Goal: Information Seeking & Learning: Learn about a topic

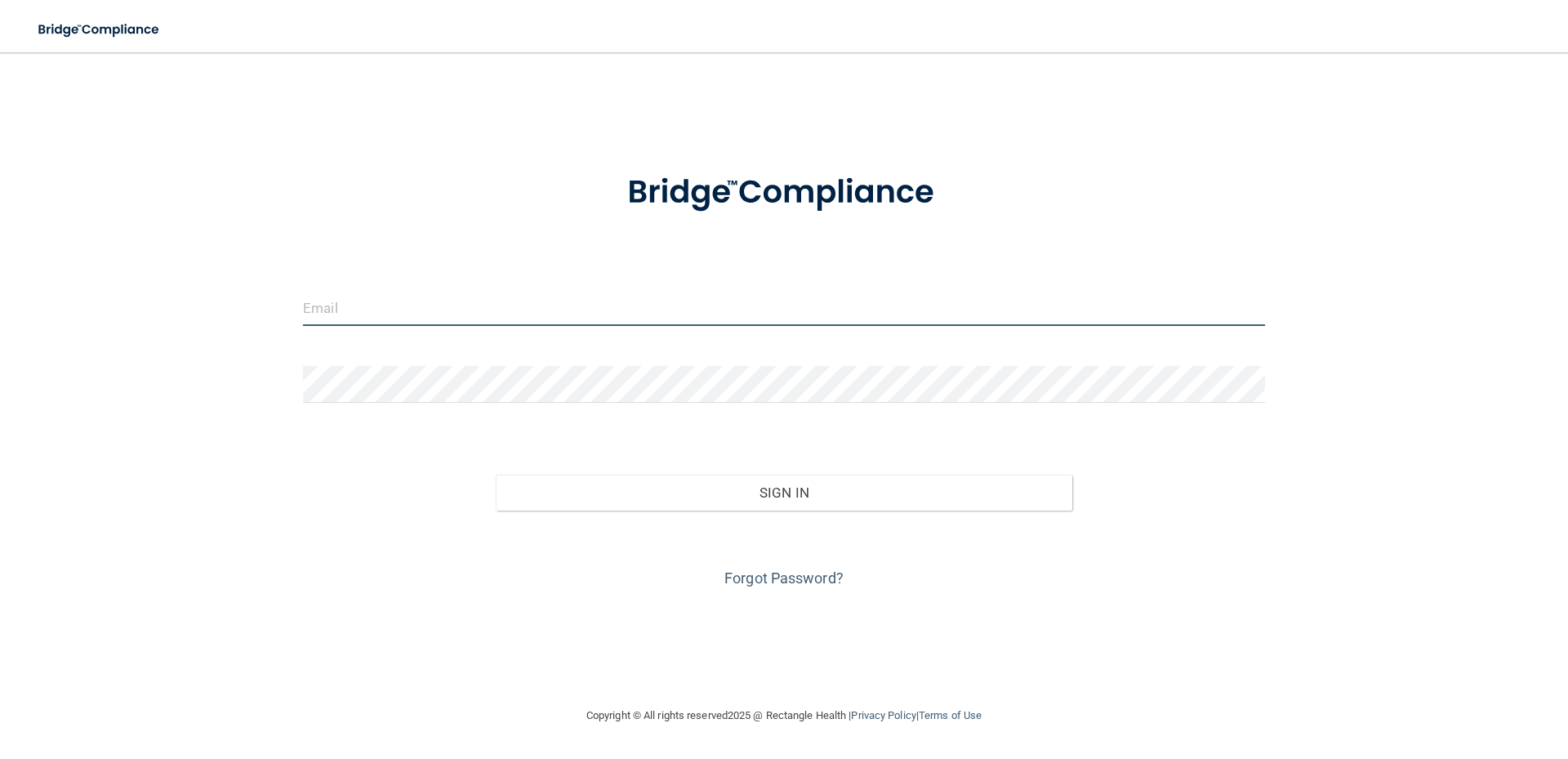
click at [477, 312] on input "email" at bounding box center [784, 307] width 962 height 37
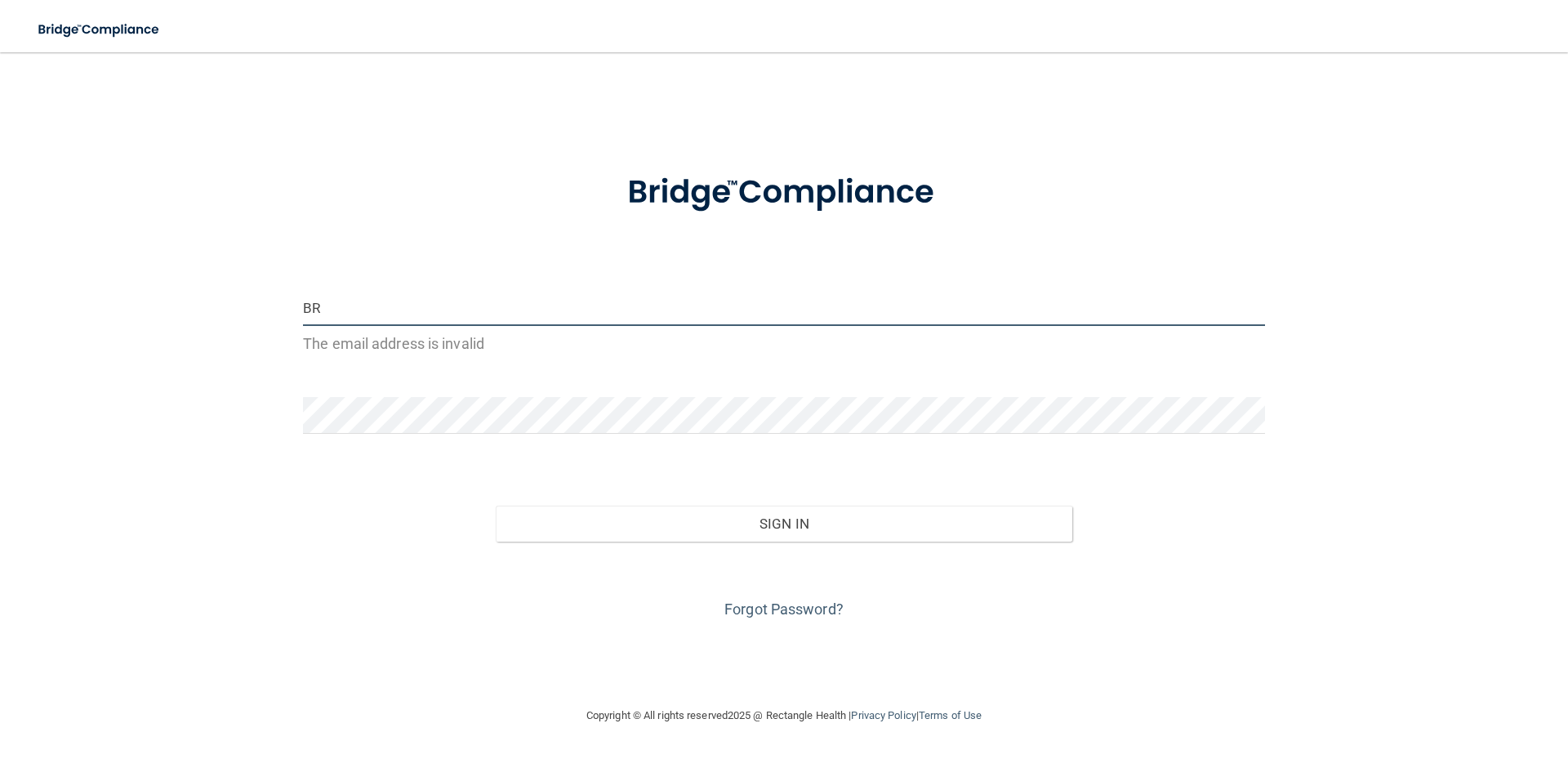
type input "B"
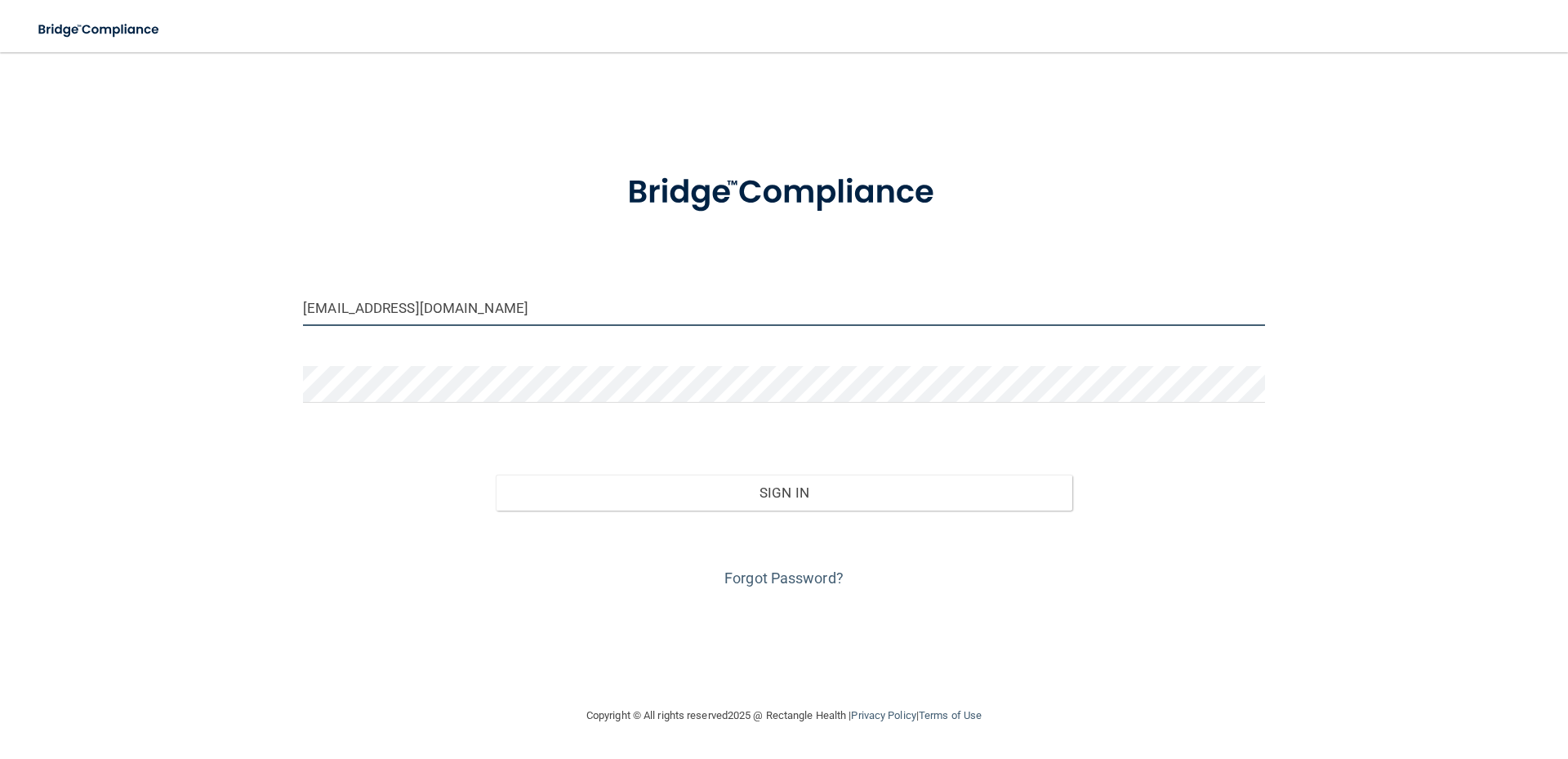
type input "[EMAIL_ADDRESS][DOMAIN_NAME]"
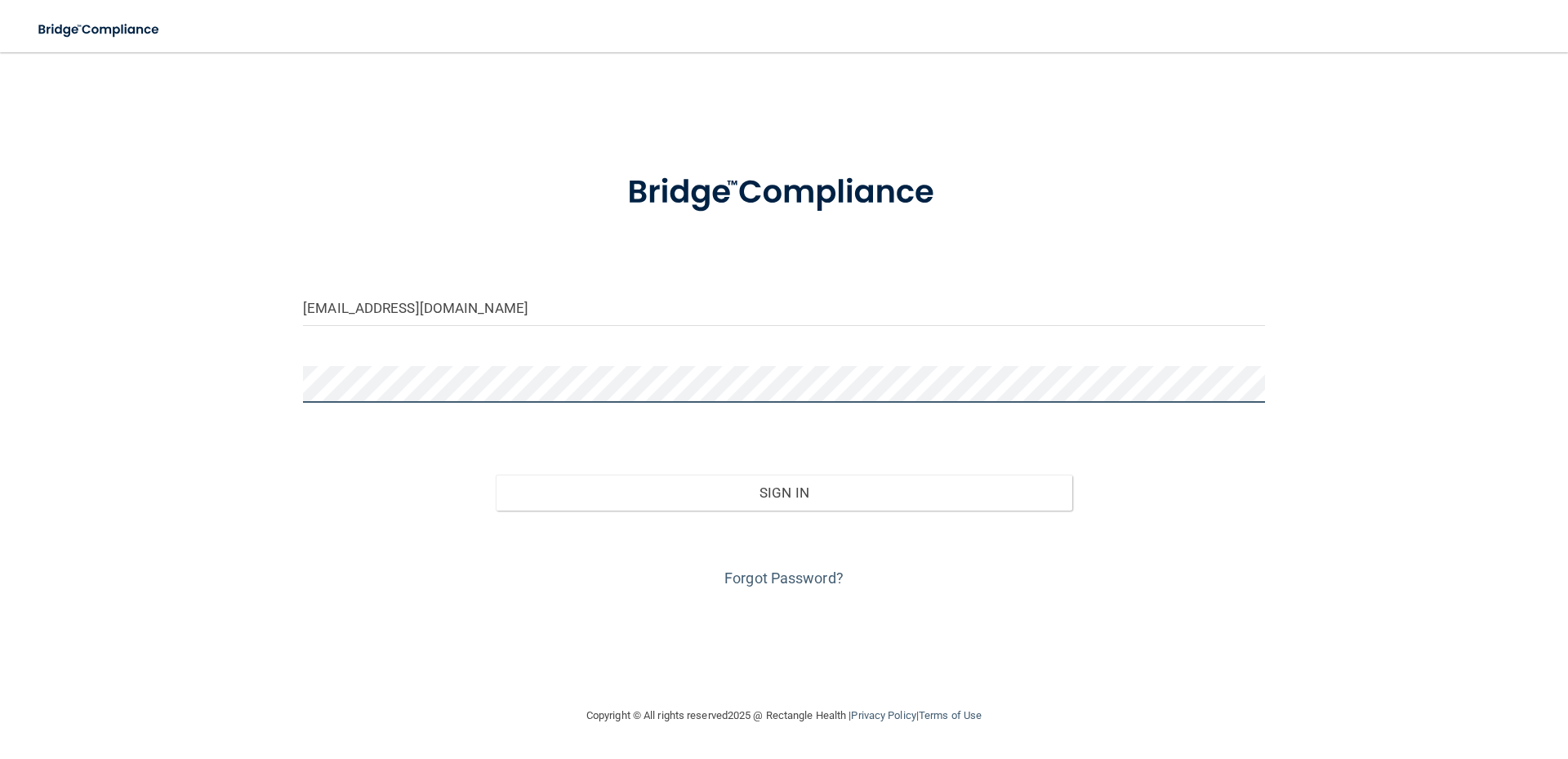
click at [496, 475] on button "Sign In" at bounding box center [784, 492] width 577 height 36
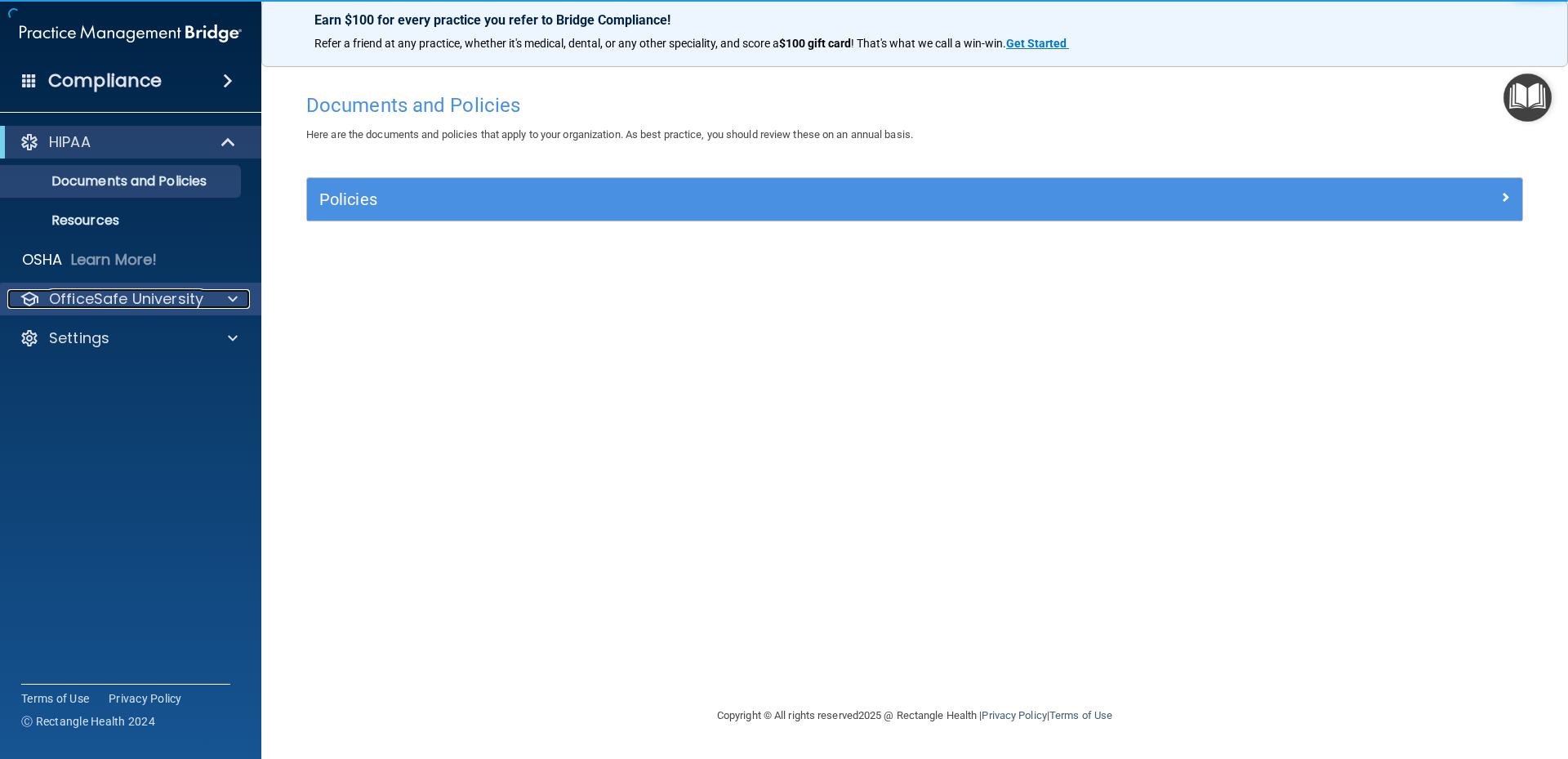
click at [122, 298] on p "OfficeSafe University" at bounding box center [126, 299] width 155 height 20
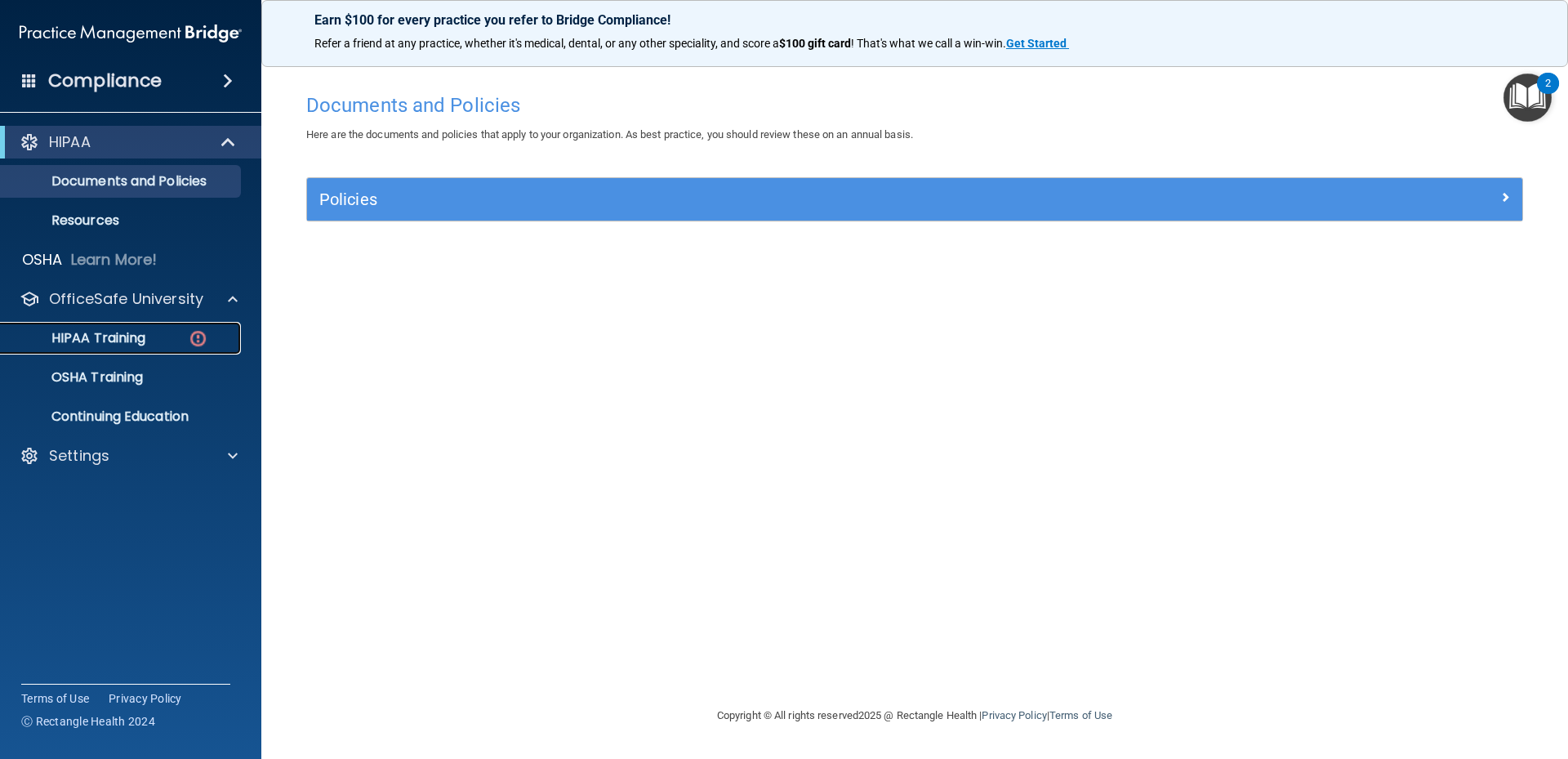
click at [130, 335] on p "HIPAA Training" at bounding box center [78, 338] width 135 height 16
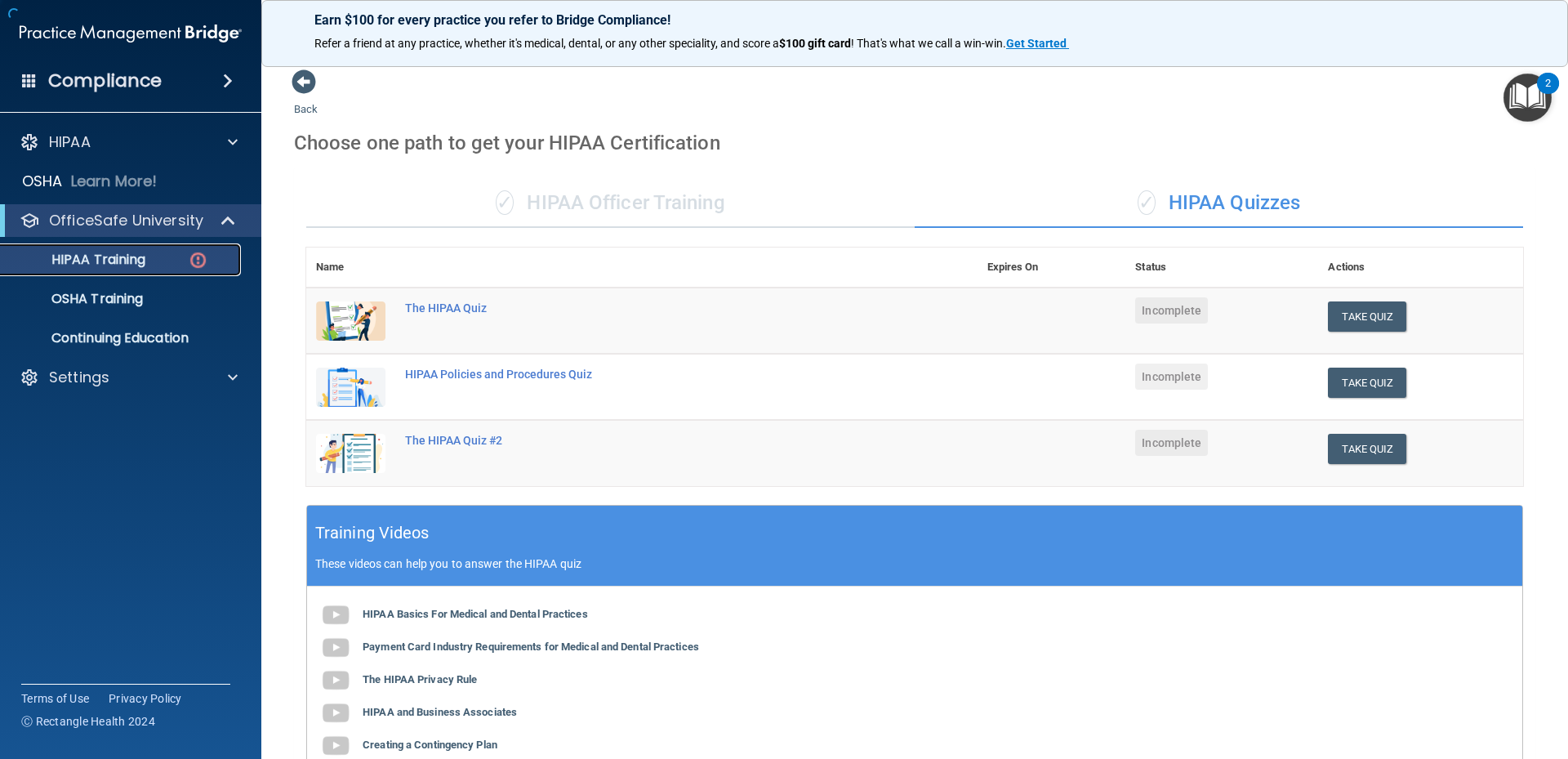
click at [213, 264] on div "HIPAA Training" at bounding box center [122, 259] width 223 height 16
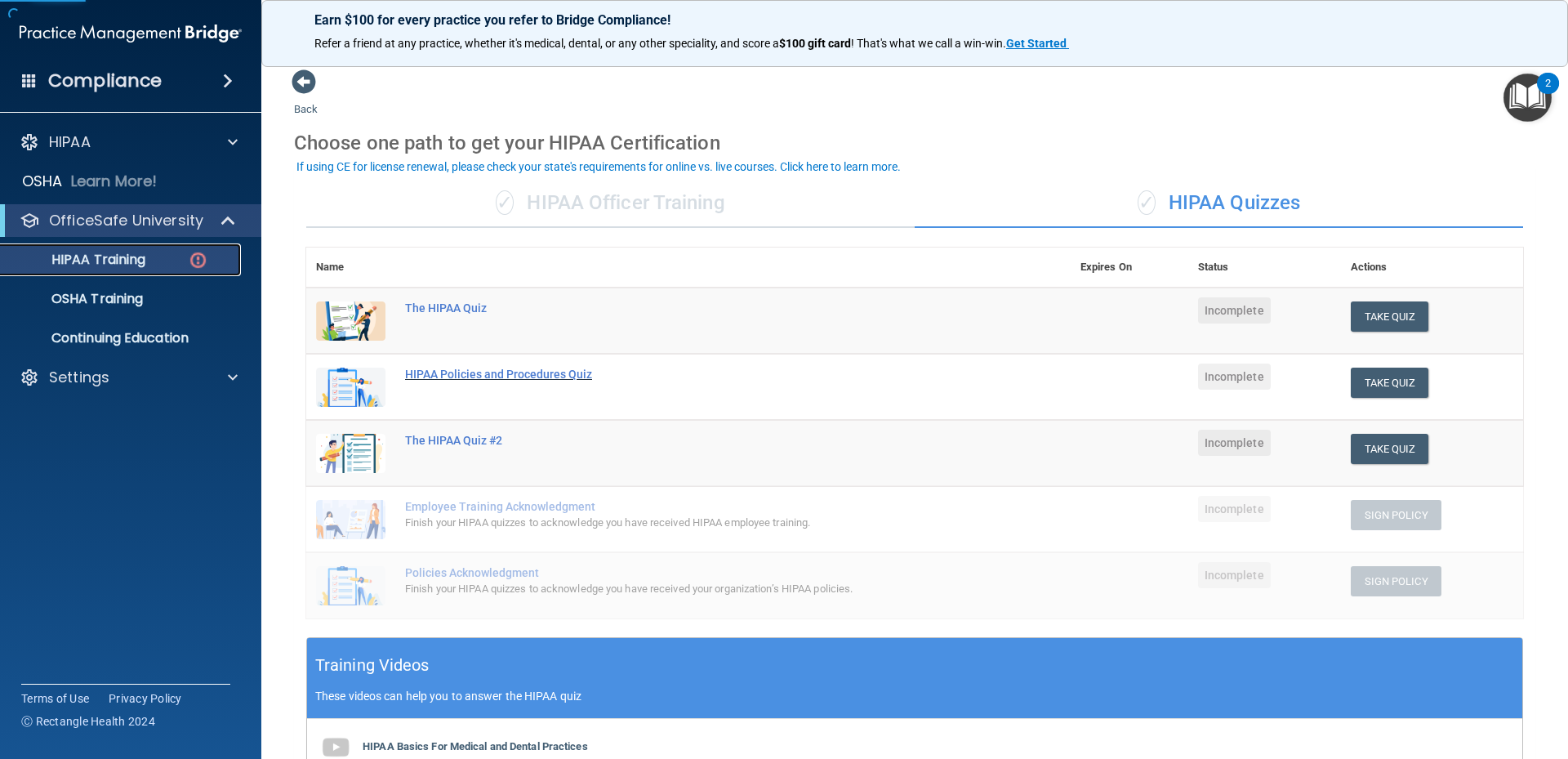
scroll to position [385, 0]
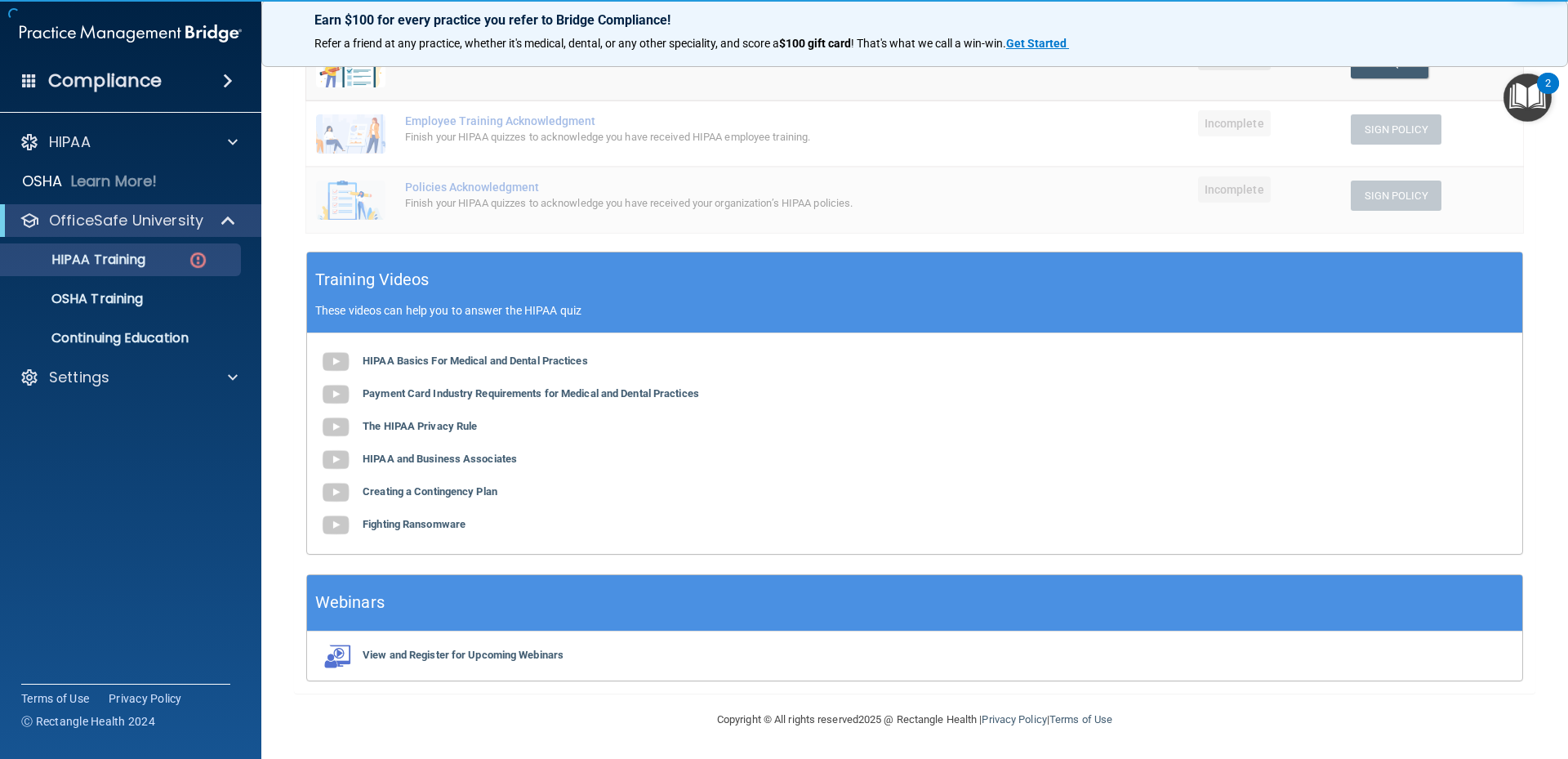
click at [413, 353] on div "HIPAA Basics For Medical and Dental Practices Payment Card Industry Requirement…" at bounding box center [914, 443] width 1215 height 221
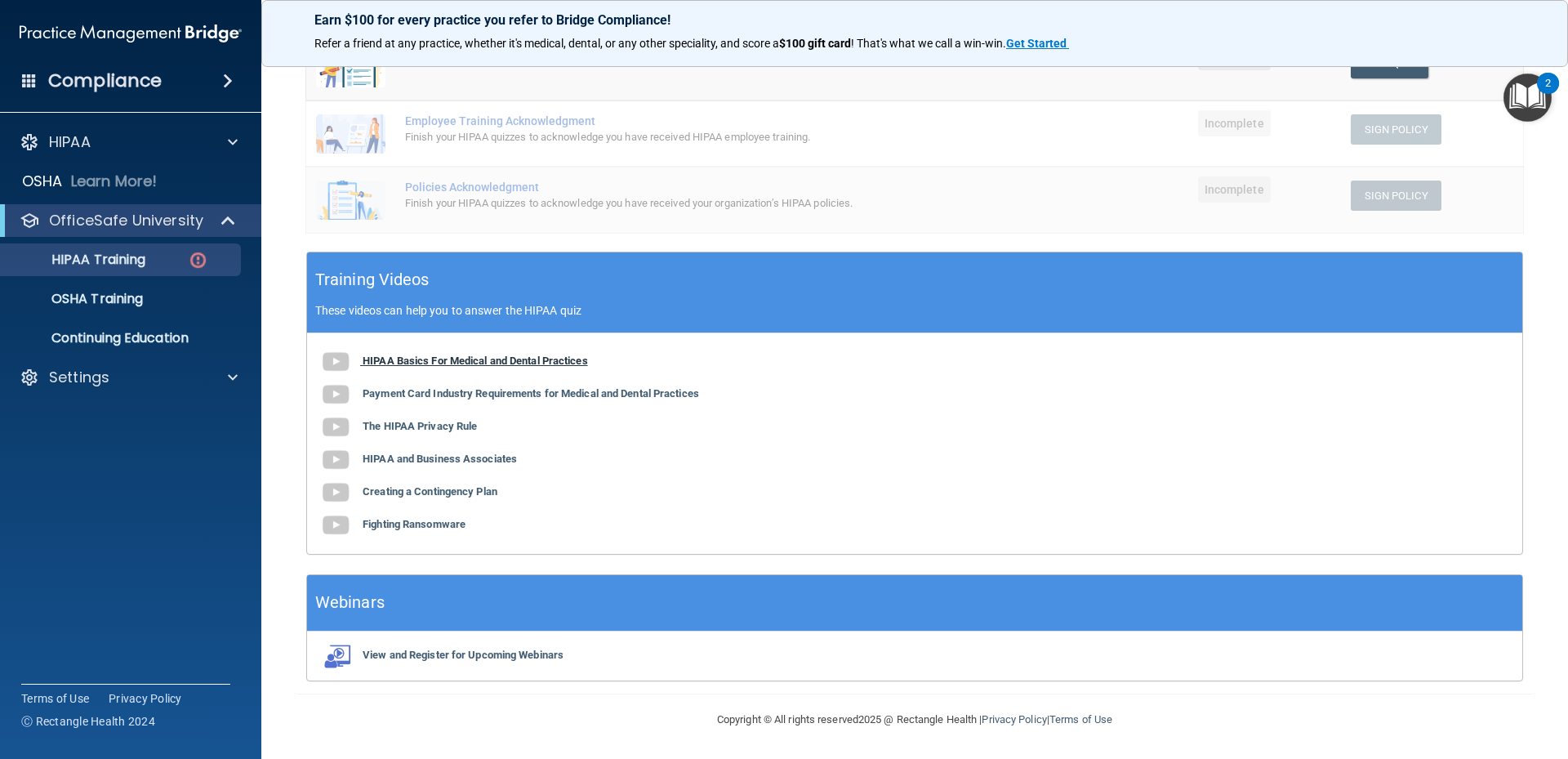
click at [412, 361] on b "HIPAA Basics For Medical and Dental Practices" at bounding box center [475, 361] width 226 height 12
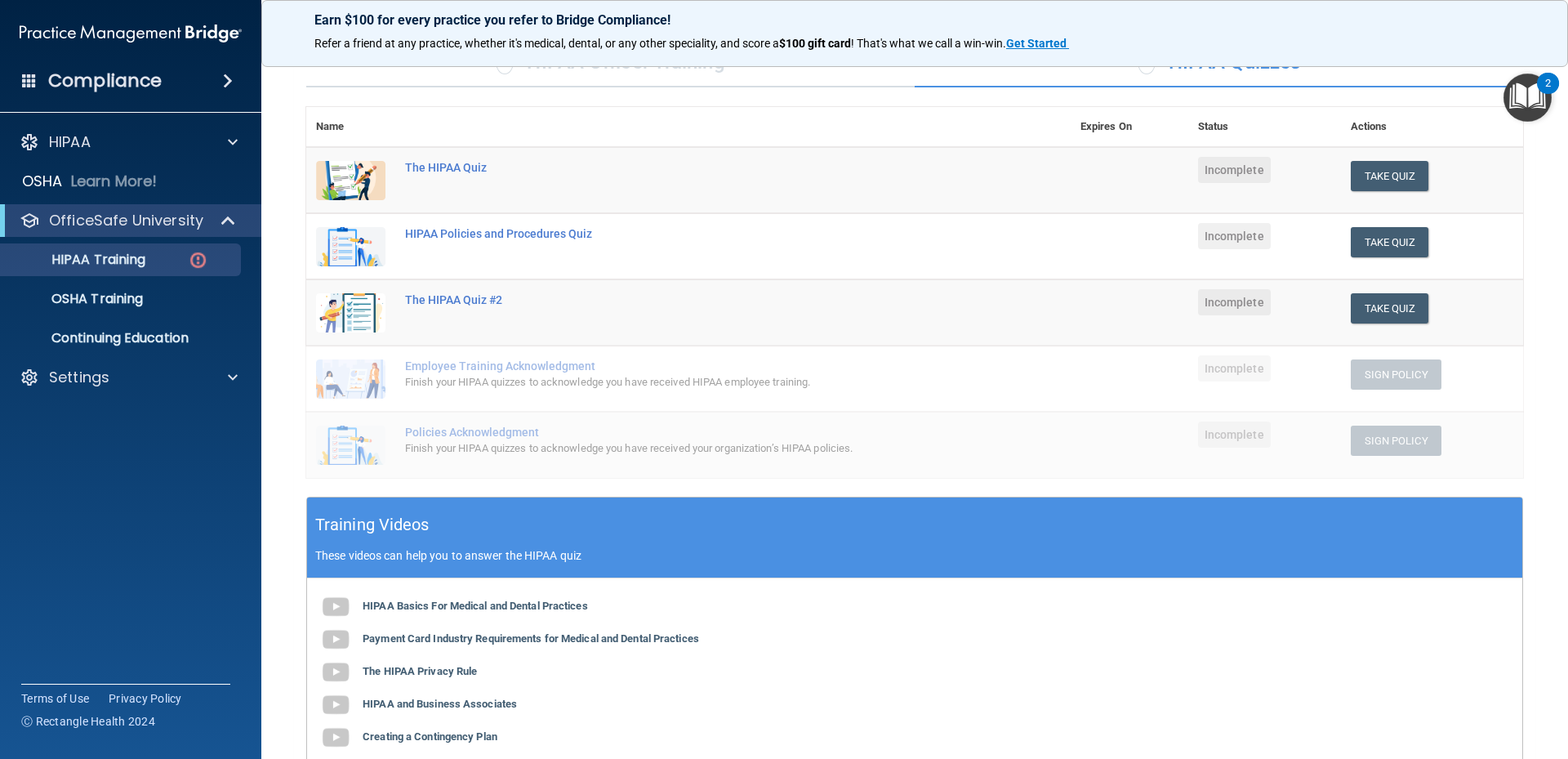
scroll to position [59, 0]
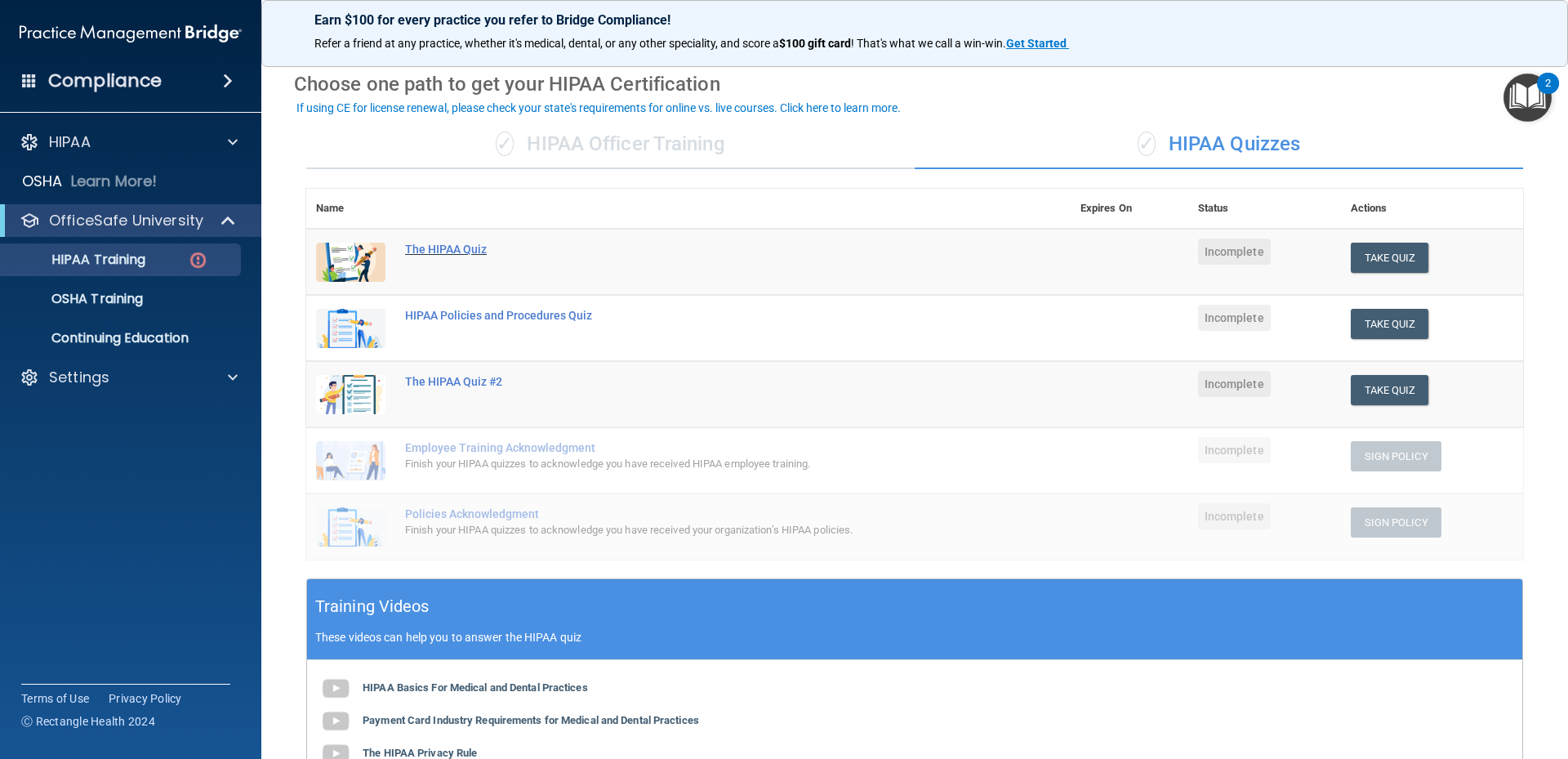
click at [470, 253] on div "The HIPAA Quiz" at bounding box center [697, 249] width 584 height 13
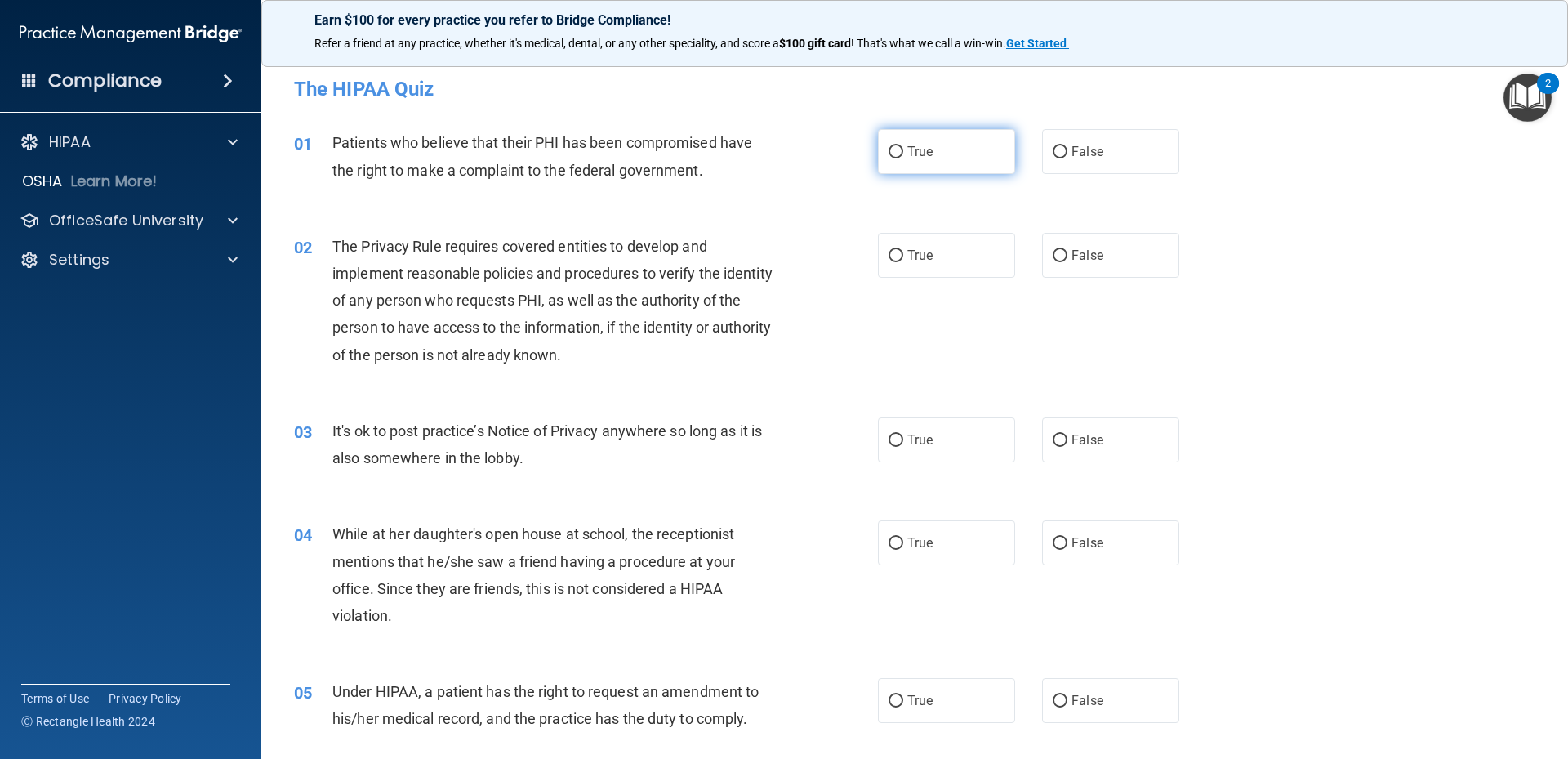
click at [893, 161] on label "True" at bounding box center [947, 151] width 138 height 45
click at [893, 159] on input "True" at bounding box center [896, 152] width 14 height 12
radio input "true"
click at [908, 445] on span "True" at bounding box center [920, 440] width 25 height 15
click at [903, 445] on input "True" at bounding box center [896, 441] width 14 height 12
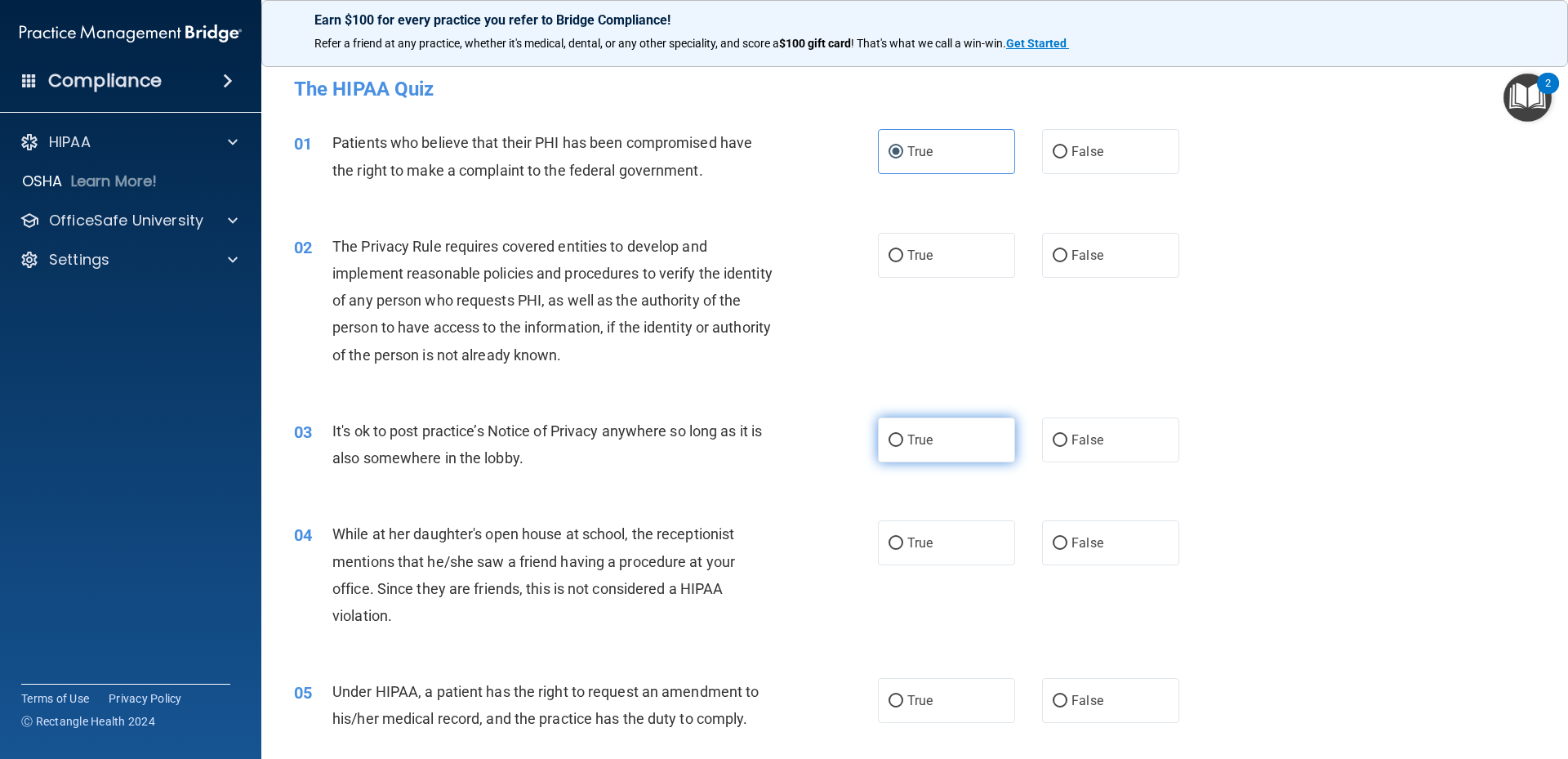
radio input "true"
click at [908, 262] on span "True" at bounding box center [920, 255] width 25 height 15
click at [903, 262] on input "True" at bounding box center [896, 256] width 14 height 12
radio input "true"
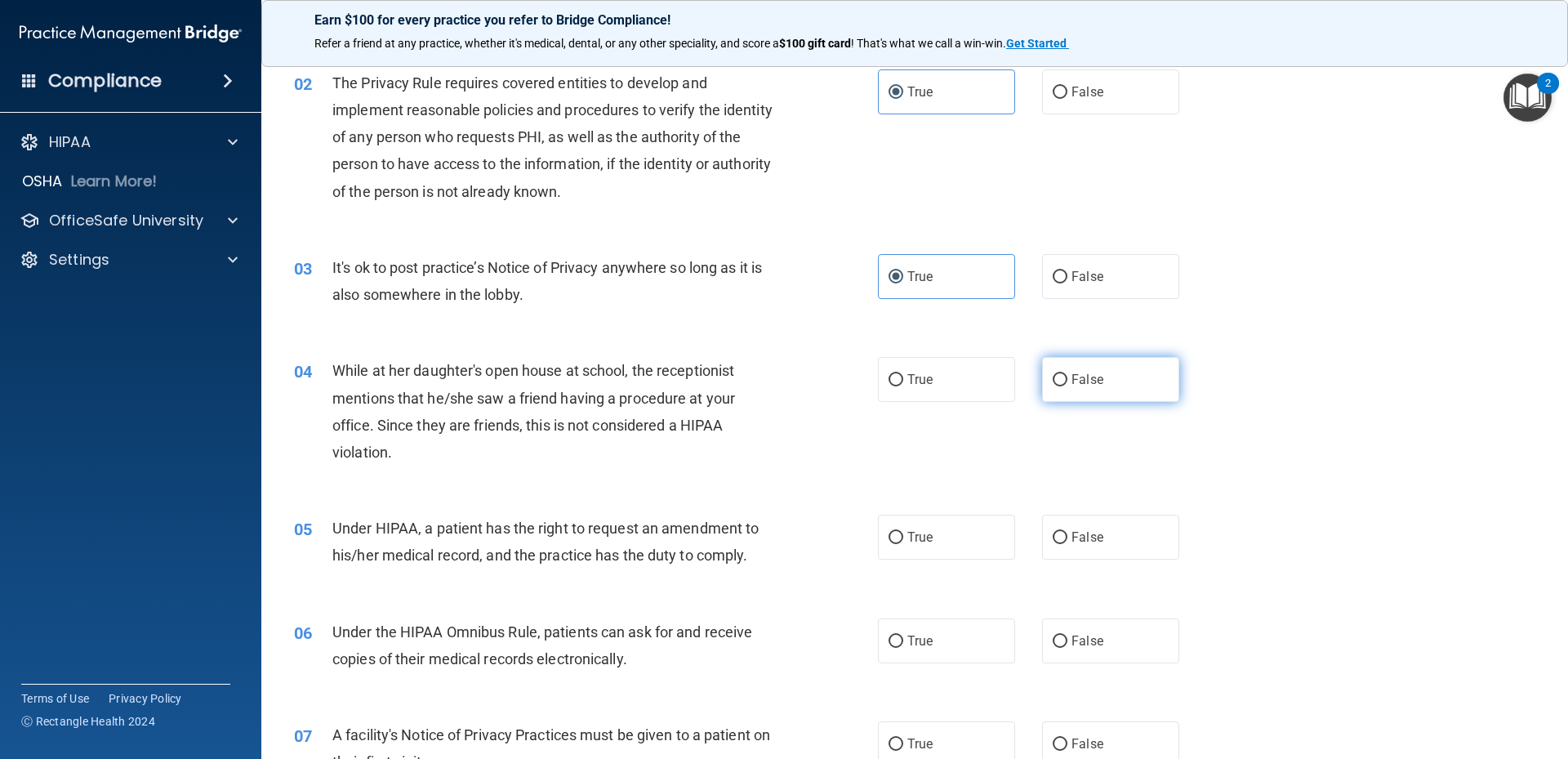
click at [1071, 380] on span "False" at bounding box center [1087, 380] width 32 height 15
click at [1067, 380] on input "False" at bounding box center [1059, 380] width 14 height 12
radio input "true"
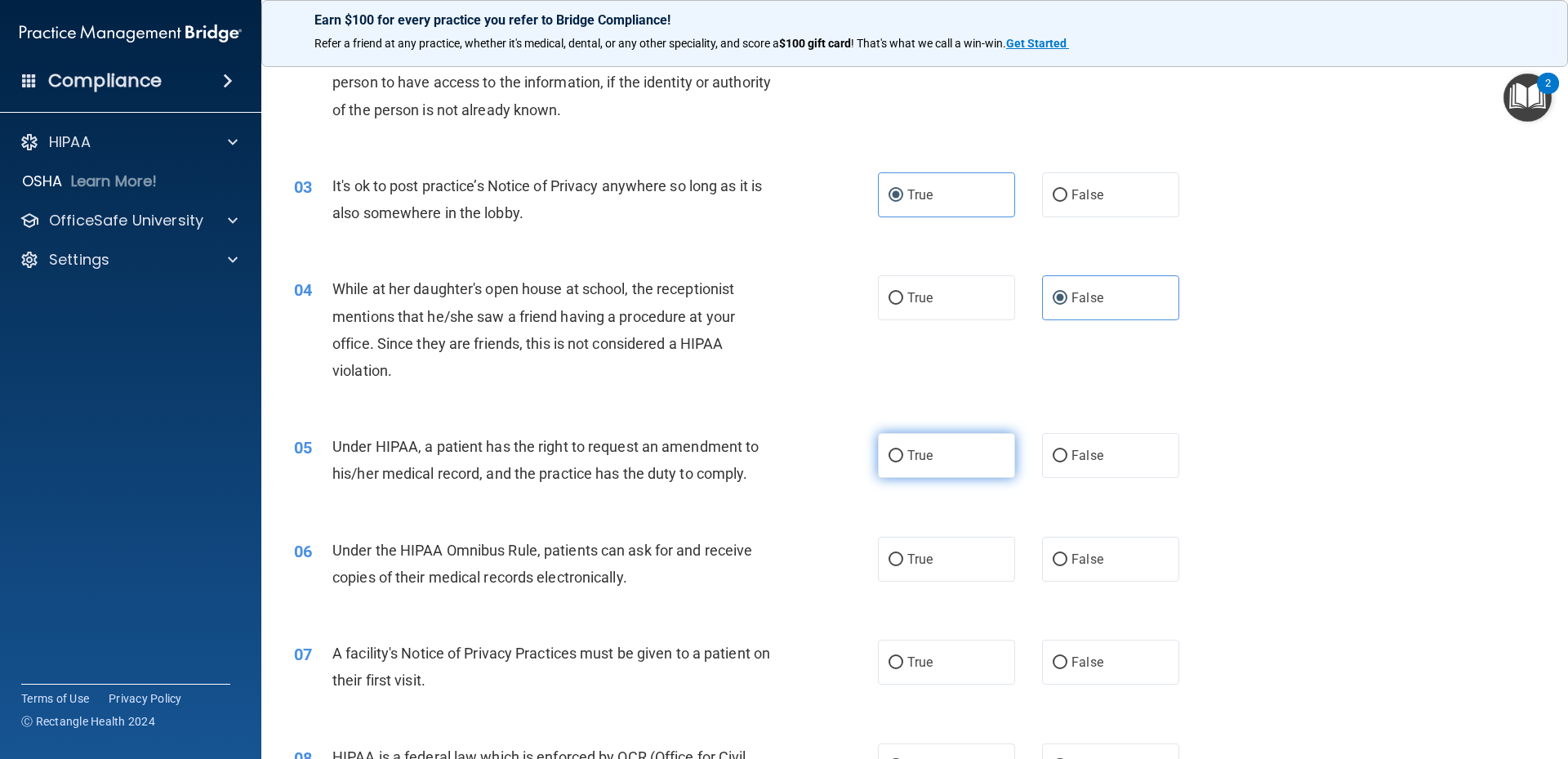
click at [916, 446] on label "True" at bounding box center [947, 455] width 138 height 45
click at [889, 460] on input "True" at bounding box center [896, 456] width 14 height 12
radio input "true"
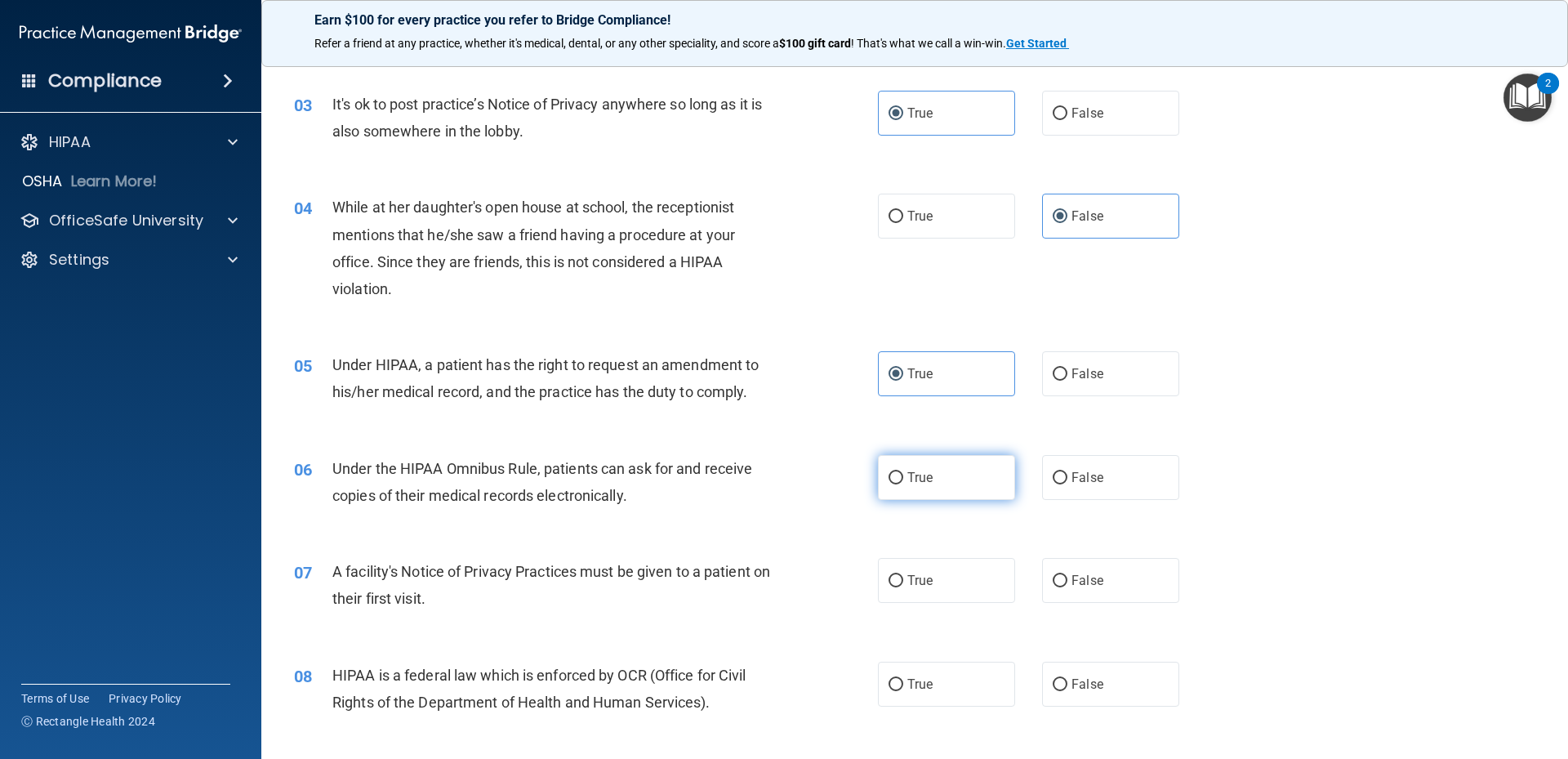
click at [928, 467] on label "True" at bounding box center [947, 477] width 138 height 45
click at [903, 472] on input "True" at bounding box center [896, 478] width 14 height 12
radio input "true"
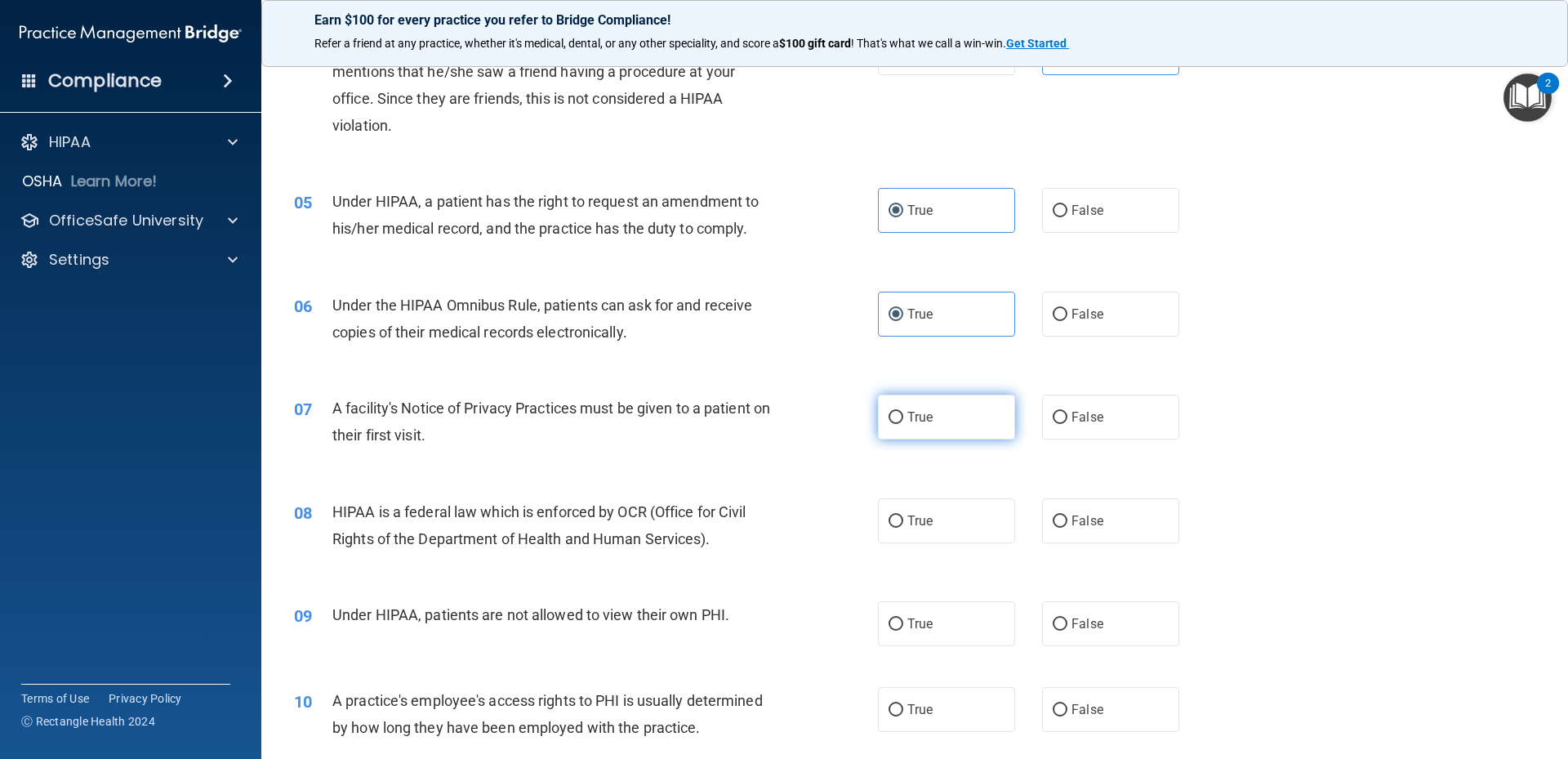
click at [917, 430] on label "True" at bounding box center [947, 417] width 138 height 45
click at [903, 424] on input "True" at bounding box center [896, 418] width 14 height 12
radio input "true"
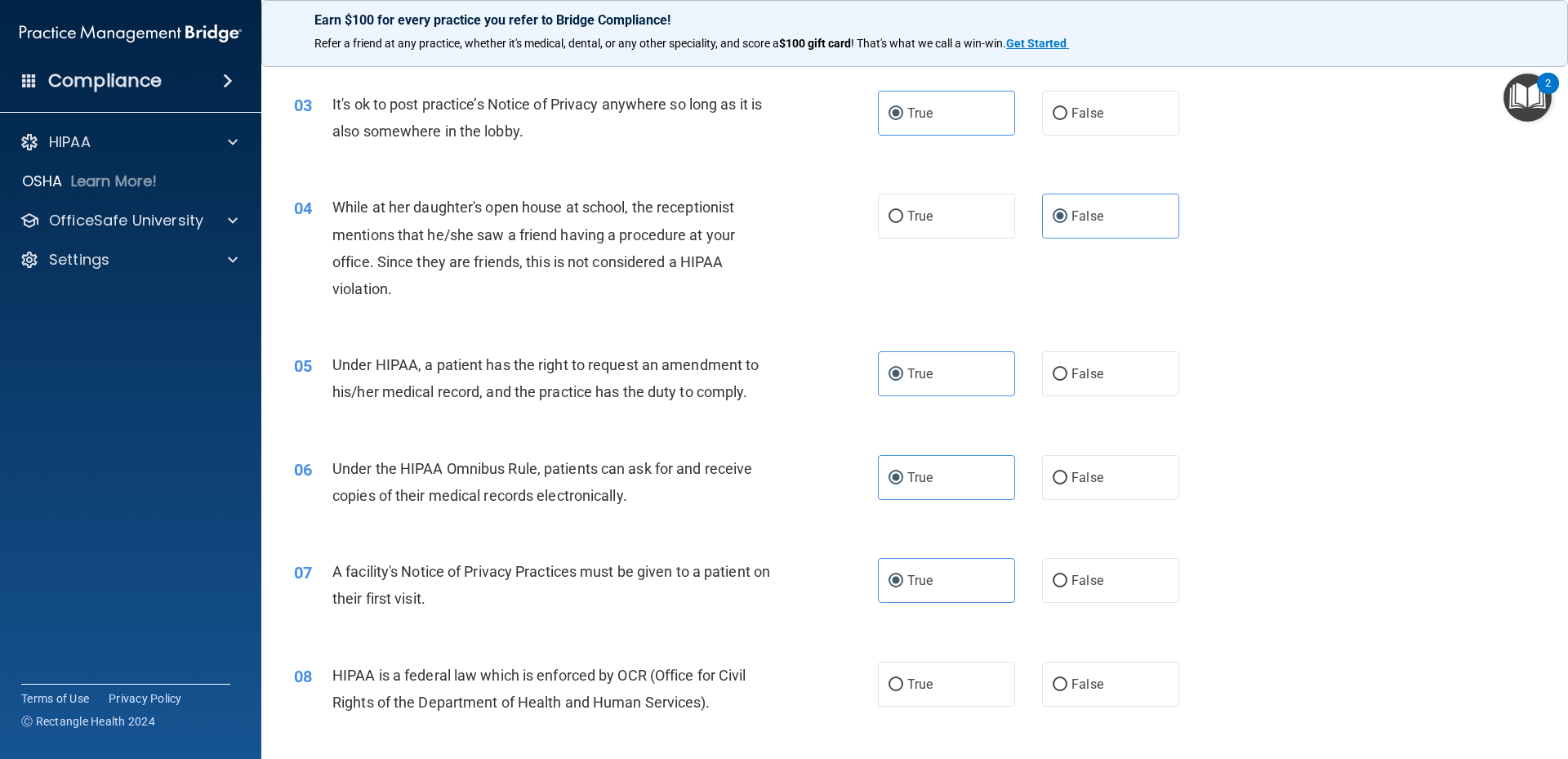
scroll to position [0, 0]
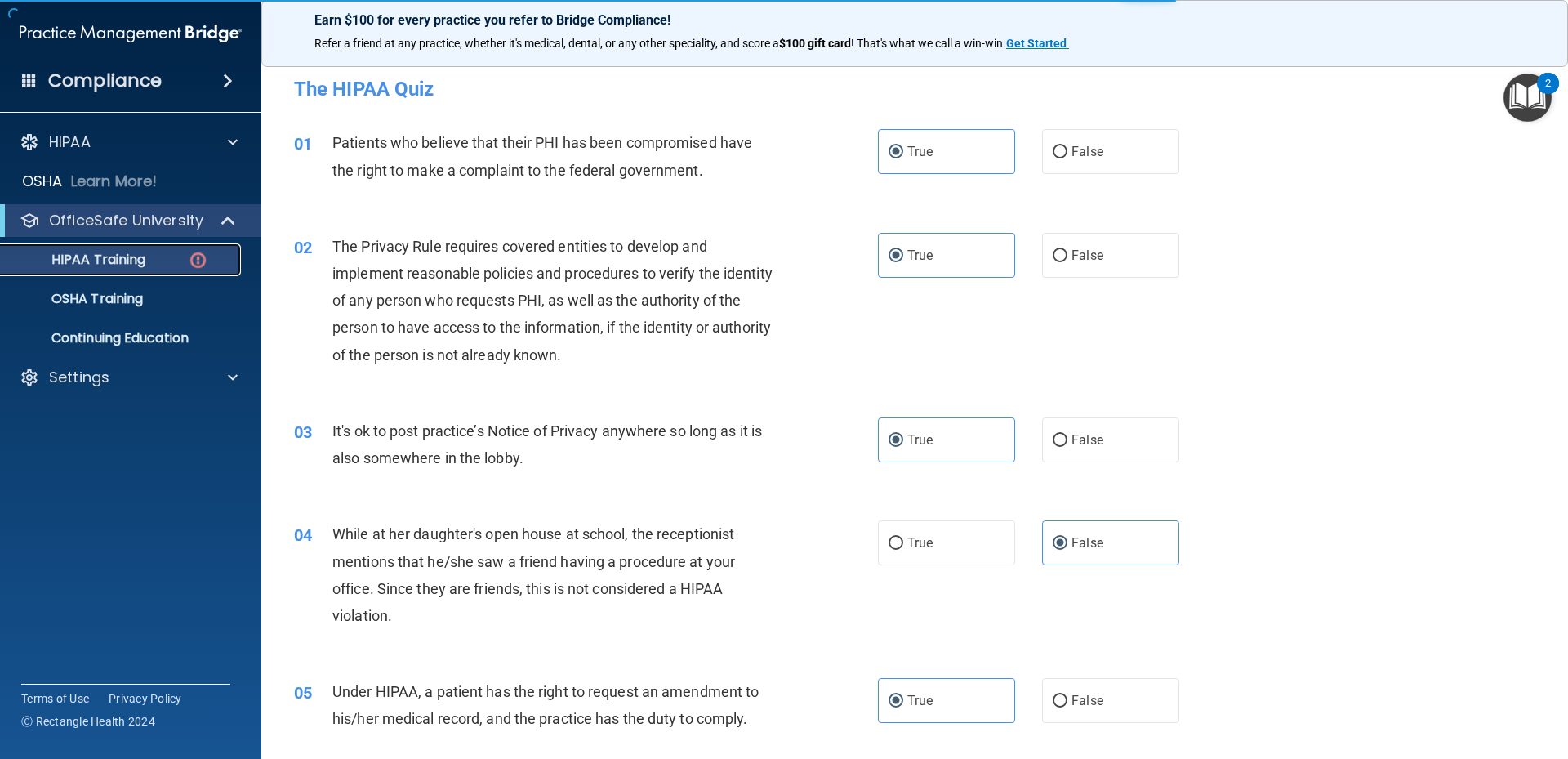
click at [160, 262] on div "HIPAA Training" at bounding box center [122, 259] width 223 height 16
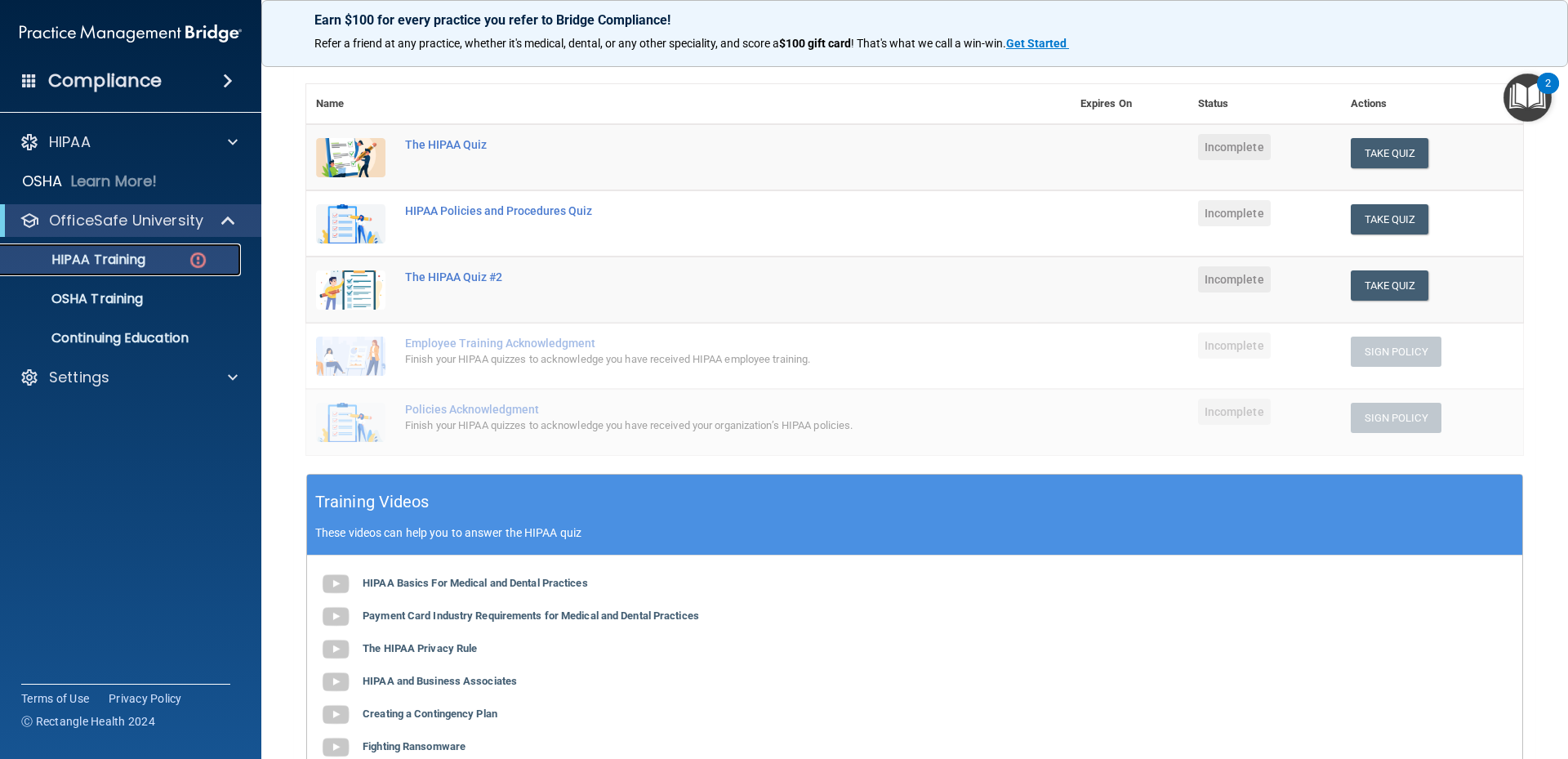
scroll to position [385, 0]
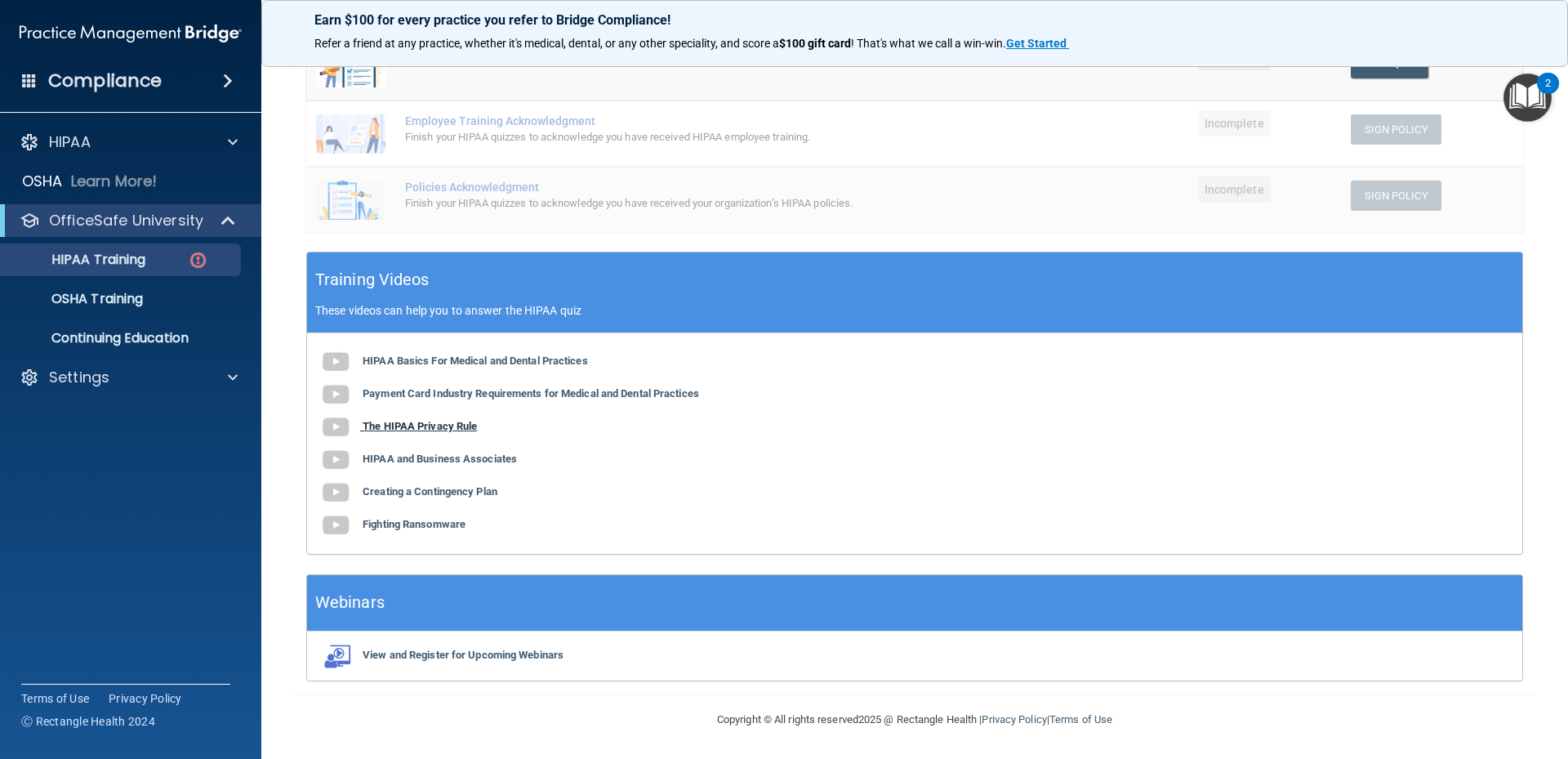
click at [435, 428] on b "The HIPAA Privacy Rule" at bounding box center [419, 425] width 115 height 12
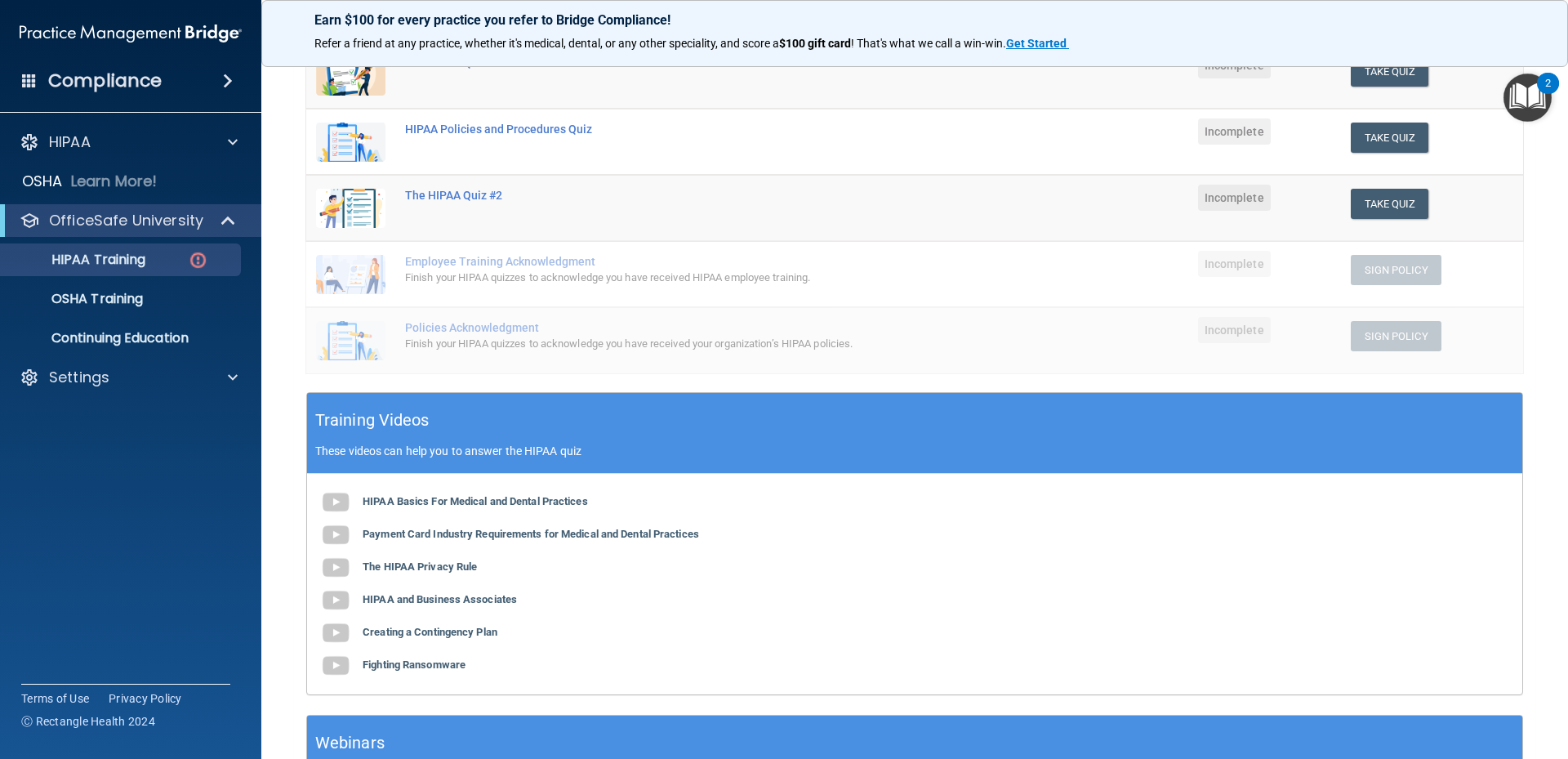
scroll to position [163, 0]
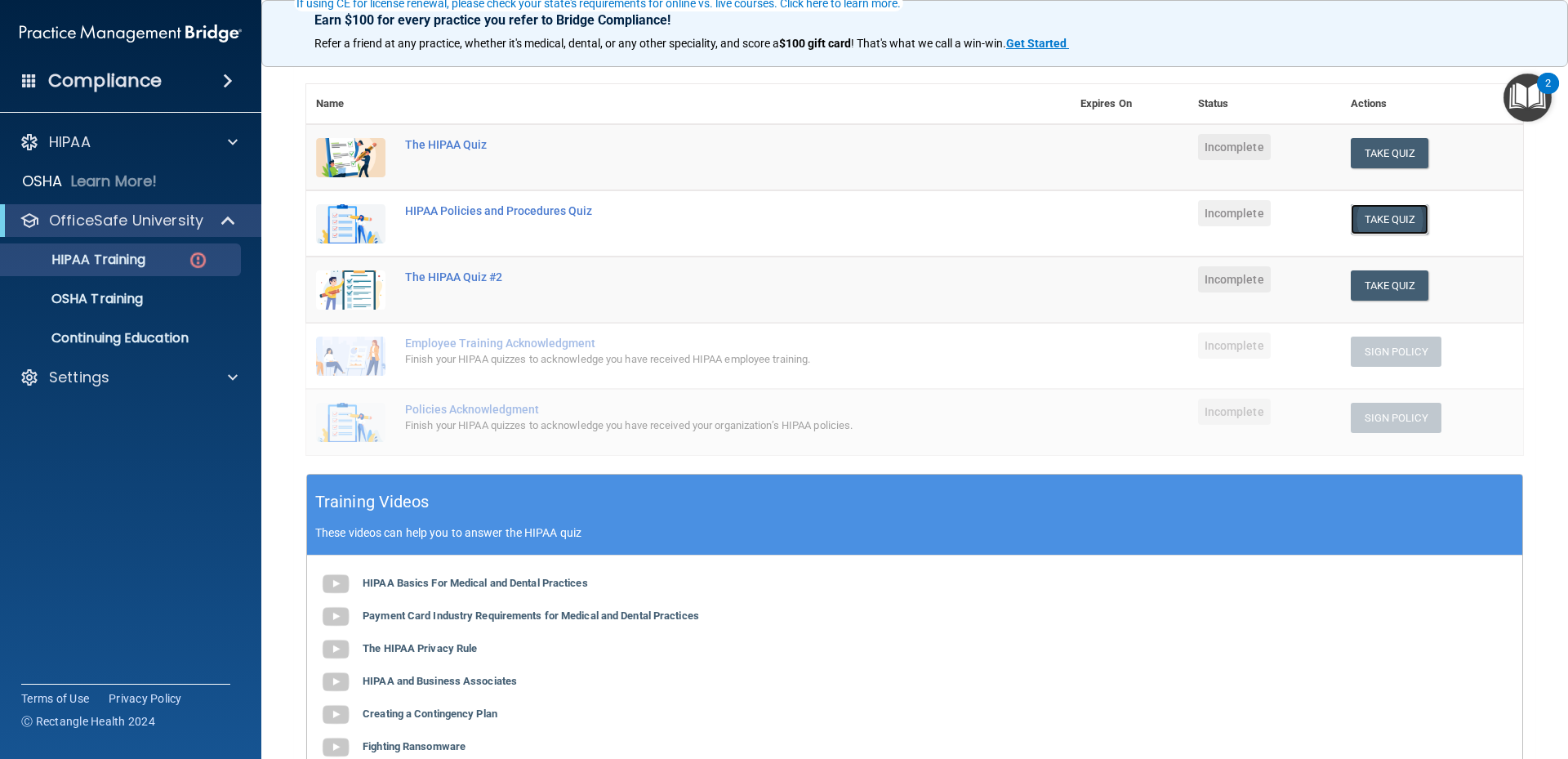
click at [1361, 216] on button "Take Quiz" at bounding box center [1390, 220] width 78 height 31
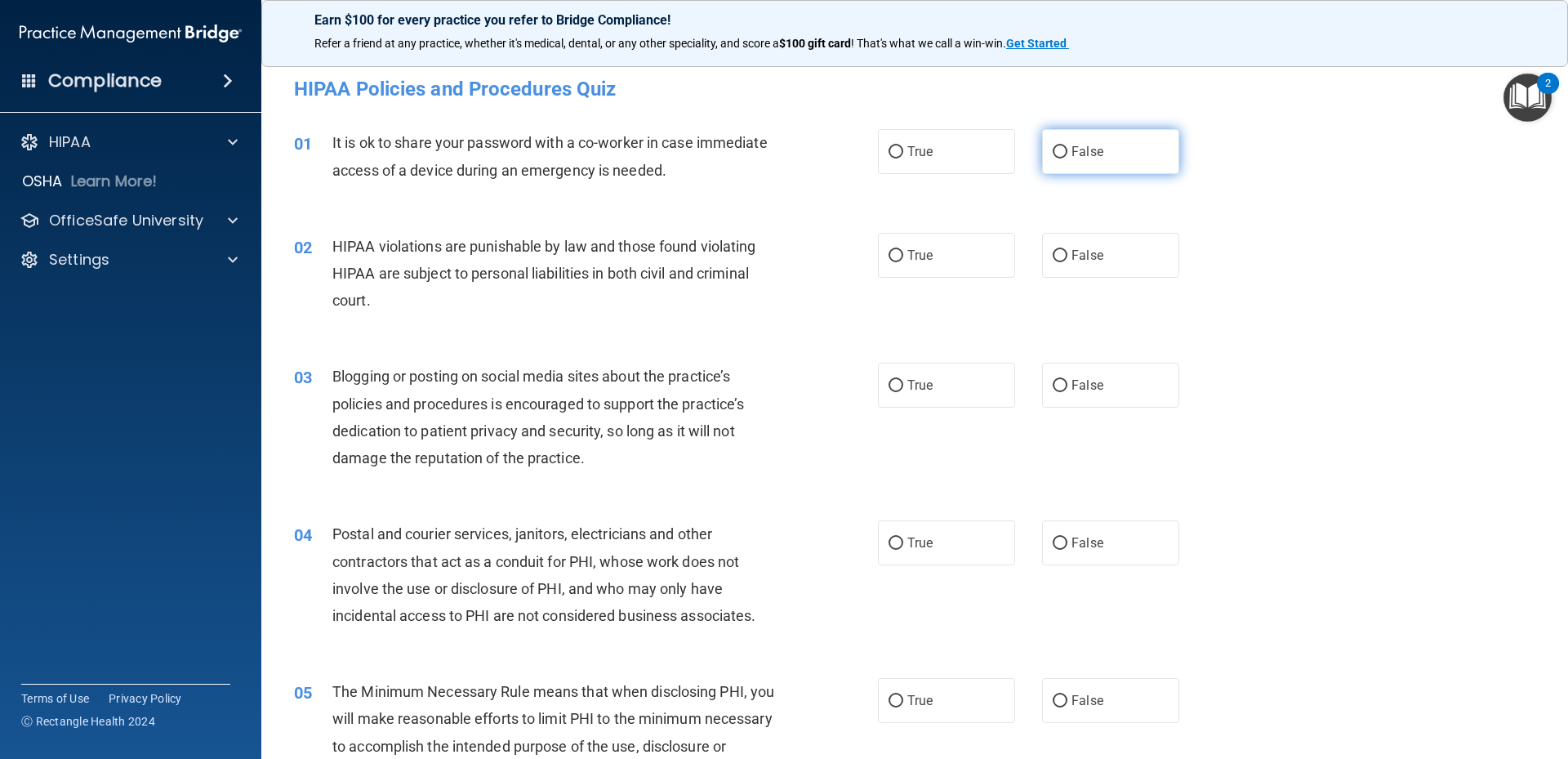
click at [1166, 154] on label "False" at bounding box center [1111, 151] width 138 height 45
click at [1067, 154] on input "False" at bounding box center [1059, 152] width 14 height 12
radio input "true"
click at [993, 261] on label "True" at bounding box center [947, 255] width 138 height 45
click at [903, 261] on input "True" at bounding box center [896, 256] width 14 height 12
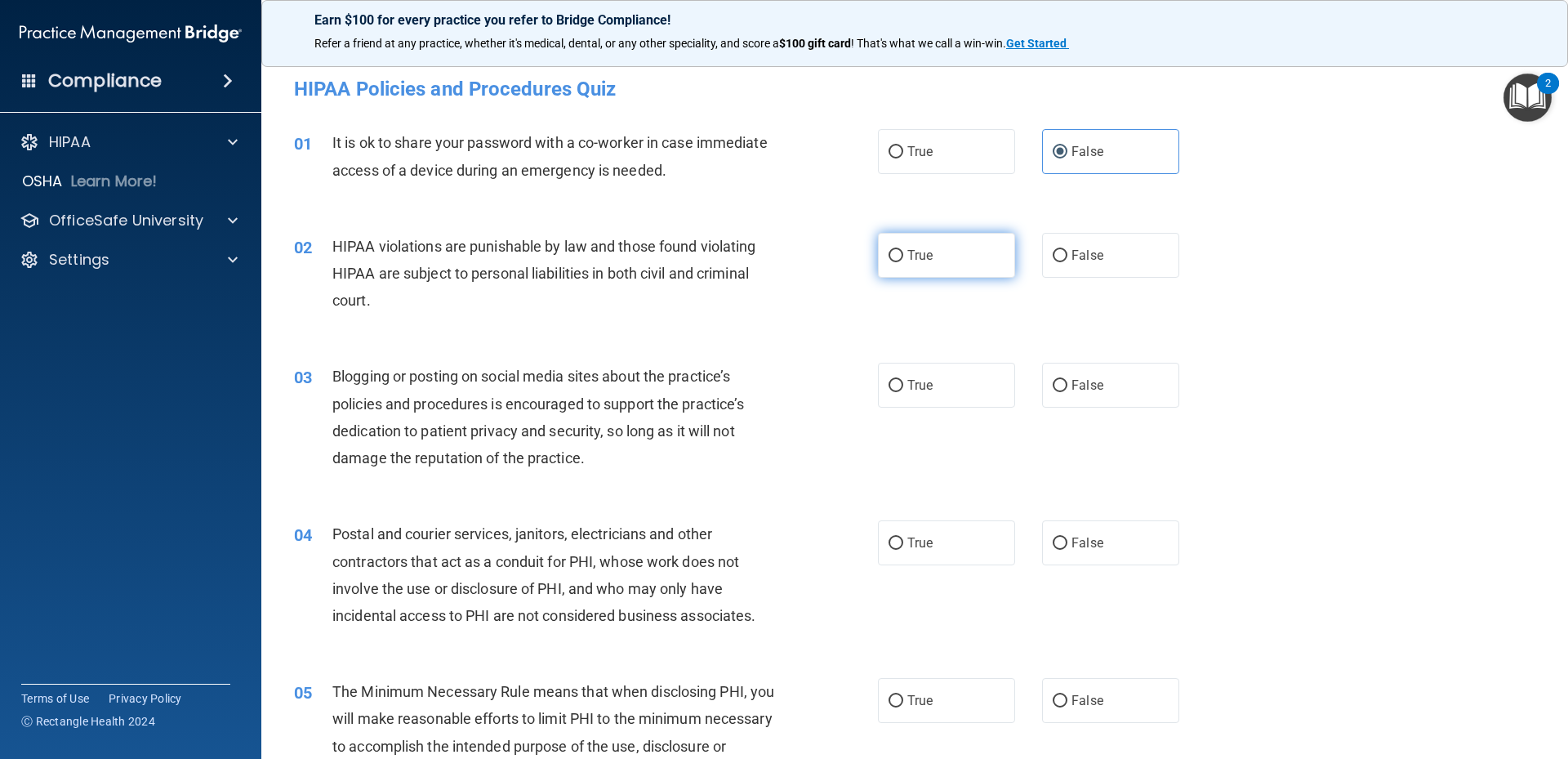
radio input "true"
click at [1059, 389] on input "False" at bounding box center [1059, 385] width 14 height 12
radio input "true"
click at [945, 382] on label "True" at bounding box center [947, 385] width 138 height 45
click at [903, 382] on input "True" at bounding box center [896, 385] width 14 height 12
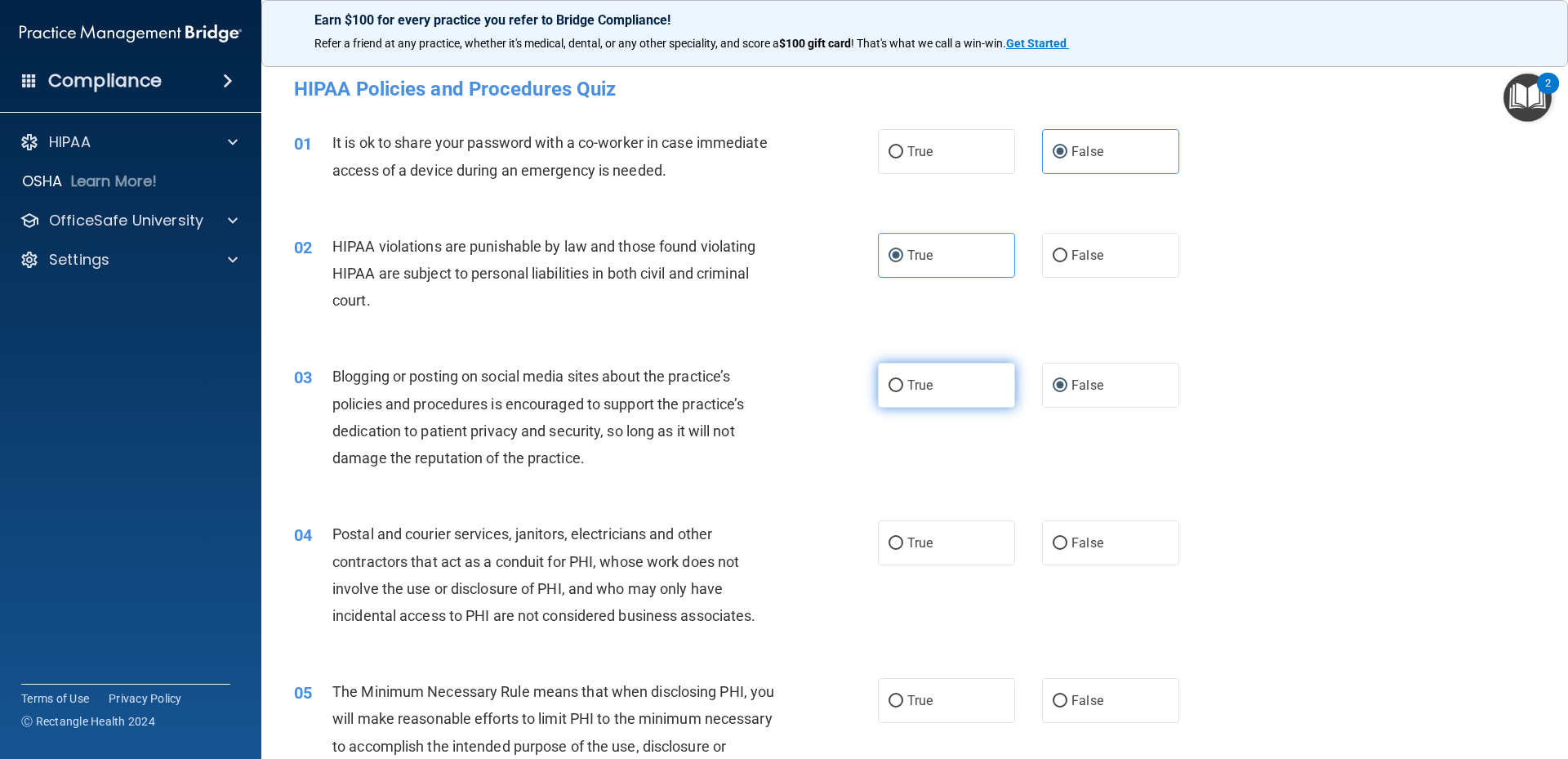
radio input "true"
radio input "false"
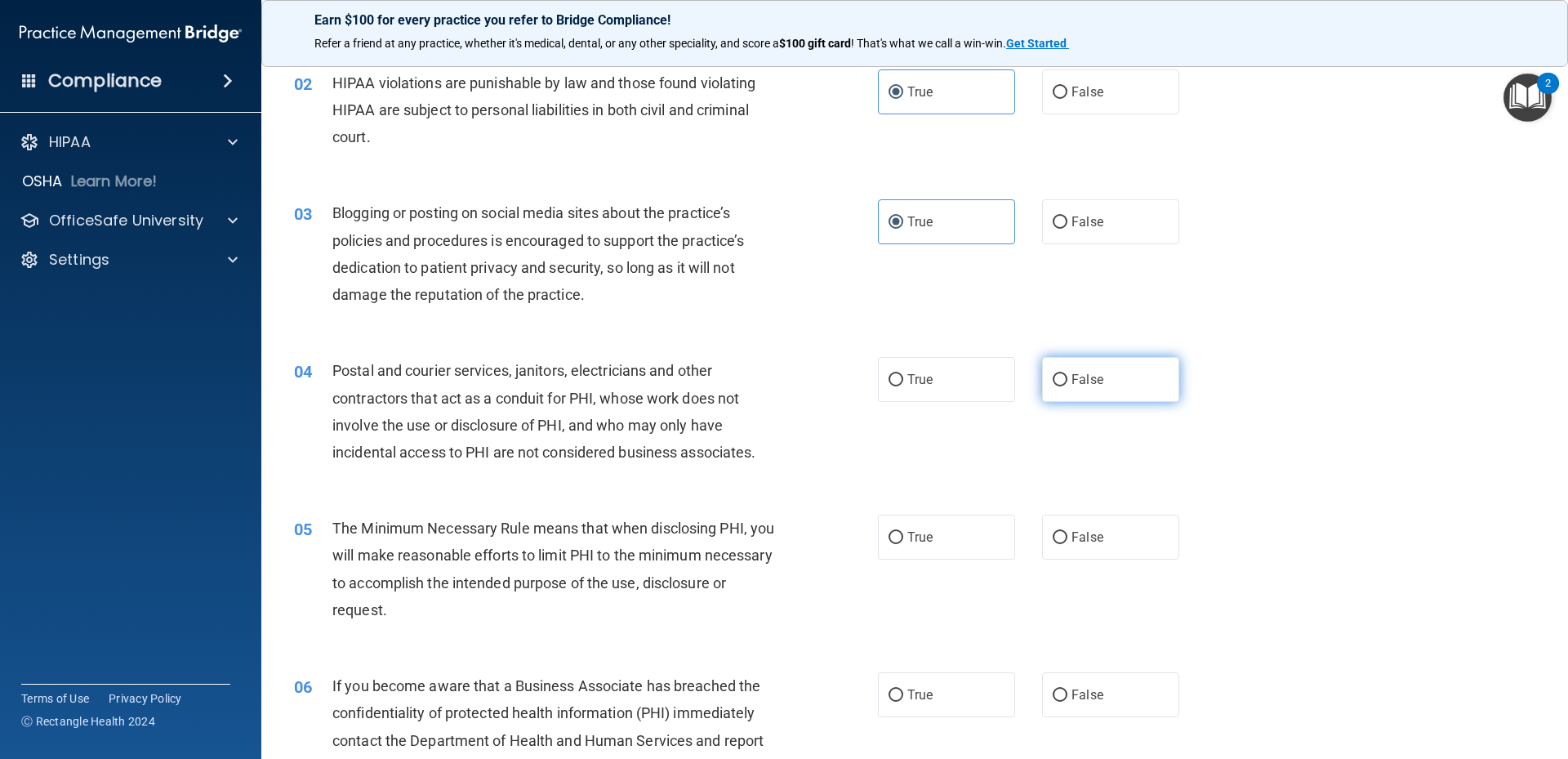
click at [1087, 387] on label "False" at bounding box center [1111, 379] width 138 height 45
click at [1067, 386] on input "False" at bounding box center [1059, 380] width 14 height 12
radio input "true"
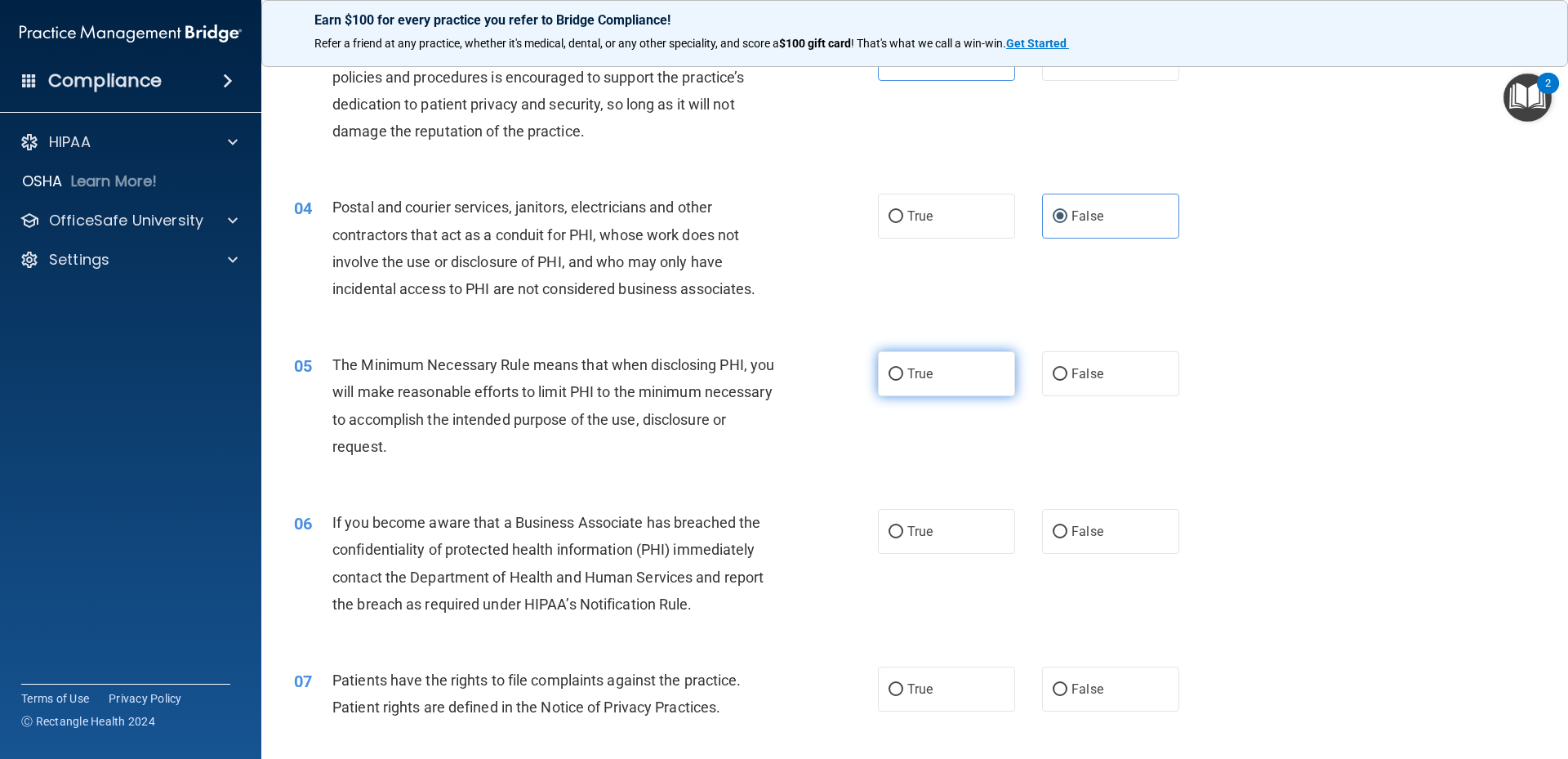
click at [923, 376] on span "True" at bounding box center [920, 374] width 25 height 15
click at [903, 376] on input "True" at bounding box center [896, 374] width 14 height 12
radio input "true"
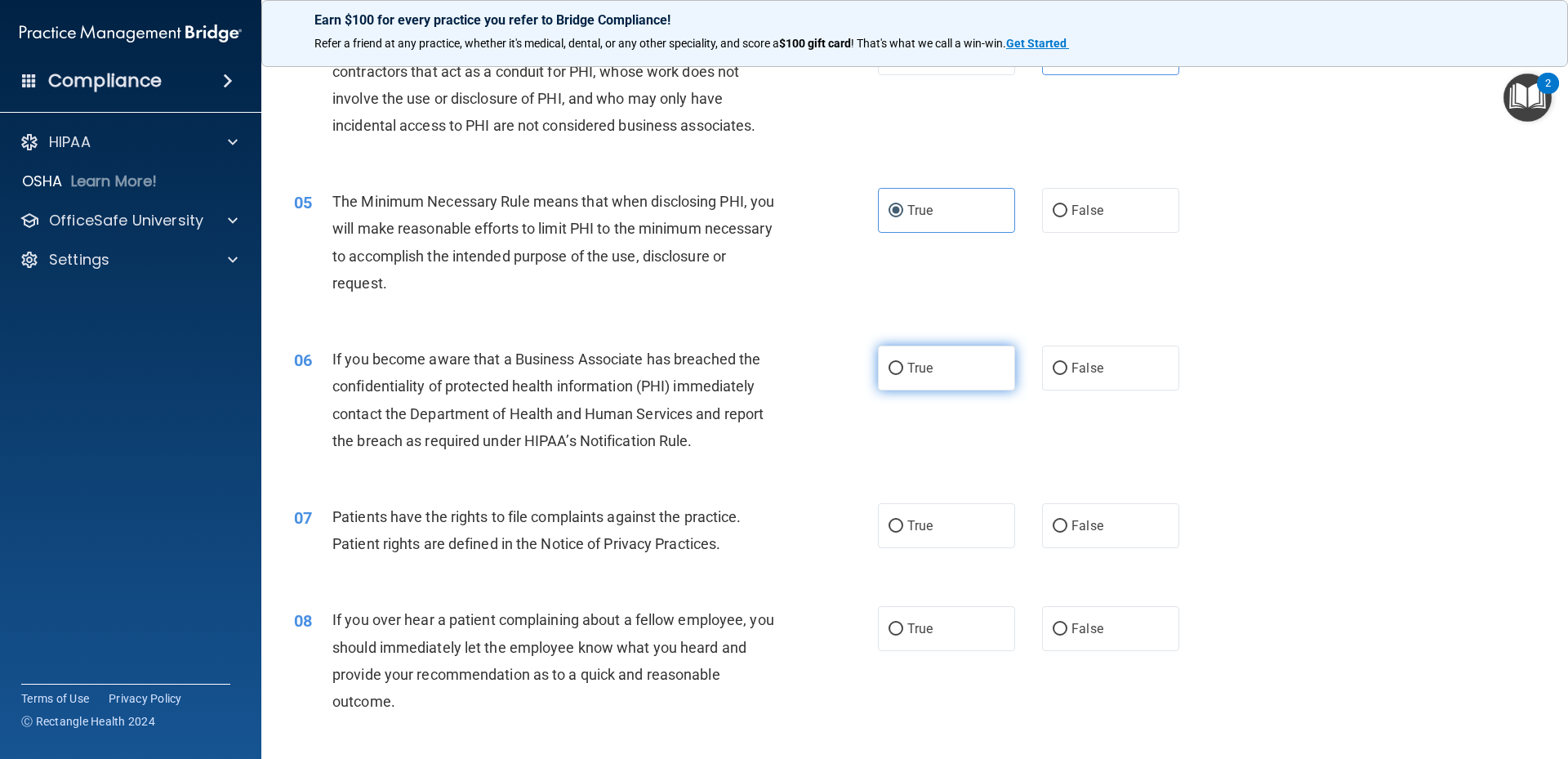
click at [920, 372] on span "True" at bounding box center [920, 368] width 25 height 15
click at [903, 372] on input "True" at bounding box center [896, 368] width 14 height 12
radio input "true"
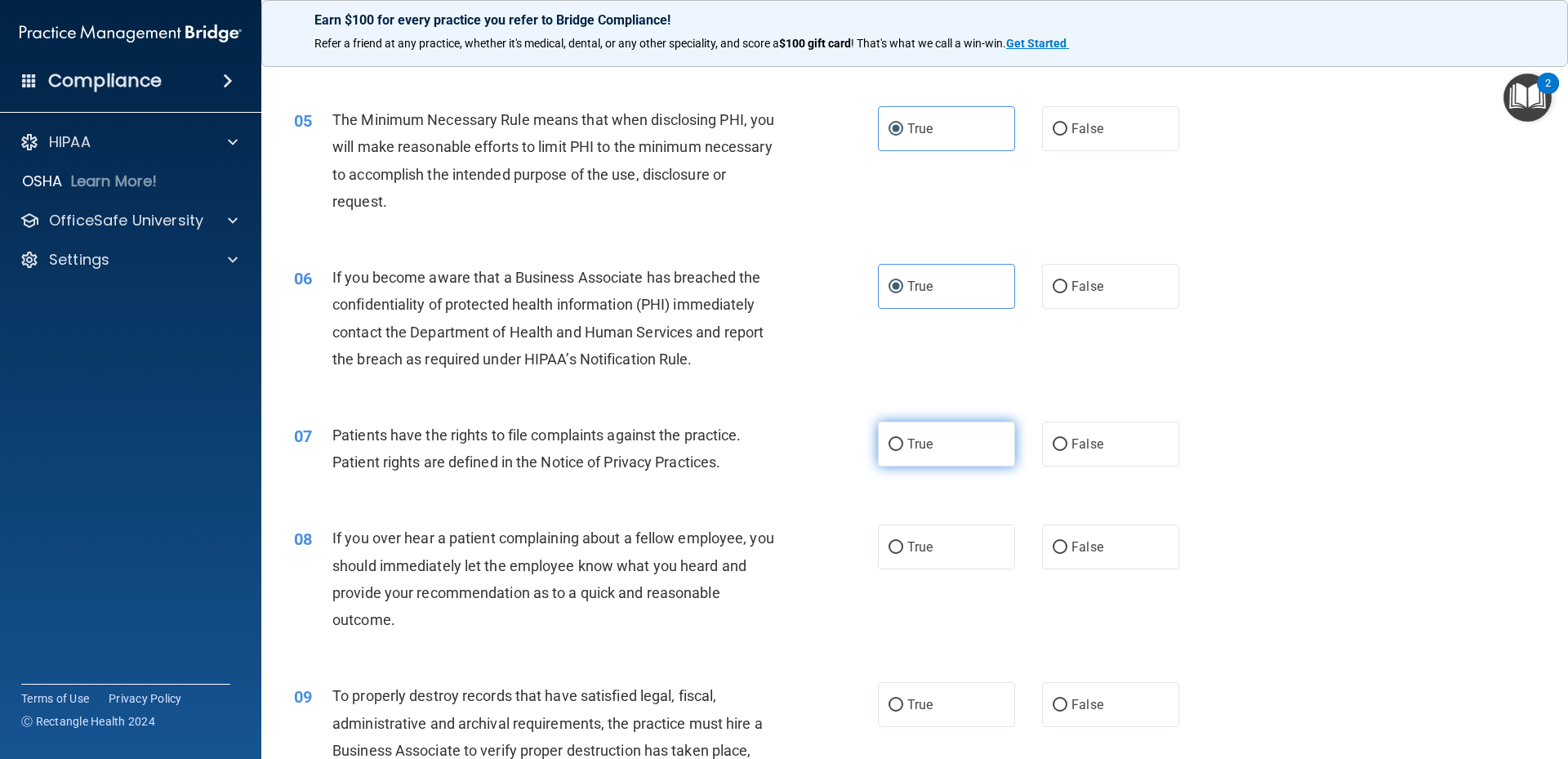
click at [986, 443] on label "True" at bounding box center [947, 443] width 138 height 45
click at [903, 443] on input "True" at bounding box center [896, 445] width 14 height 12
radio input "true"
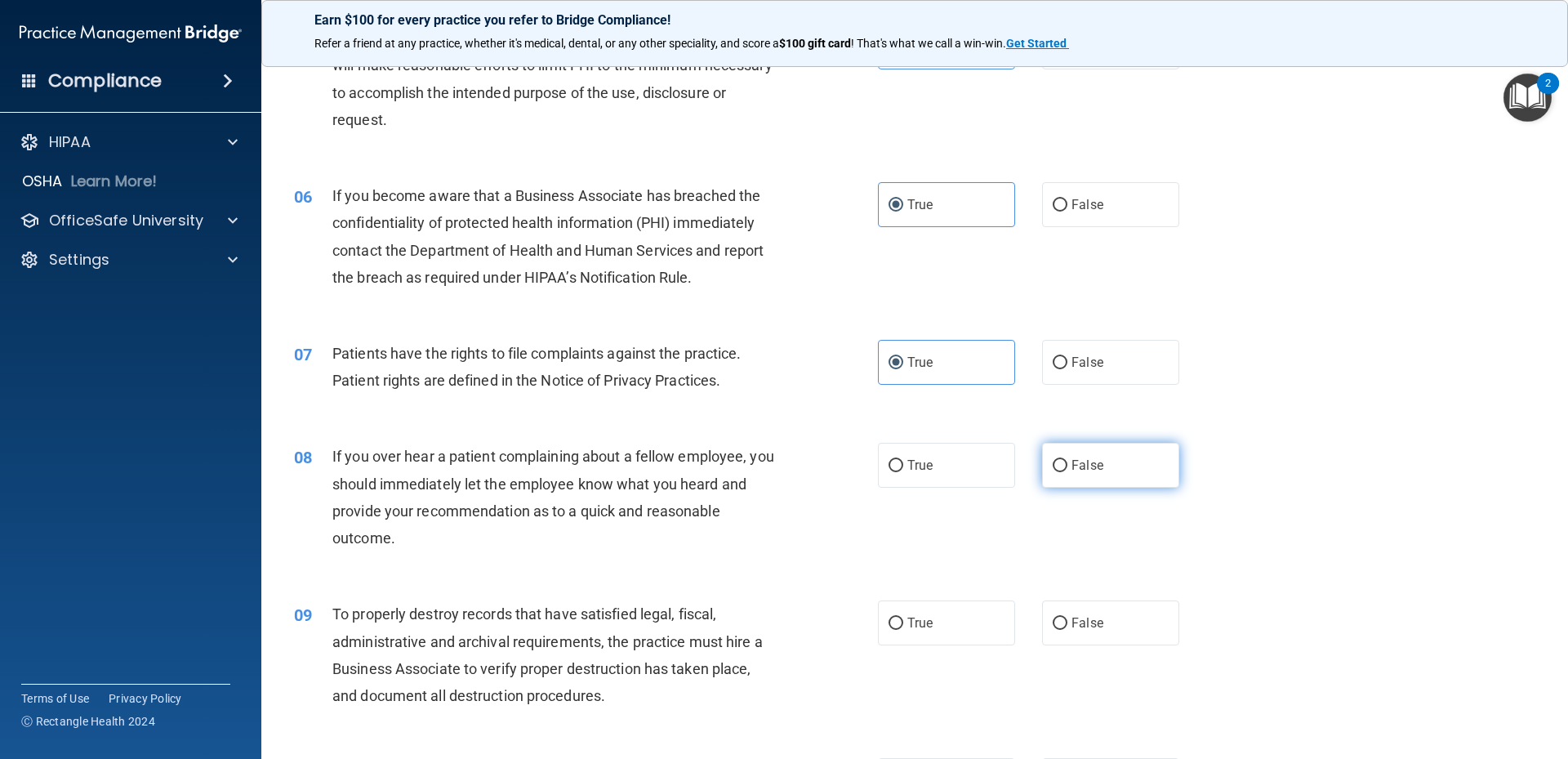
click at [1118, 467] on label "False" at bounding box center [1111, 464] width 138 height 45
click at [1067, 467] on input "False" at bounding box center [1059, 466] width 14 height 12
radio input "true"
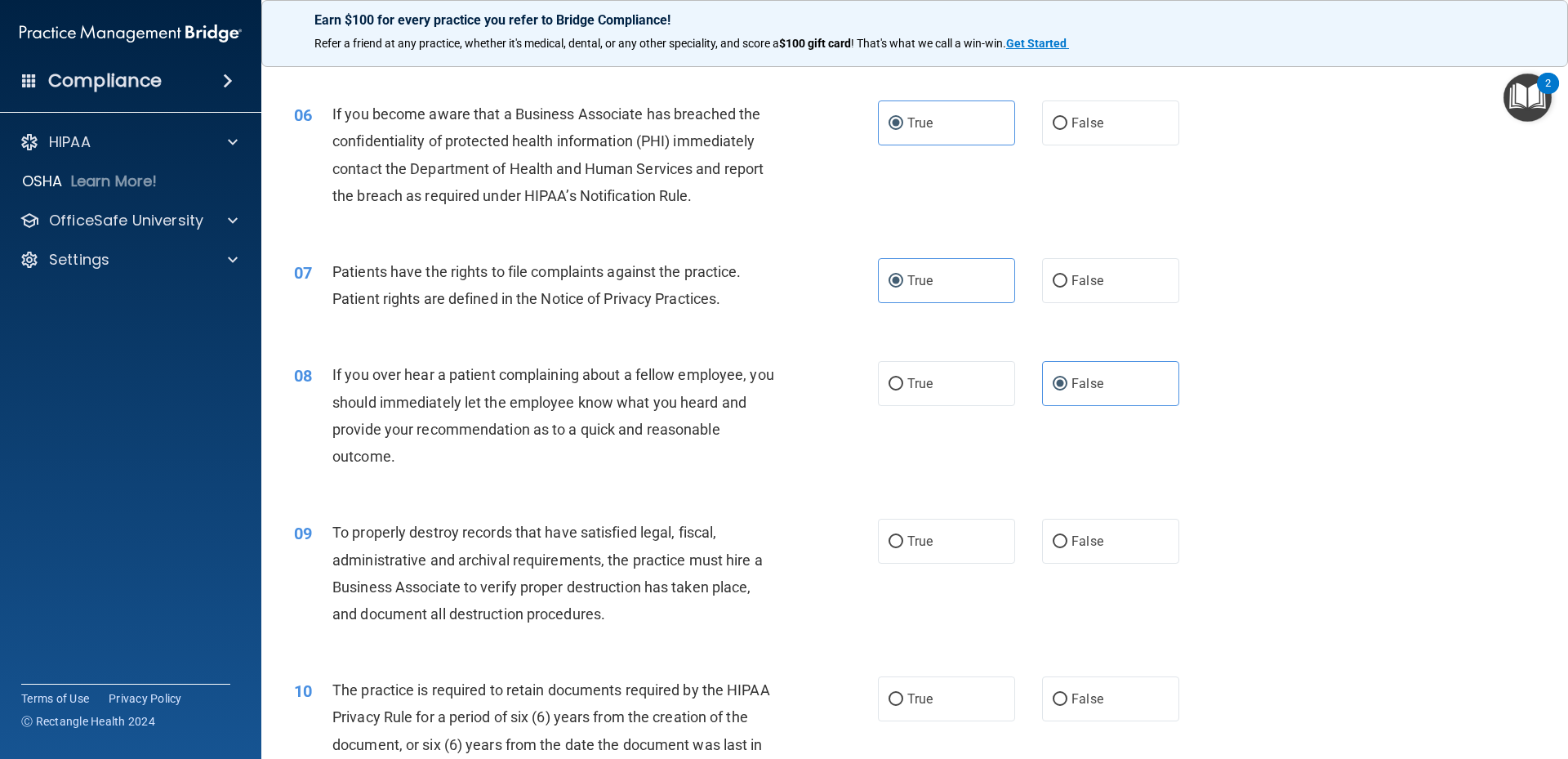
scroll to position [817, 0]
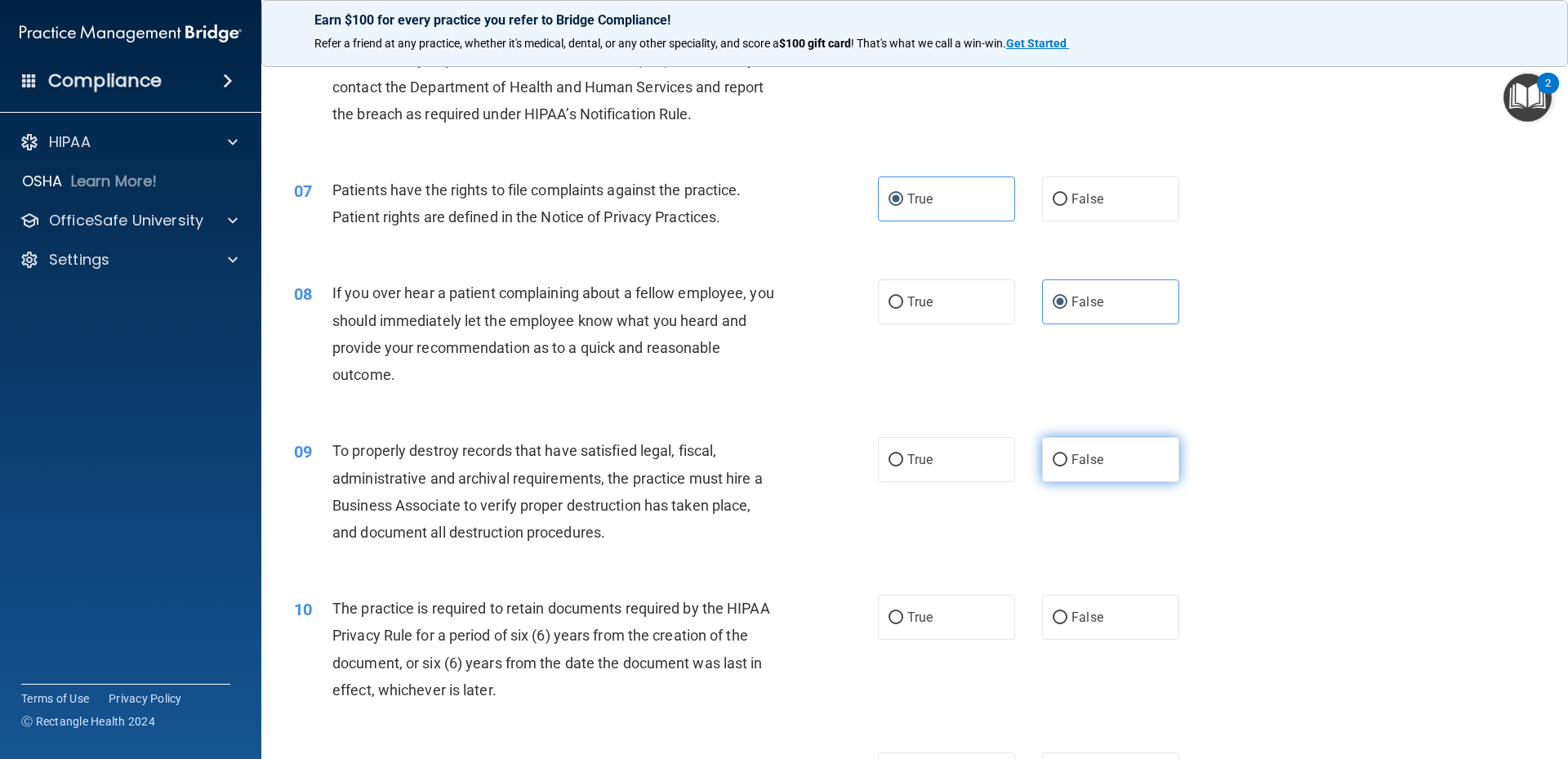
click at [1053, 462] on input "False" at bounding box center [1059, 460] width 14 height 12
radio input "true"
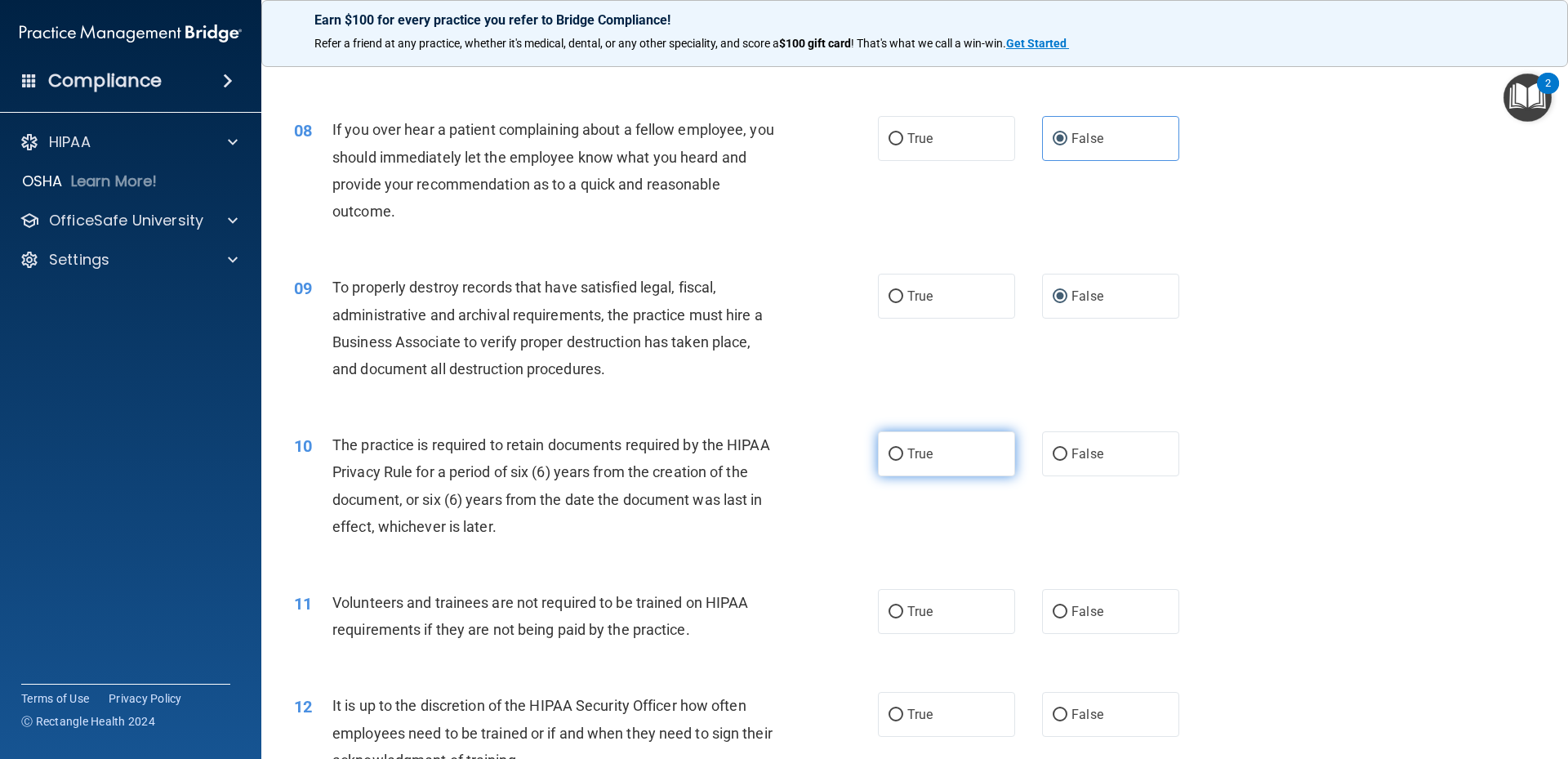
click at [959, 441] on label "True" at bounding box center [947, 453] width 138 height 45
click at [903, 448] on input "True" at bounding box center [896, 454] width 14 height 12
radio input "true"
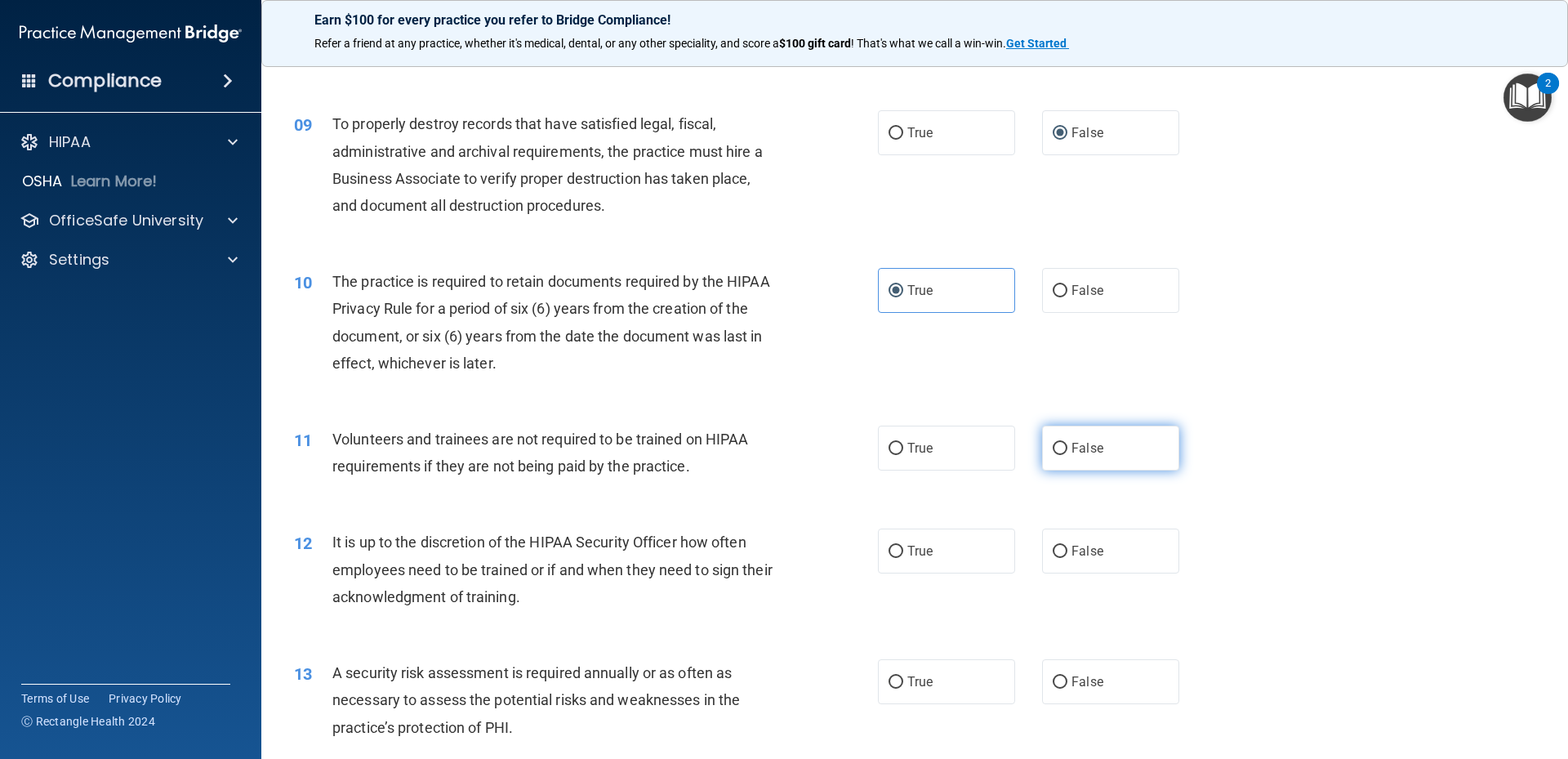
click at [1087, 451] on span "False" at bounding box center [1087, 448] width 32 height 15
click at [1067, 451] on input "False" at bounding box center [1059, 448] width 14 height 12
radio input "true"
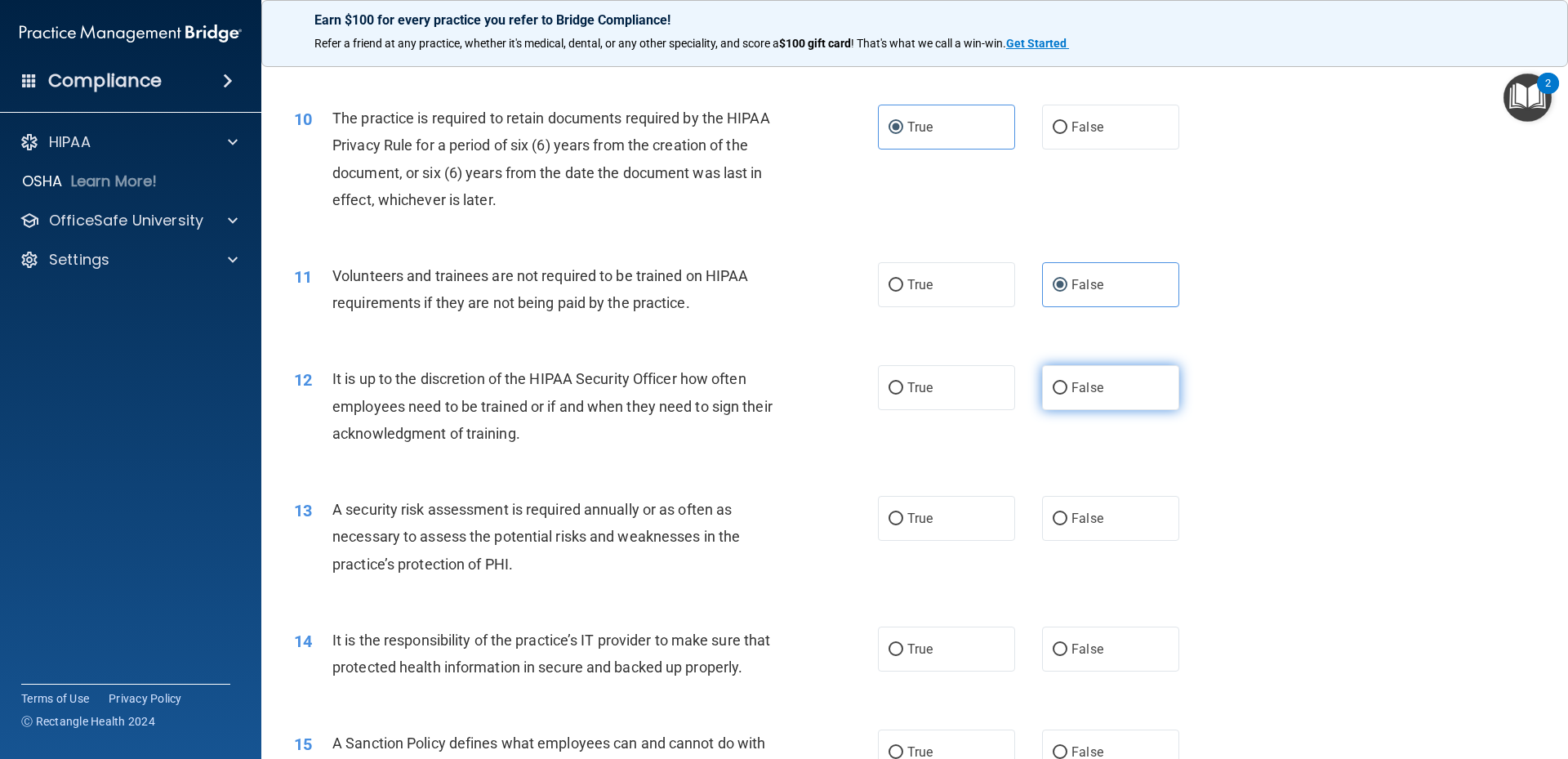
click at [1105, 408] on label "False" at bounding box center [1111, 387] width 138 height 45
click at [1067, 395] on input "False" at bounding box center [1059, 388] width 14 height 12
radio input "true"
click at [981, 522] on label "True" at bounding box center [947, 518] width 138 height 45
click at [903, 522] on input "True" at bounding box center [896, 519] width 14 height 12
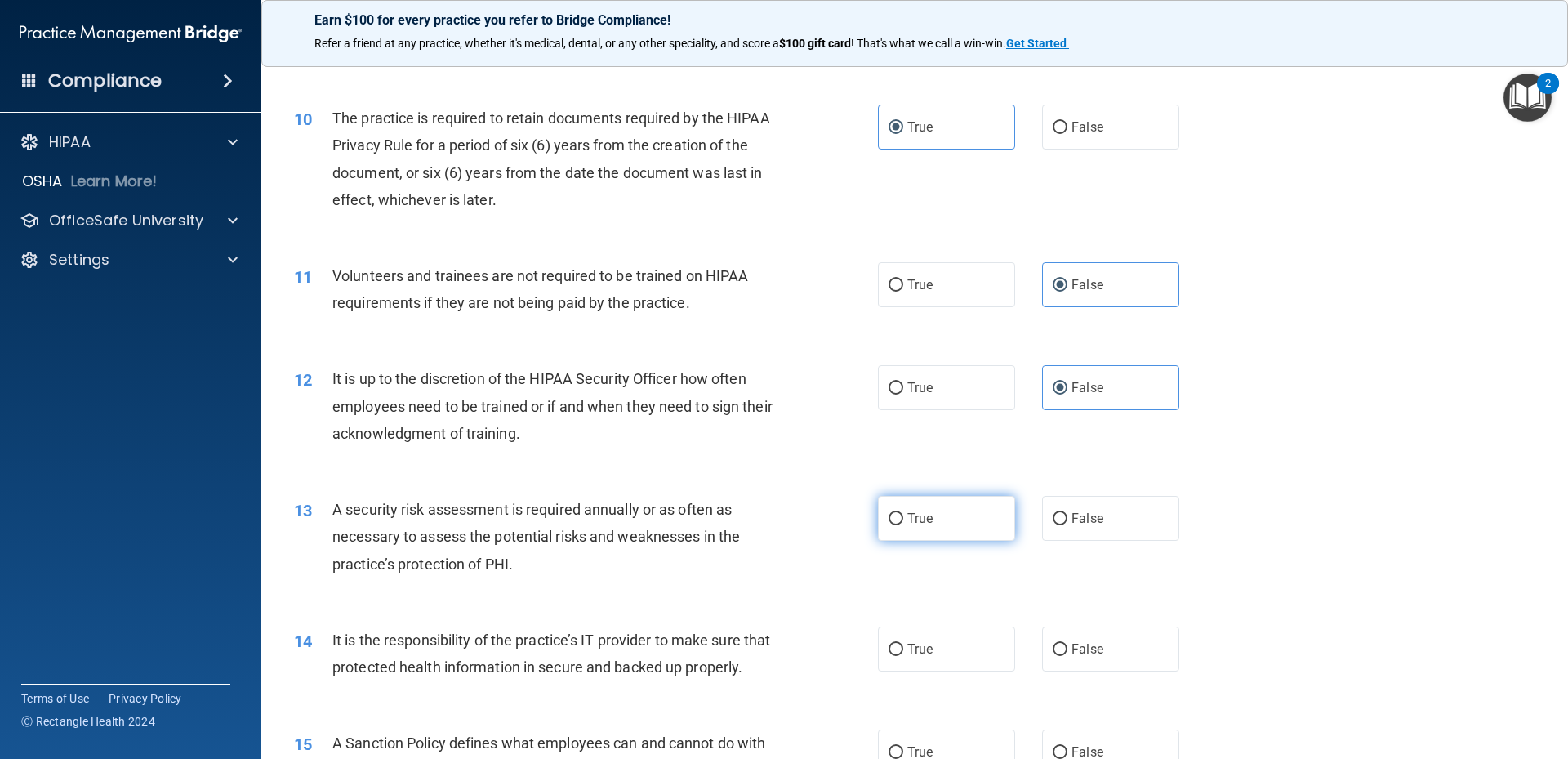
radio input "true"
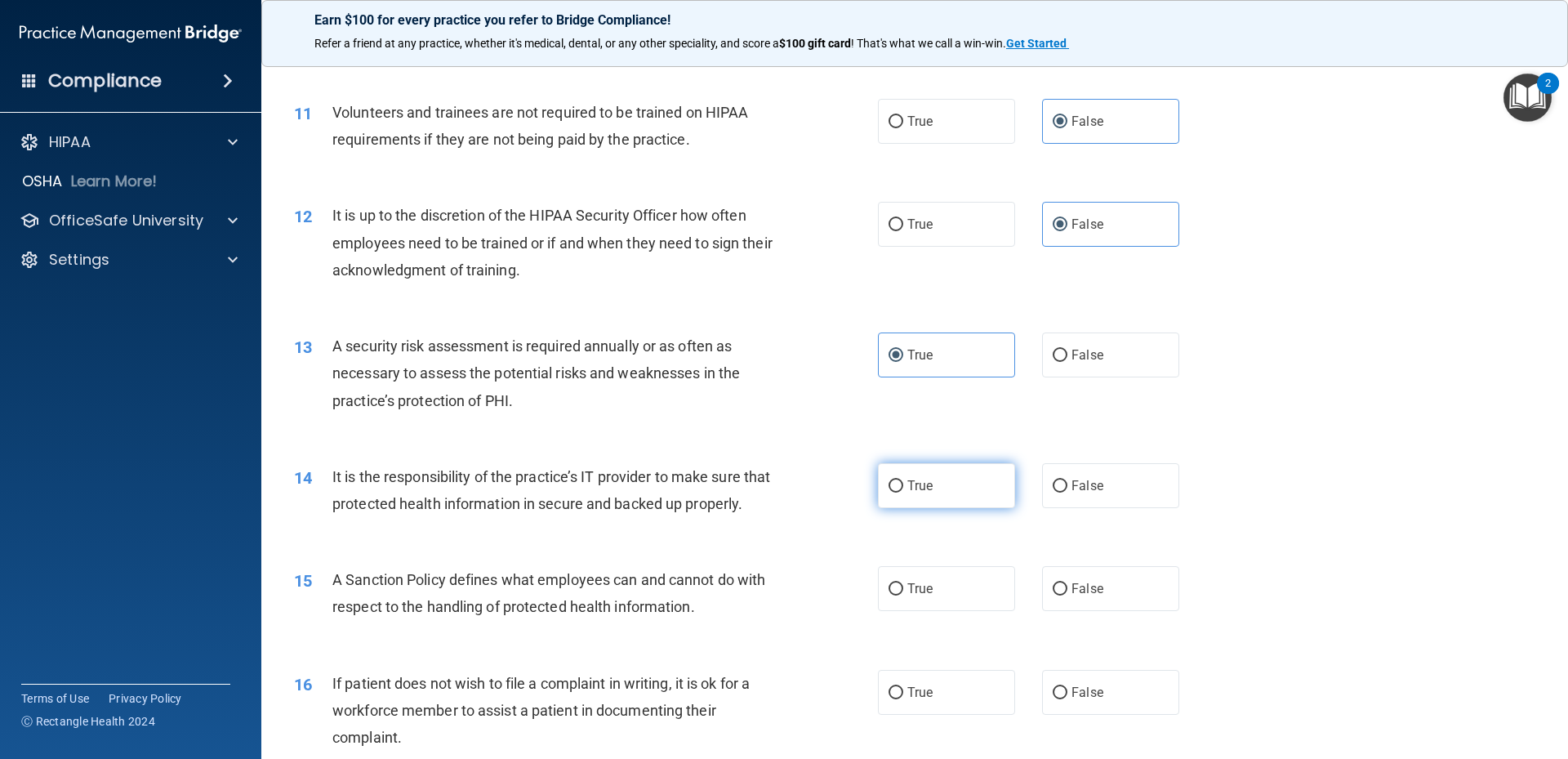
click at [908, 492] on span "True" at bounding box center [920, 486] width 25 height 15
click at [903, 492] on input "True" at bounding box center [896, 486] width 14 height 12
radio input "true"
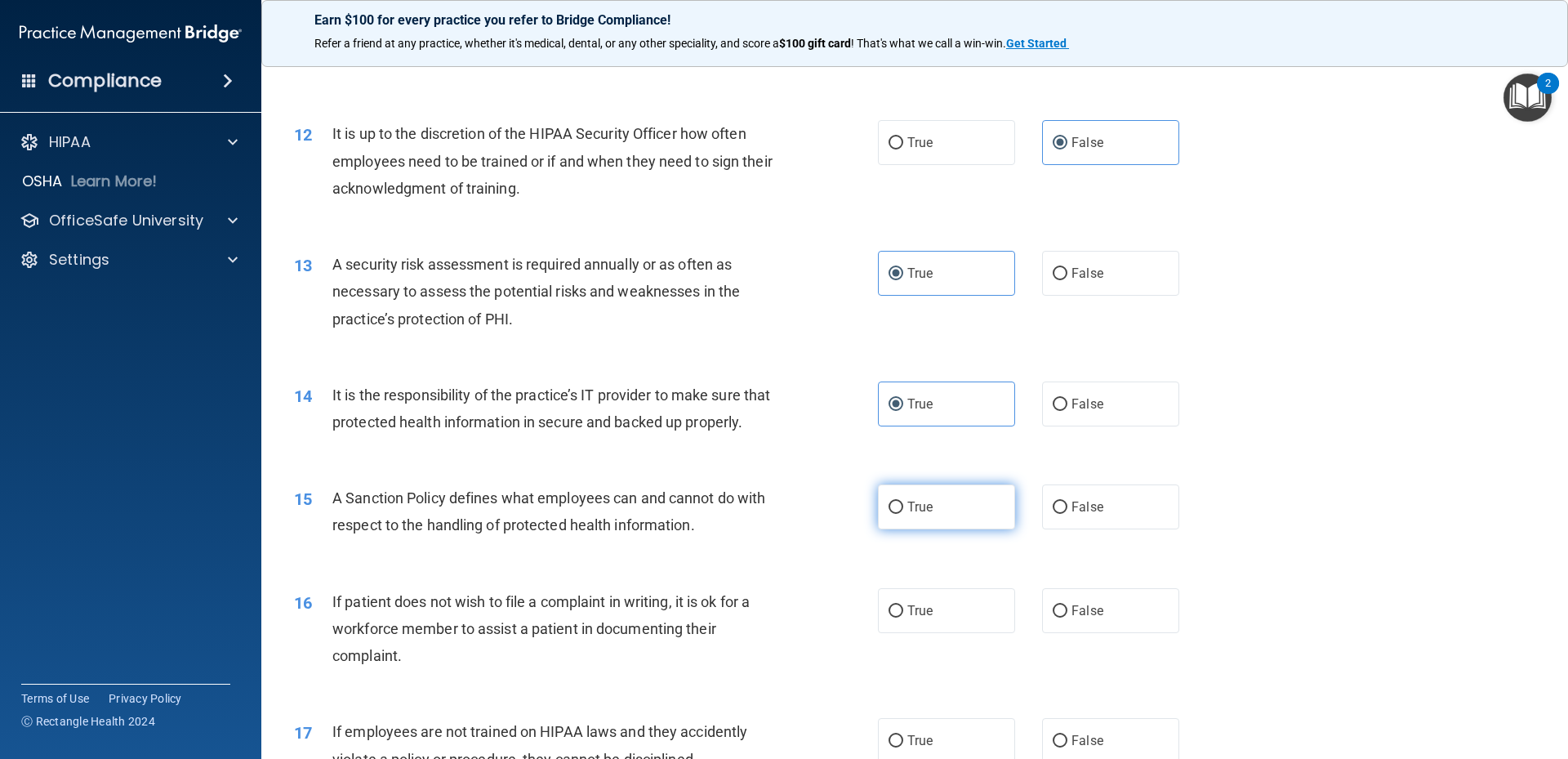
click at [919, 514] on span "True" at bounding box center [920, 507] width 25 height 15
click at [903, 514] on input "True" at bounding box center [896, 508] width 14 height 12
radio input "true"
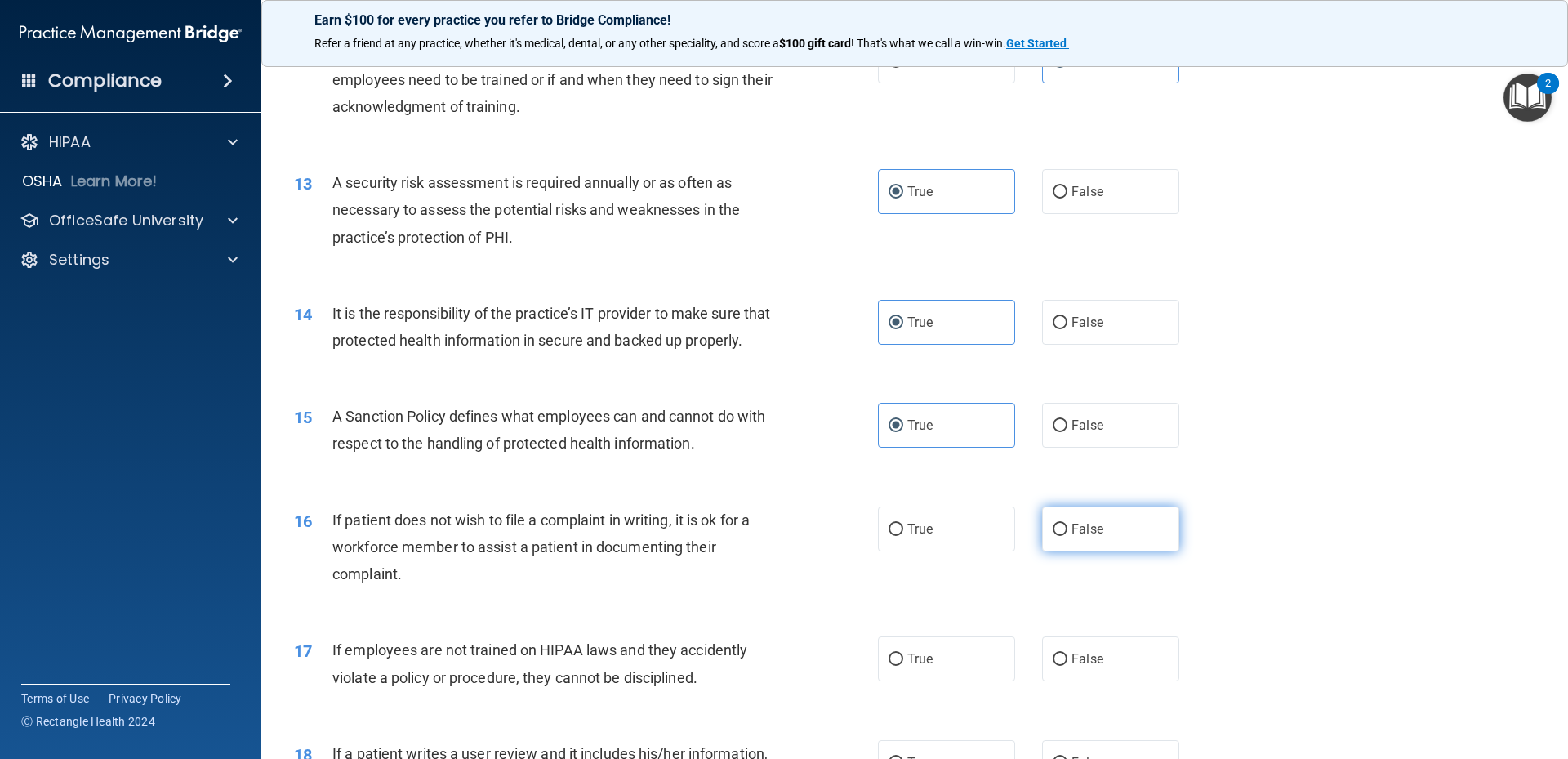
click at [1063, 551] on label "False" at bounding box center [1111, 528] width 138 height 45
click at [1063, 536] on input "False" at bounding box center [1059, 530] width 14 height 12
radio input "true"
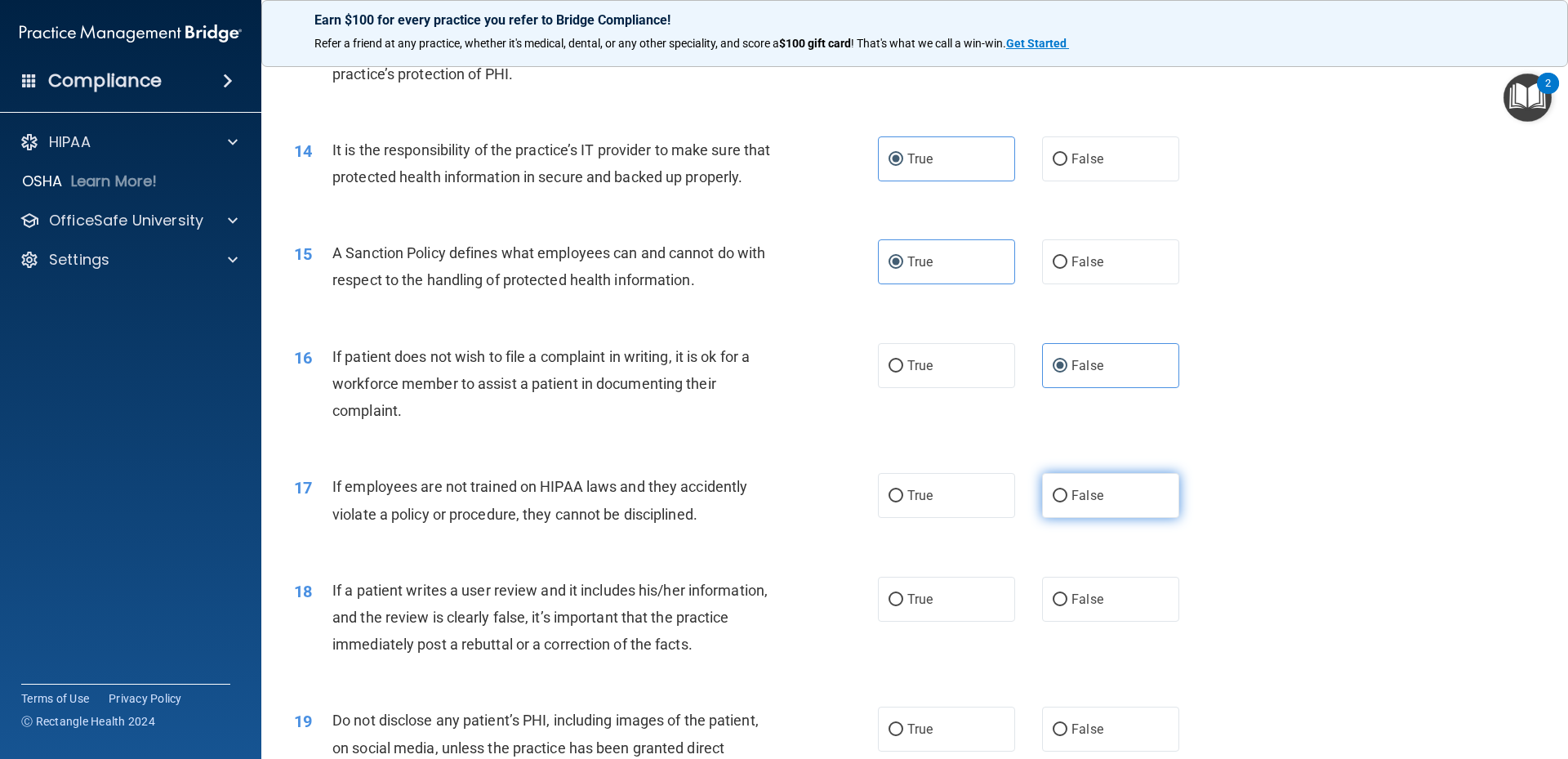
click at [1067, 518] on label "False" at bounding box center [1111, 495] width 138 height 45
click at [1067, 503] on input "False" at bounding box center [1059, 496] width 14 height 12
radio input "true"
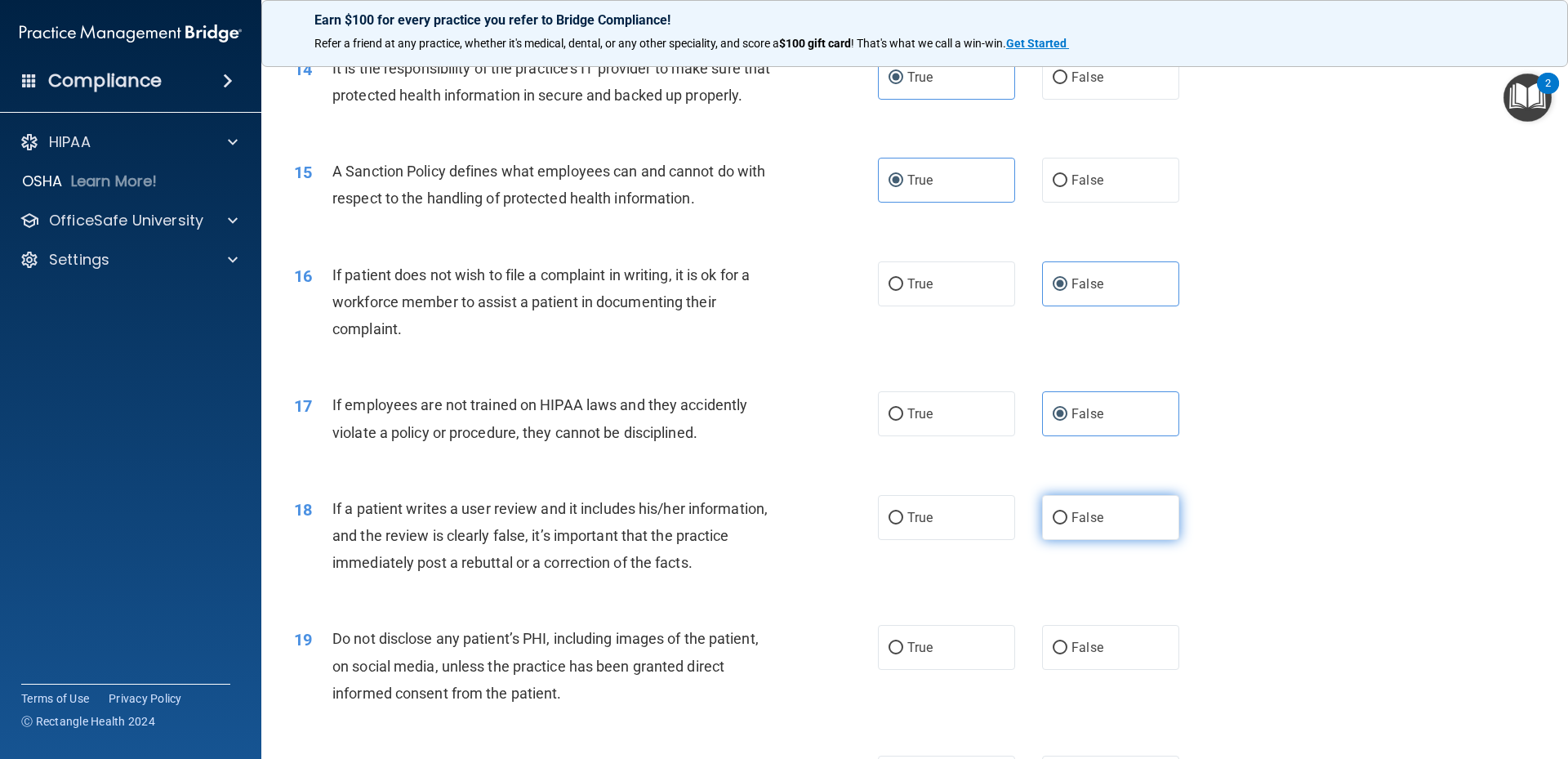
click at [1043, 540] on label "False" at bounding box center [1111, 517] width 138 height 45
click at [1053, 525] on input "False" at bounding box center [1059, 518] width 14 height 12
radio input "true"
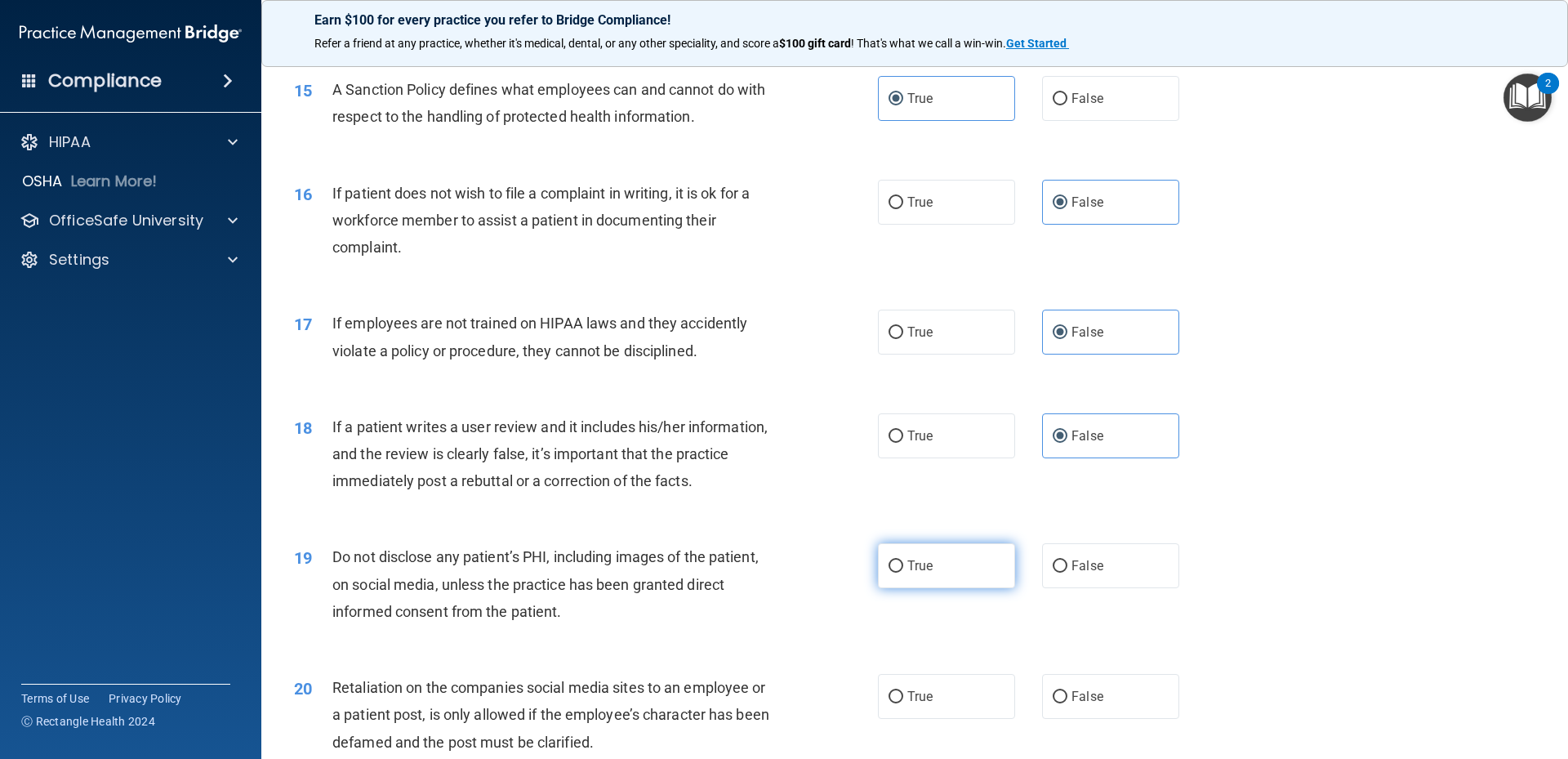
click at [975, 588] on label "True" at bounding box center [947, 565] width 138 height 45
click at [903, 572] on input "True" at bounding box center [896, 566] width 14 height 12
radio input "true"
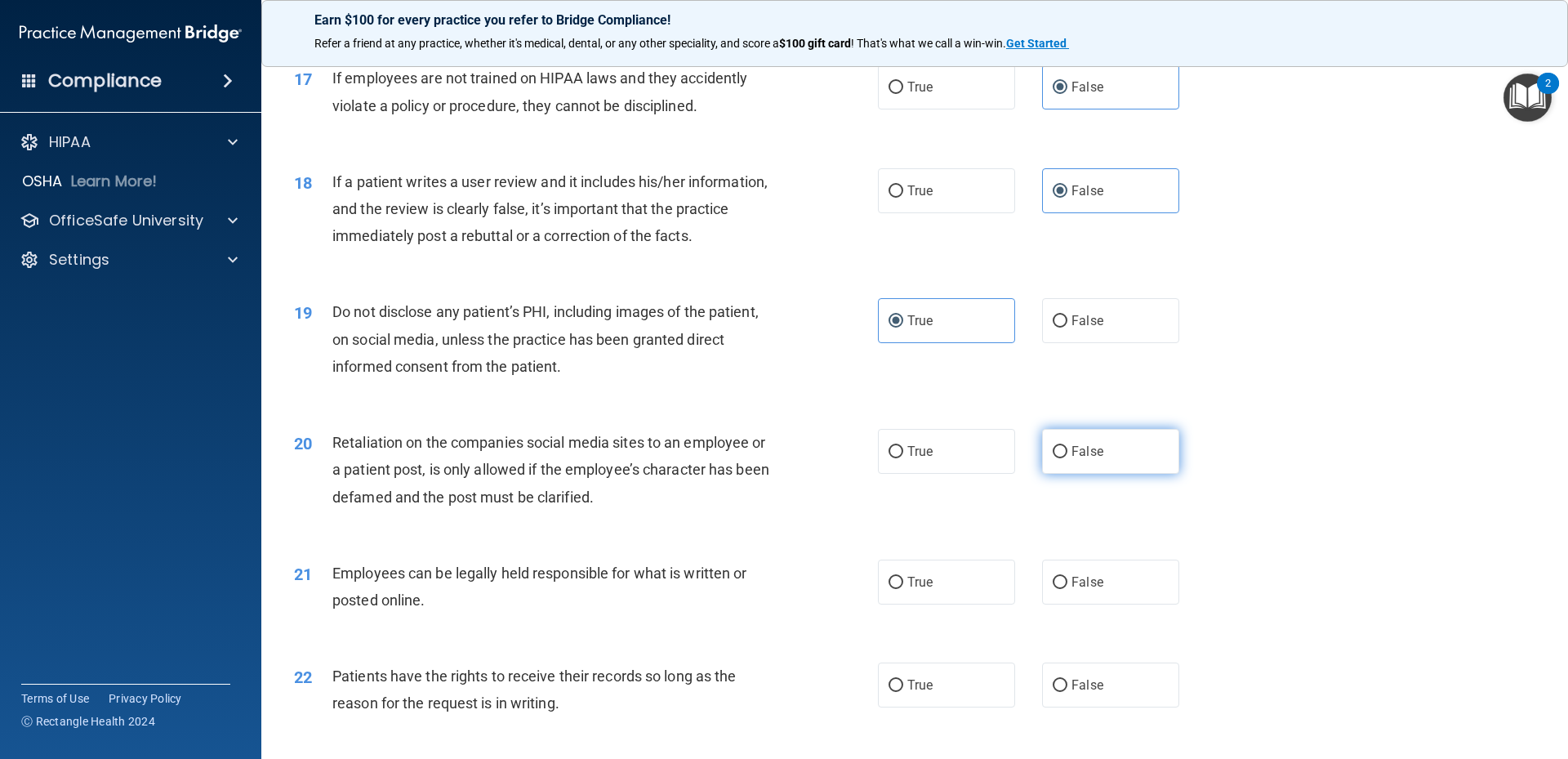
click at [1071, 459] on span "False" at bounding box center [1087, 451] width 32 height 15
click at [1067, 458] on input "False" at bounding box center [1059, 452] width 14 height 12
radio input "true"
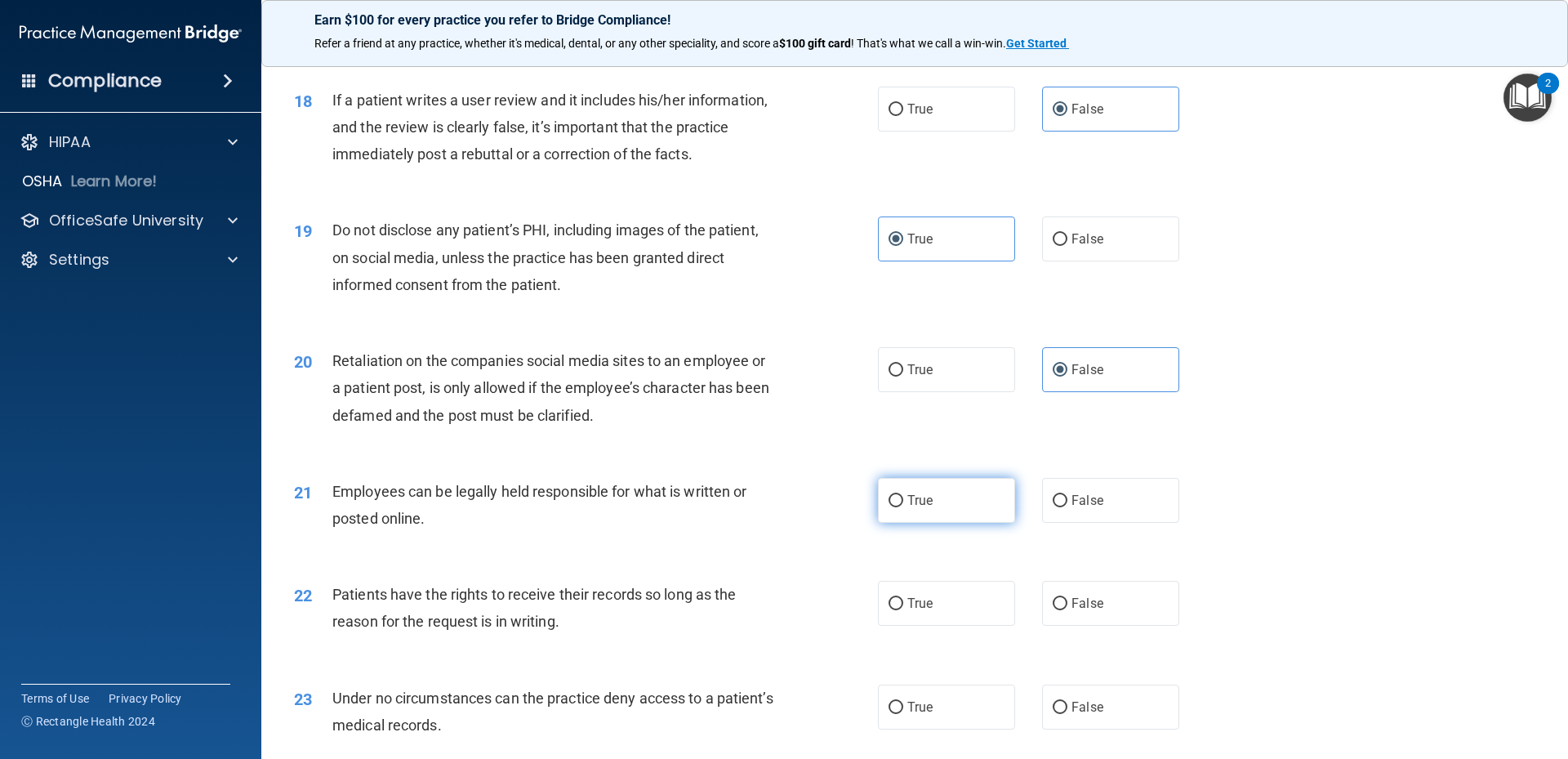
click at [986, 523] on label "True" at bounding box center [947, 500] width 138 height 45
click at [903, 507] on input "True" at bounding box center [896, 501] width 14 height 12
radio input "true"
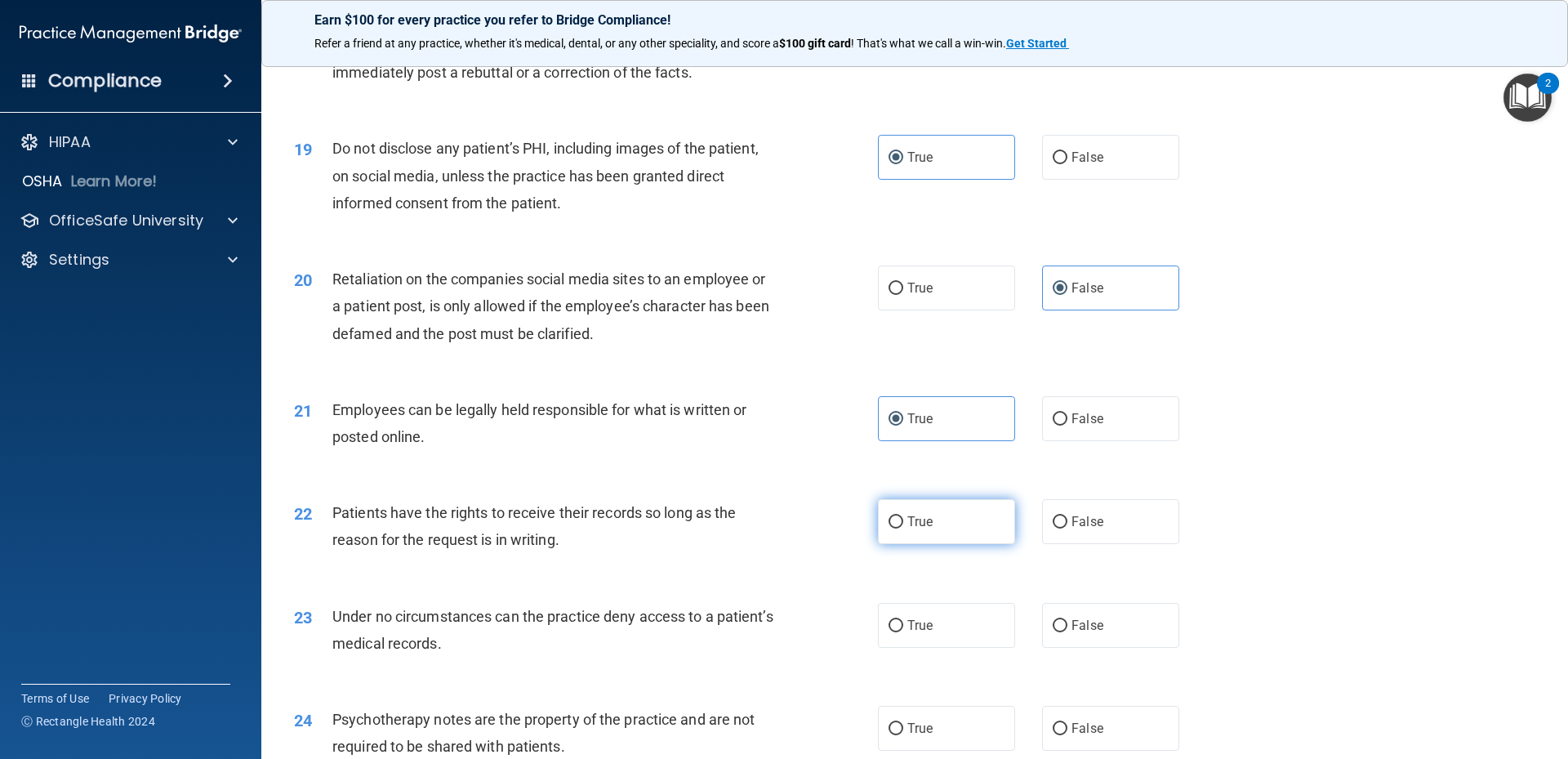
click at [995, 544] on label "True" at bounding box center [947, 521] width 138 height 45
click at [903, 528] on input "True" at bounding box center [896, 522] width 14 height 12
radio input "true"
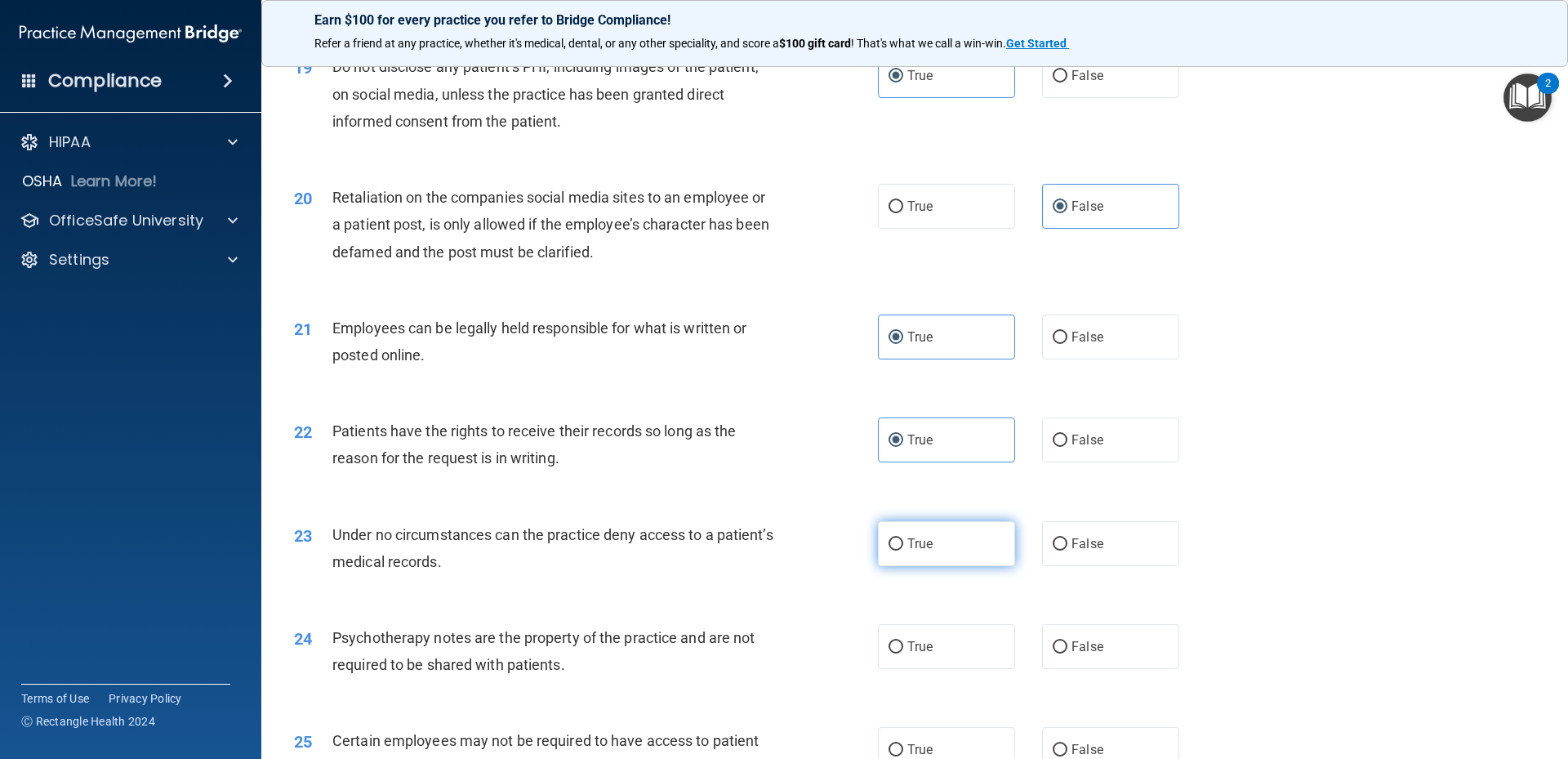
click at [962, 566] on label "True" at bounding box center [947, 543] width 138 height 45
click at [903, 550] on input "True" at bounding box center [896, 544] width 14 height 12
radio input "true"
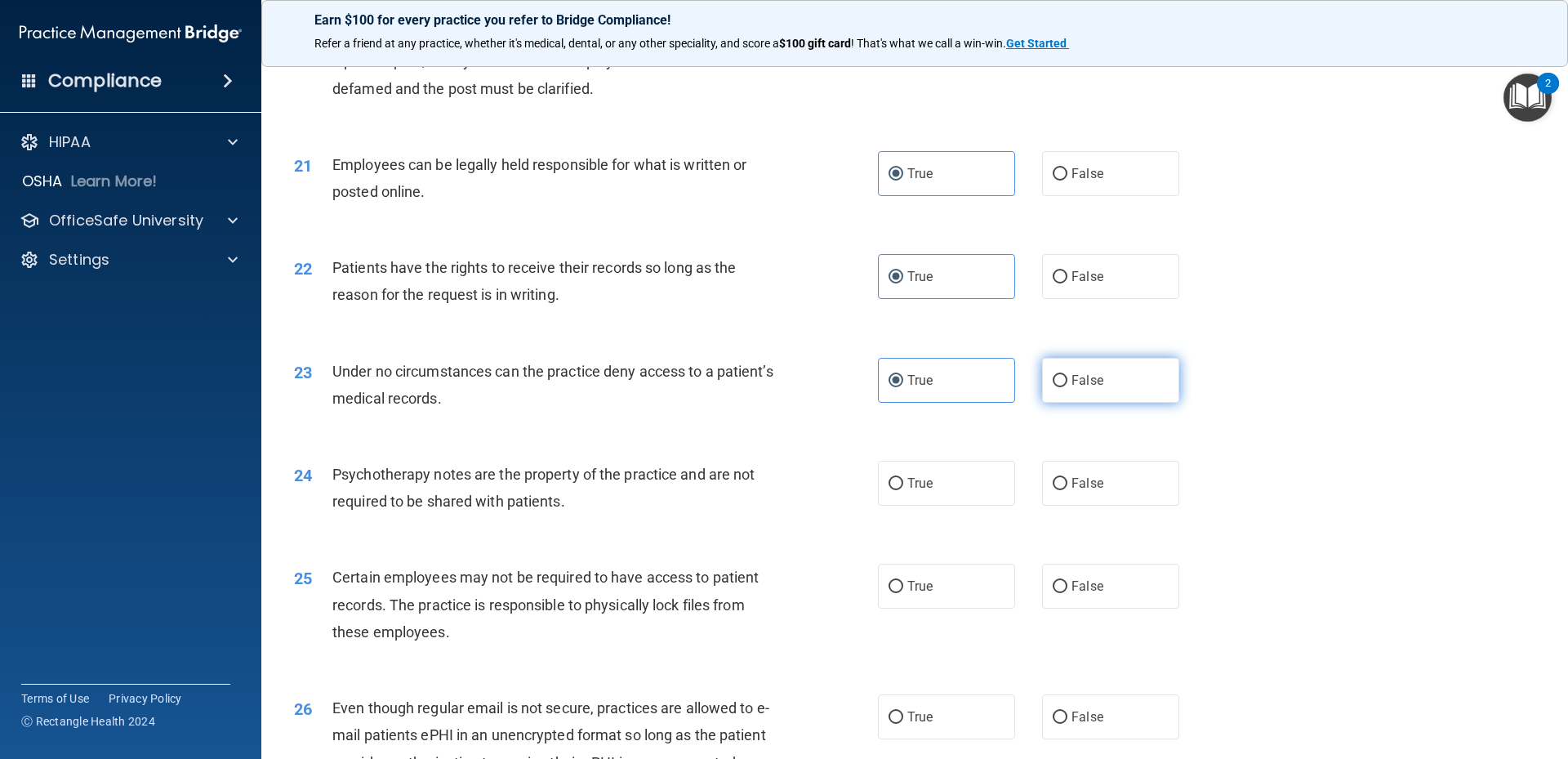
click at [1121, 402] on label "False" at bounding box center [1111, 380] width 138 height 45
click at [1067, 387] on input "False" at bounding box center [1059, 381] width 14 height 12
radio input "true"
radio input "false"
click at [1053, 490] on input "False" at bounding box center [1059, 484] width 14 height 12
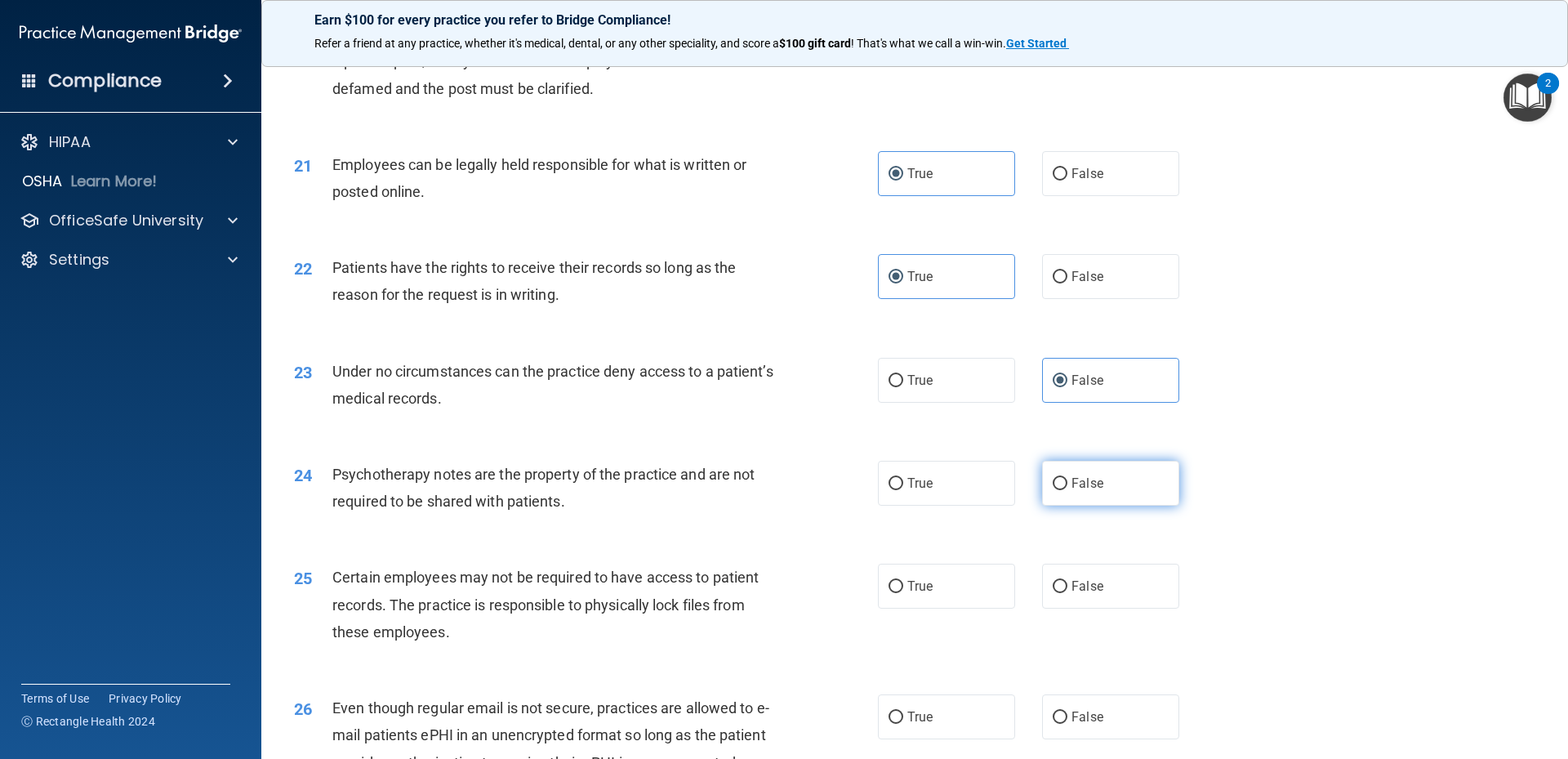
radio input "true"
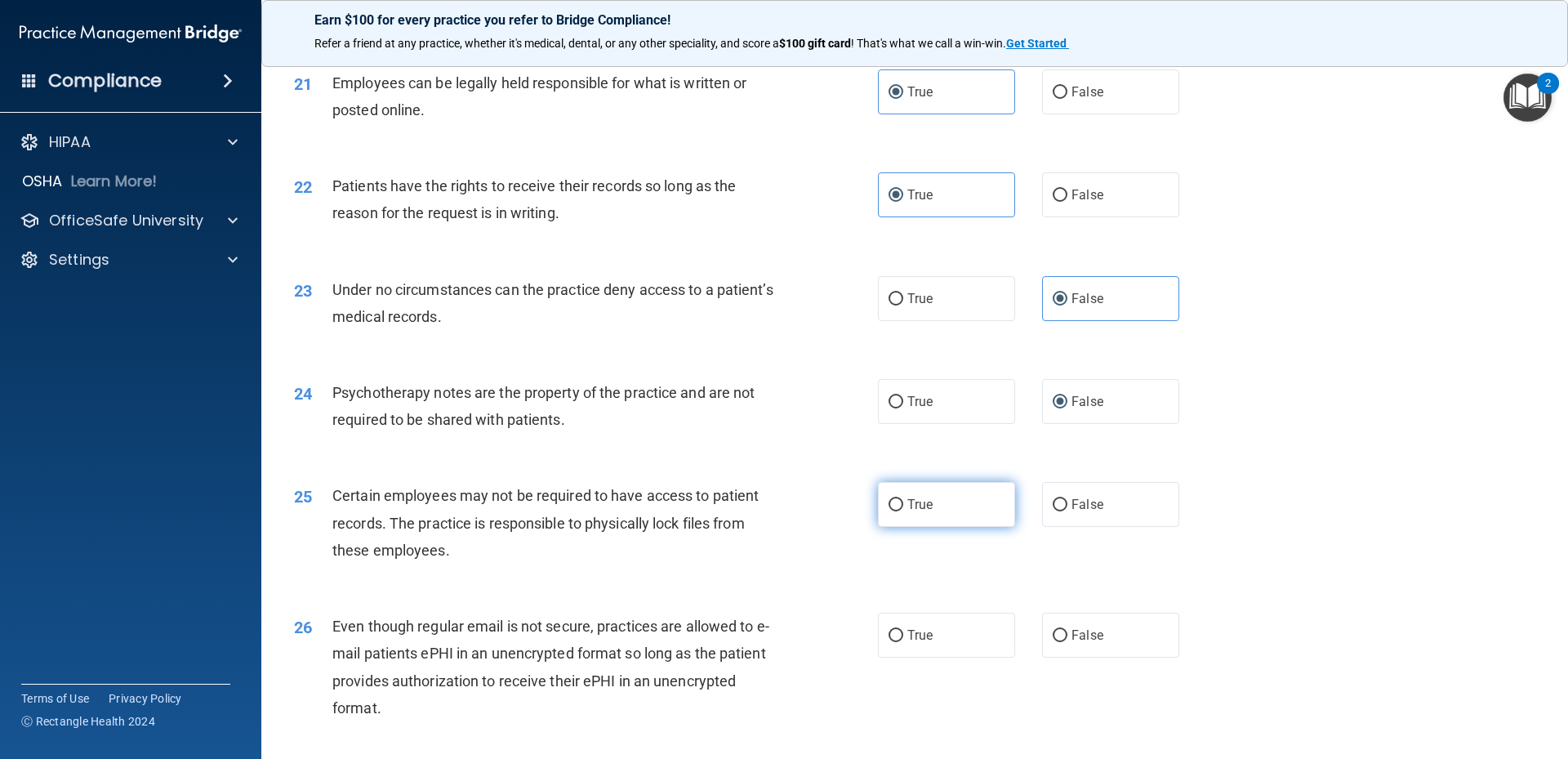
click at [992, 526] on label "True" at bounding box center [947, 504] width 138 height 45
click at [903, 511] on input "True" at bounding box center [896, 505] width 14 height 12
radio input "true"
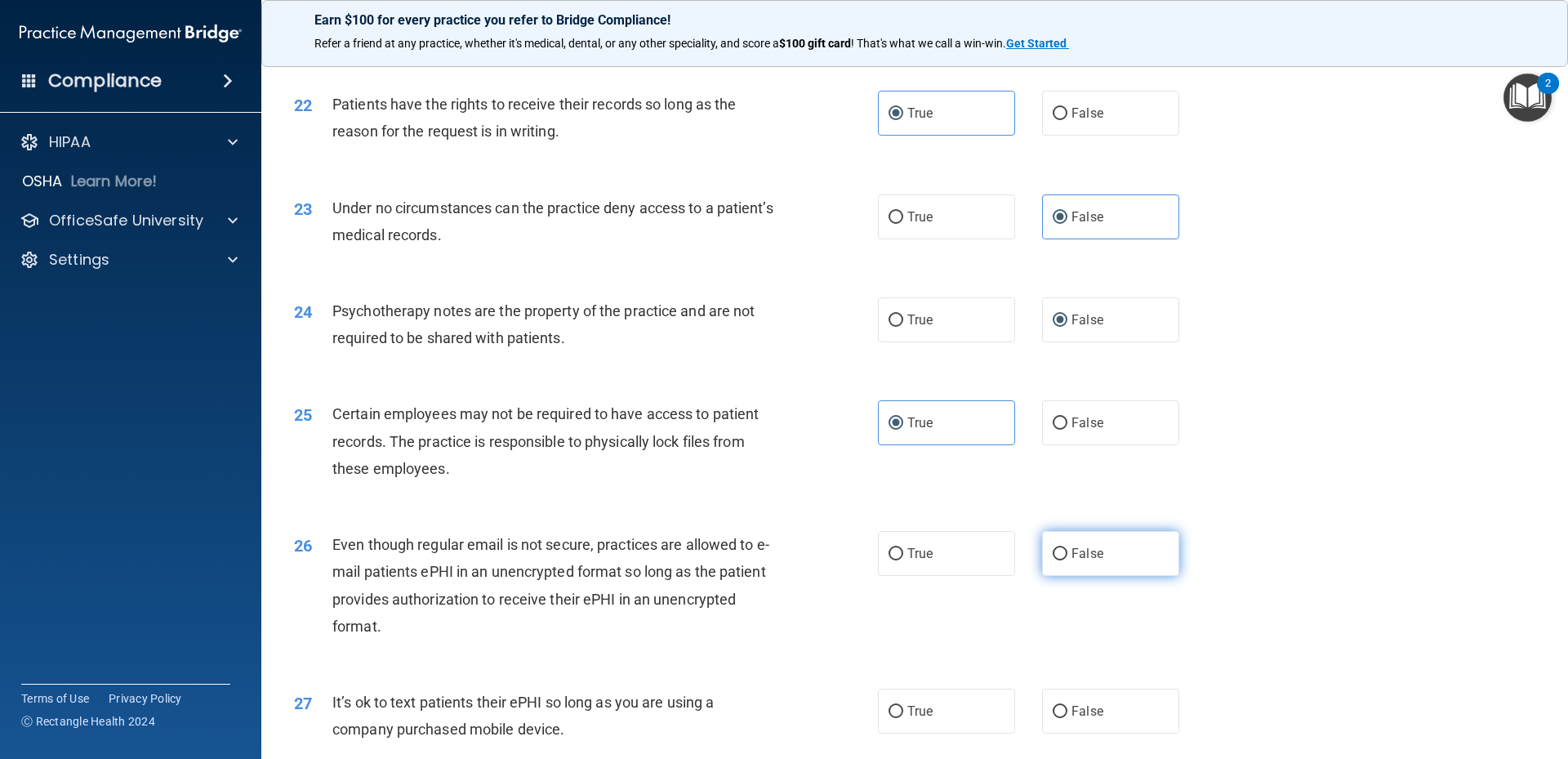
click at [1134, 576] on label "False" at bounding box center [1111, 553] width 138 height 45
click at [1067, 560] on input "False" at bounding box center [1059, 554] width 14 height 12
radio input "true"
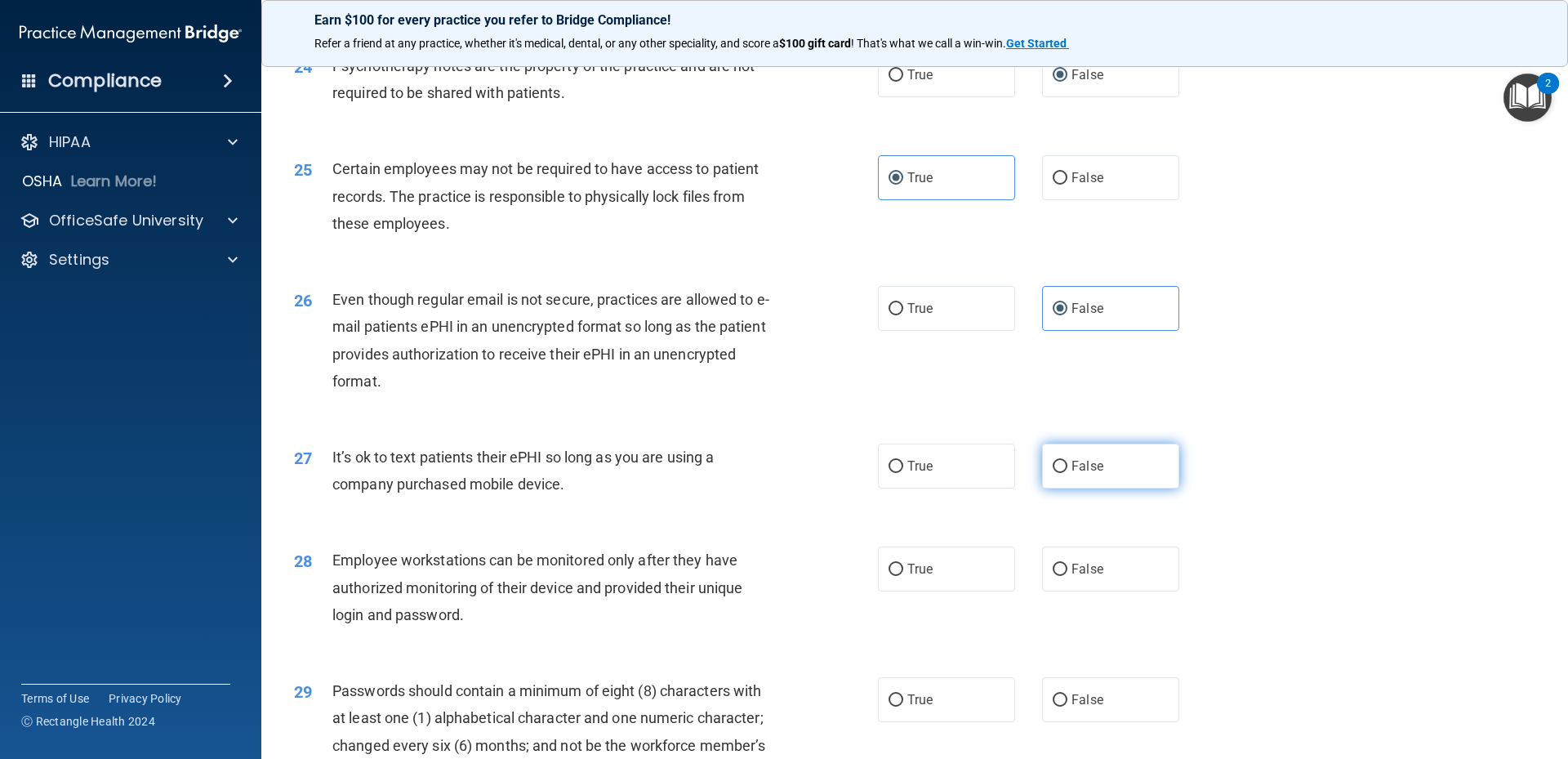
click at [1102, 488] on label "False" at bounding box center [1111, 465] width 138 height 45
click at [1067, 473] on input "False" at bounding box center [1059, 467] width 14 height 12
radio input "true"
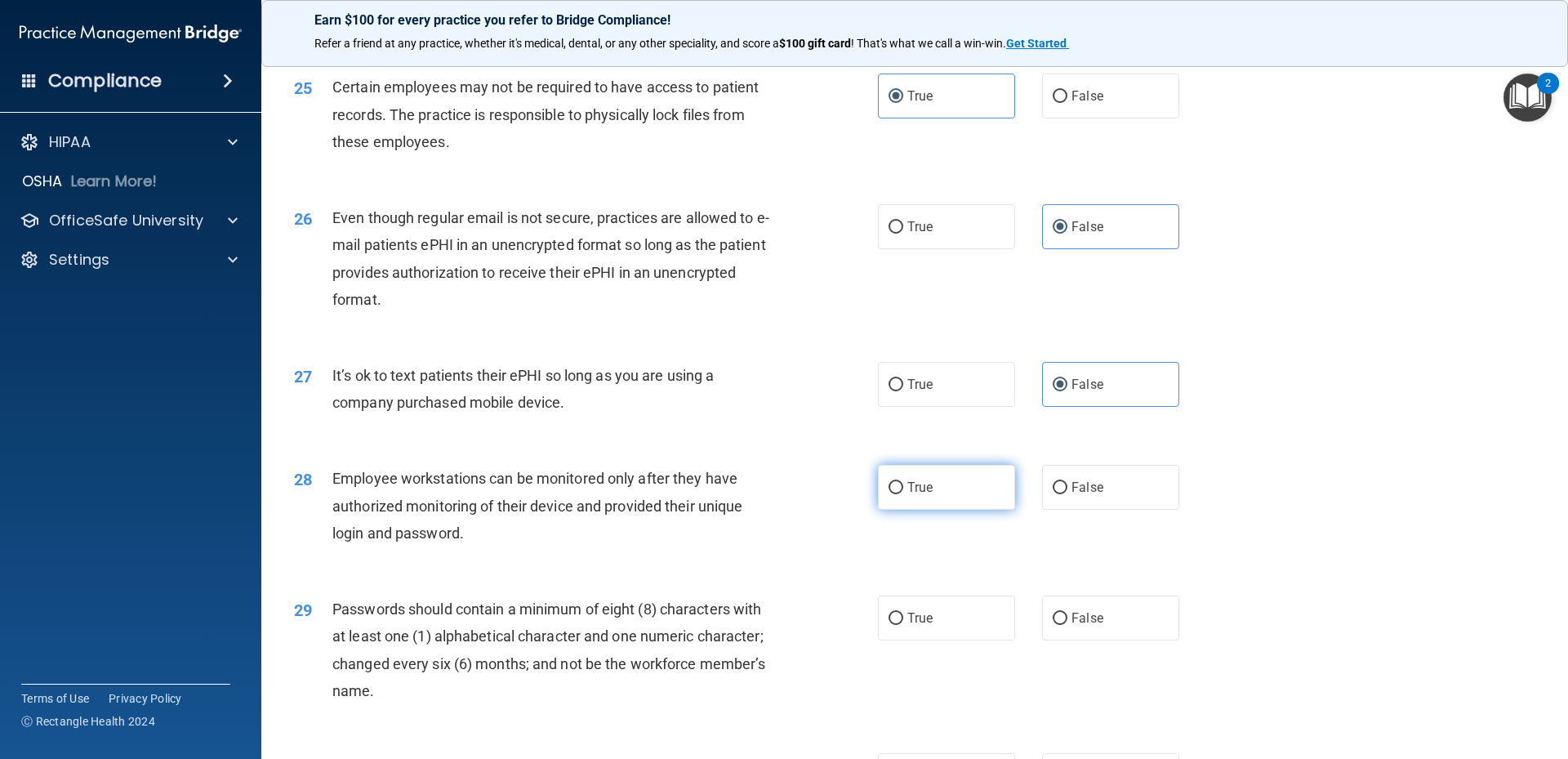
click at [930, 505] on label "True" at bounding box center [947, 486] width 138 height 45
click at [903, 494] on input "True" at bounding box center [896, 488] width 14 height 12
radio input "true"
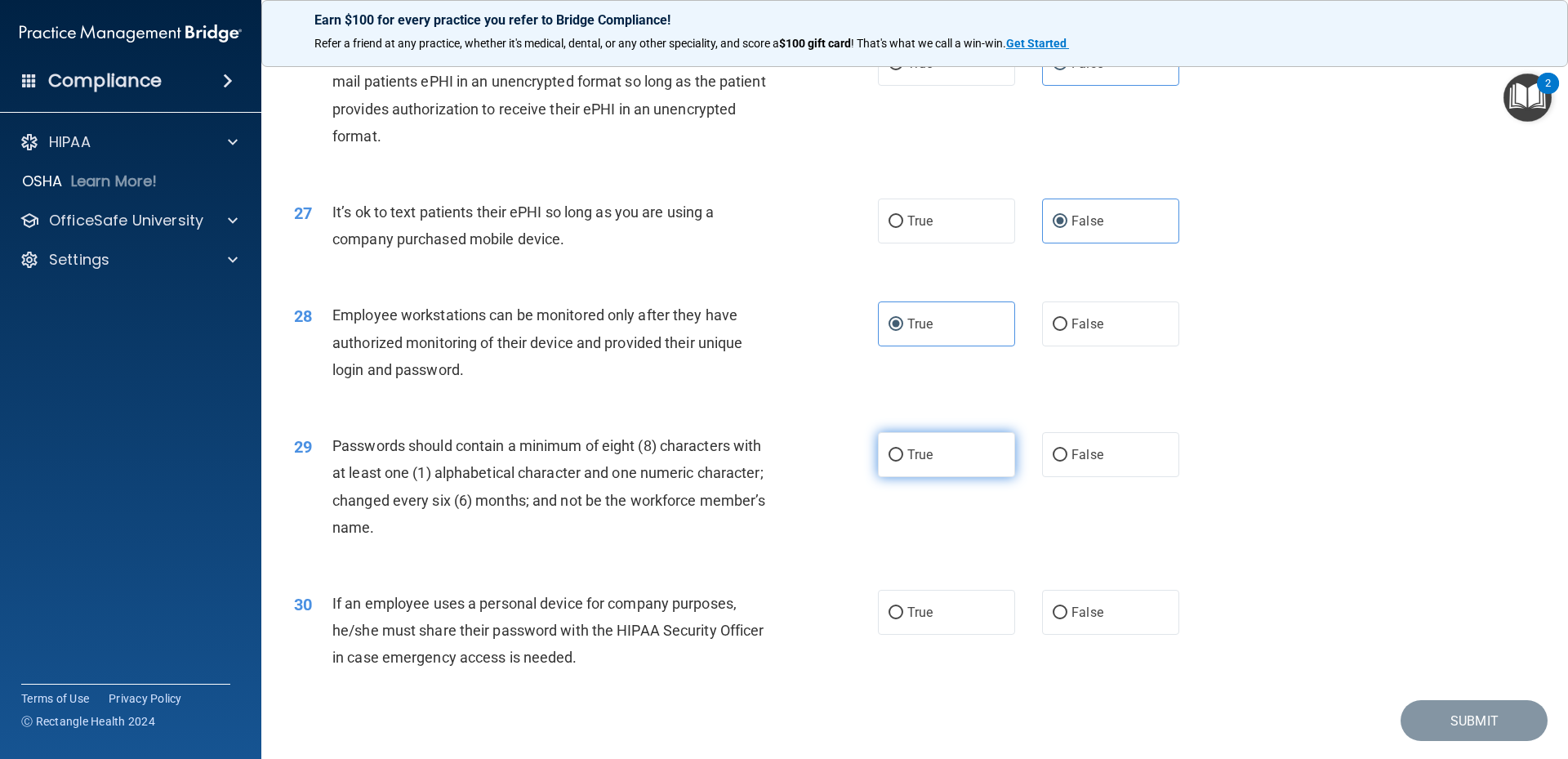
click at [906, 477] on label "True" at bounding box center [947, 454] width 138 height 45
click at [903, 462] on input "True" at bounding box center [896, 455] width 14 height 12
radio input "true"
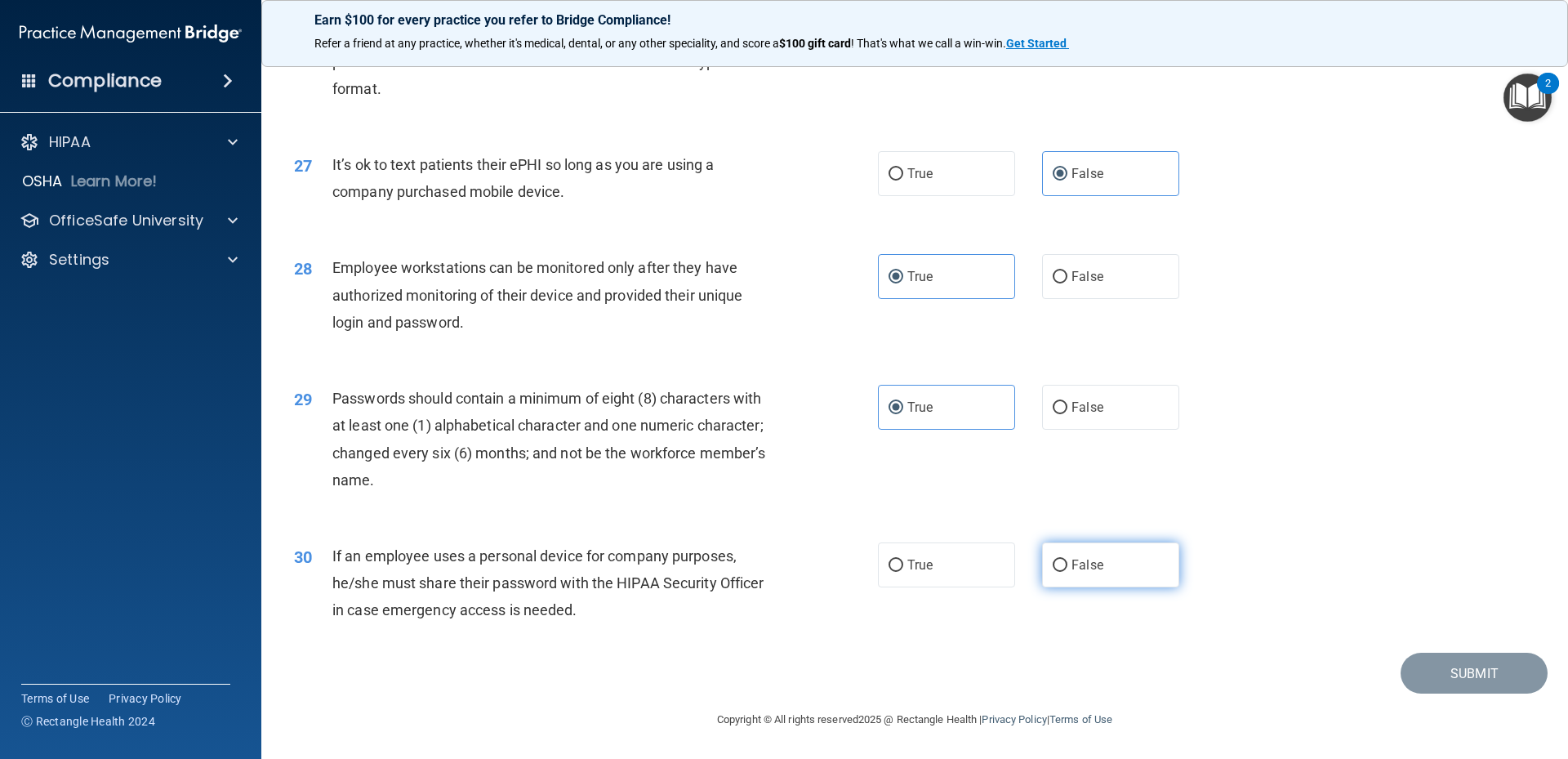
click at [1101, 565] on label "False" at bounding box center [1111, 565] width 138 height 45
click at [1067, 565] on input "False" at bounding box center [1059, 565] width 14 height 12
radio input "true"
click at [1487, 680] on button "Submit" at bounding box center [1474, 673] width 147 height 42
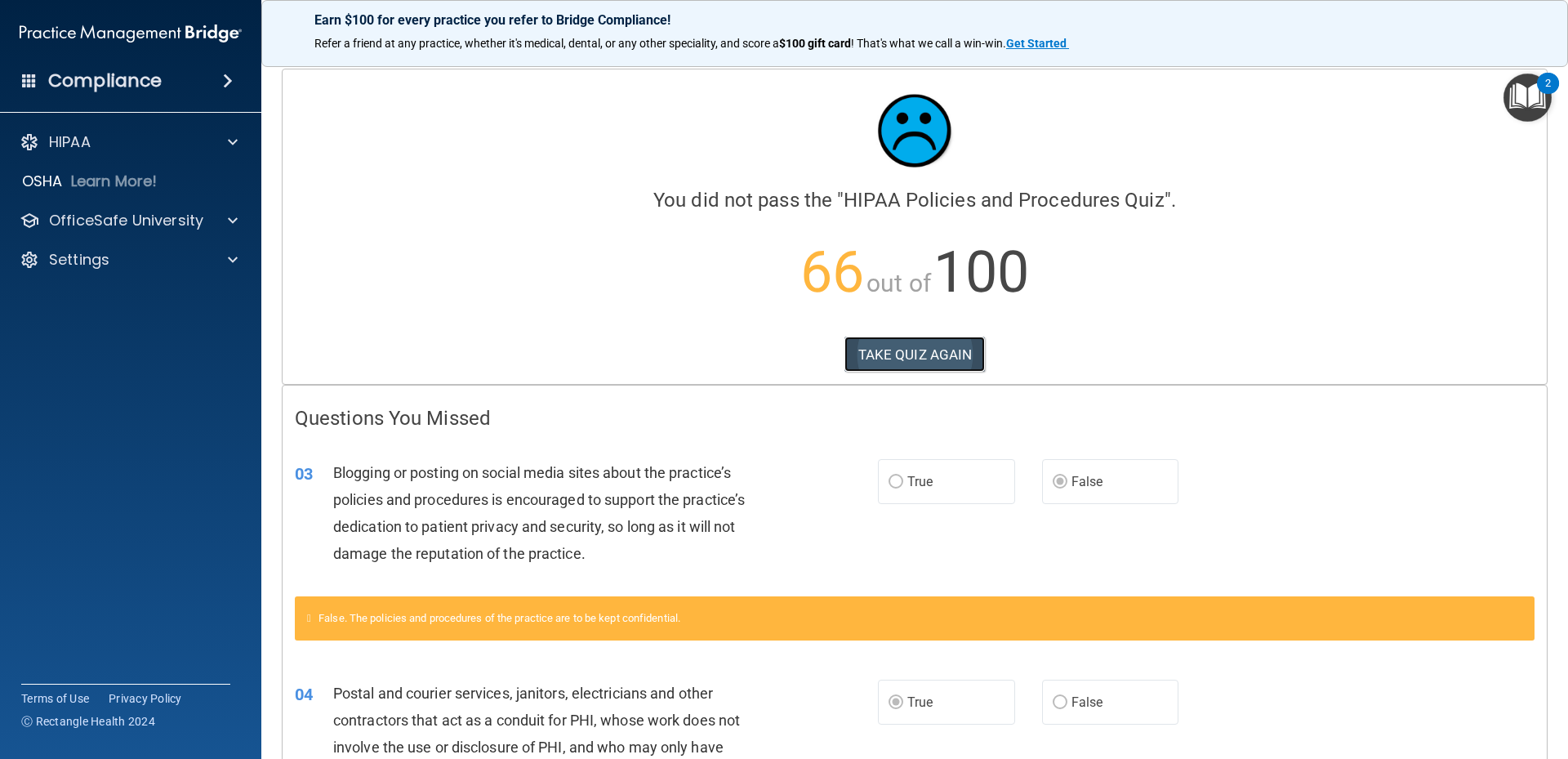
click at [920, 339] on button "TAKE QUIZ AGAIN" at bounding box center [915, 354] width 141 height 36
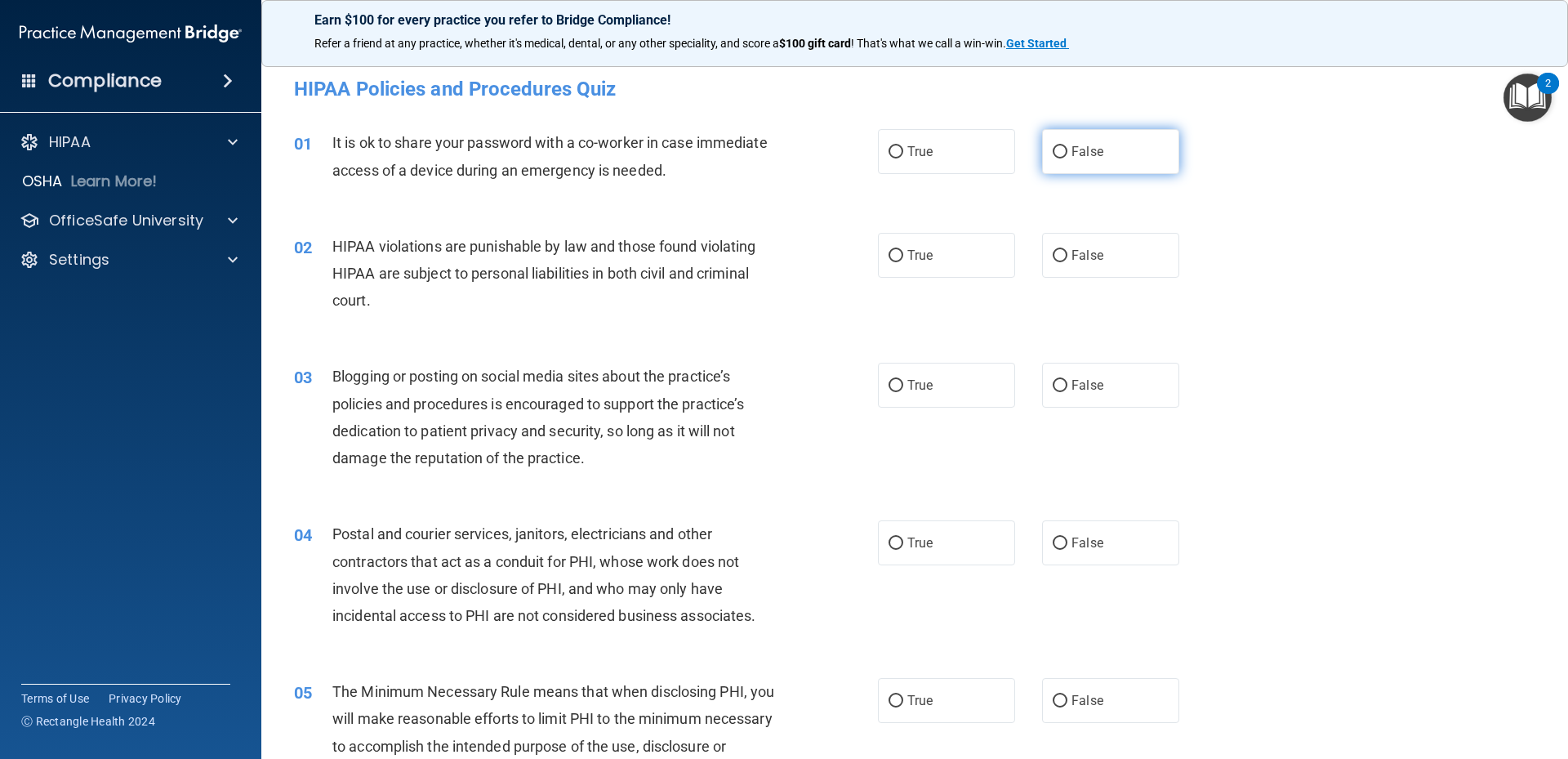
click at [1076, 160] on label "False" at bounding box center [1111, 151] width 138 height 45
click at [1067, 159] on input "False" at bounding box center [1059, 152] width 14 height 12
radio input "true"
click at [938, 261] on label "True" at bounding box center [947, 255] width 138 height 45
click at [903, 261] on input "True" at bounding box center [896, 256] width 14 height 12
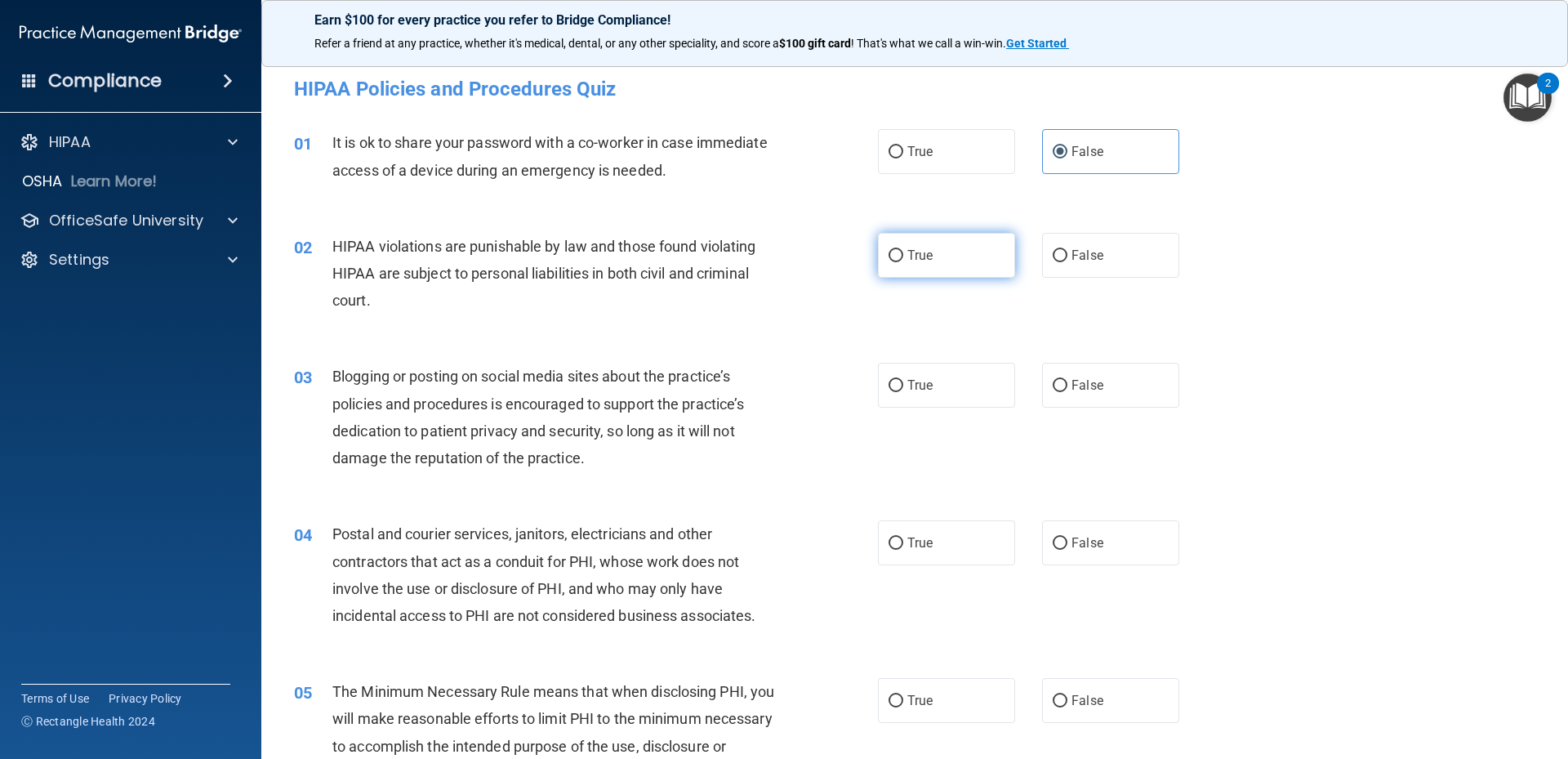
radio input "true"
click at [1046, 396] on label "False" at bounding box center [1111, 385] width 138 height 45
click at [1053, 392] on input "False" at bounding box center [1059, 385] width 14 height 12
radio input "true"
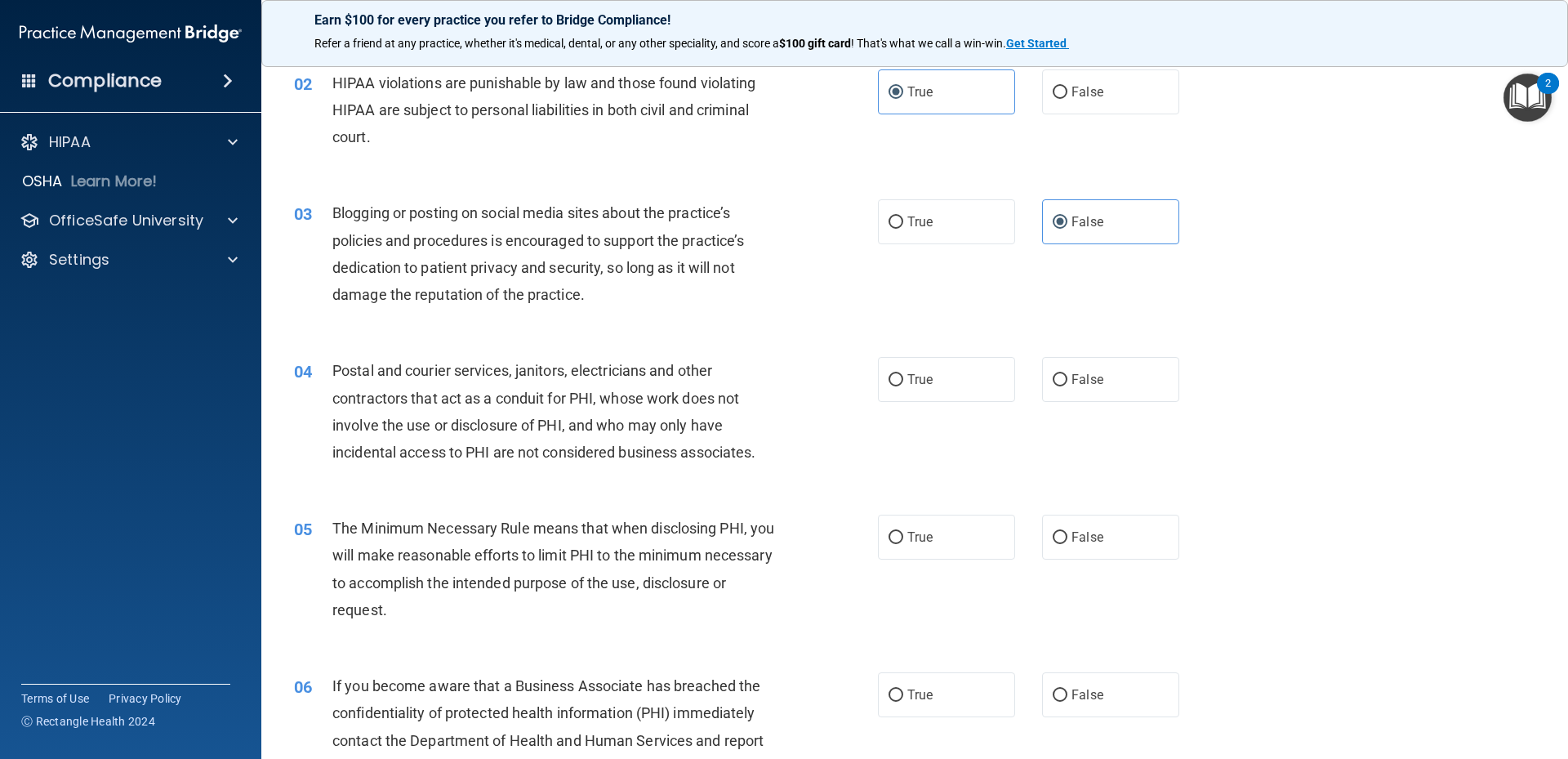
scroll to position [245, 0]
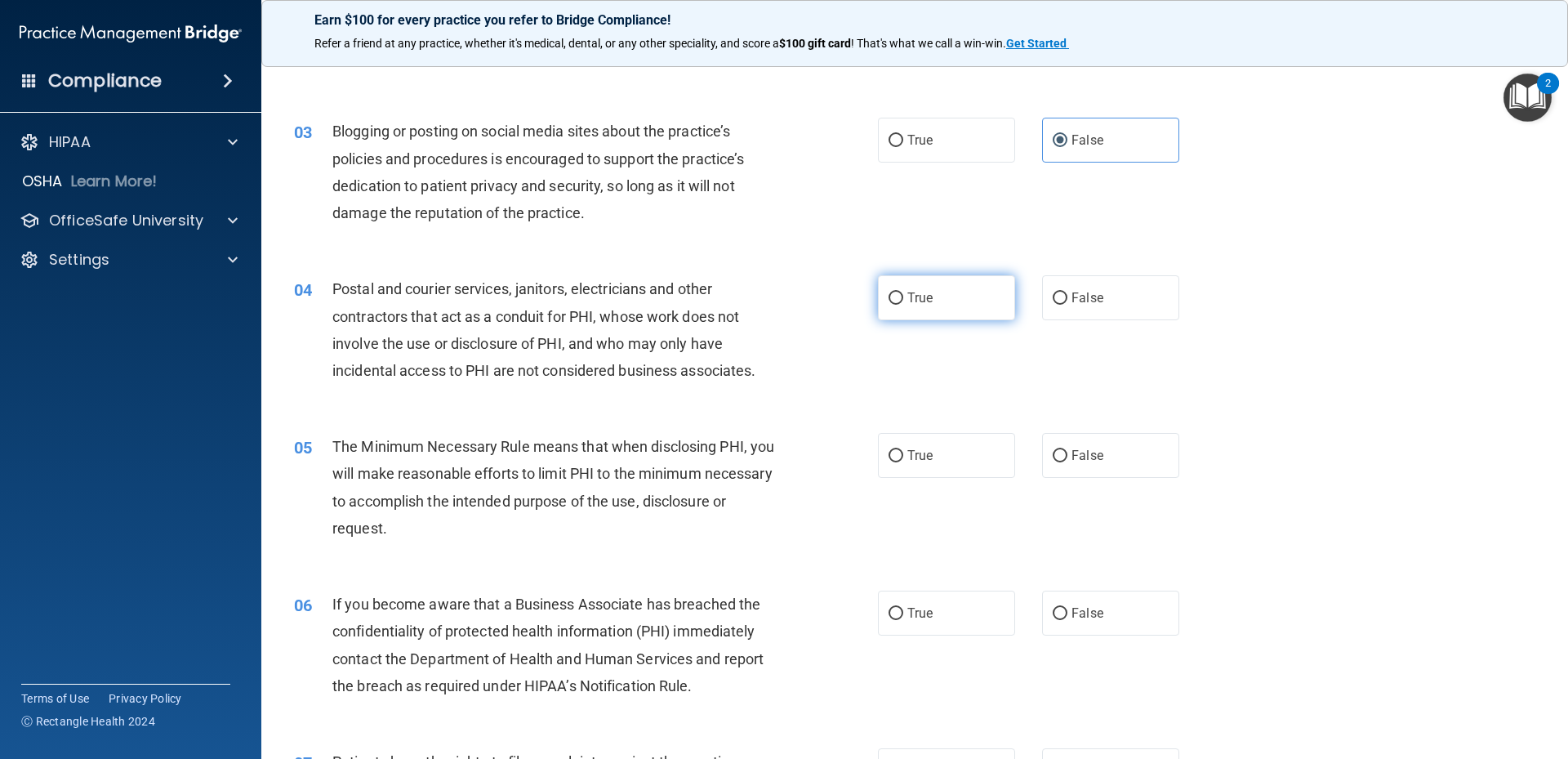
click at [908, 303] on span "True" at bounding box center [920, 298] width 25 height 15
click at [903, 303] on input "True" at bounding box center [896, 298] width 14 height 12
radio input "true"
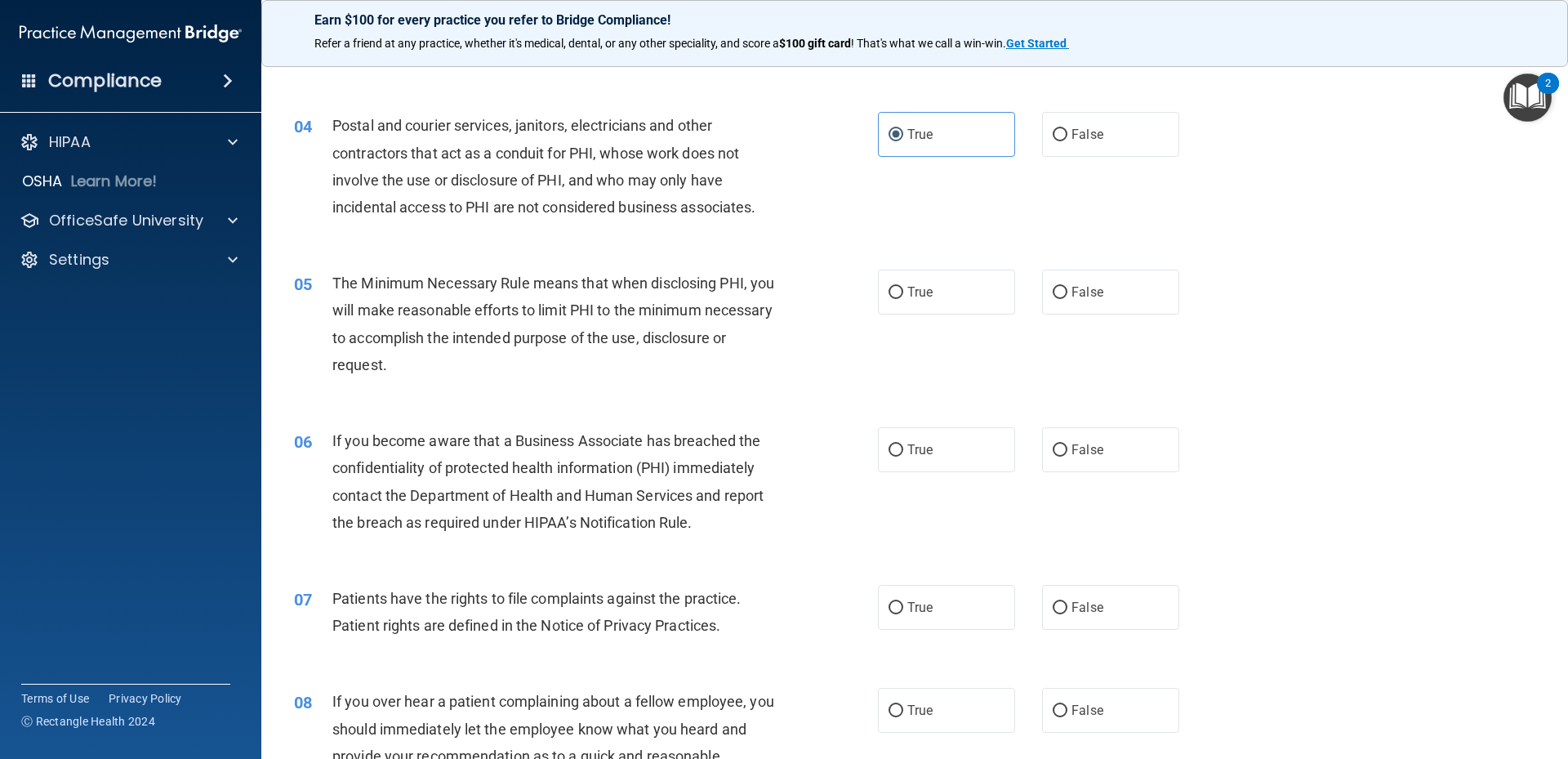
scroll to position [490, 0]
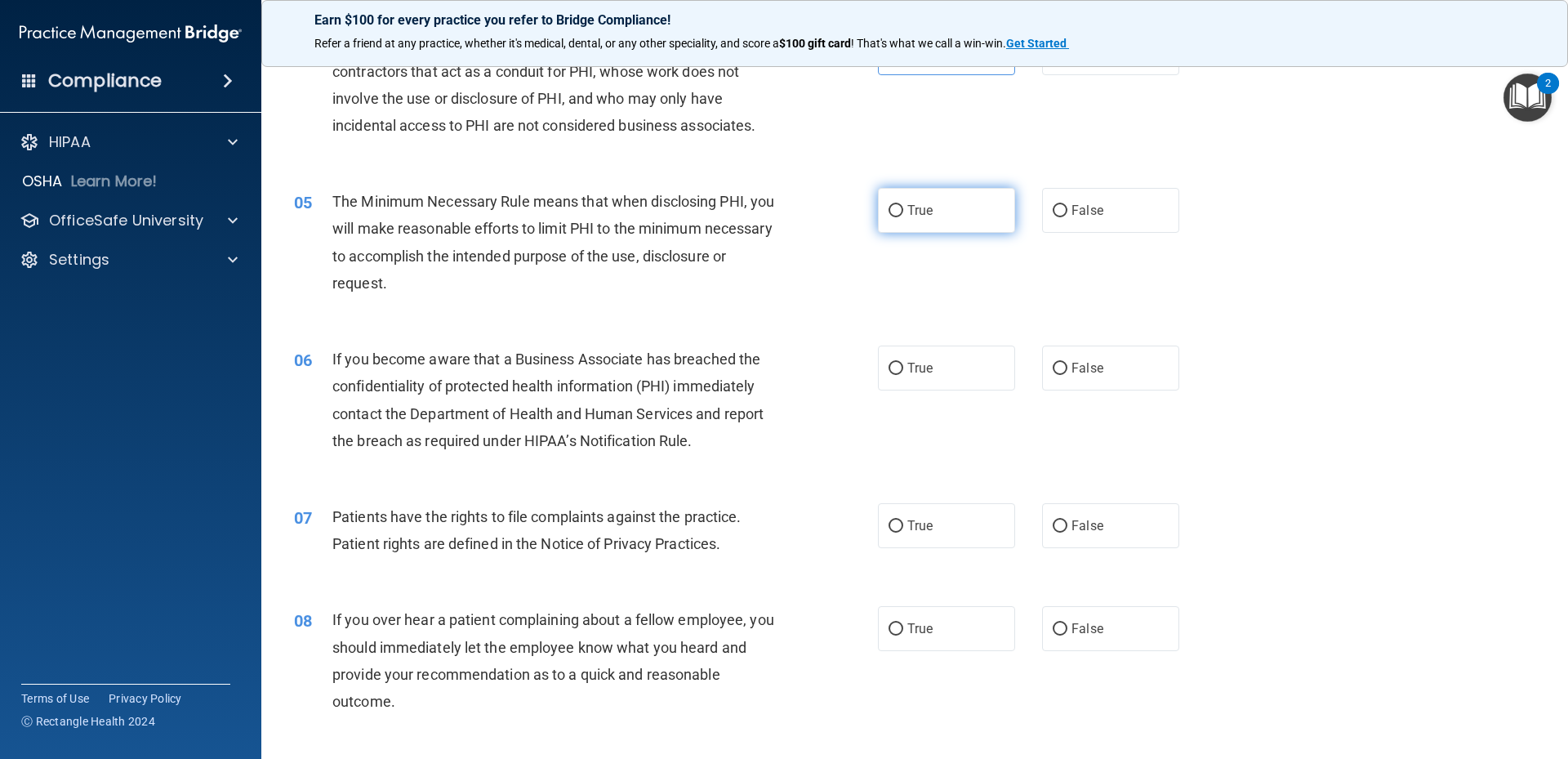
click at [950, 233] on label "True" at bounding box center [947, 210] width 138 height 45
click at [903, 217] on input "True" at bounding box center [896, 211] width 14 height 12
radio input "true"
click at [1065, 380] on label "False" at bounding box center [1111, 368] width 138 height 45
click at [1065, 375] on input "False" at bounding box center [1059, 368] width 14 height 12
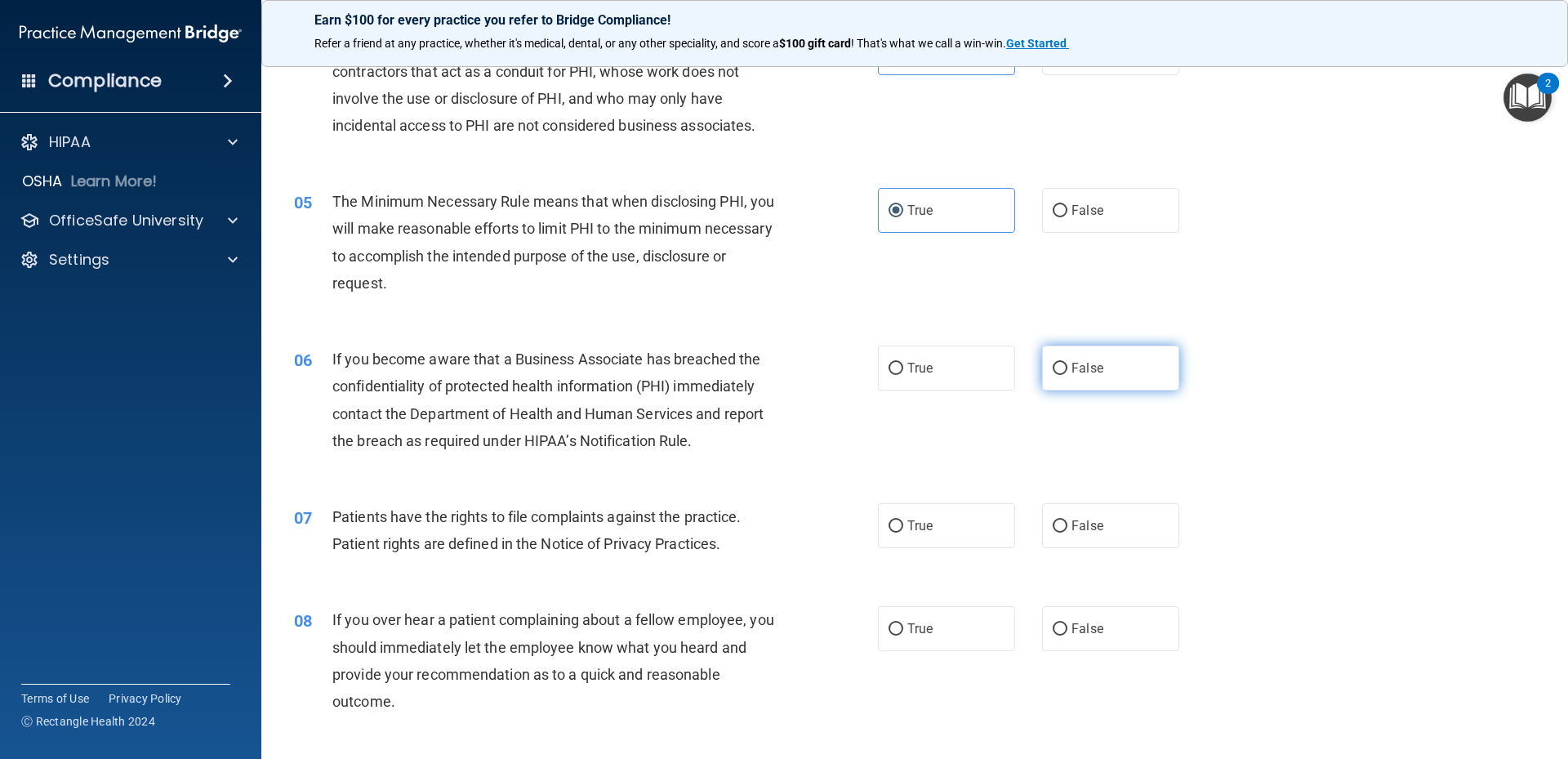
radio input "true"
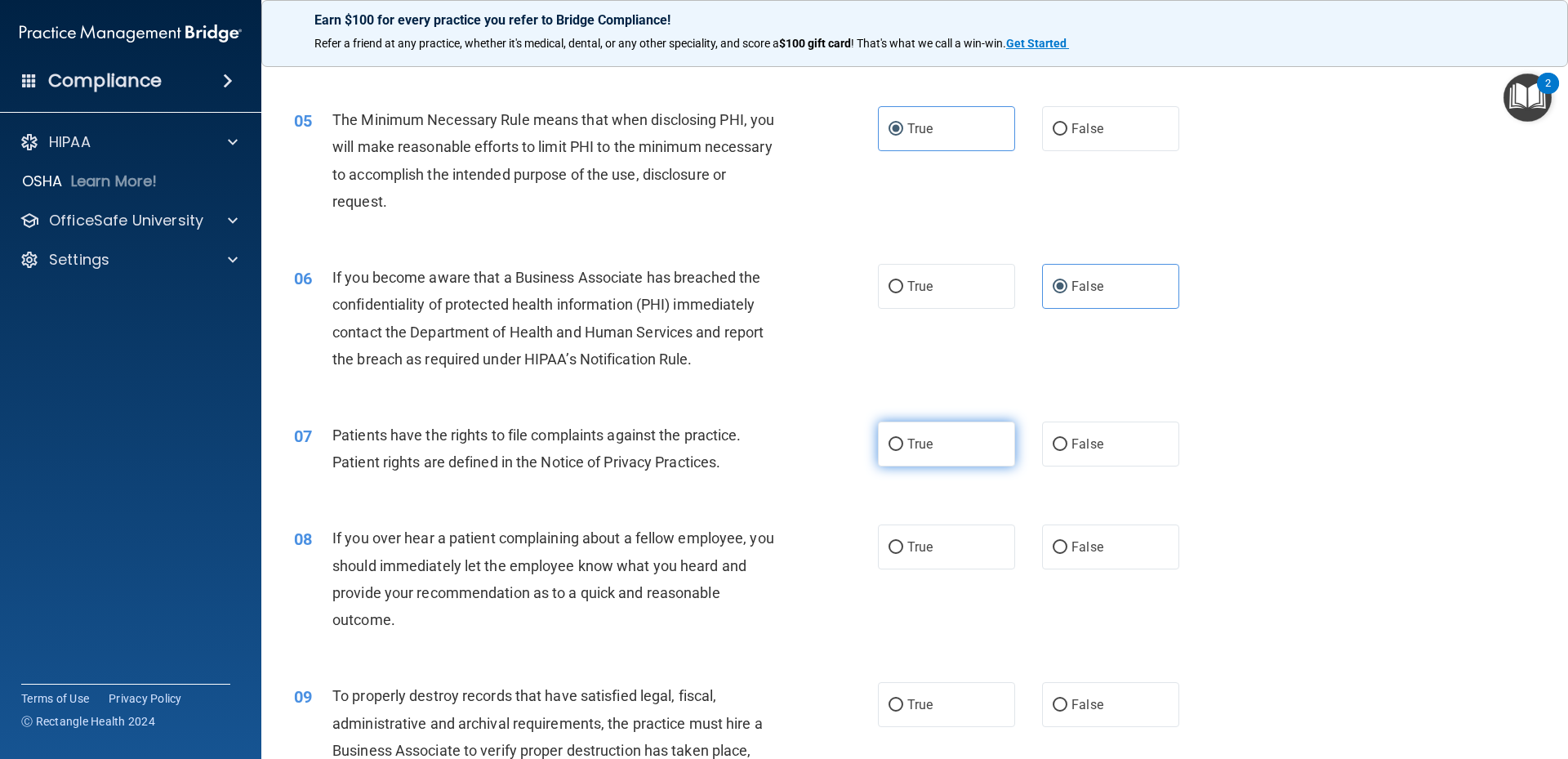
click at [913, 449] on span "True" at bounding box center [920, 444] width 25 height 15
click at [903, 449] on input "True" at bounding box center [896, 445] width 14 height 12
radio input "true"
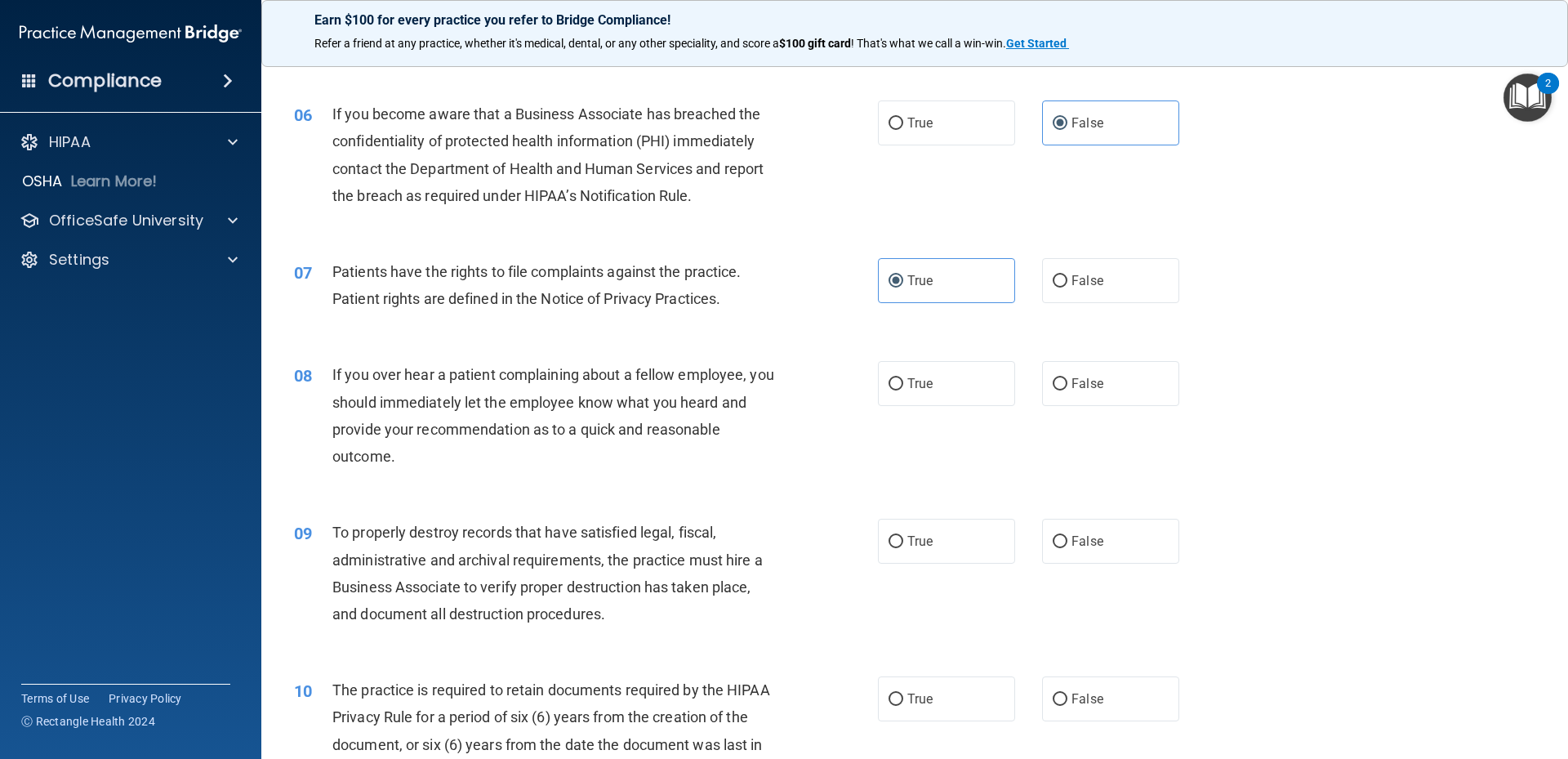
scroll to position [817, 0]
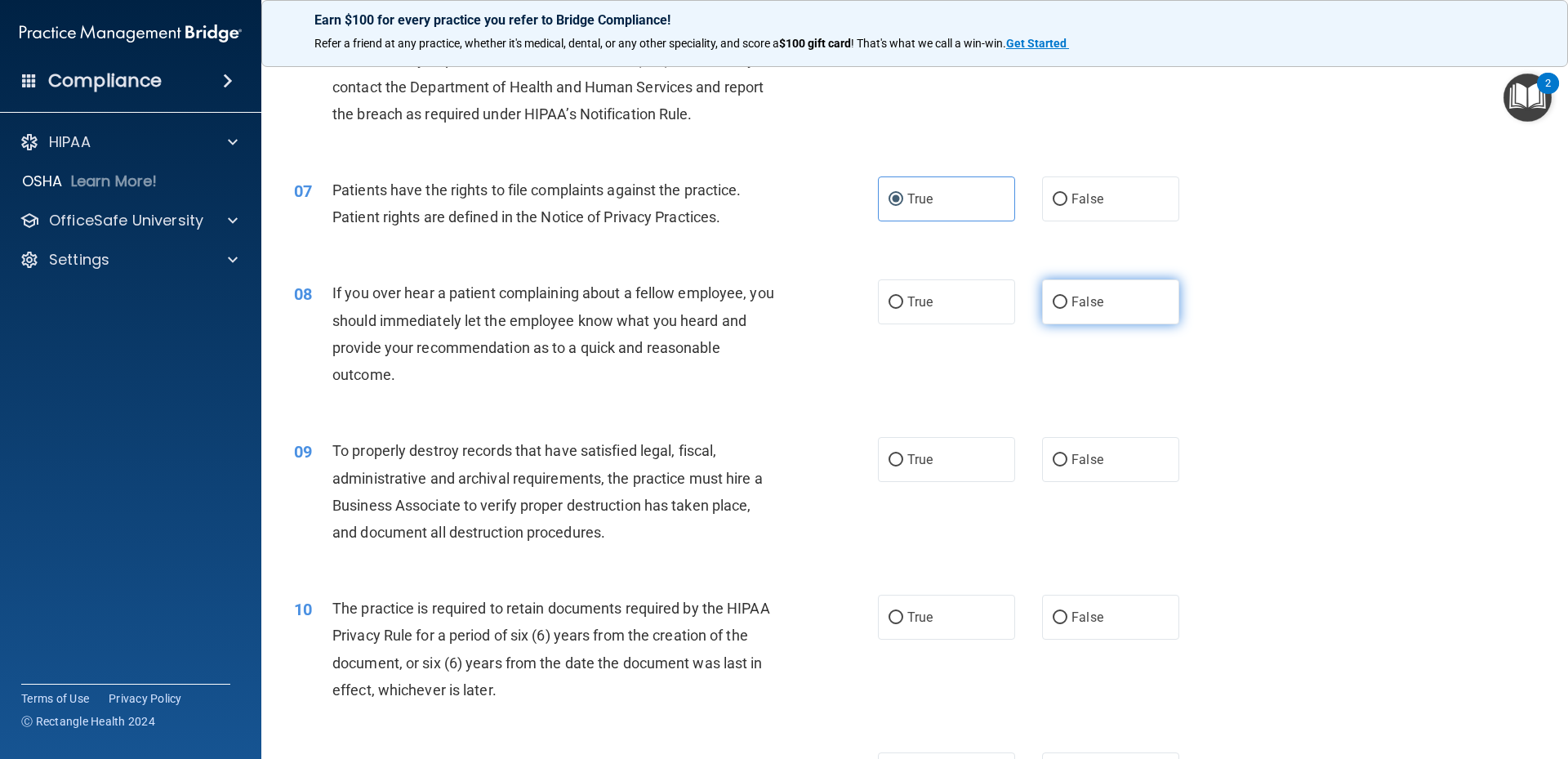
click at [1065, 312] on label "False" at bounding box center [1111, 301] width 138 height 45
click at [1065, 309] on input "False" at bounding box center [1059, 302] width 14 height 12
radio input "true"
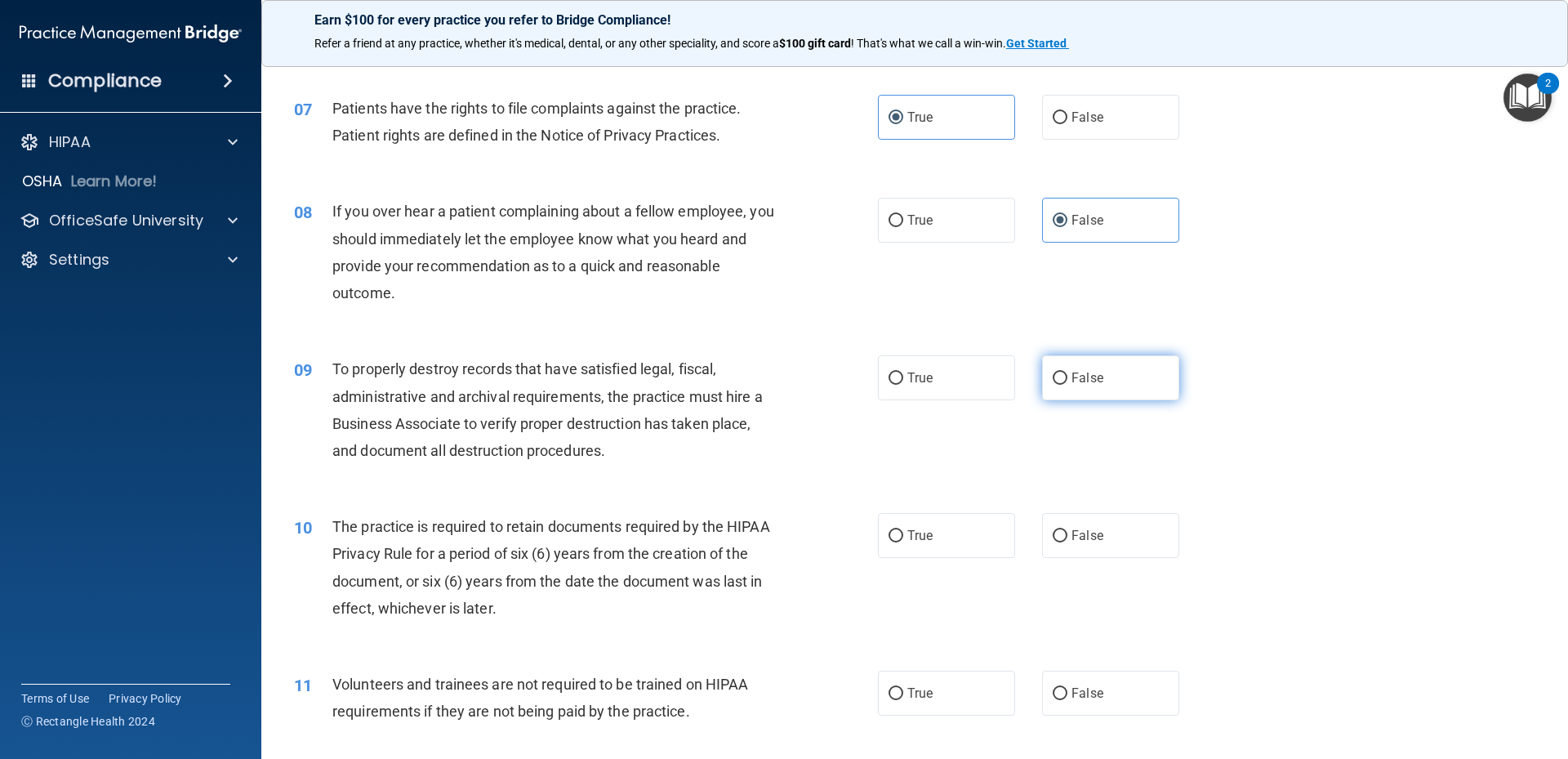
click at [1061, 375] on label "False" at bounding box center [1111, 377] width 138 height 45
click at [1061, 375] on input "False" at bounding box center [1059, 379] width 14 height 12
radio input "true"
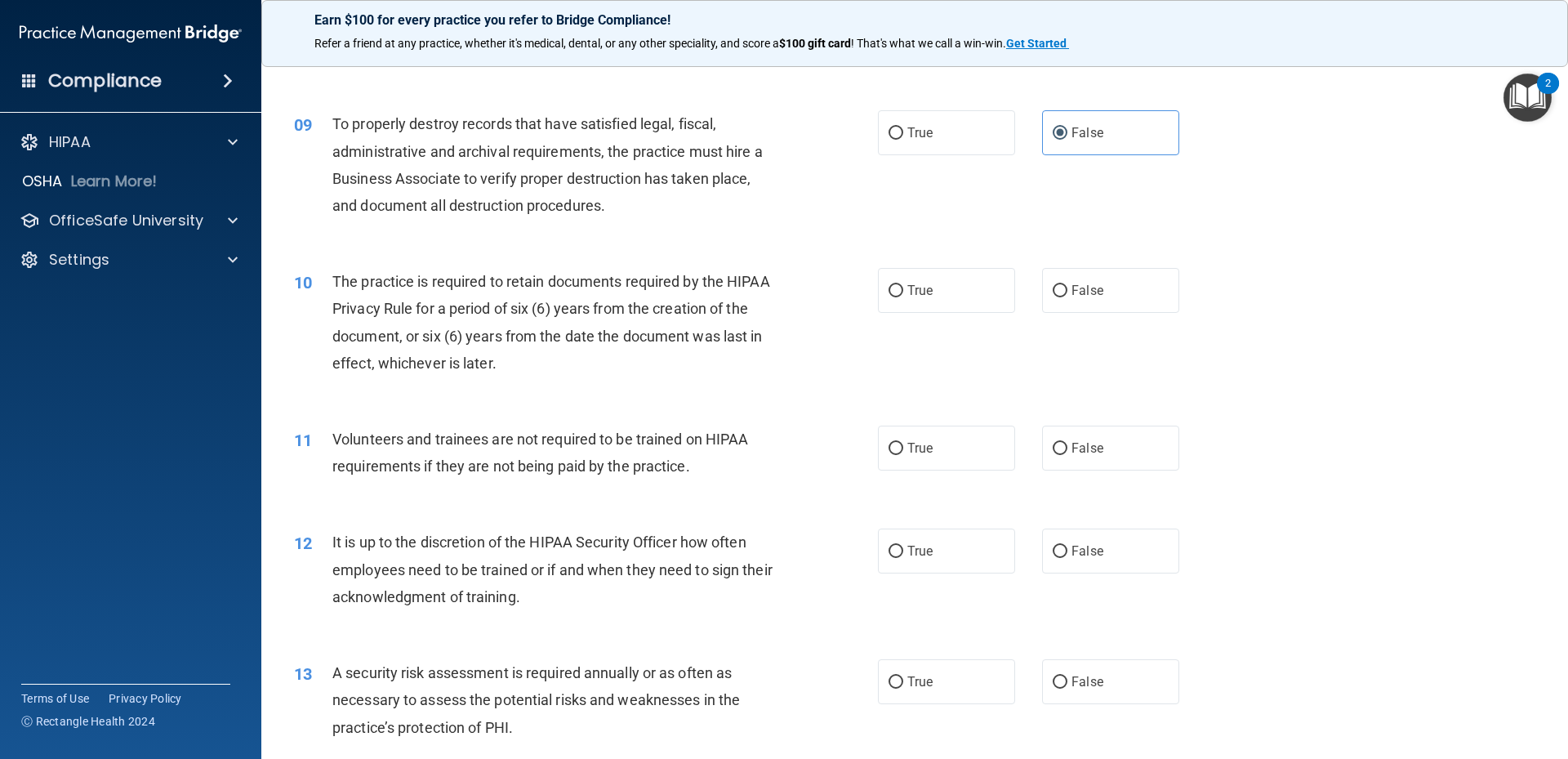
scroll to position [1225, 0]
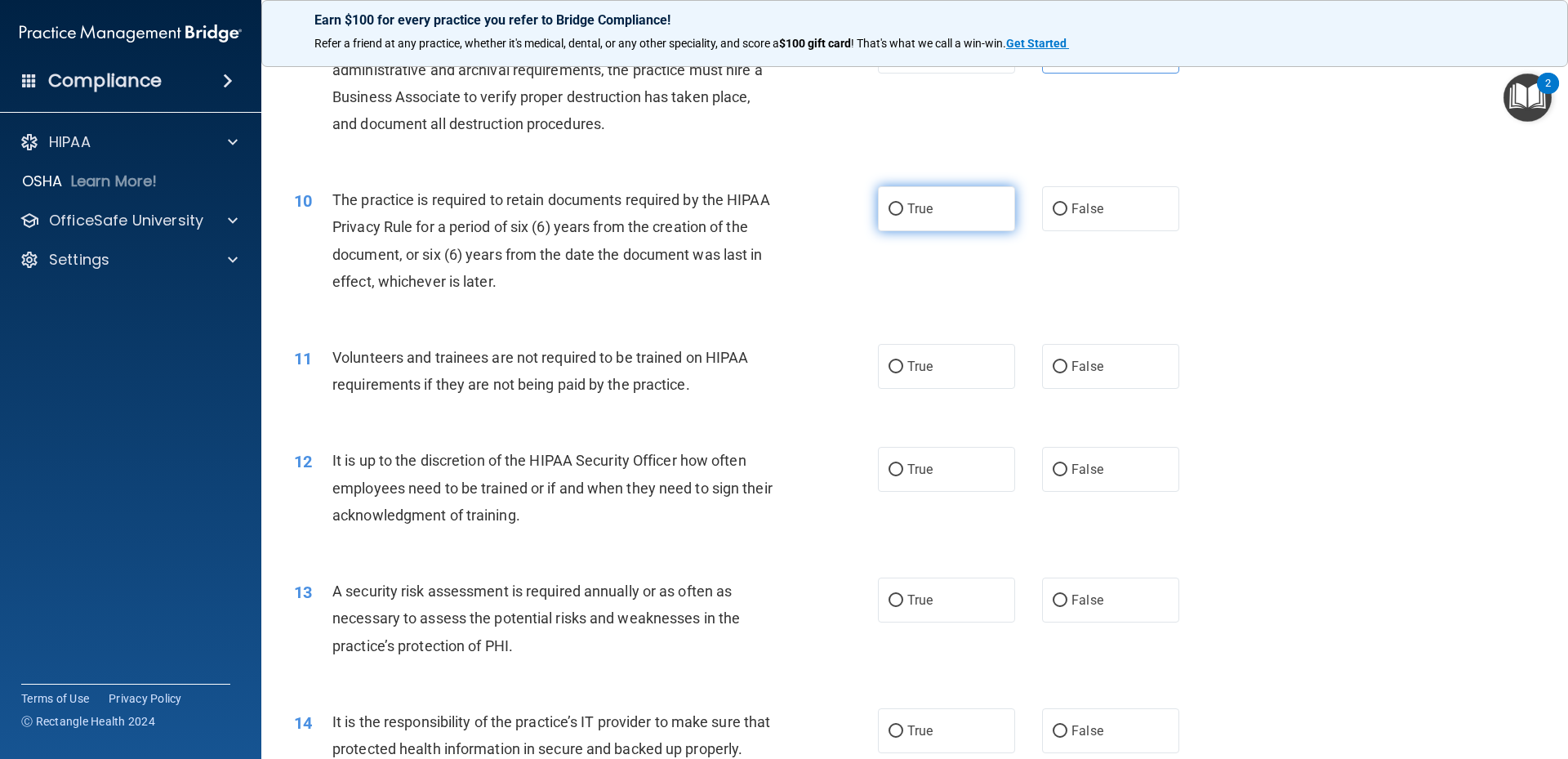
click at [959, 219] on label "True" at bounding box center [947, 208] width 138 height 45
click at [903, 216] on input "True" at bounding box center [896, 210] width 14 height 12
radio input "true"
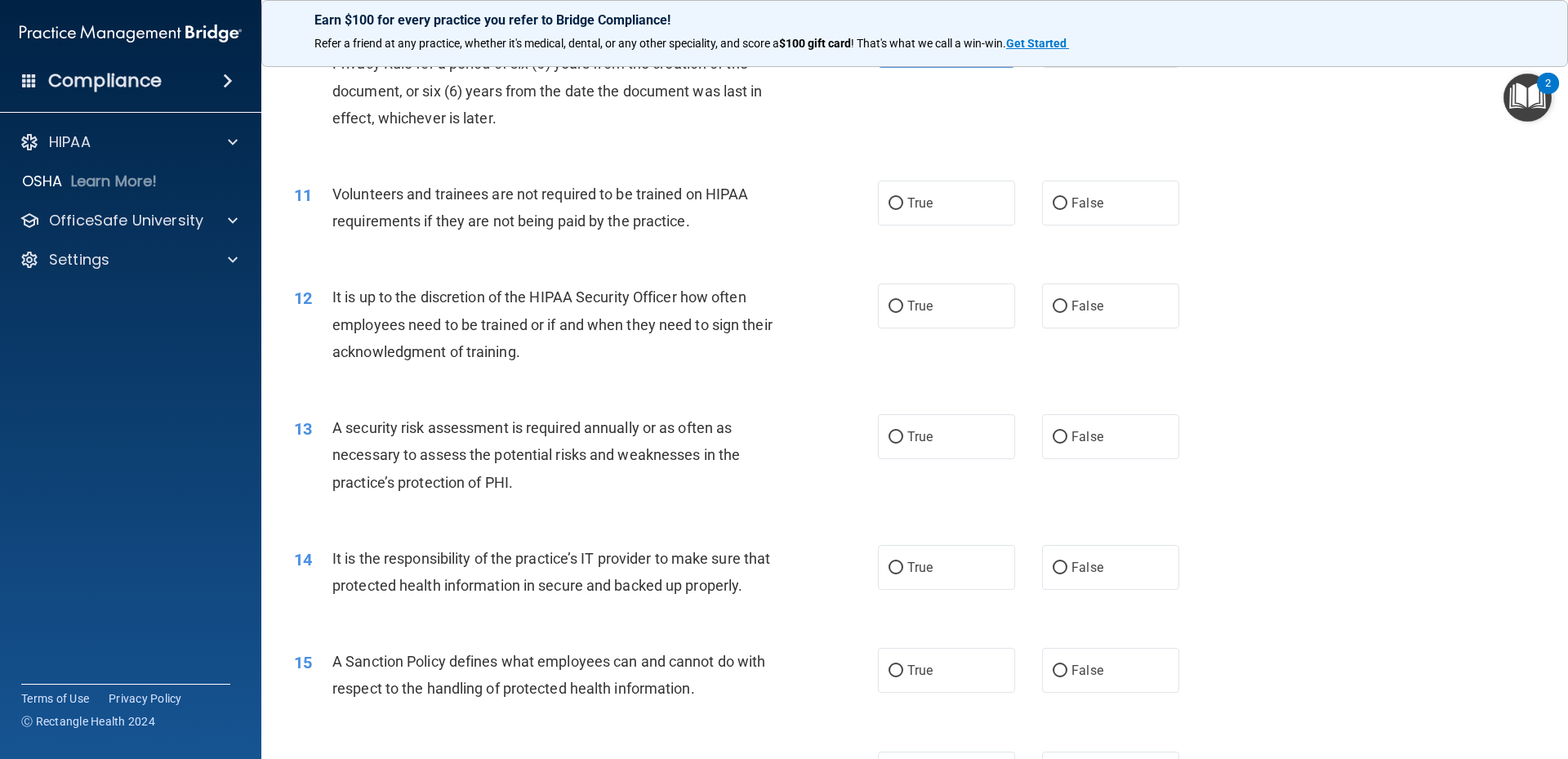
scroll to position [1470, 0]
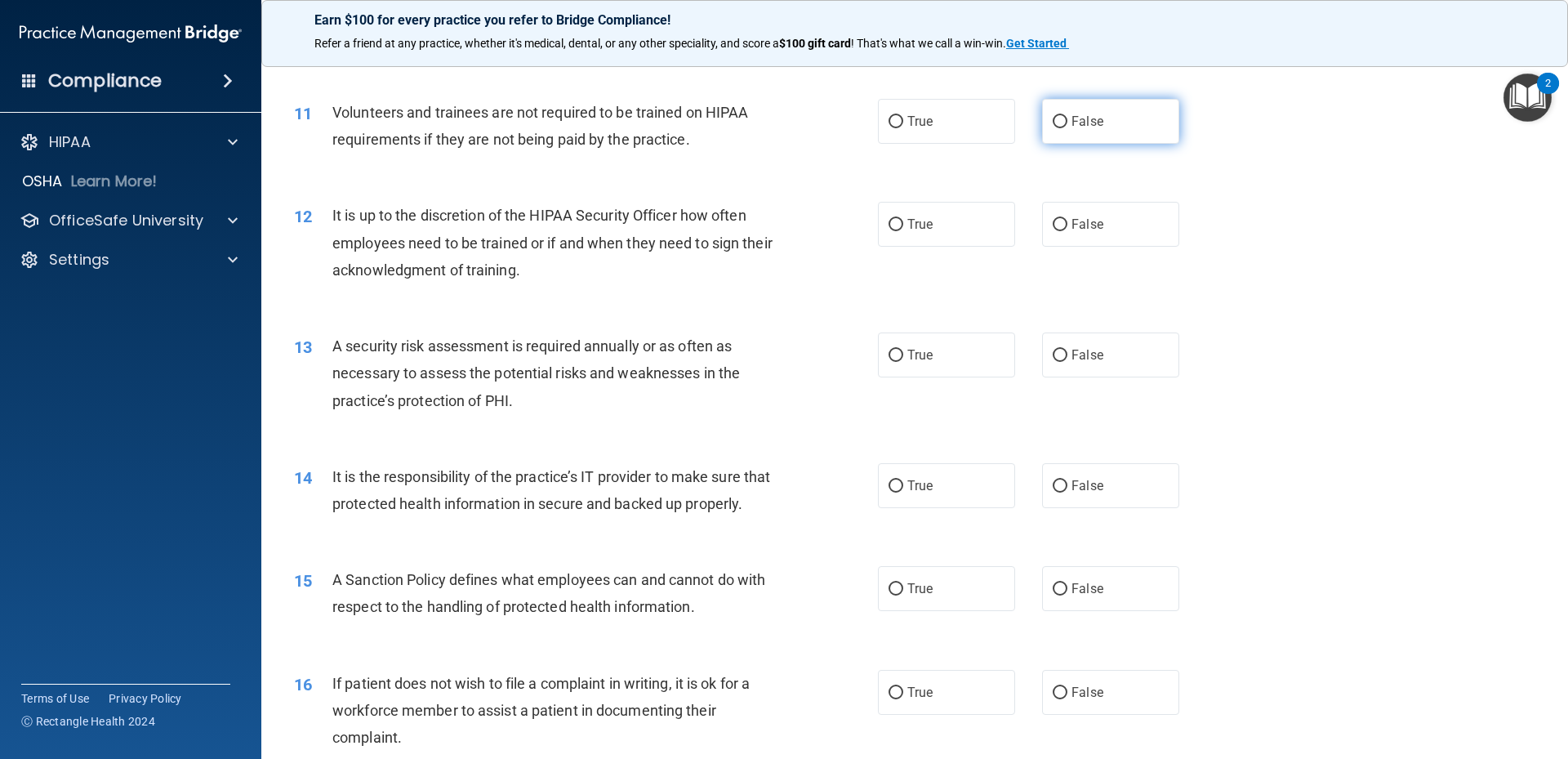
click at [1109, 131] on label "False" at bounding box center [1111, 121] width 138 height 45
click at [1067, 128] on input "False" at bounding box center [1059, 122] width 14 height 12
radio input "true"
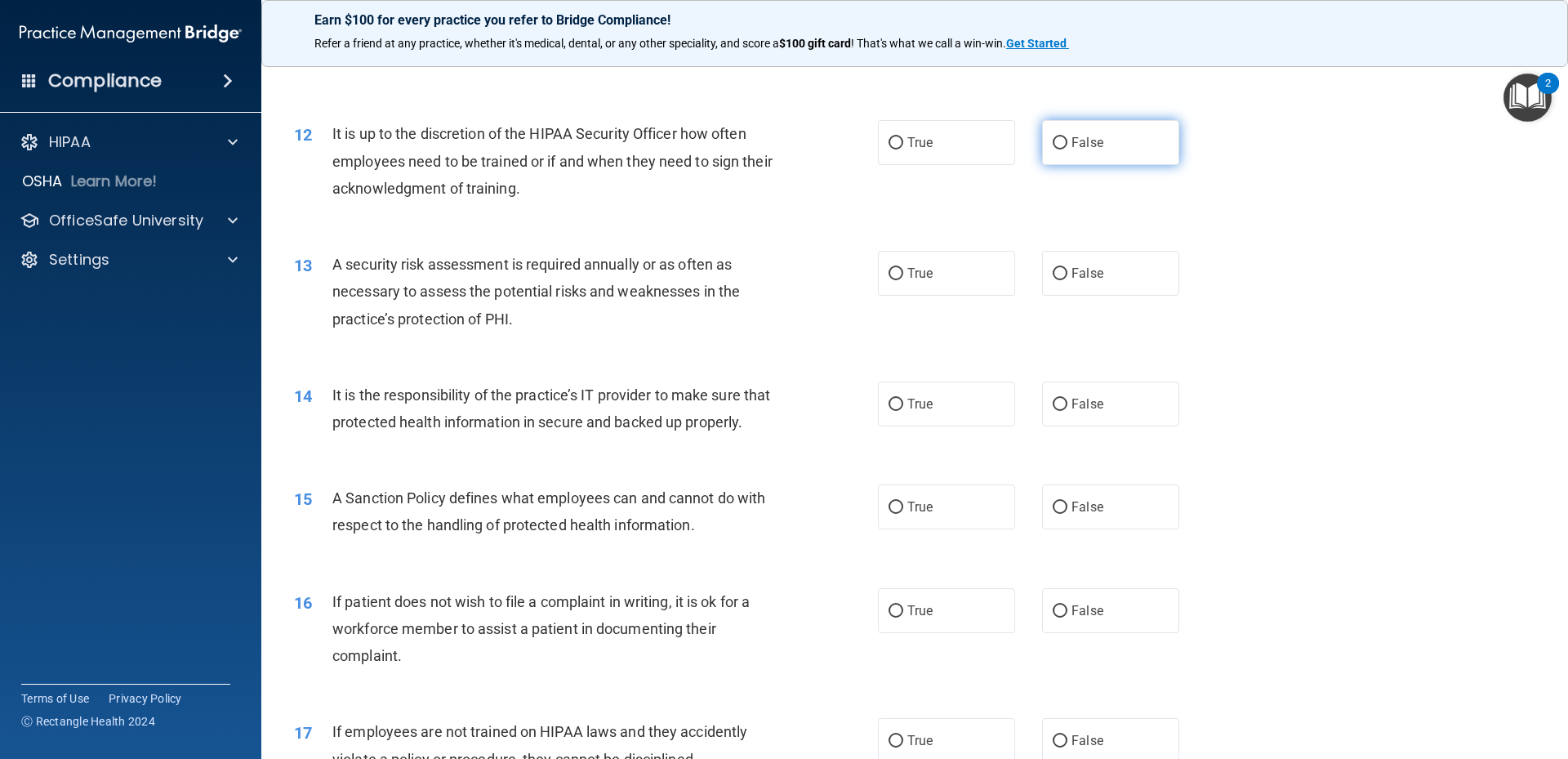
click at [1090, 147] on span "False" at bounding box center [1087, 143] width 32 height 15
click at [1067, 147] on input "False" at bounding box center [1059, 143] width 14 height 12
radio input "true"
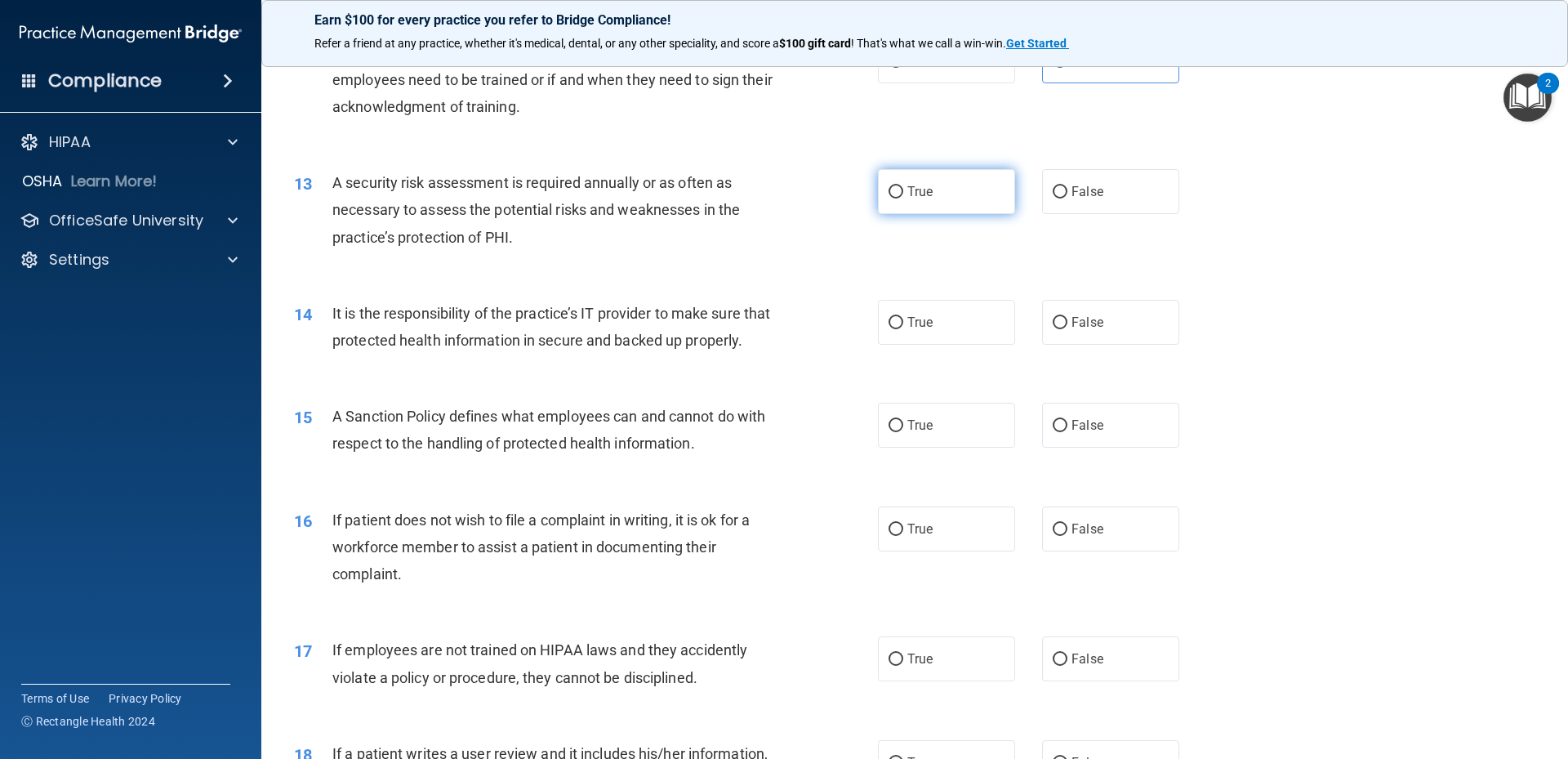
click at [986, 188] on label "True" at bounding box center [947, 191] width 138 height 45
click at [903, 188] on input "True" at bounding box center [896, 192] width 14 height 12
radio input "true"
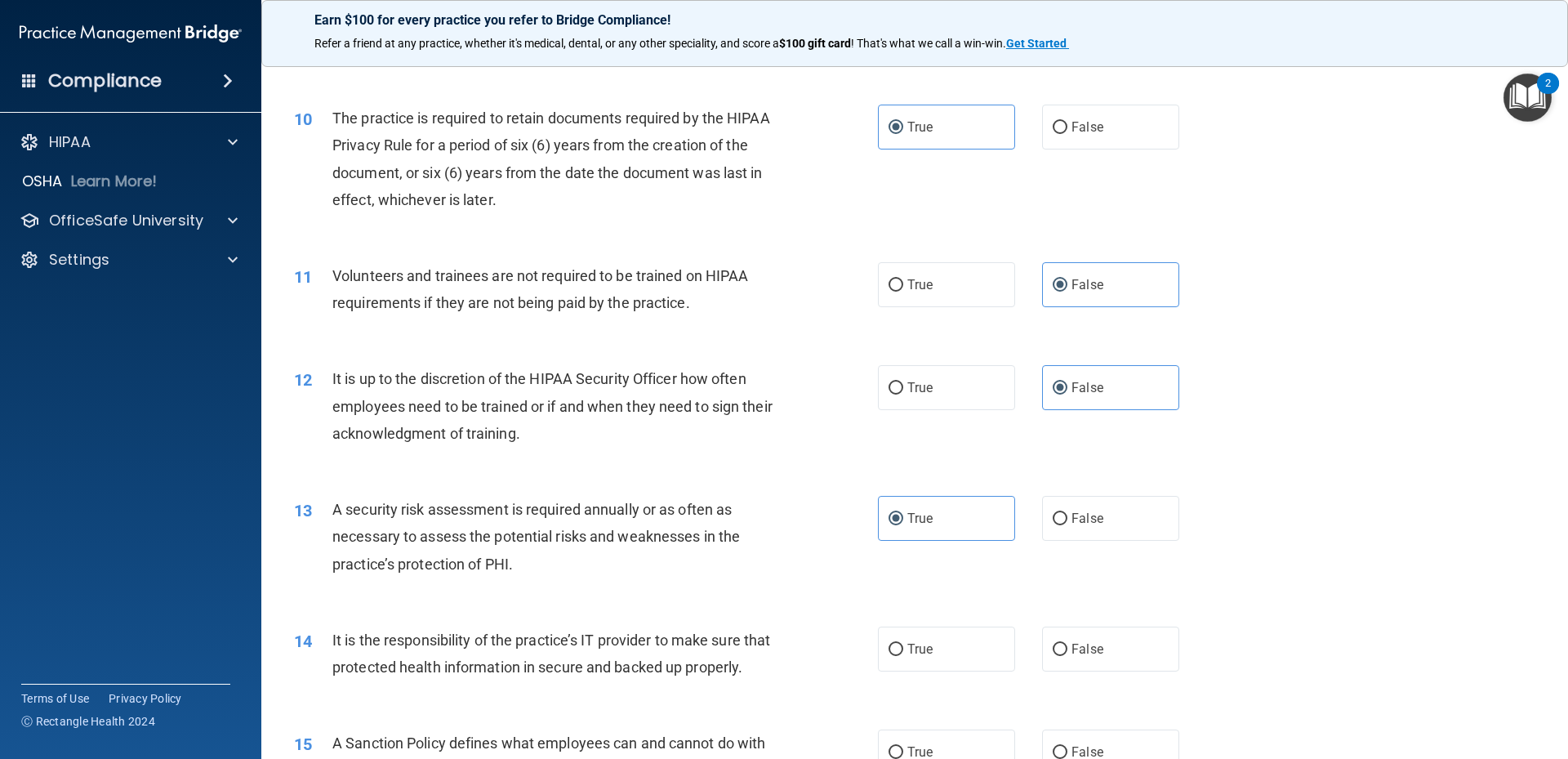
scroll to position [1470, 0]
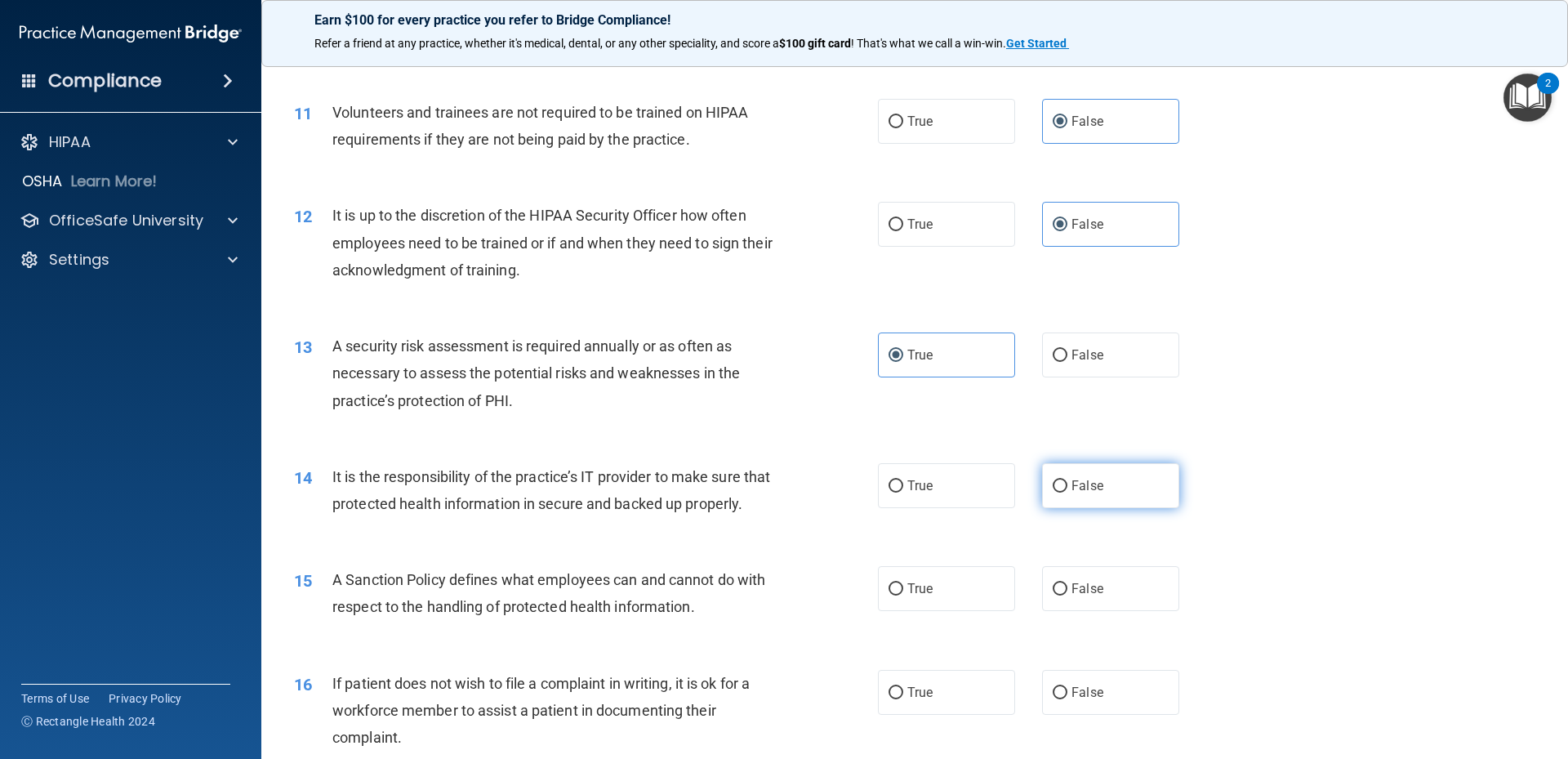
click at [1114, 481] on label "False" at bounding box center [1111, 485] width 138 height 45
click at [1067, 481] on input "False" at bounding box center [1059, 486] width 14 height 12
radio input "true"
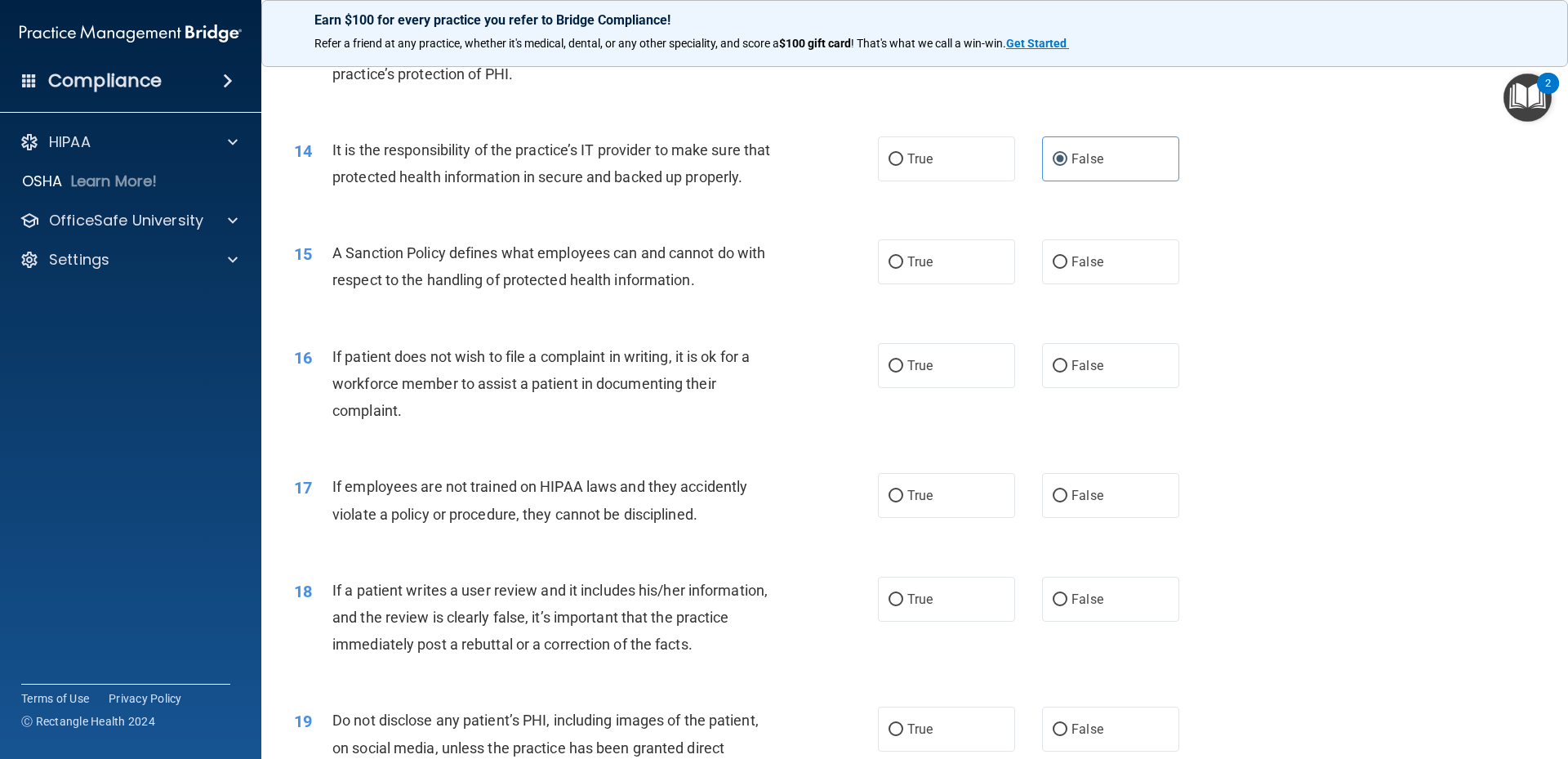
scroll to position [1879, 0]
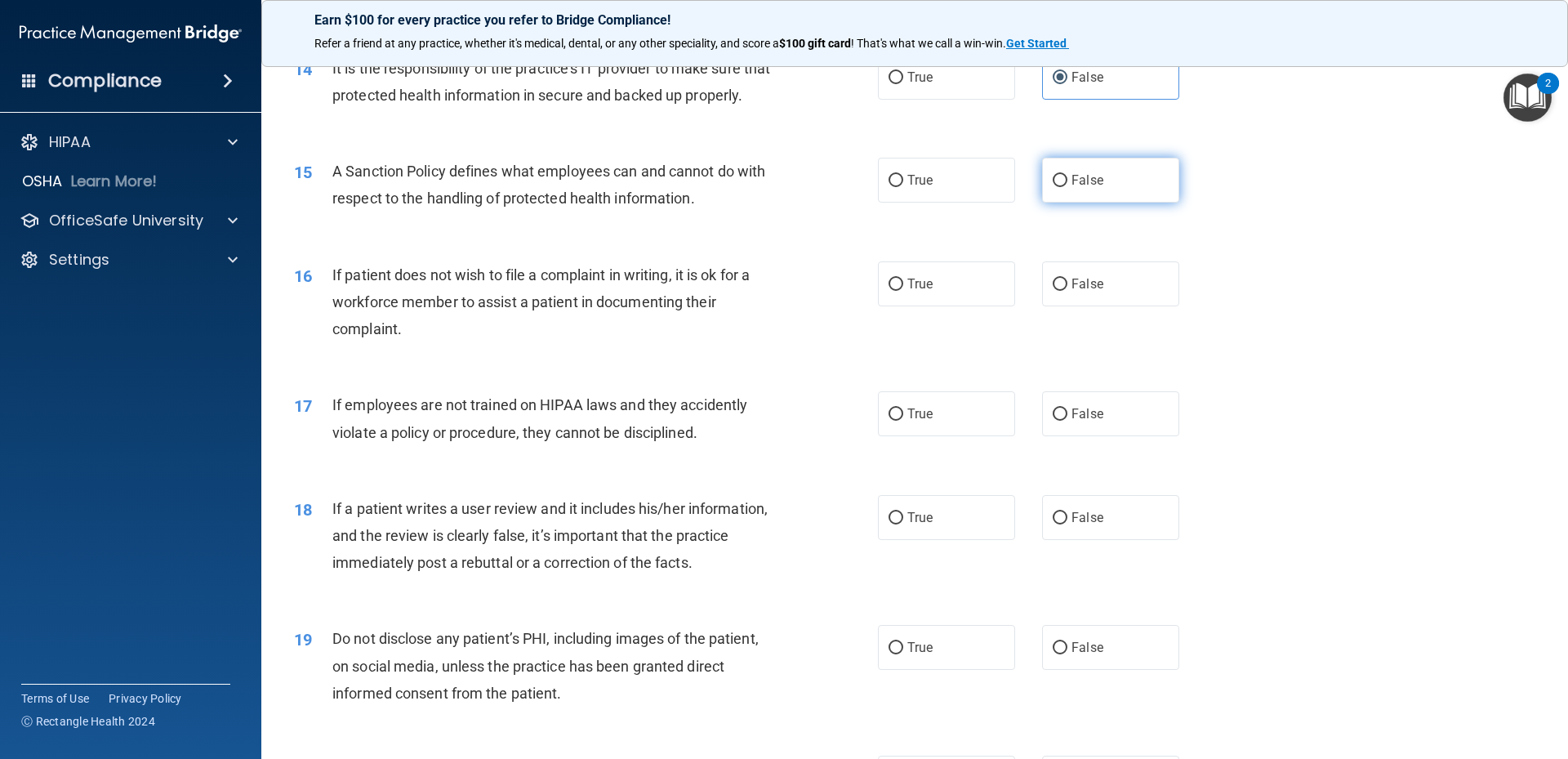
click at [1150, 194] on label "False" at bounding box center [1111, 180] width 138 height 45
click at [1067, 187] on input "False" at bounding box center [1059, 181] width 14 height 12
radio input "true"
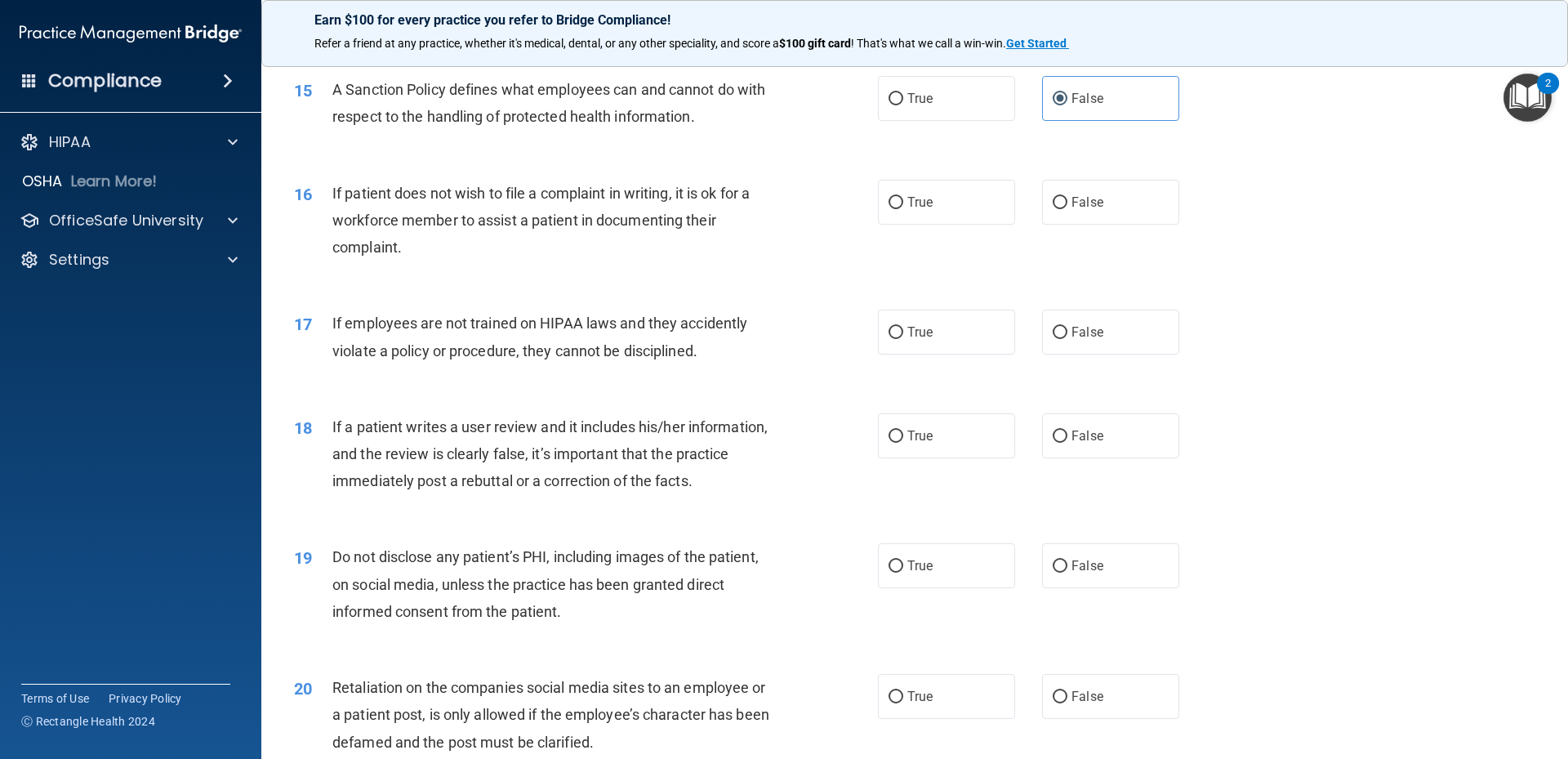
scroll to position [2042, 0]
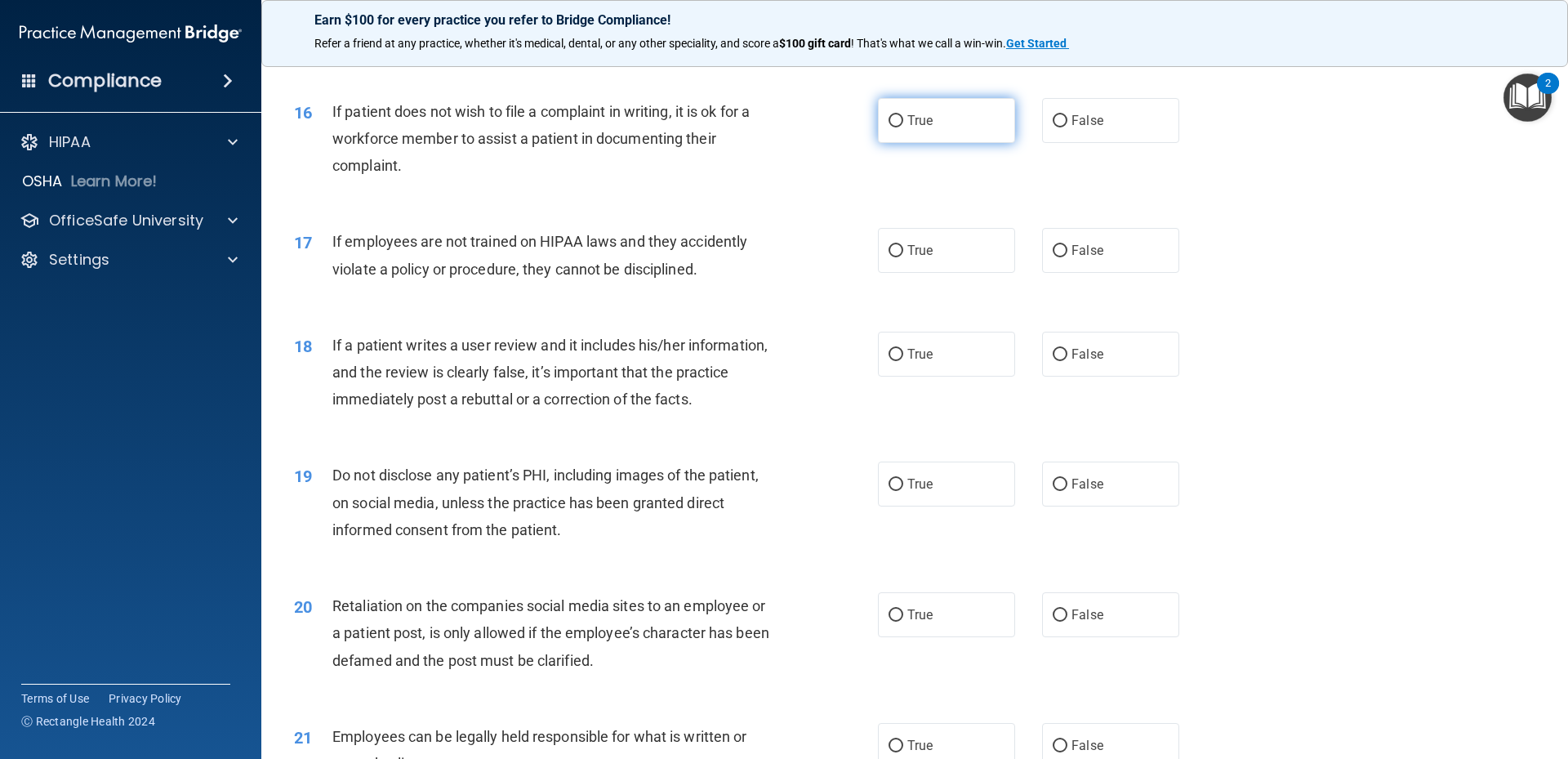
click at [979, 143] on label "True" at bounding box center [947, 120] width 138 height 45
click at [903, 127] on input "True" at bounding box center [896, 121] width 14 height 12
radio input "true"
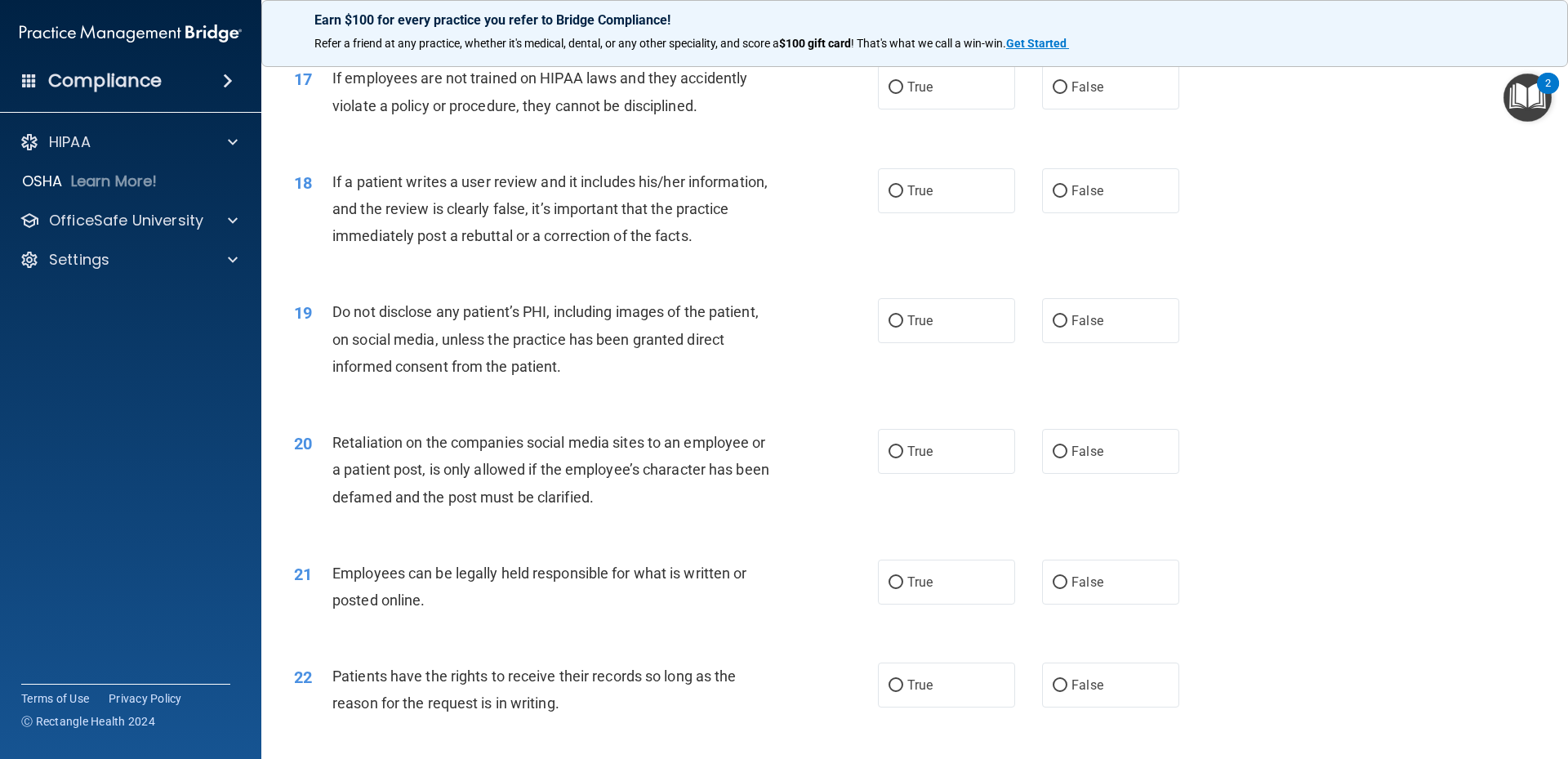
scroll to position [2123, 0]
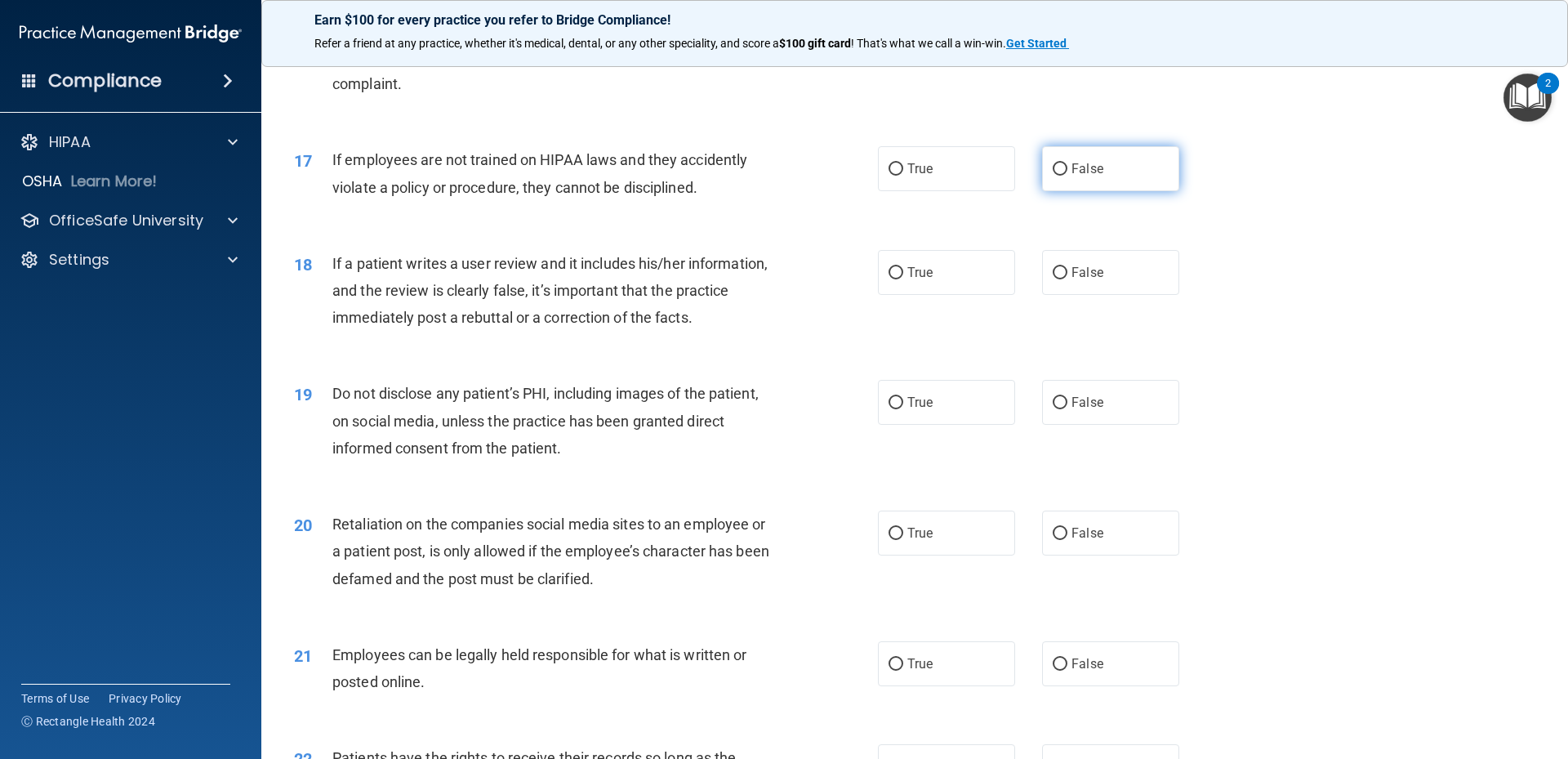
click at [1051, 191] on label "False" at bounding box center [1111, 168] width 138 height 45
click at [1053, 176] on input "False" at bounding box center [1059, 169] width 14 height 12
radio input "true"
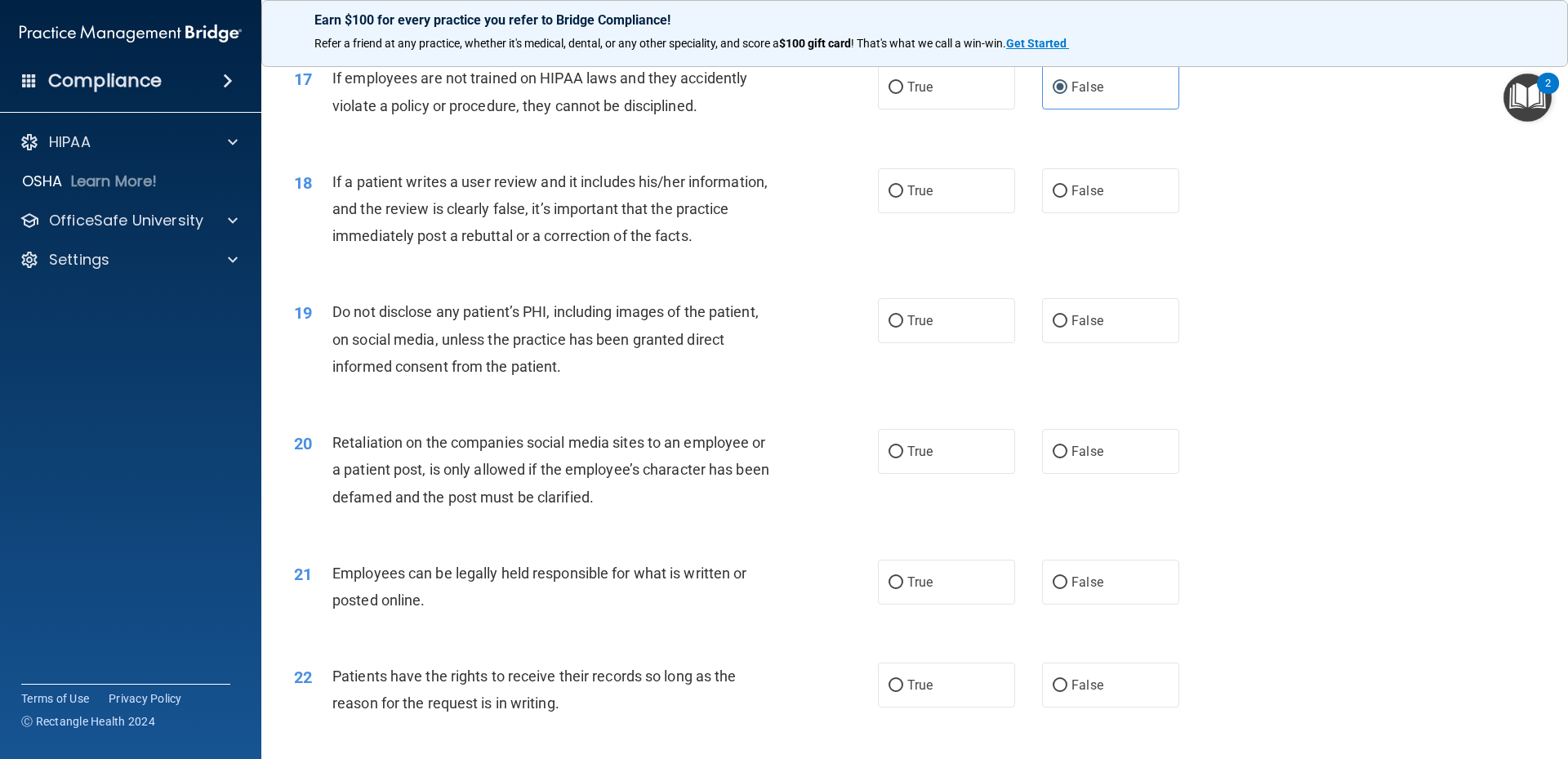
scroll to position [2287, 0]
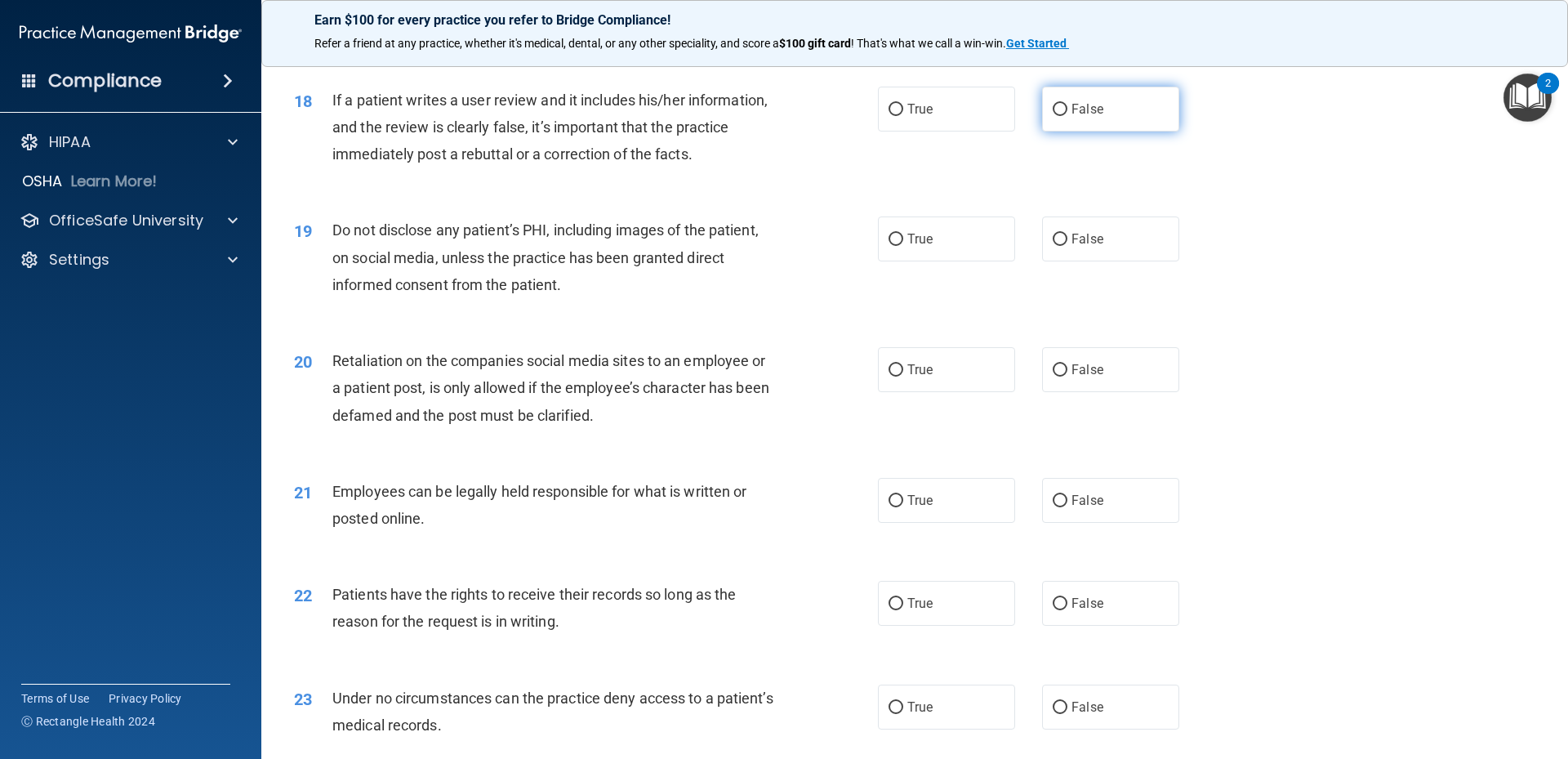
click at [1109, 132] on label "False" at bounding box center [1111, 109] width 138 height 45
click at [1067, 116] on input "False" at bounding box center [1059, 110] width 14 height 12
radio input "true"
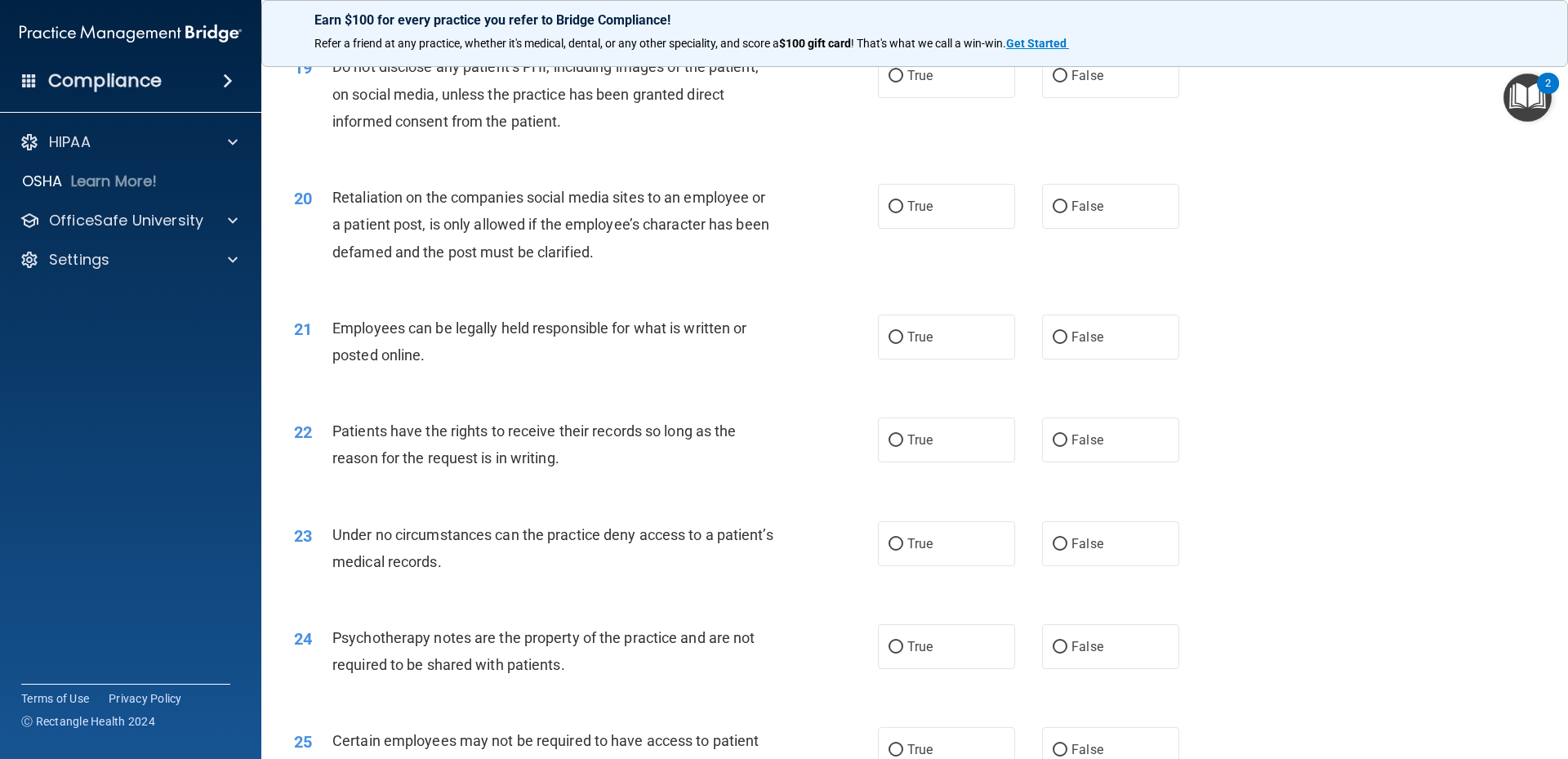
scroll to position [2369, 0]
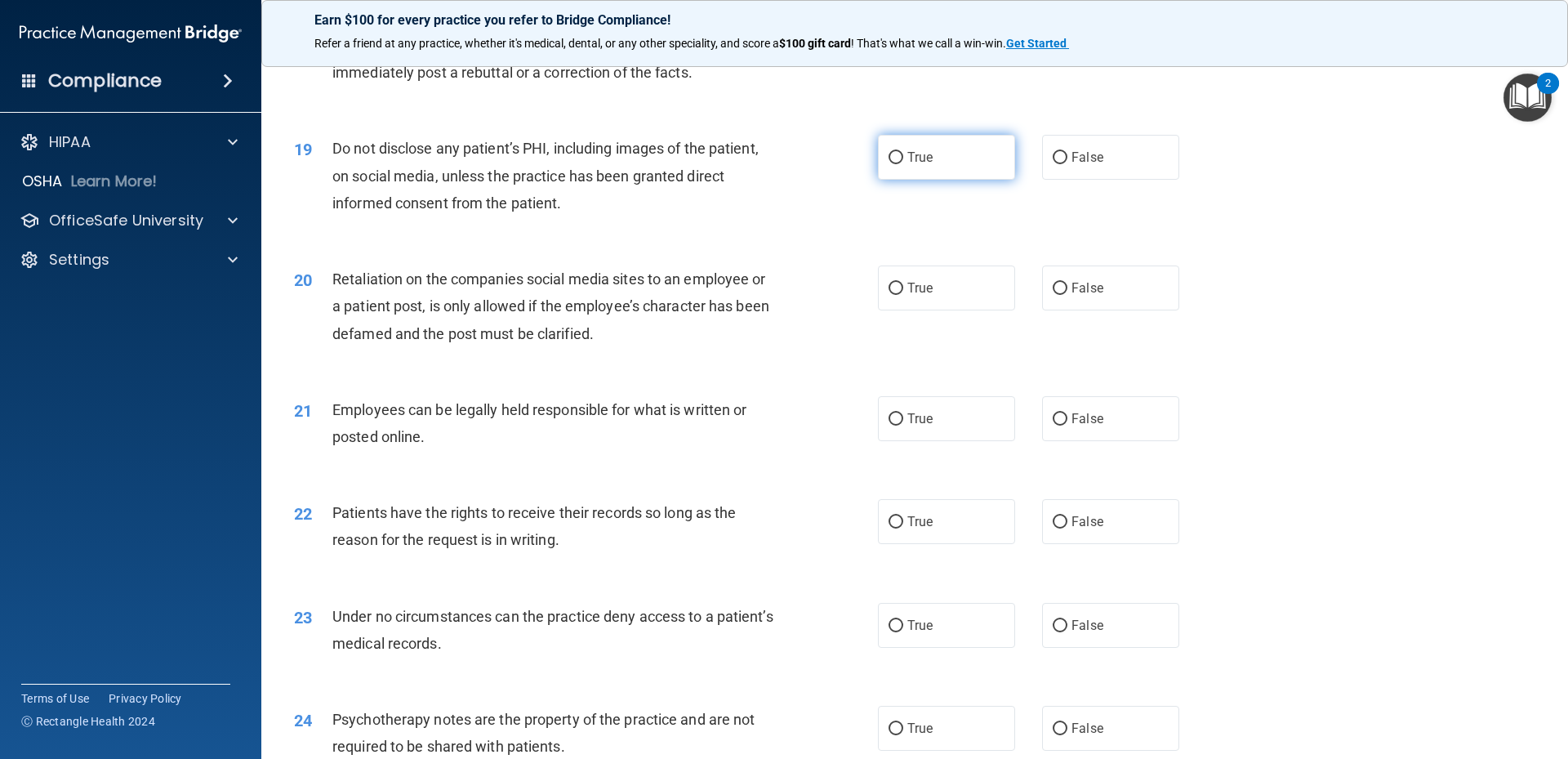
click at [956, 180] on label "True" at bounding box center [947, 157] width 138 height 45
click at [903, 164] on input "True" at bounding box center [896, 158] width 14 height 12
radio input "true"
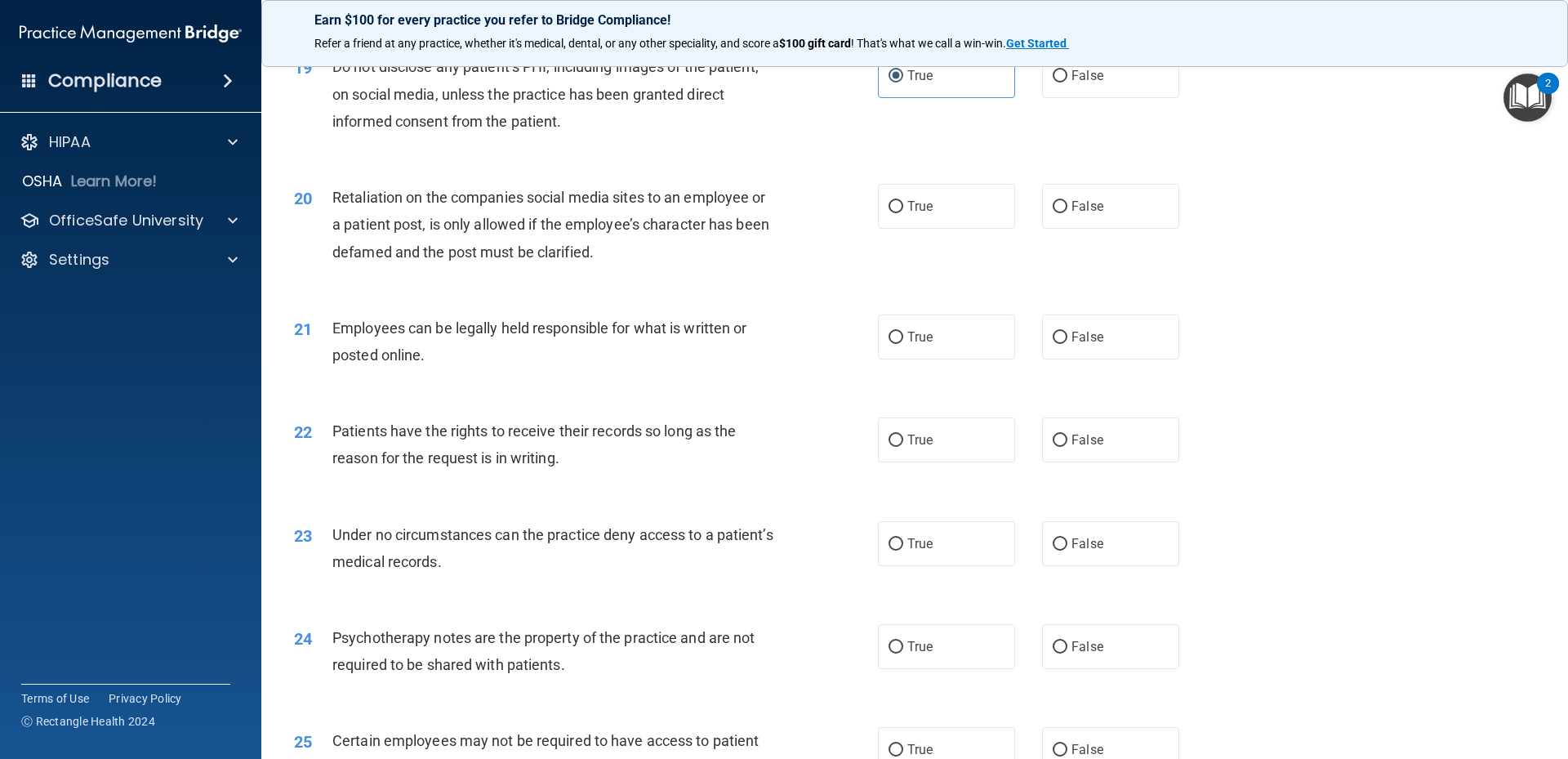
scroll to position [2532, 0]
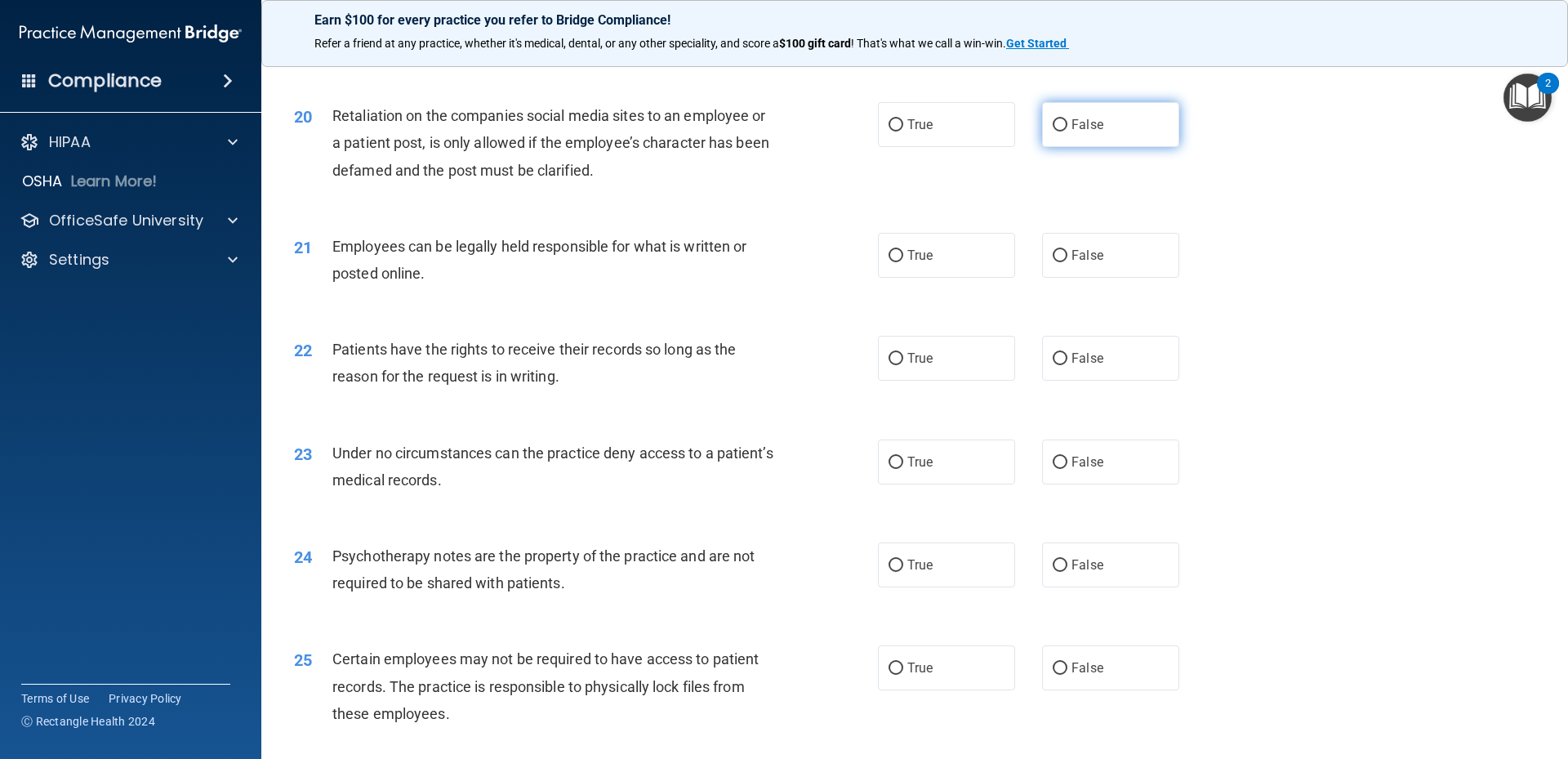
click at [1054, 132] on input "False" at bounding box center [1059, 125] width 14 height 12
radio input "true"
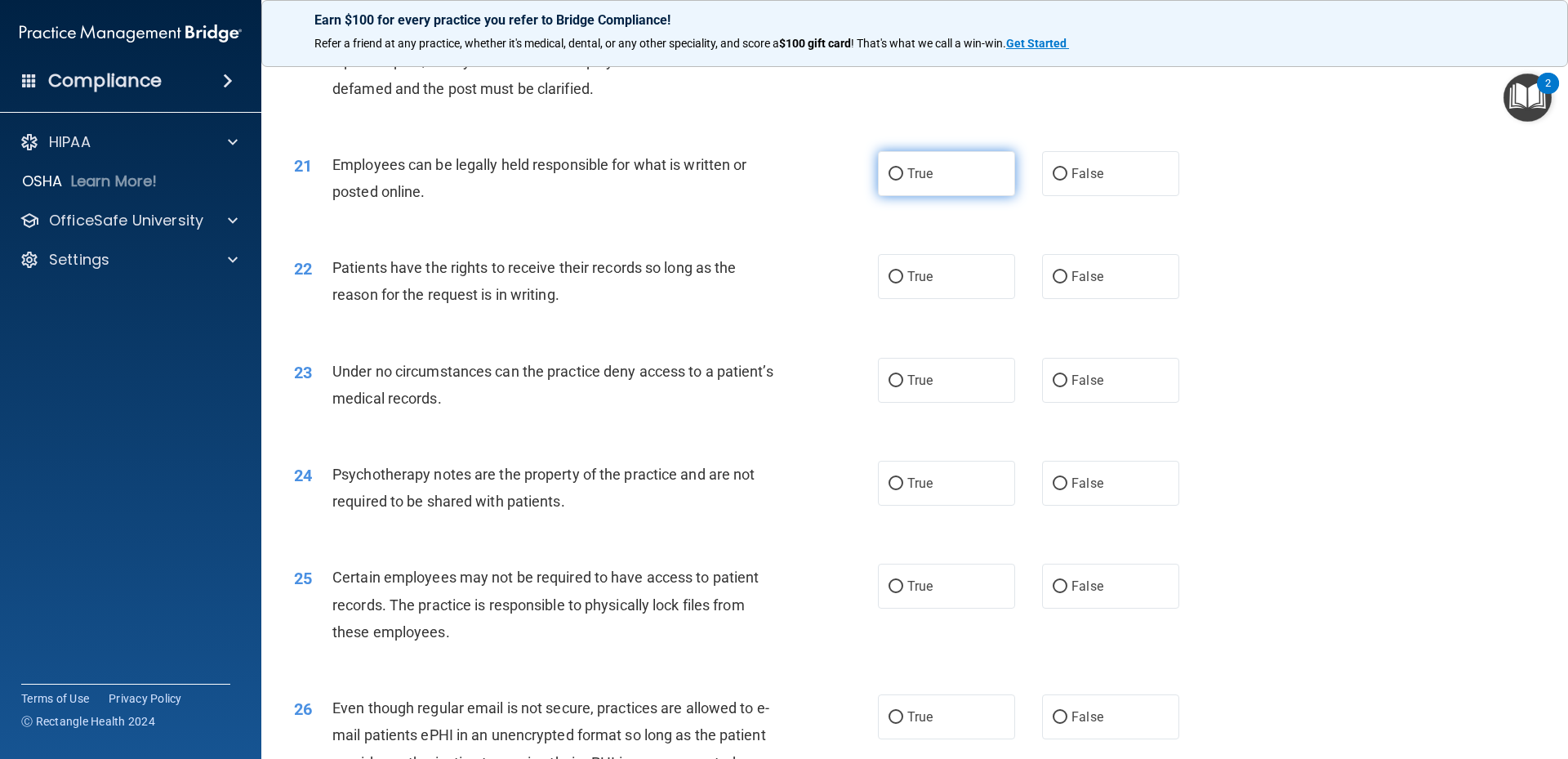
click at [955, 188] on label "True" at bounding box center [947, 173] width 138 height 45
click at [903, 181] on input "True" at bounding box center [896, 174] width 14 height 12
radio input "true"
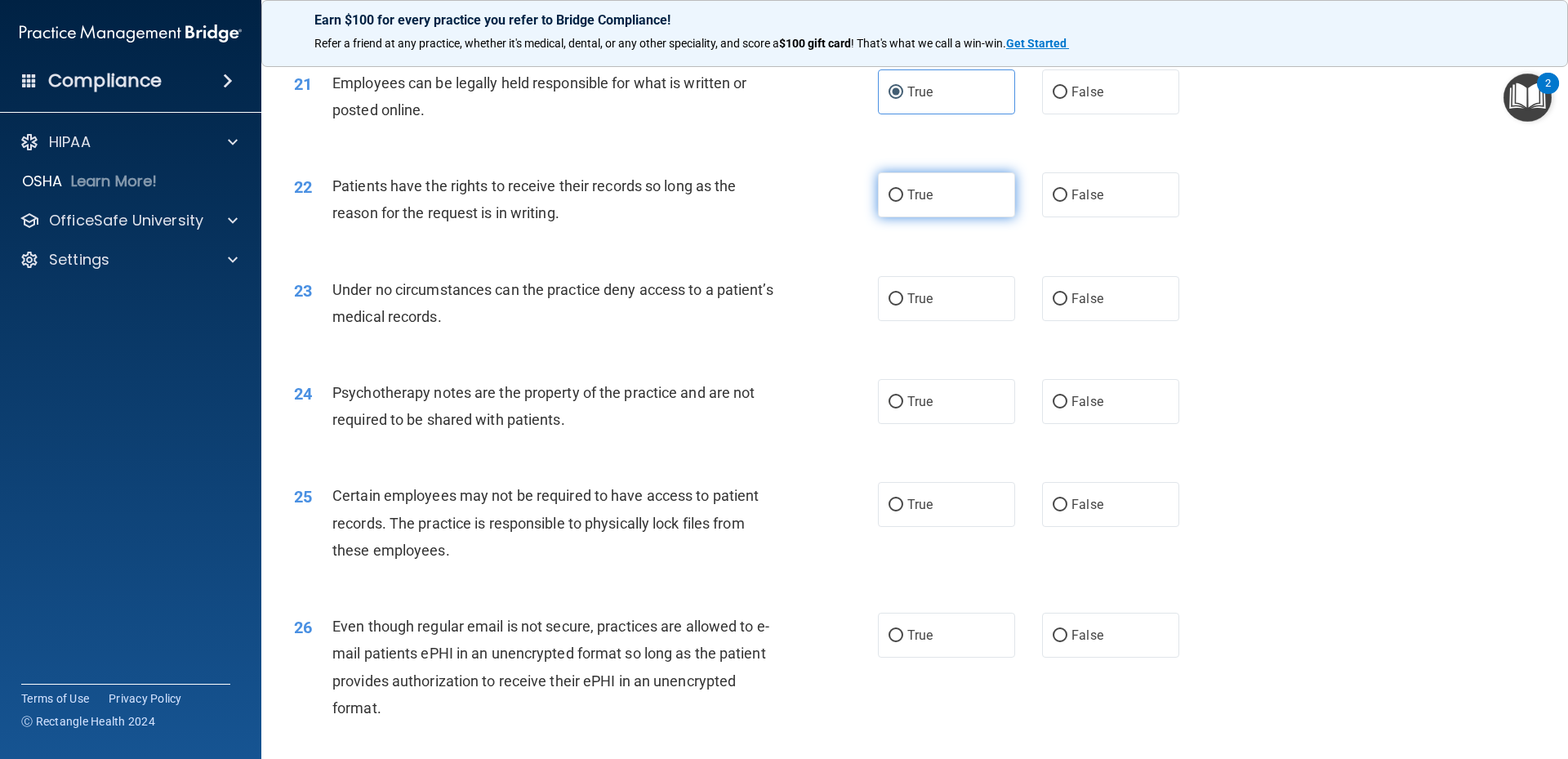
click at [922, 217] on label "True" at bounding box center [947, 194] width 138 height 45
click at [903, 202] on input "True" at bounding box center [896, 195] width 14 height 12
radio input "true"
click at [972, 318] on label "True" at bounding box center [947, 298] width 138 height 45
click at [903, 306] on input "True" at bounding box center [896, 299] width 14 height 12
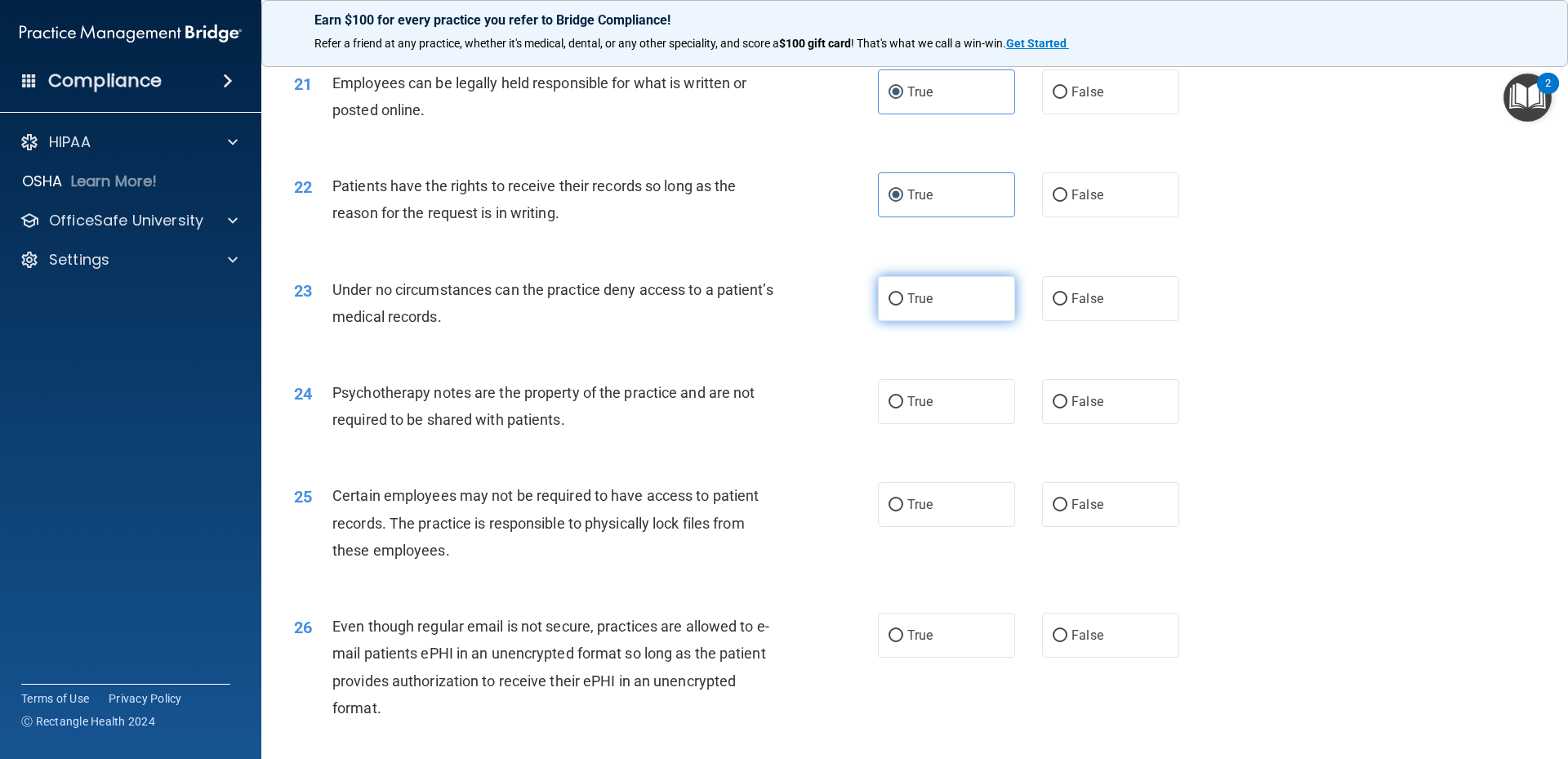
radio input "true"
click at [1043, 424] on label "False" at bounding box center [1111, 401] width 138 height 45
click at [1053, 408] on input "False" at bounding box center [1059, 402] width 14 height 12
radio input "true"
drag, startPoint x: 1016, startPoint y: 413, endPoint x: 1001, endPoint y: 415, distance: 15.1
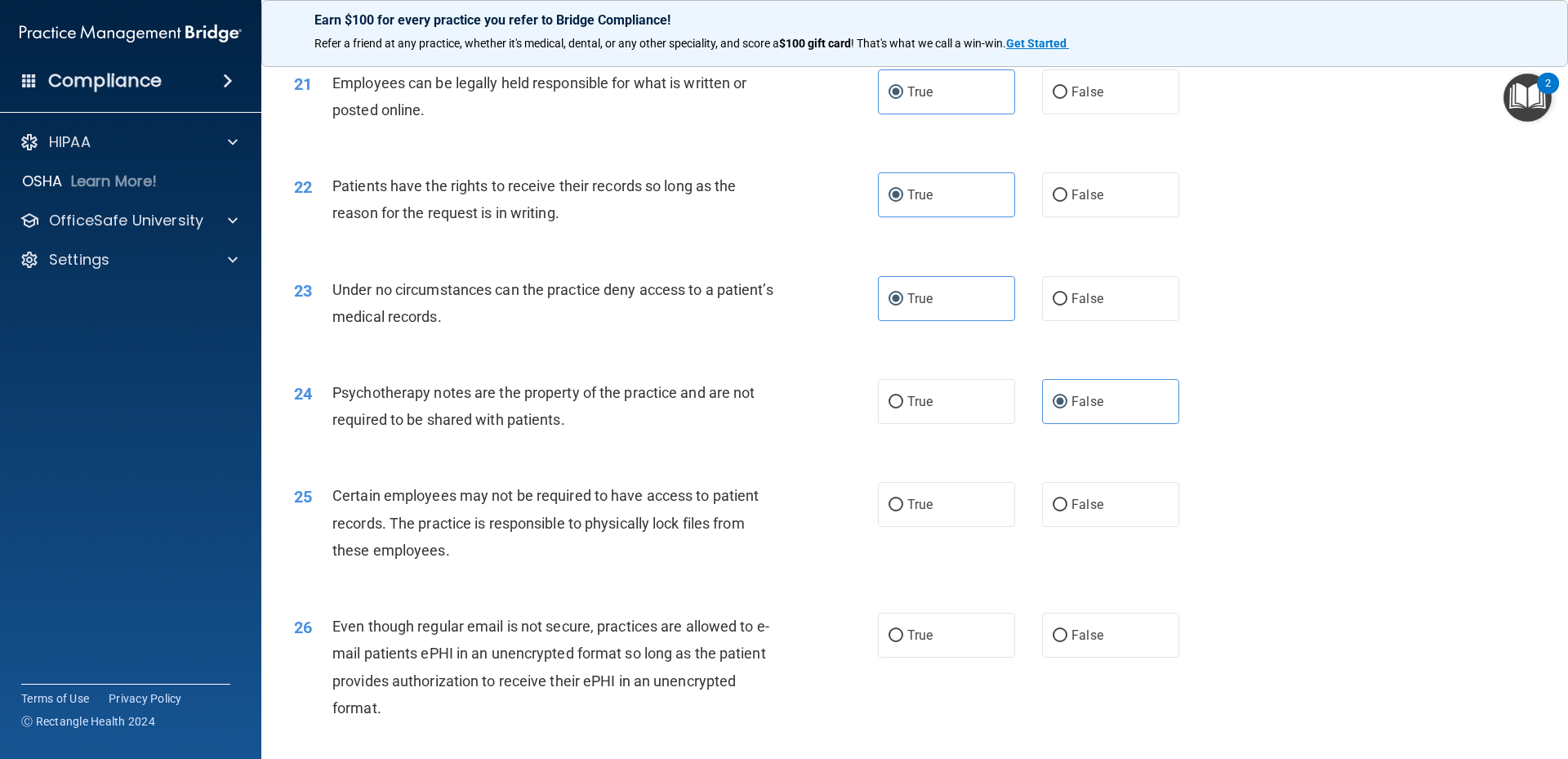
click at [1015, 413] on div "True False" at bounding box center [1043, 401] width 329 height 45
click at [968, 419] on label "True" at bounding box center [947, 401] width 138 height 45
click at [903, 408] on input "True" at bounding box center [896, 402] width 14 height 12
radio input "true"
radio input "false"
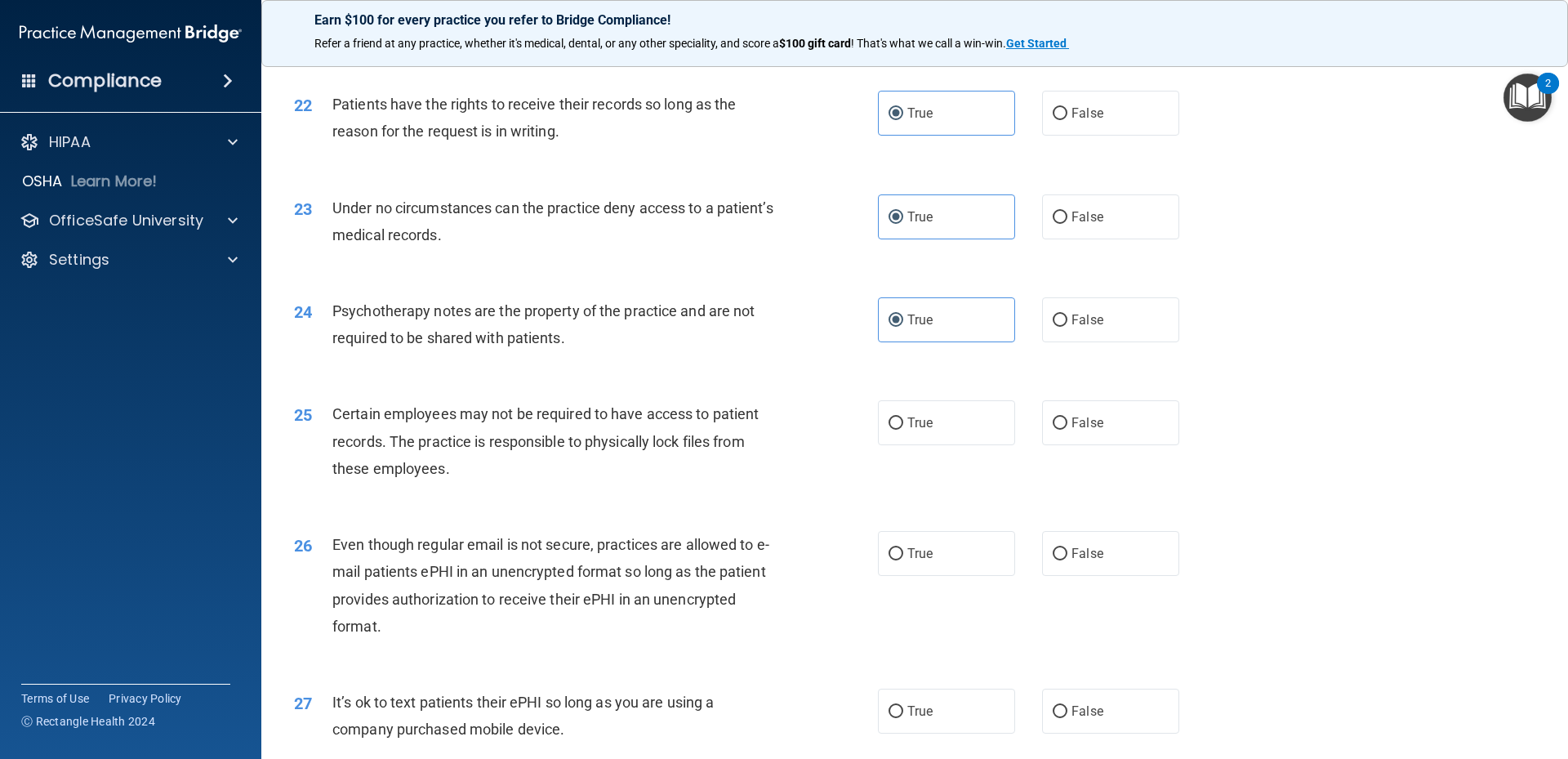
scroll to position [2859, 0]
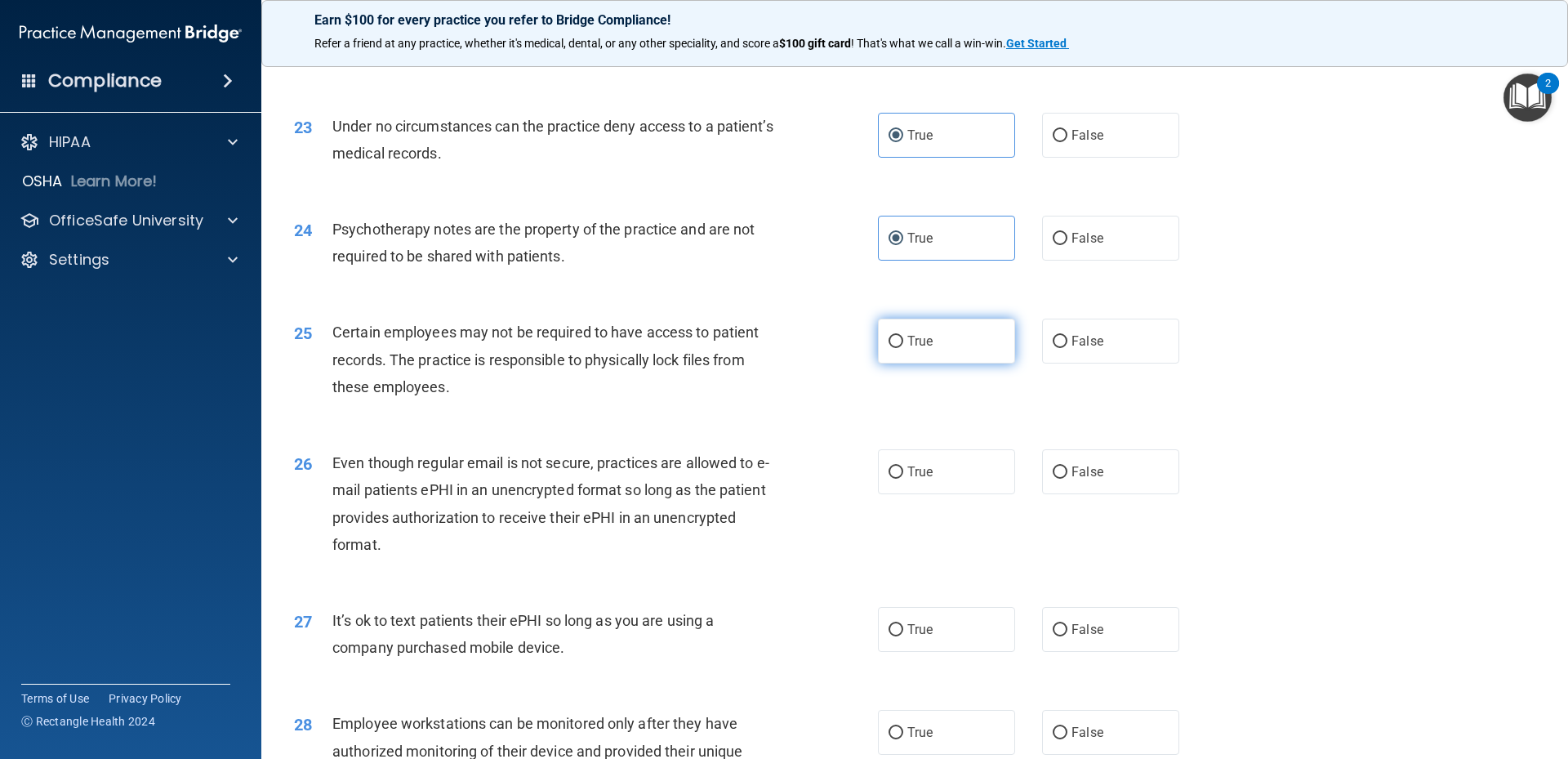
click at [964, 363] on label "True" at bounding box center [947, 340] width 138 height 45
click at [903, 348] on input "True" at bounding box center [896, 341] width 14 height 12
radio input "true"
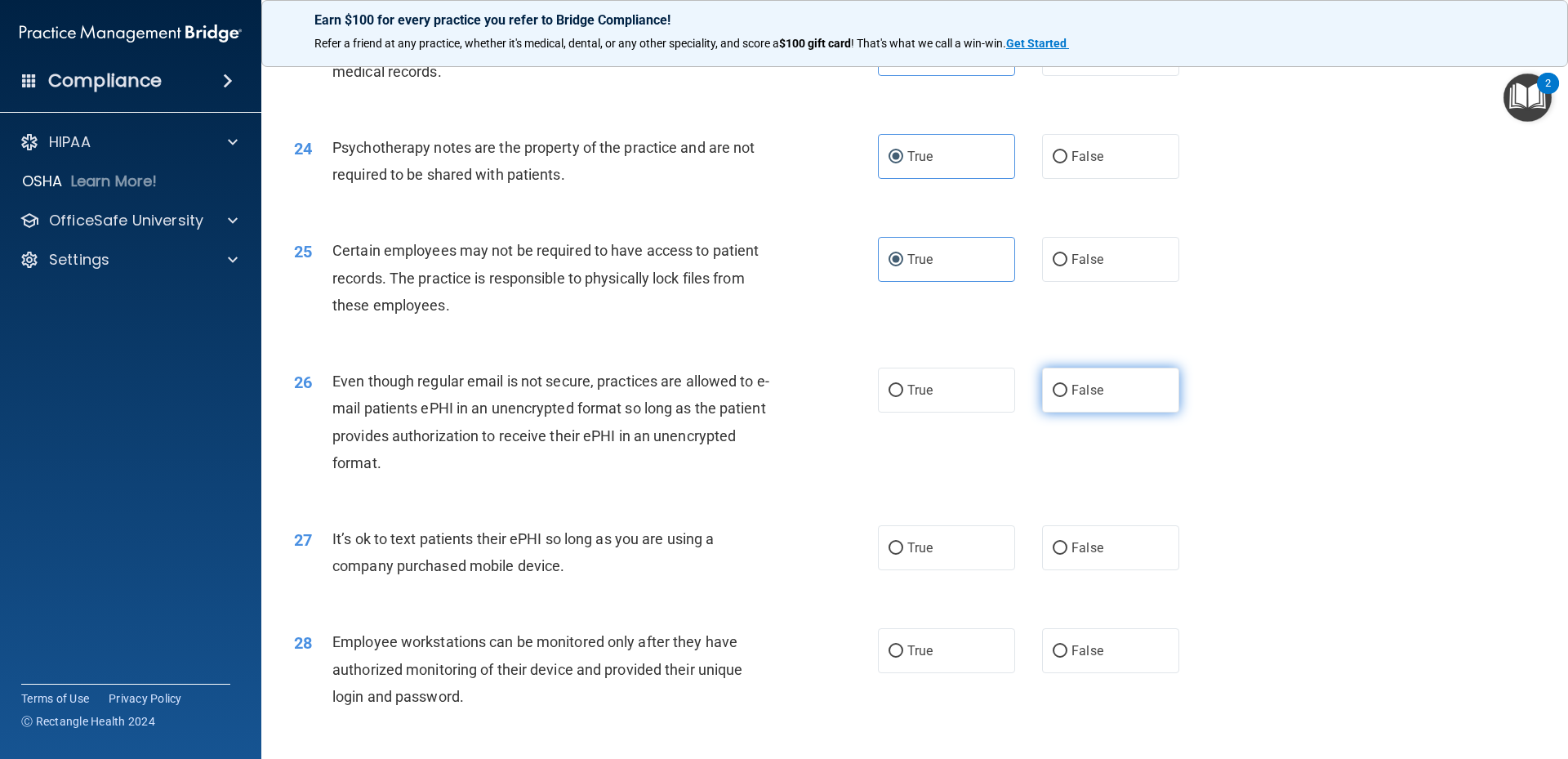
click at [1155, 413] on label "False" at bounding box center [1111, 390] width 138 height 45
click at [1067, 397] on input "False" at bounding box center [1059, 391] width 14 height 12
radio input "true"
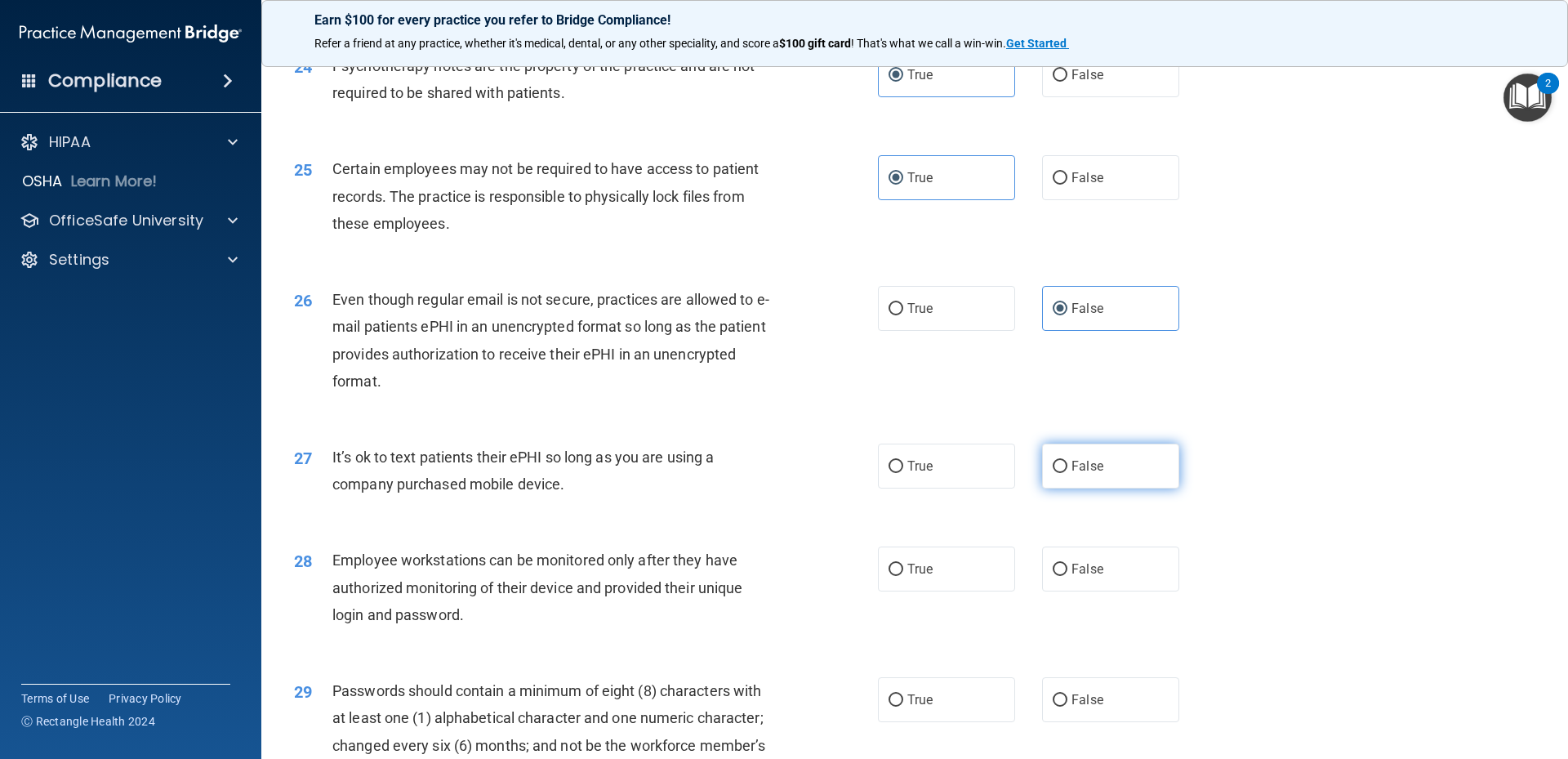
click at [1161, 488] on label "False" at bounding box center [1111, 465] width 138 height 45
click at [1067, 473] on input "False" at bounding box center [1059, 467] width 14 height 12
radio input "true"
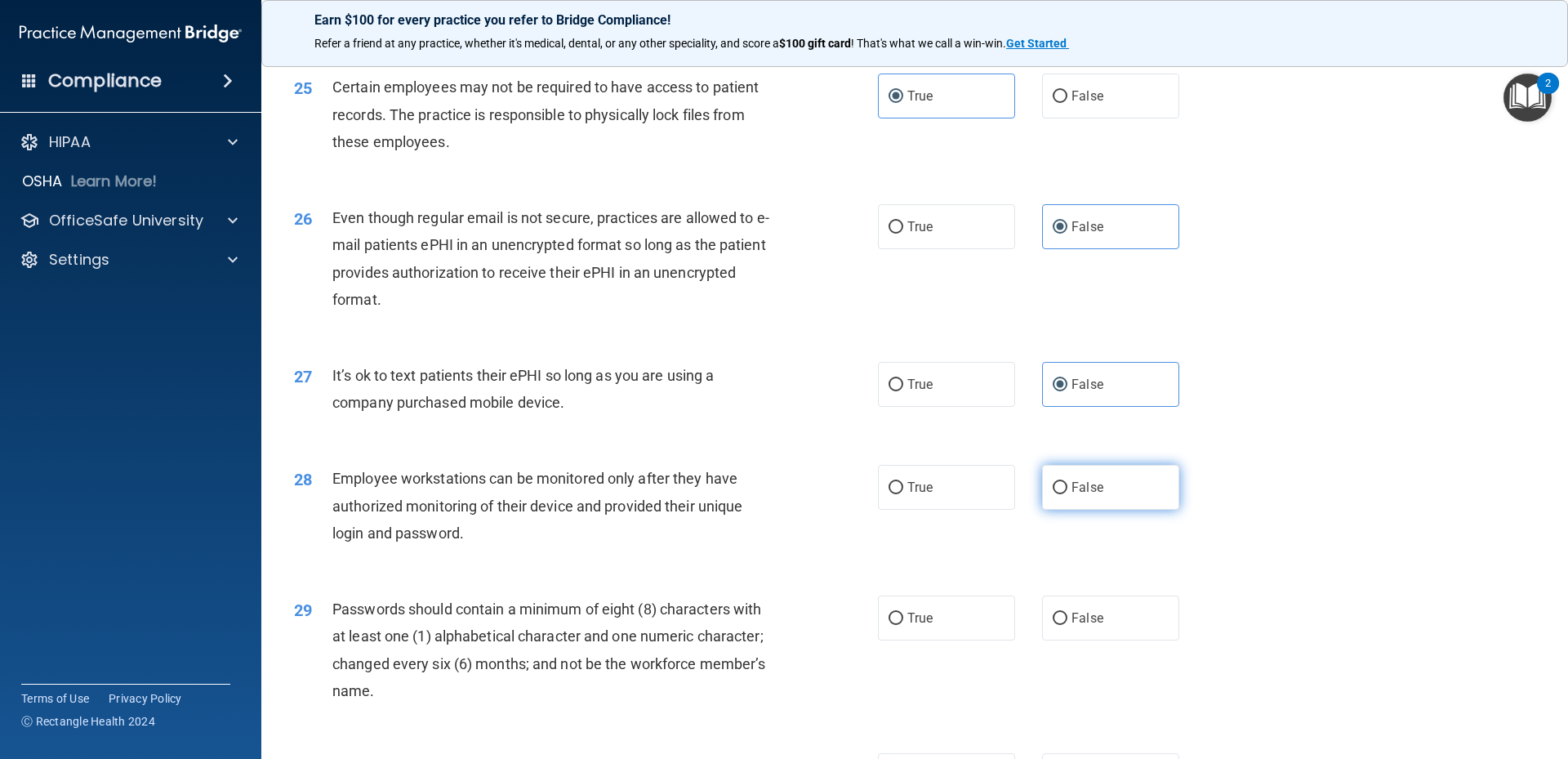
click at [1058, 494] on input "False" at bounding box center [1059, 488] width 14 height 12
radio input "true"
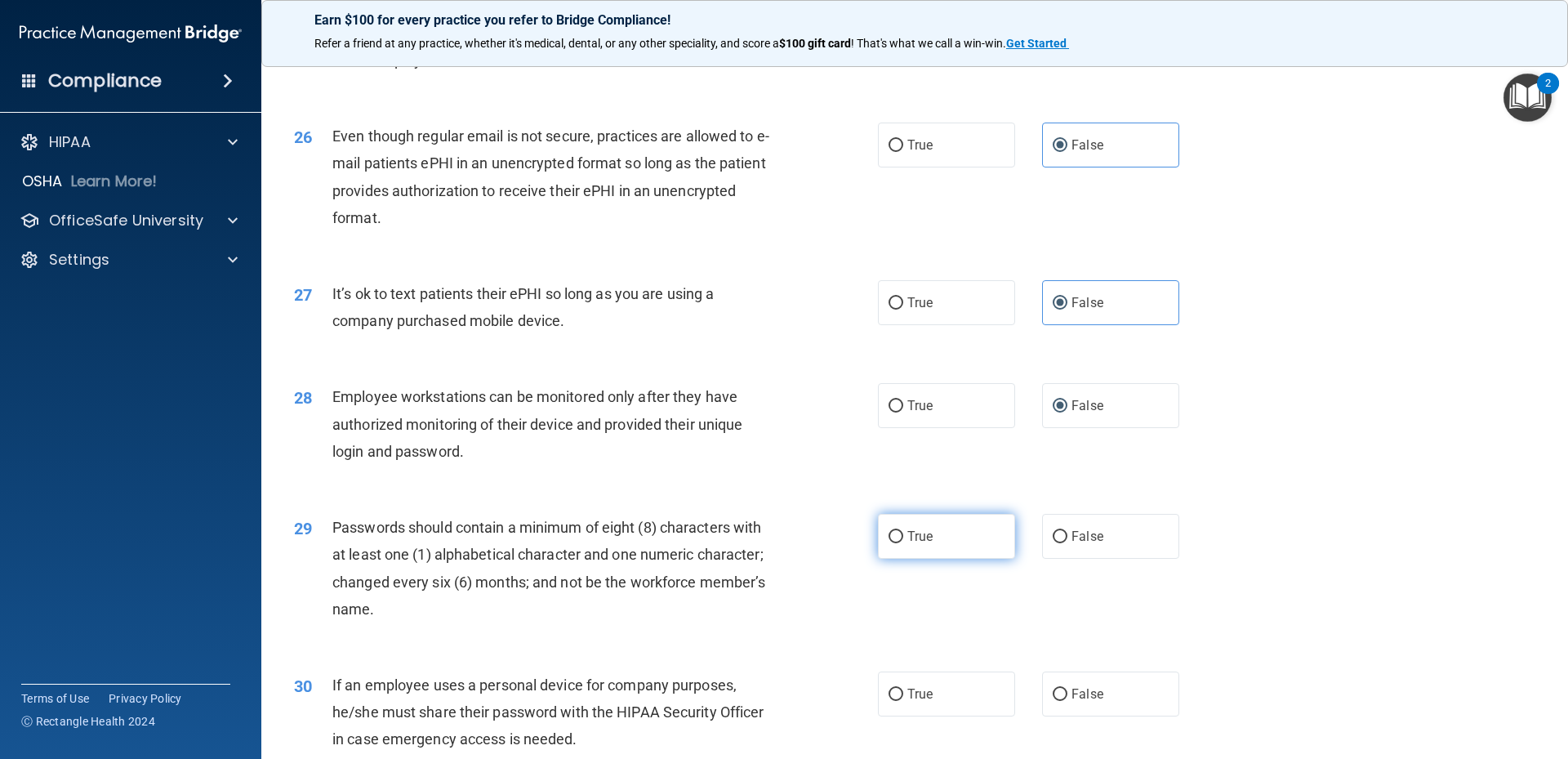
click at [892, 543] on input "True" at bounding box center [896, 537] width 14 height 12
radio input "true"
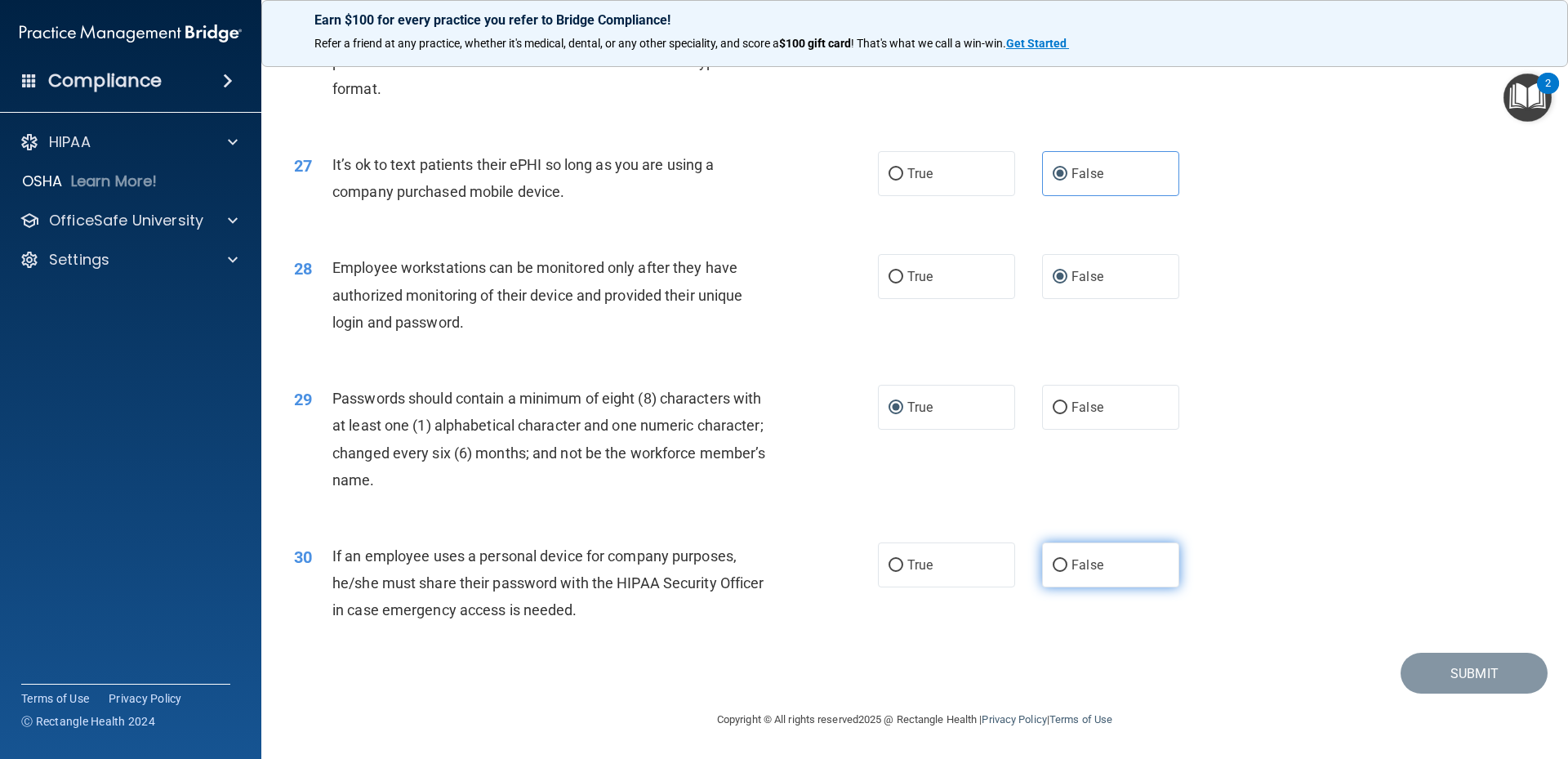
click at [1127, 558] on label "False" at bounding box center [1111, 565] width 138 height 45
click at [1067, 559] on input "False" at bounding box center [1059, 565] width 14 height 12
radio input "true"
click at [1445, 676] on button "Submit" at bounding box center [1474, 673] width 147 height 42
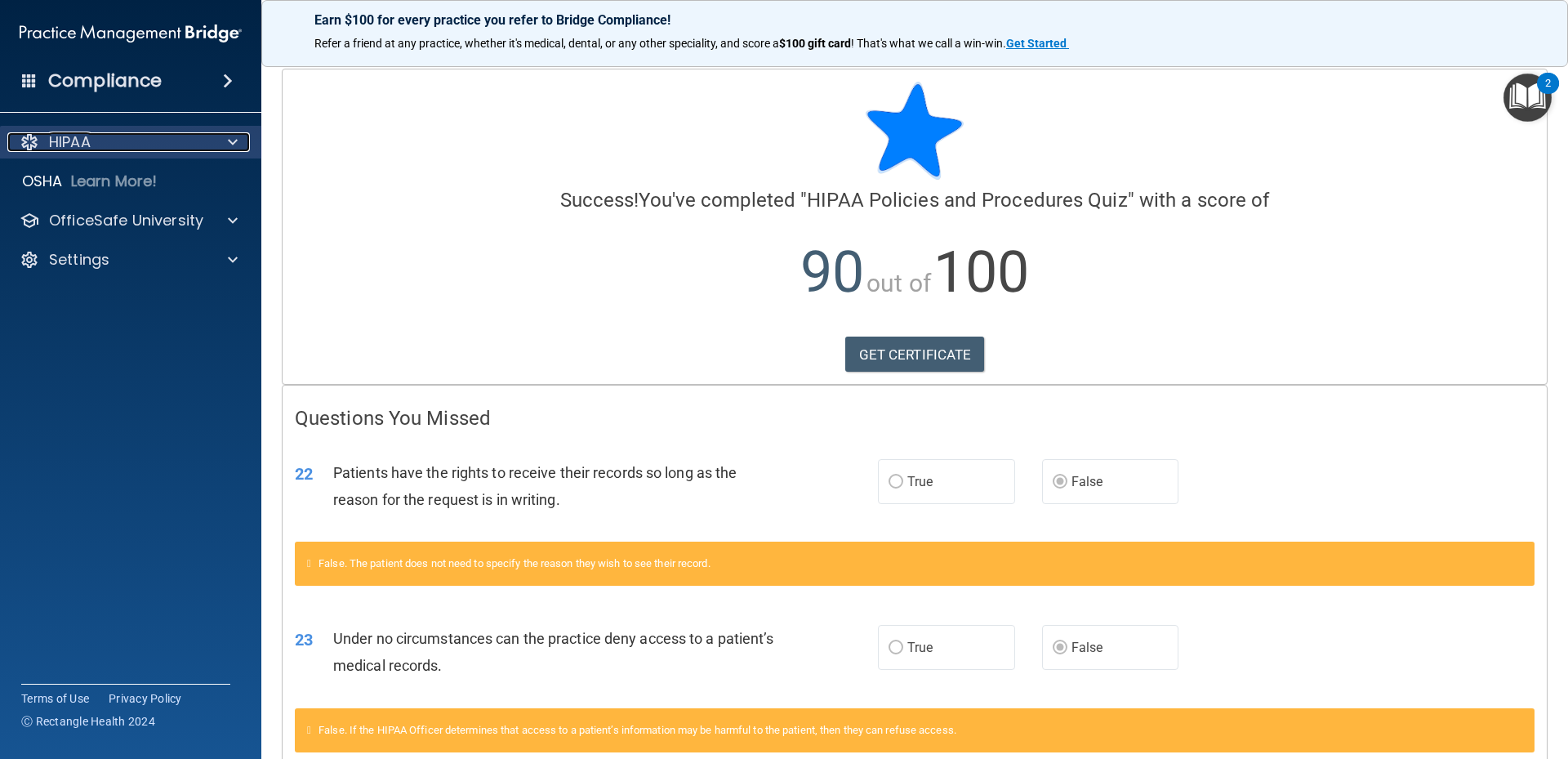
click at [113, 144] on div "HIPAA" at bounding box center [109, 142] width 203 height 20
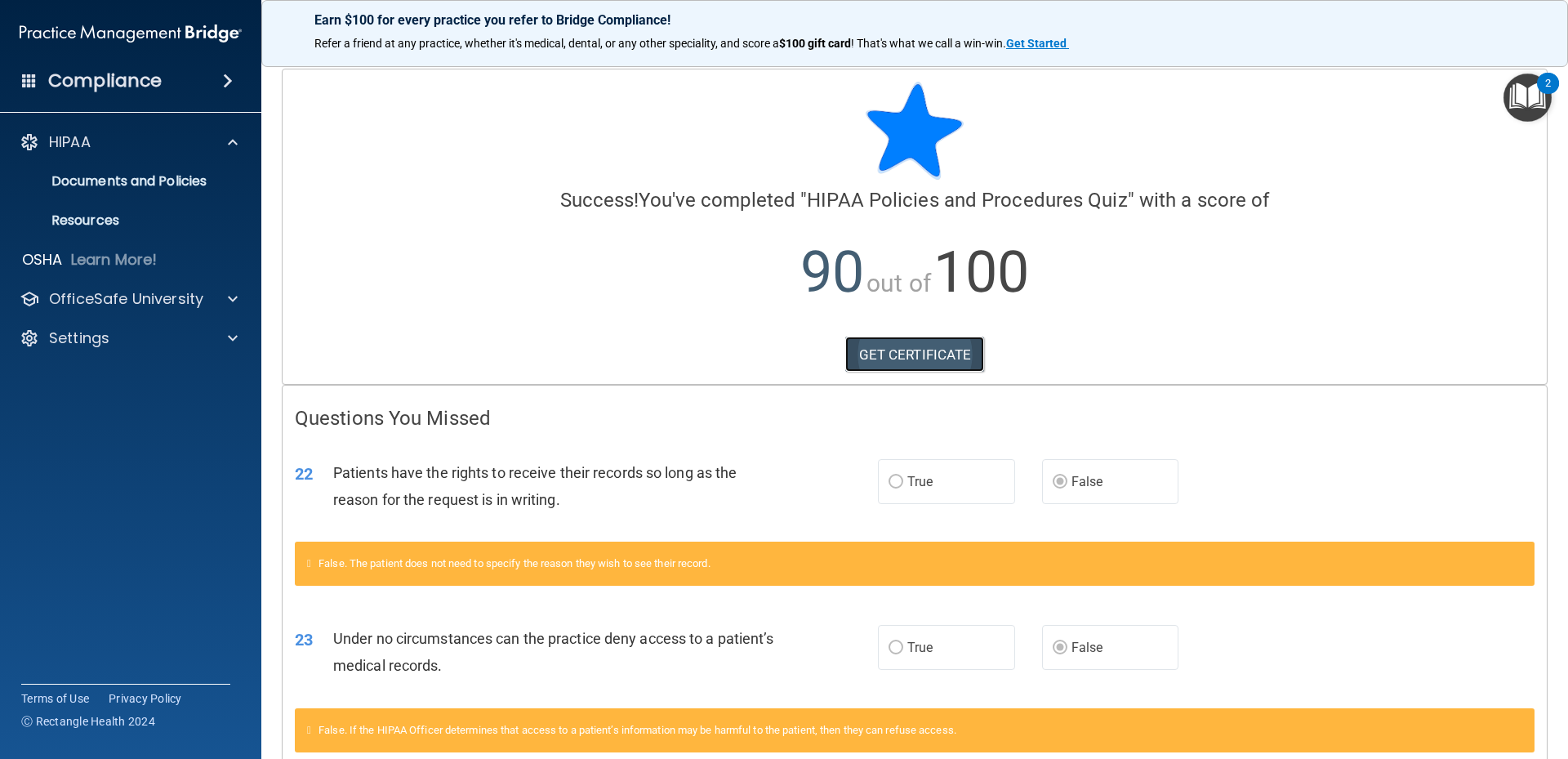
click at [853, 354] on link "GET CERTIFICATE" at bounding box center [915, 354] width 140 height 36
click at [133, 299] on p "OfficeSafe University" at bounding box center [126, 299] width 155 height 20
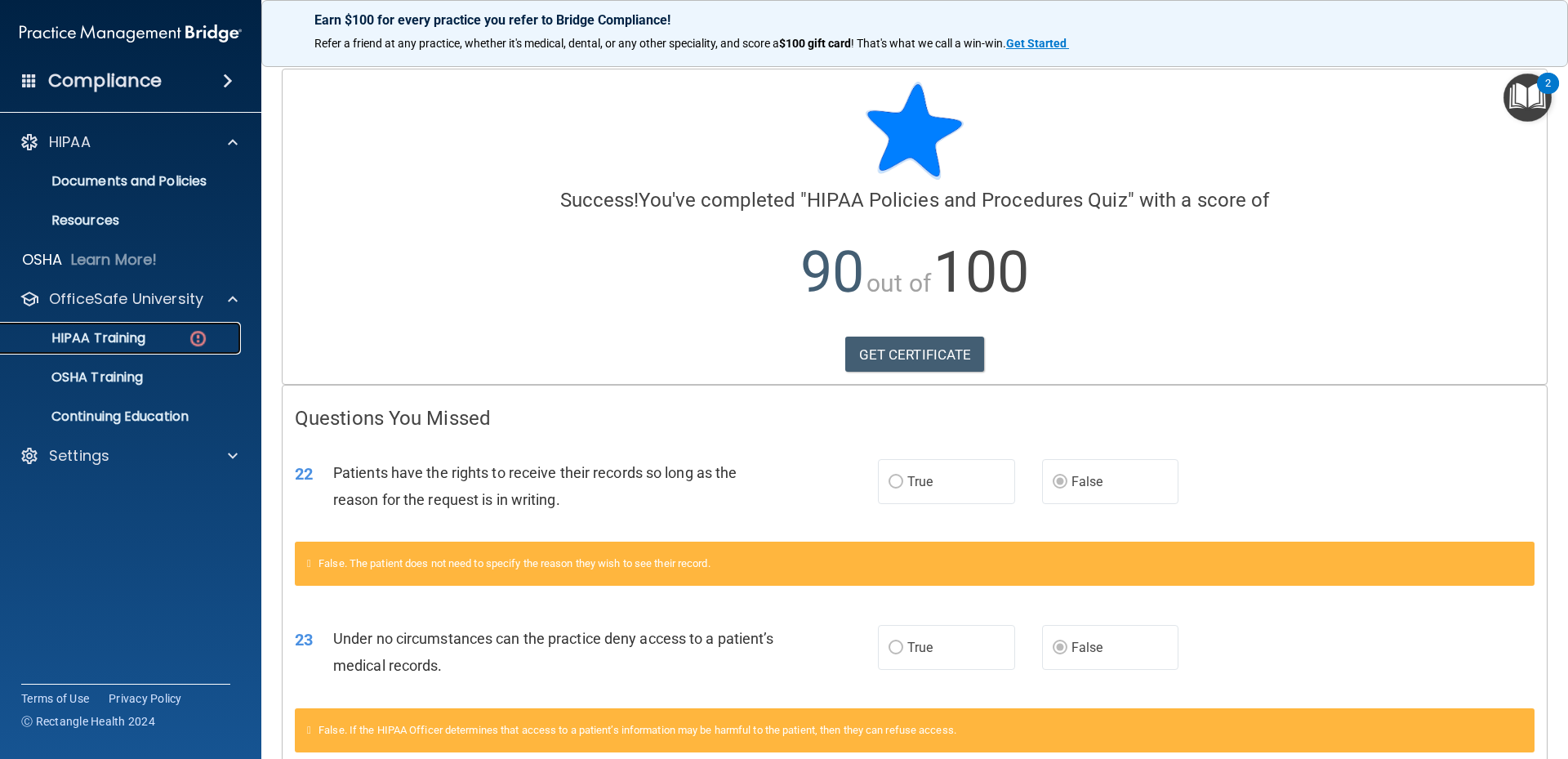
click at [129, 346] on p "HIPAA Training" at bounding box center [78, 338] width 135 height 16
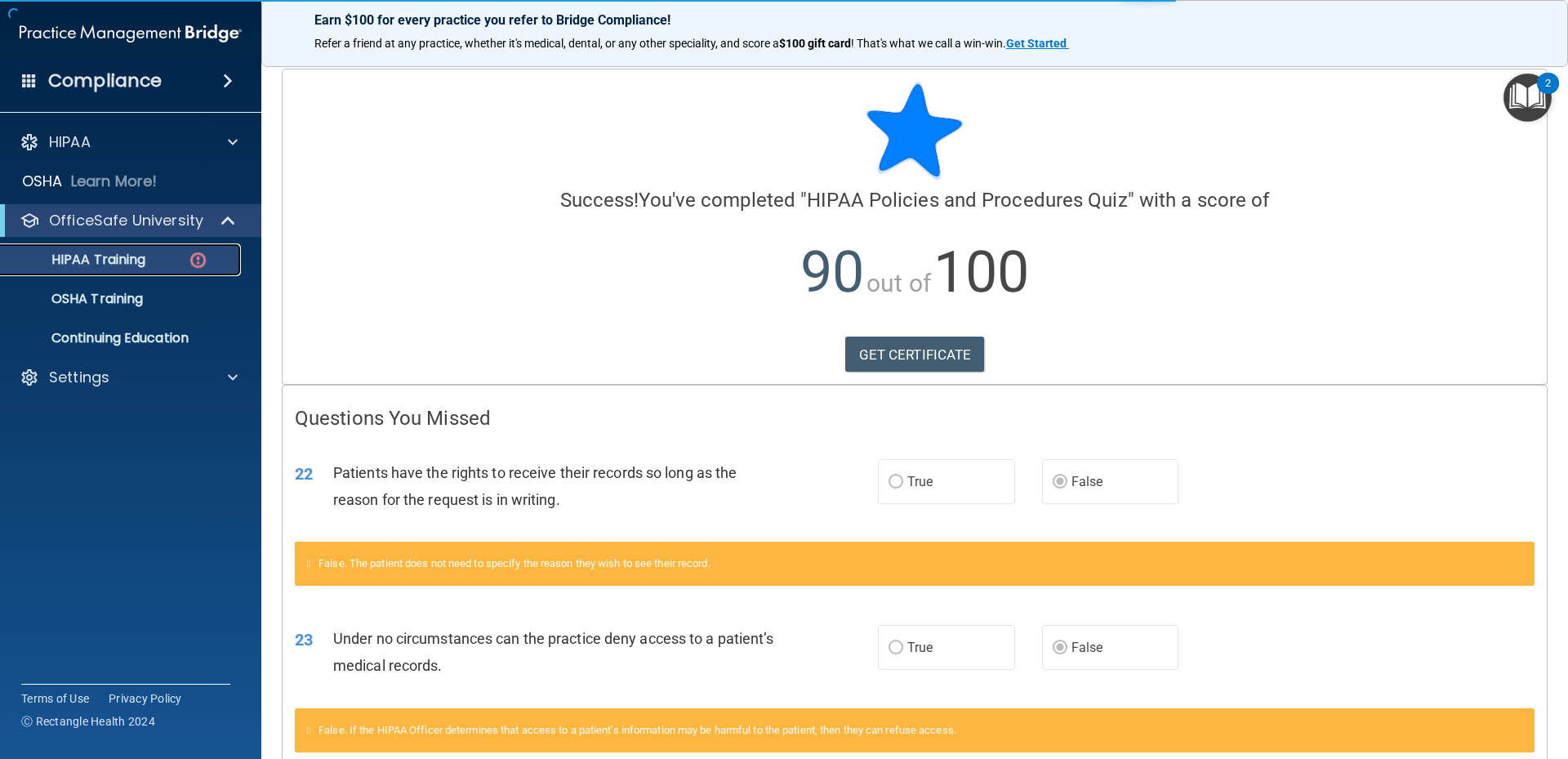
click at [194, 271] on link "HIPAA Training" at bounding box center [112, 260] width 257 height 32
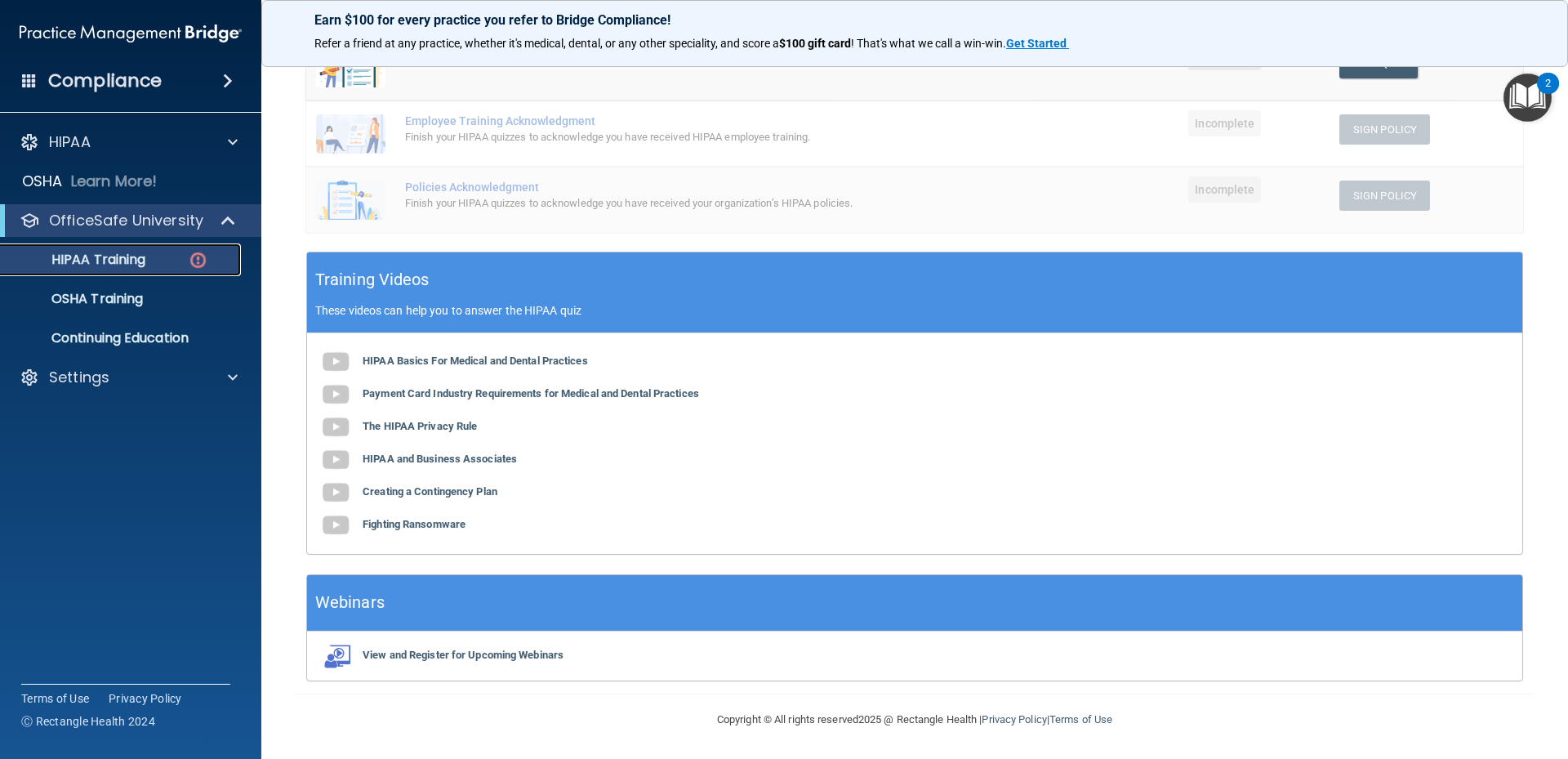
scroll to position [158, 0]
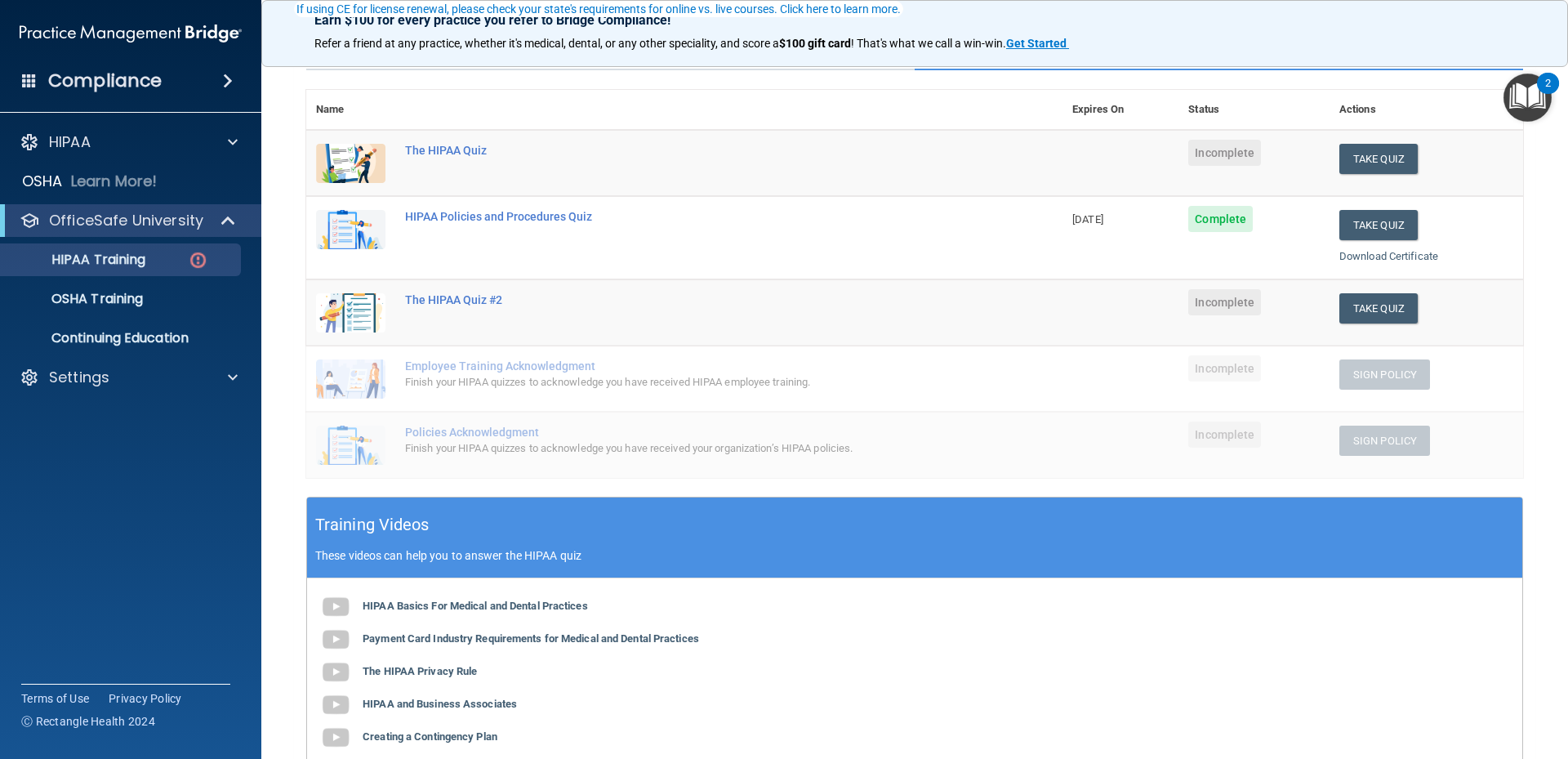
click at [1345, 323] on td "Take Quiz Download Certificate" at bounding box center [1426, 312] width 194 height 66
click at [1346, 308] on button "Take Quiz" at bounding box center [1379, 308] width 78 height 31
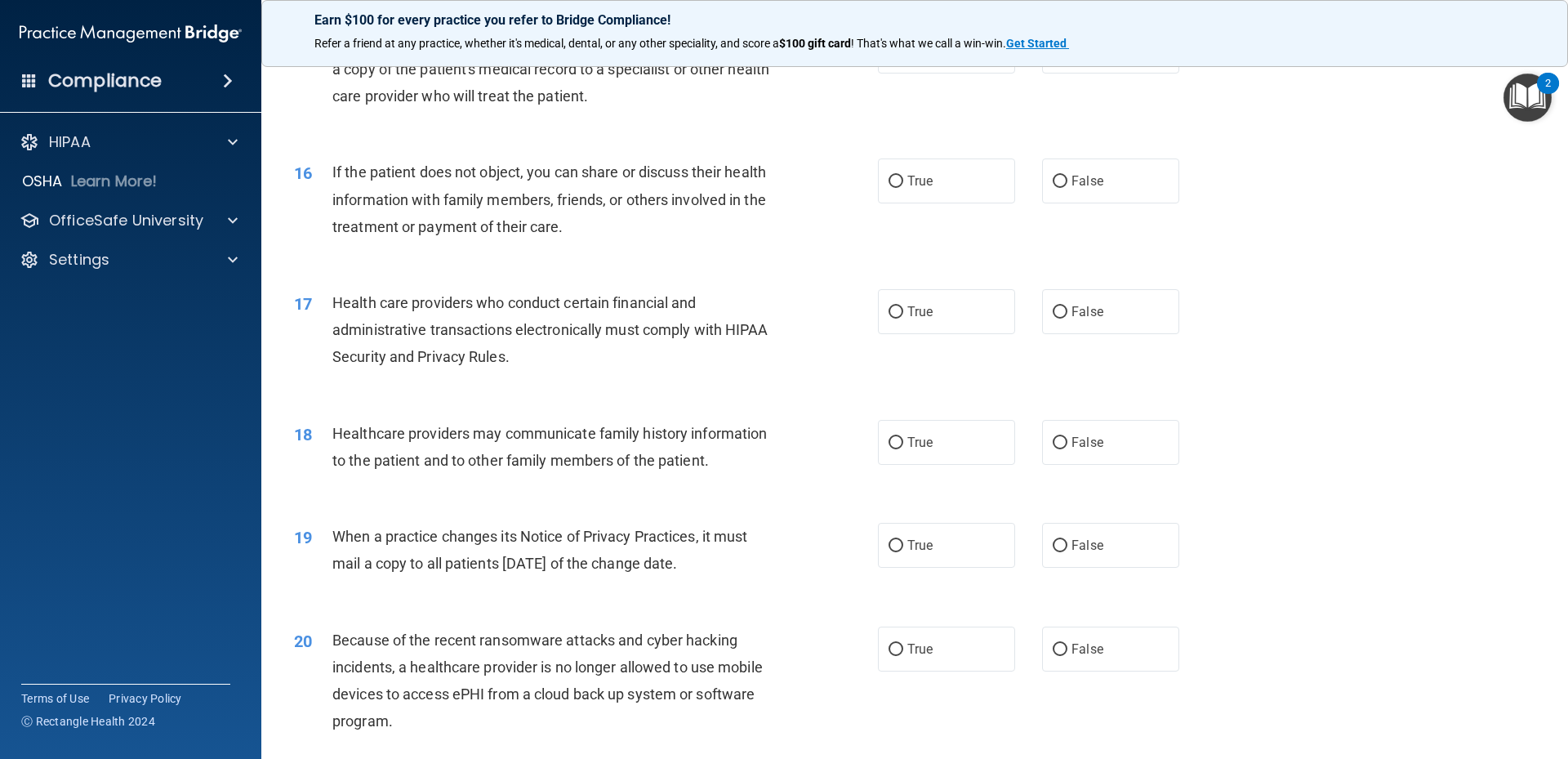
scroll to position [1409, 0]
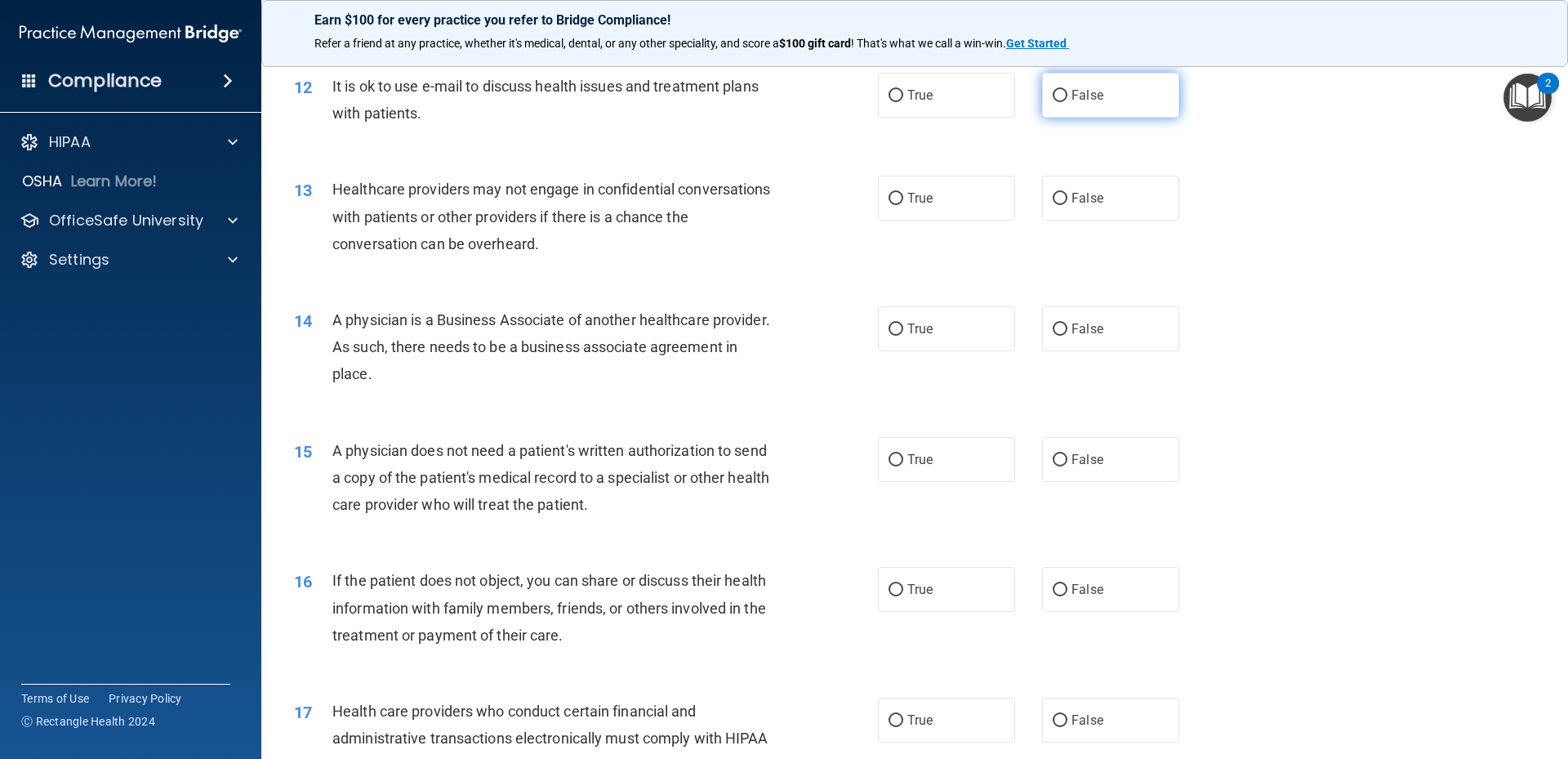
click at [1097, 110] on label "False" at bounding box center [1111, 95] width 138 height 45
click at [1067, 102] on input "False" at bounding box center [1059, 96] width 14 height 12
radio input "true"
click at [929, 190] on label "True" at bounding box center [947, 198] width 138 height 45
click at [903, 193] on input "True" at bounding box center [896, 199] width 14 height 12
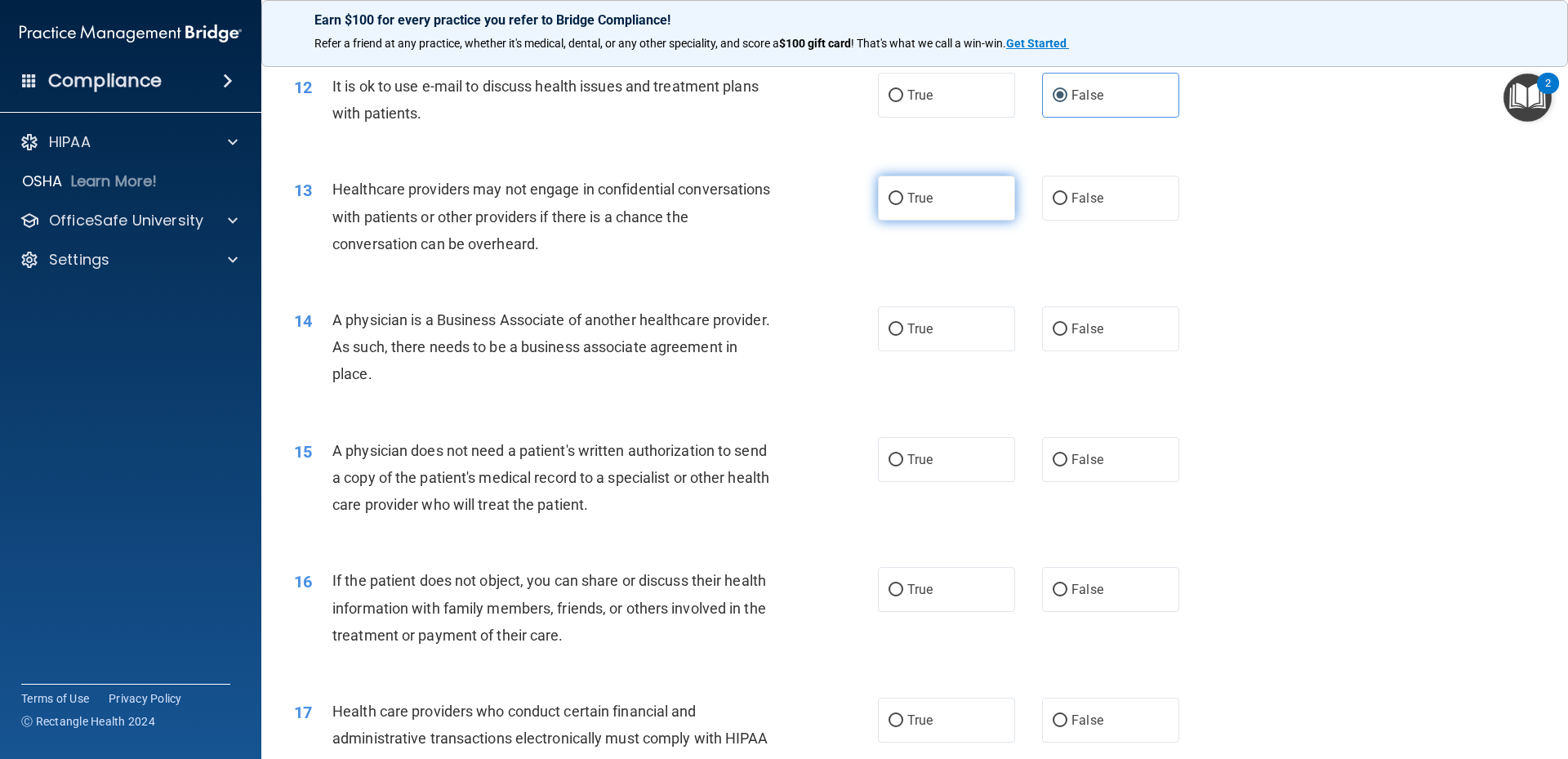
radio input "true"
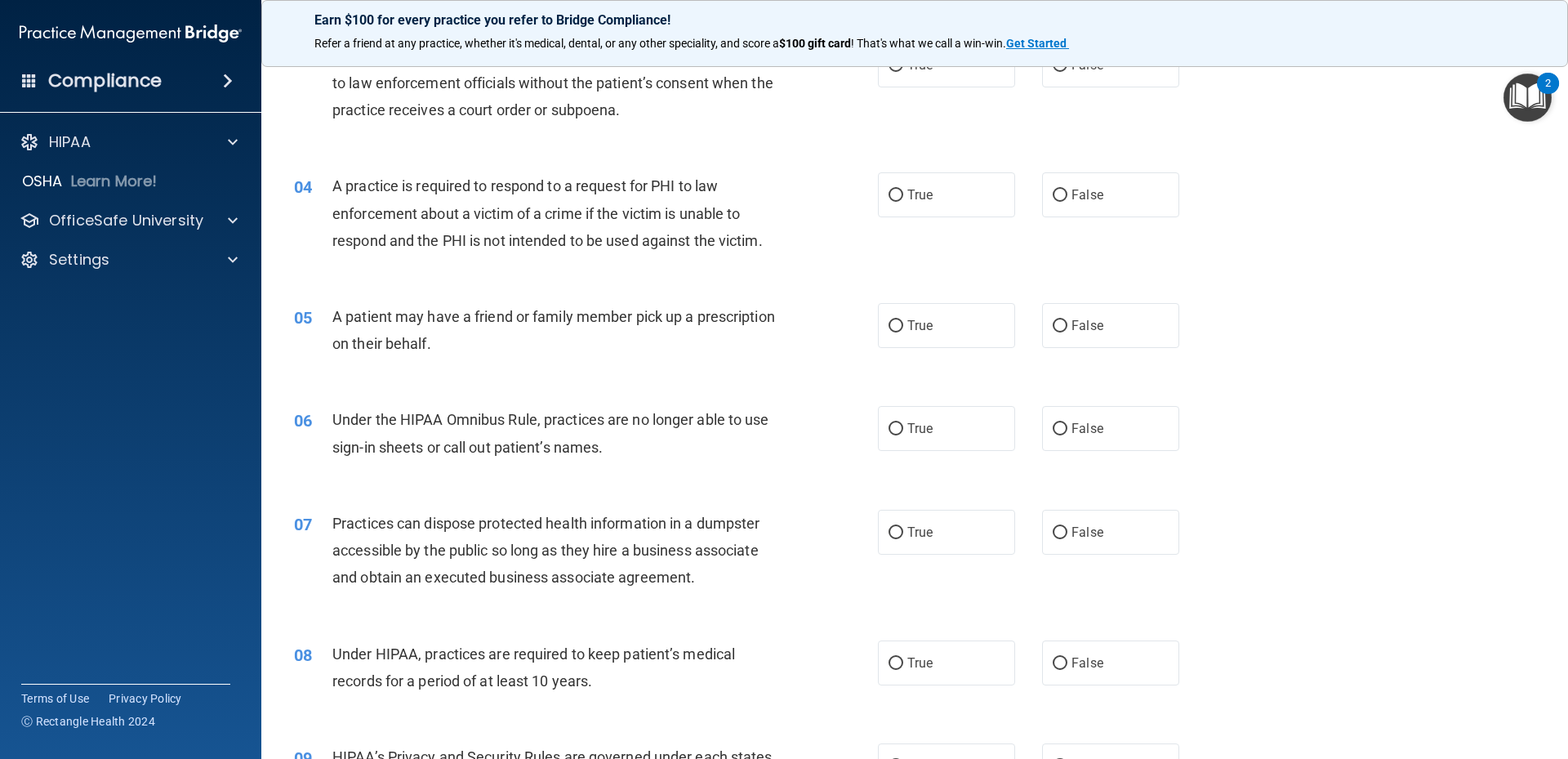
scroll to position [0, 0]
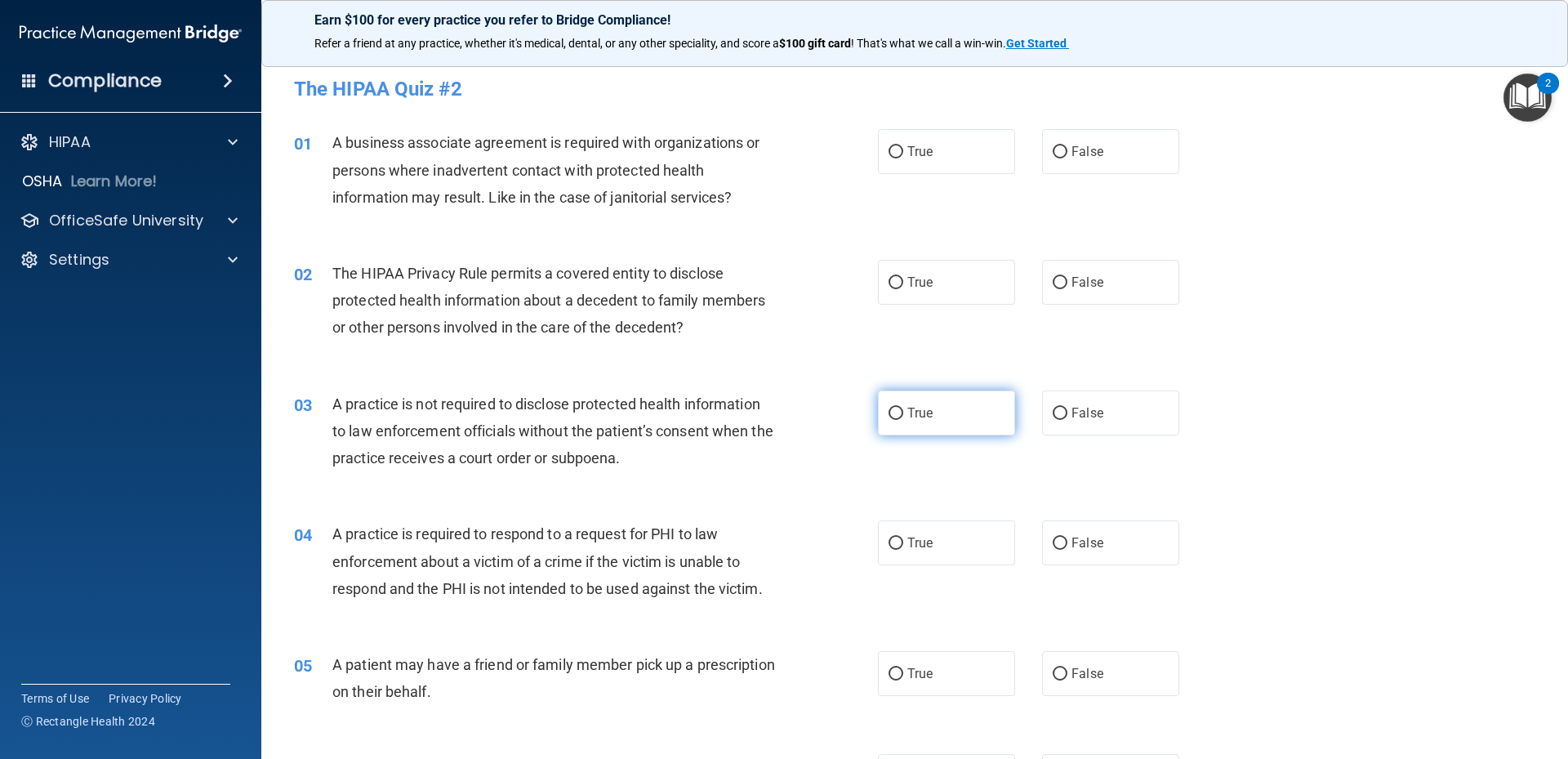
click at [968, 412] on label "True" at bounding box center [947, 413] width 138 height 45
click at [903, 412] on input "True" at bounding box center [896, 413] width 14 height 12
radio input "true"
click at [1059, 650] on div "05 A patient may have a friend or family member pick up a prescription on their…" at bounding box center [914, 682] width 1266 height 103
click at [1056, 683] on label "False" at bounding box center [1111, 673] width 138 height 45
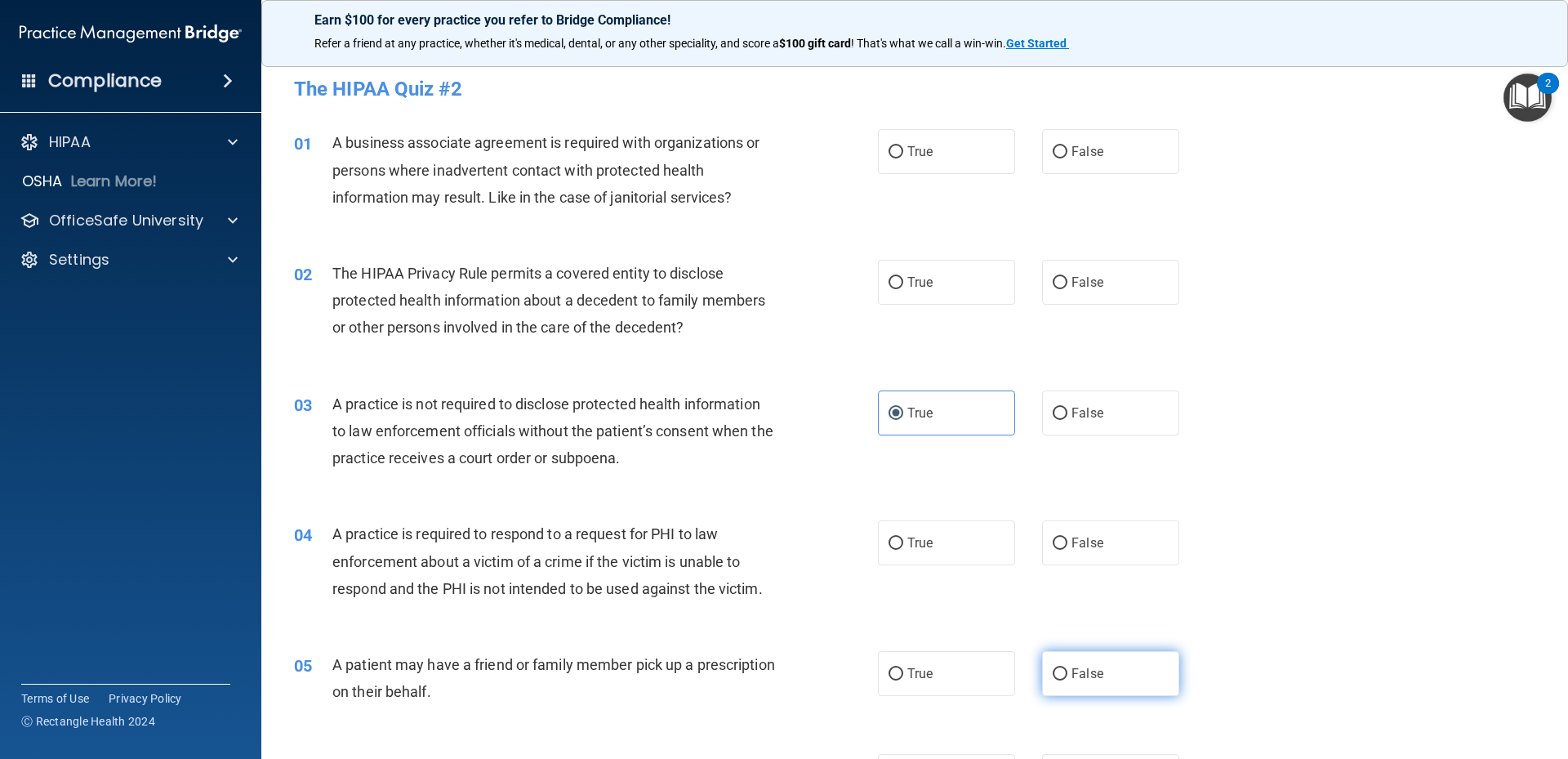
click at [1056, 680] on input "False" at bounding box center [1059, 674] width 14 height 12
radio input "true"
click at [911, 554] on label "True" at bounding box center [947, 543] width 138 height 45
click at [903, 549] on input "True" at bounding box center [896, 543] width 14 height 12
radio input "true"
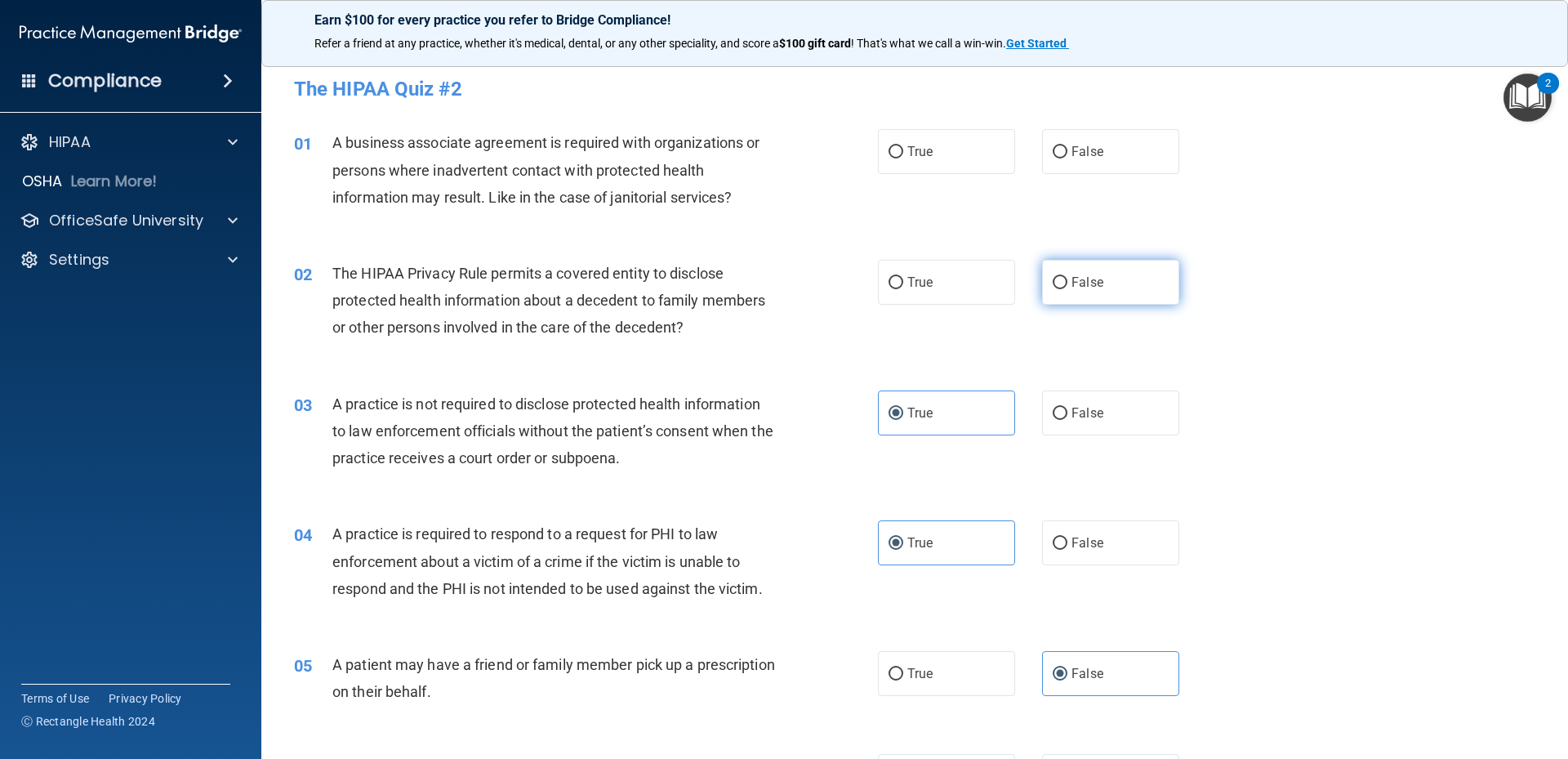
click at [1065, 298] on label "False" at bounding box center [1111, 282] width 138 height 45
click at [1065, 290] on input "False" at bounding box center [1059, 283] width 14 height 12
radio input "true"
click at [1099, 173] on label "False" at bounding box center [1111, 151] width 138 height 45
click at [1067, 159] on input "False" at bounding box center [1059, 152] width 14 height 12
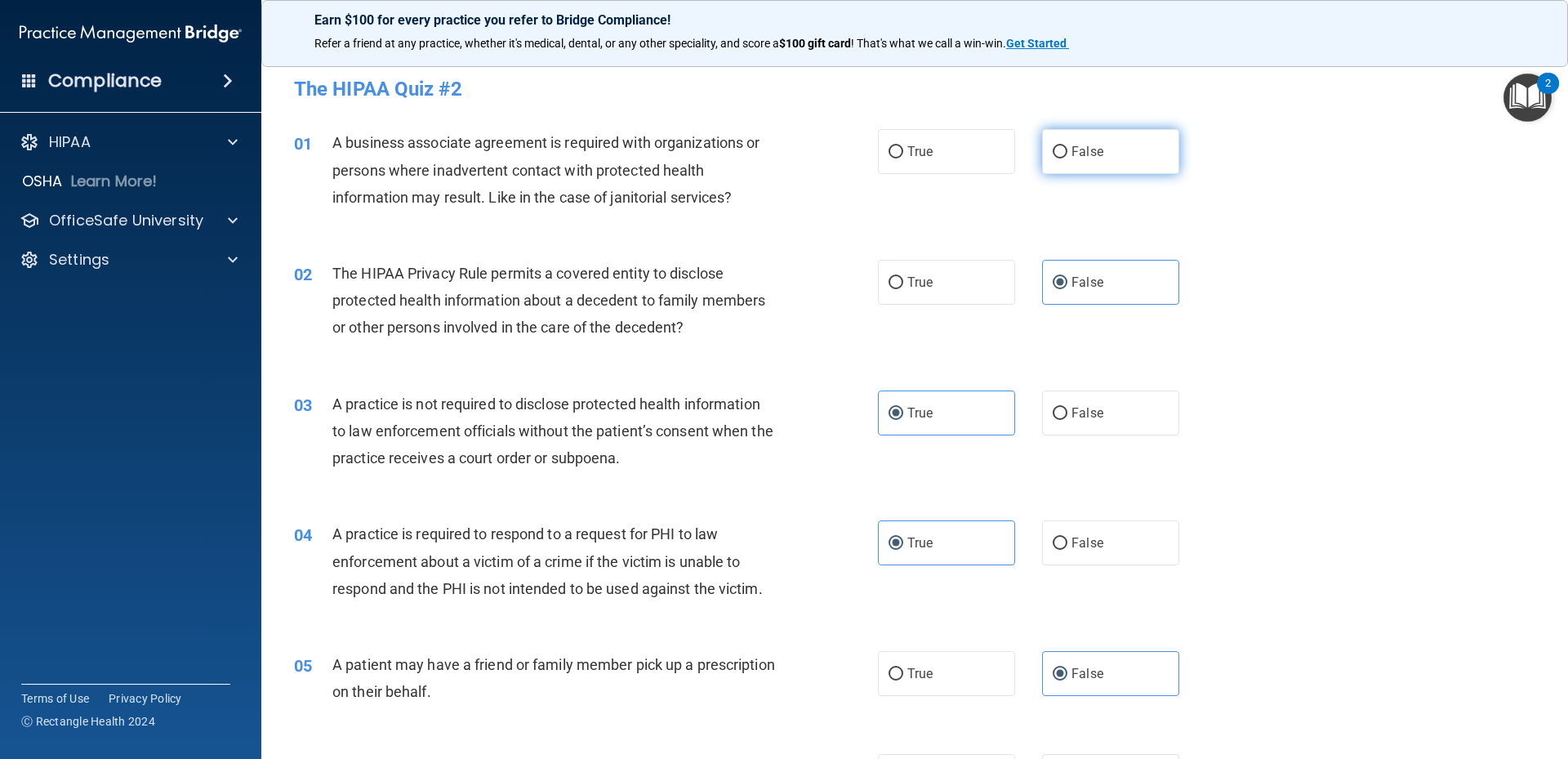
radio input "true"
drag, startPoint x: 957, startPoint y: 143, endPoint x: 907, endPoint y: 200, distance: 75.8
click at [957, 143] on label "True" at bounding box center [947, 151] width 138 height 45
click at [903, 146] on input "True" at bounding box center [896, 152] width 14 height 12
radio input "true"
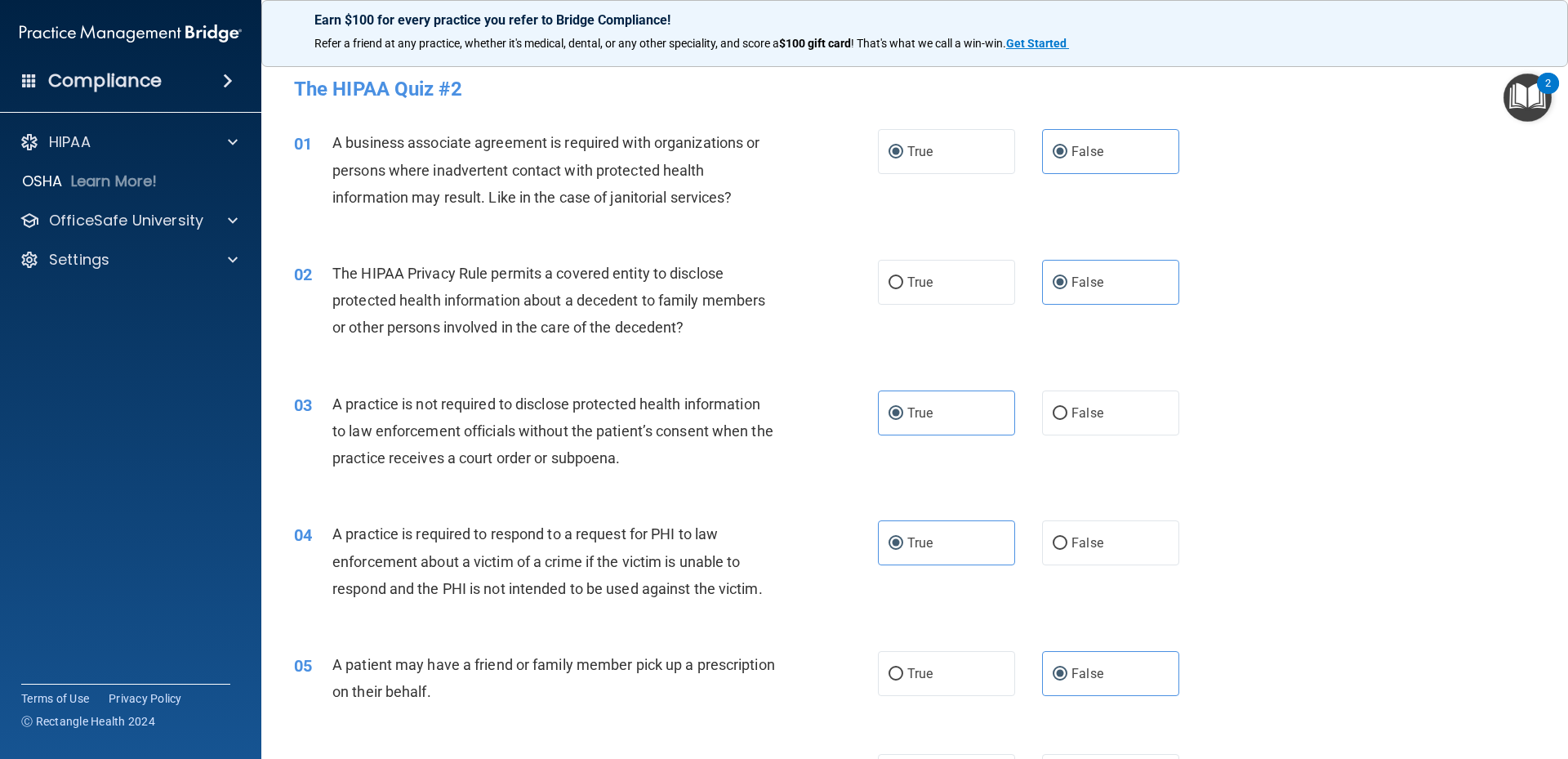
radio input "false"
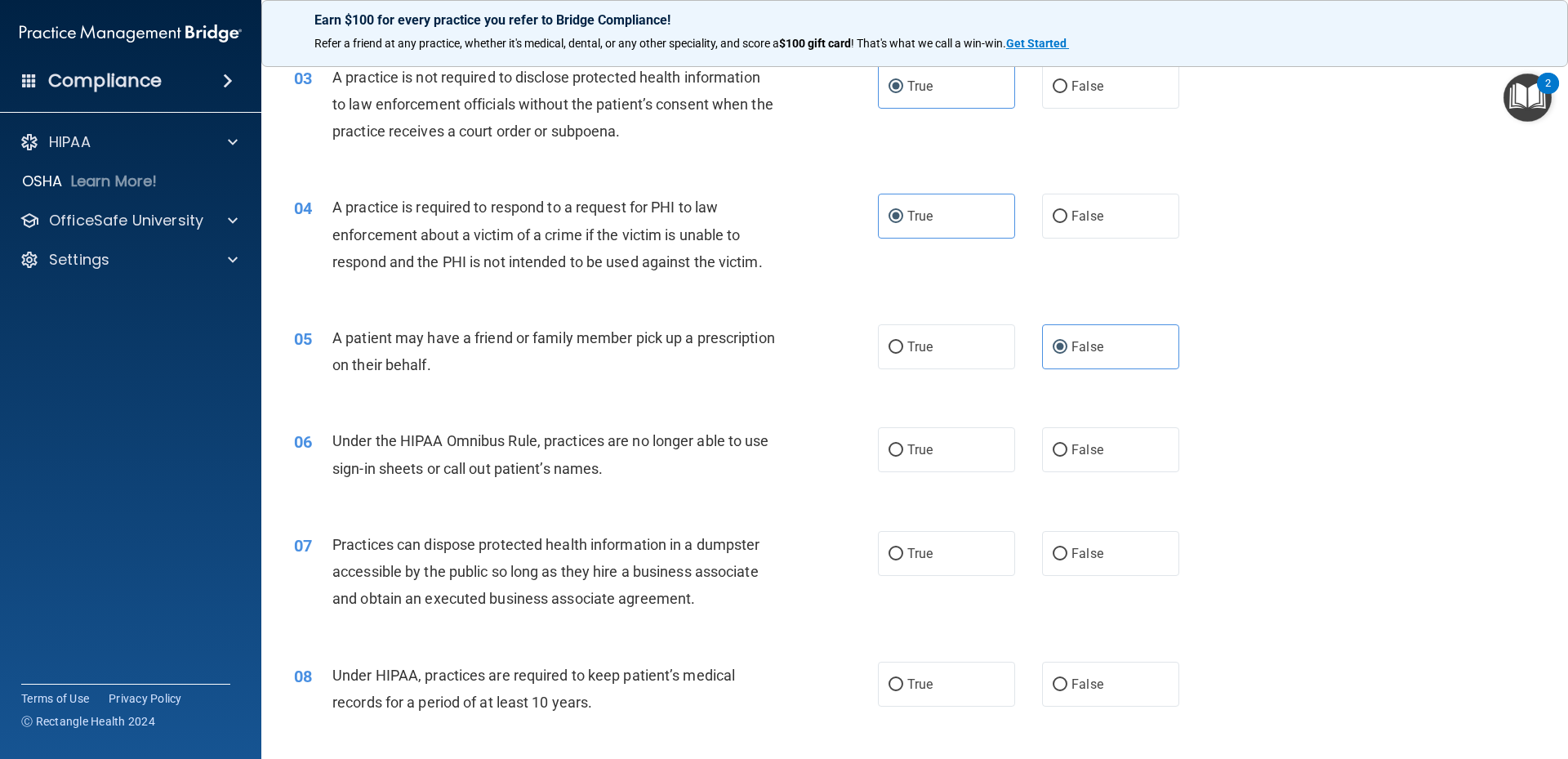
scroll to position [408, 0]
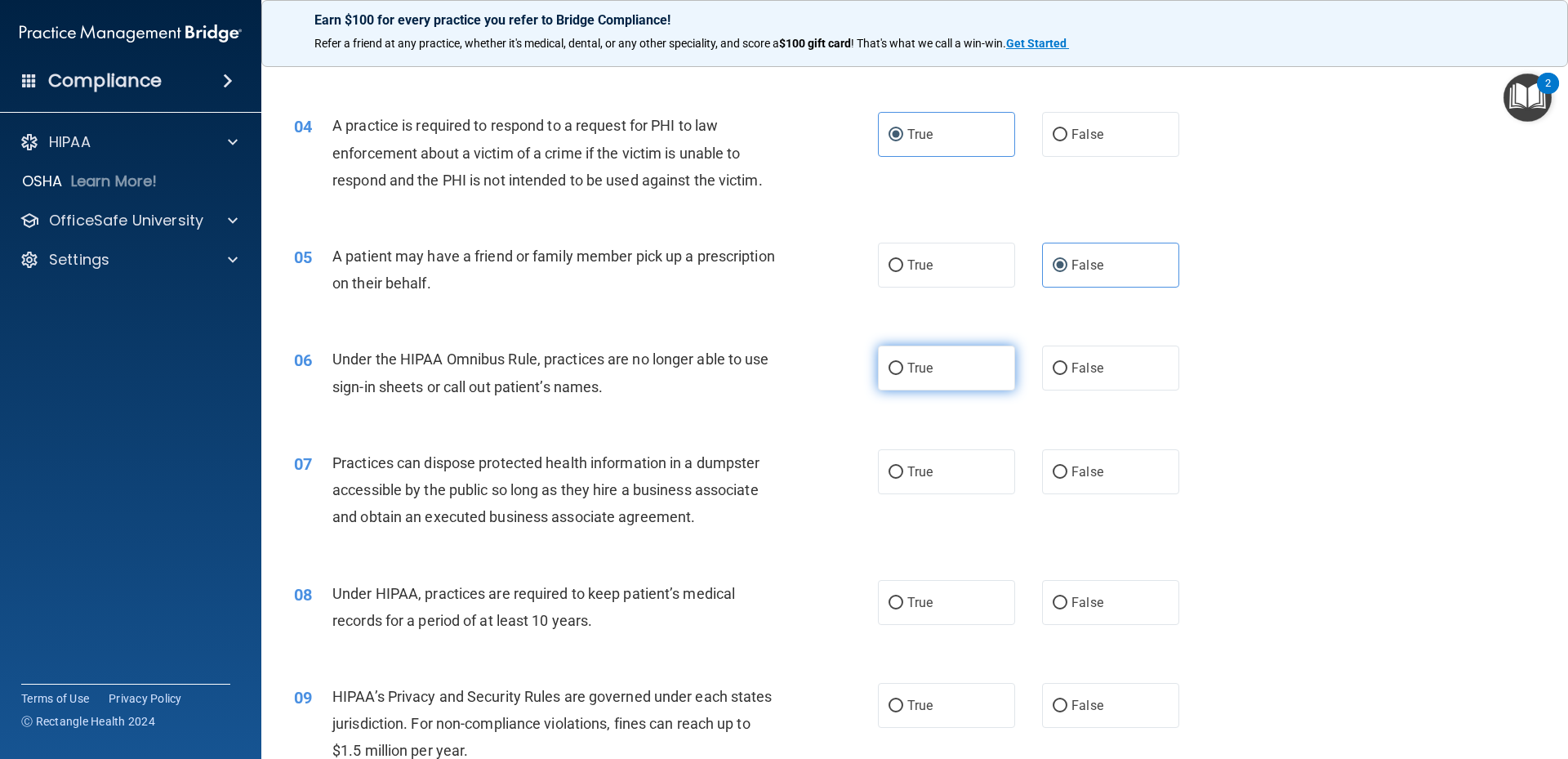
click at [980, 378] on label "True" at bounding box center [947, 368] width 138 height 45
click at [903, 375] on input "True" at bounding box center [896, 368] width 14 height 12
radio input "true"
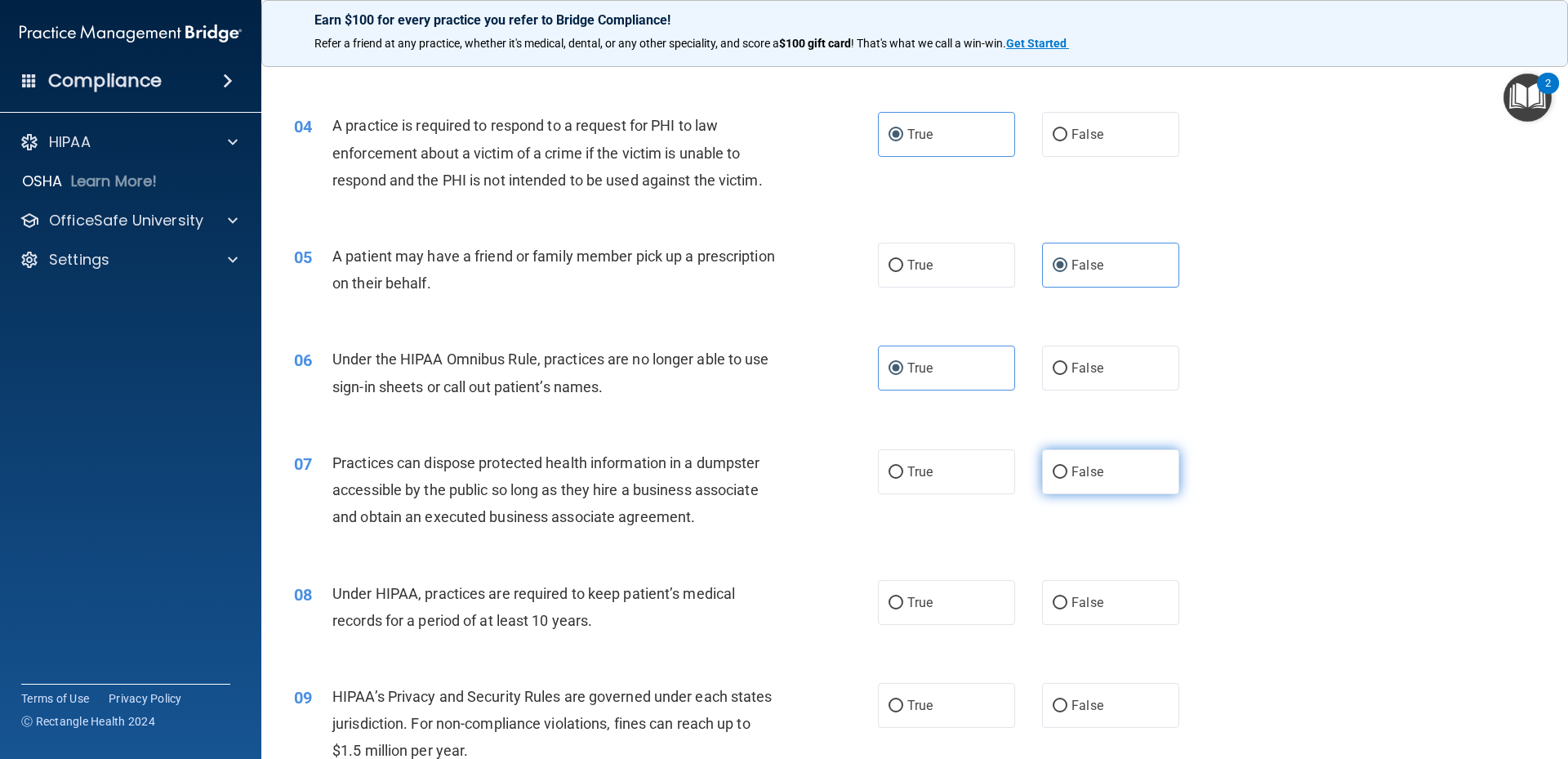
click at [1104, 463] on label "False" at bounding box center [1111, 471] width 138 height 45
click at [1067, 466] on input "False" at bounding box center [1059, 472] width 14 height 12
radio input "true"
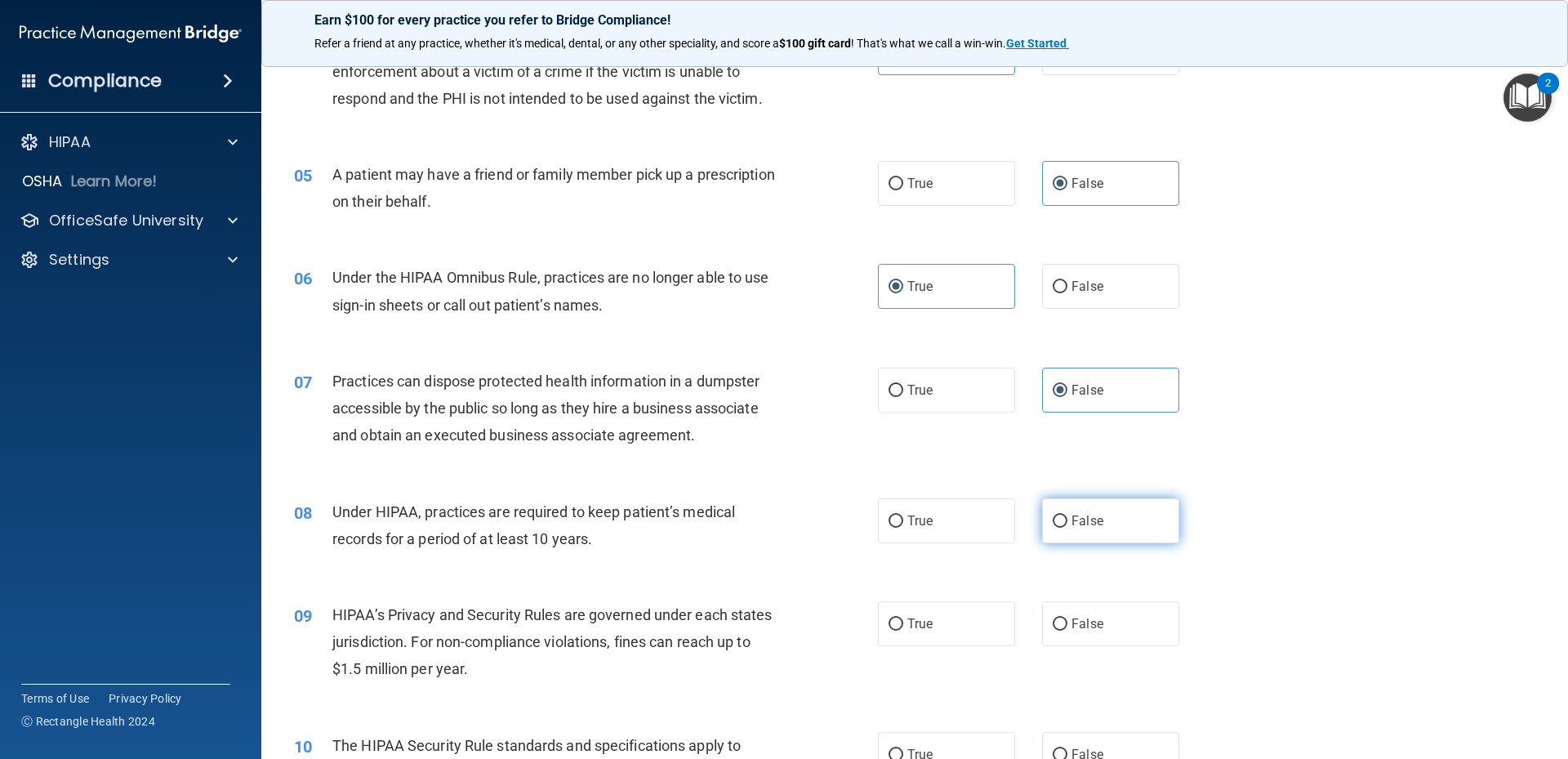
click at [1116, 520] on label "False" at bounding box center [1111, 520] width 138 height 45
click at [1067, 520] on input "False" at bounding box center [1059, 521] width 14 height 12
radio input "true"
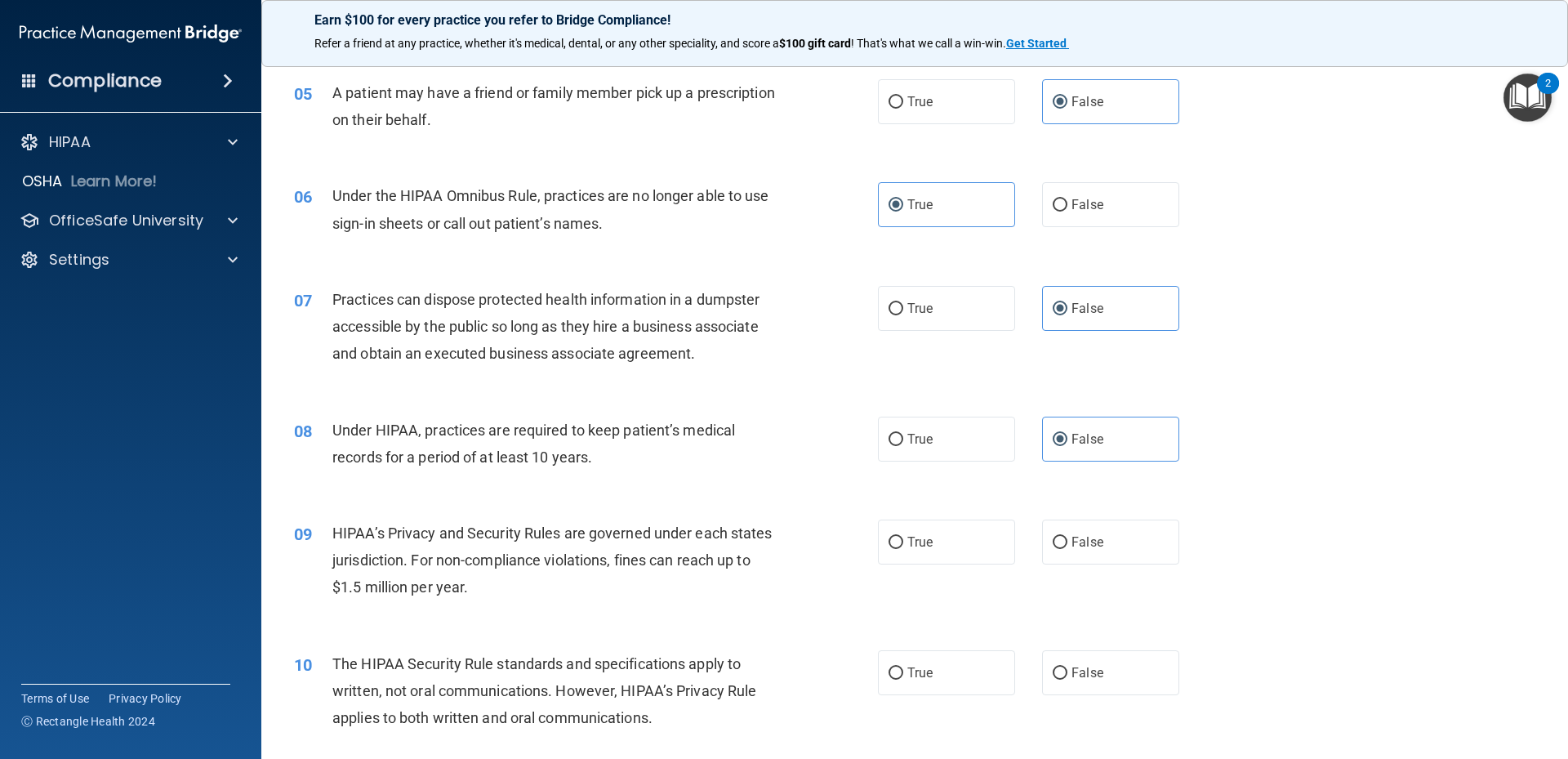
click at [888, 407] on div "08 Under HIPAA, practices are required to keep patient’s medical records for a …" at bounding box center [914, 447] width 1266 height 103
click at [890, 429] on label "True" at bounding box center [947, 439] width 138 height 45
click at [890, 434] on input "True" at bounding box center [896, 440] width 14 height 12
radio input "true"
radio input "false"
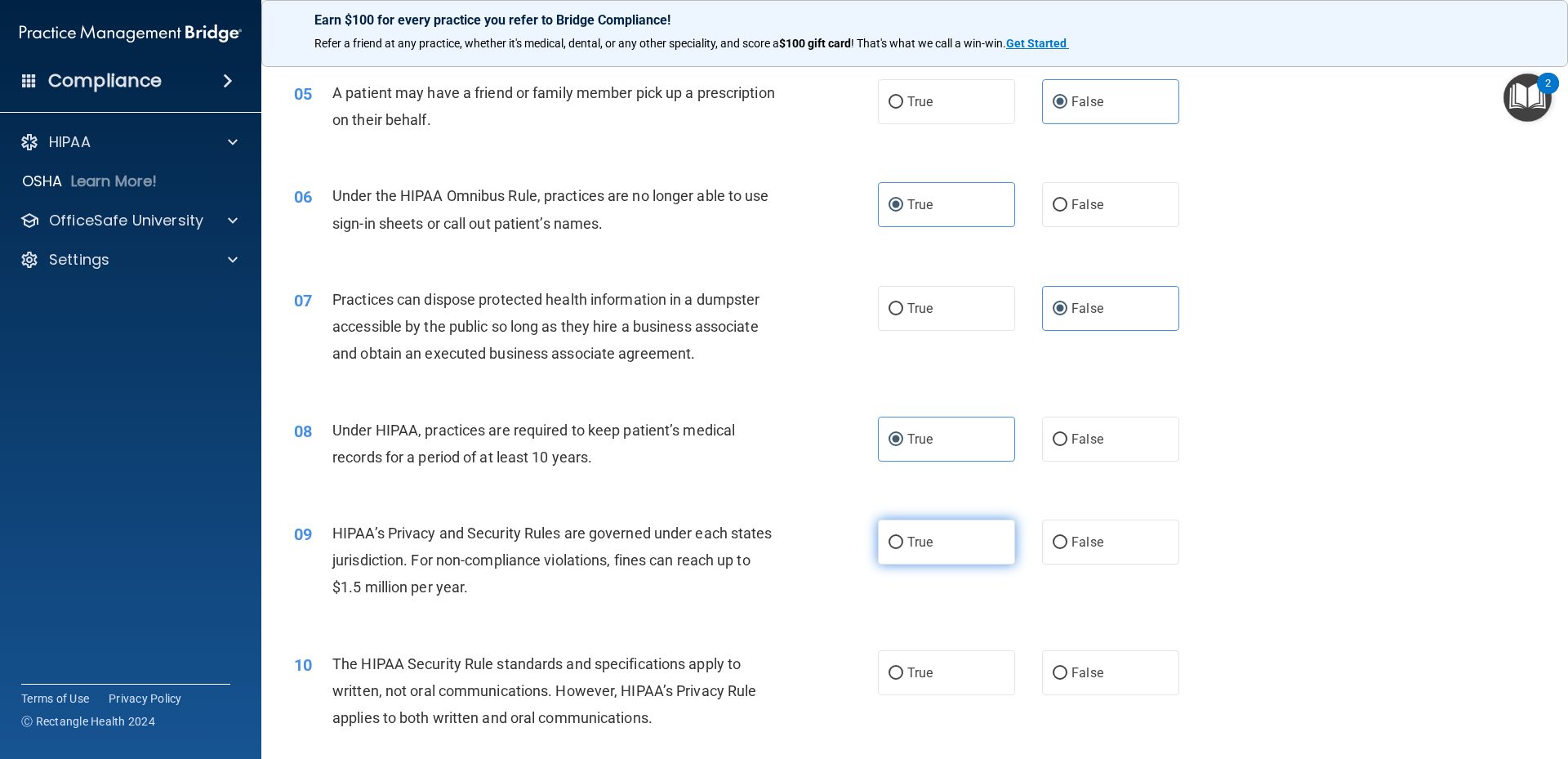
click at [935, 550] on label "True" at bounding box center [947, 542] width 138 height 45
click at [903, 548] on input "True" at bounding box center [896, 543] width 14 height 12
radio input "true"
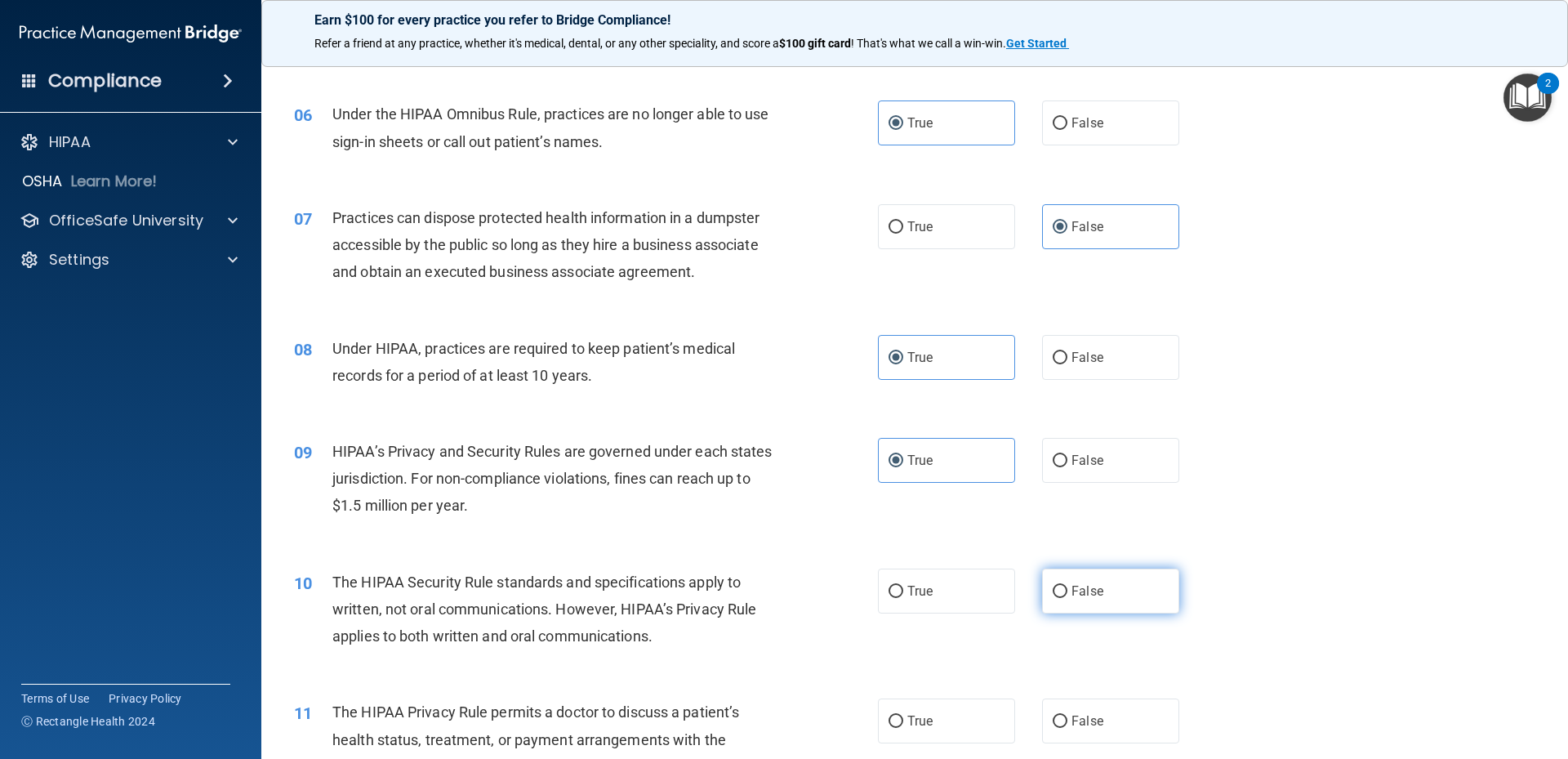
click at [1107, 591] on label "False" at bounding box center [1111, 591] width 138 height 45
click at [1067, 591] on input "False" at bounding box center [1059, 592] width 14 height 12
radio input "true"
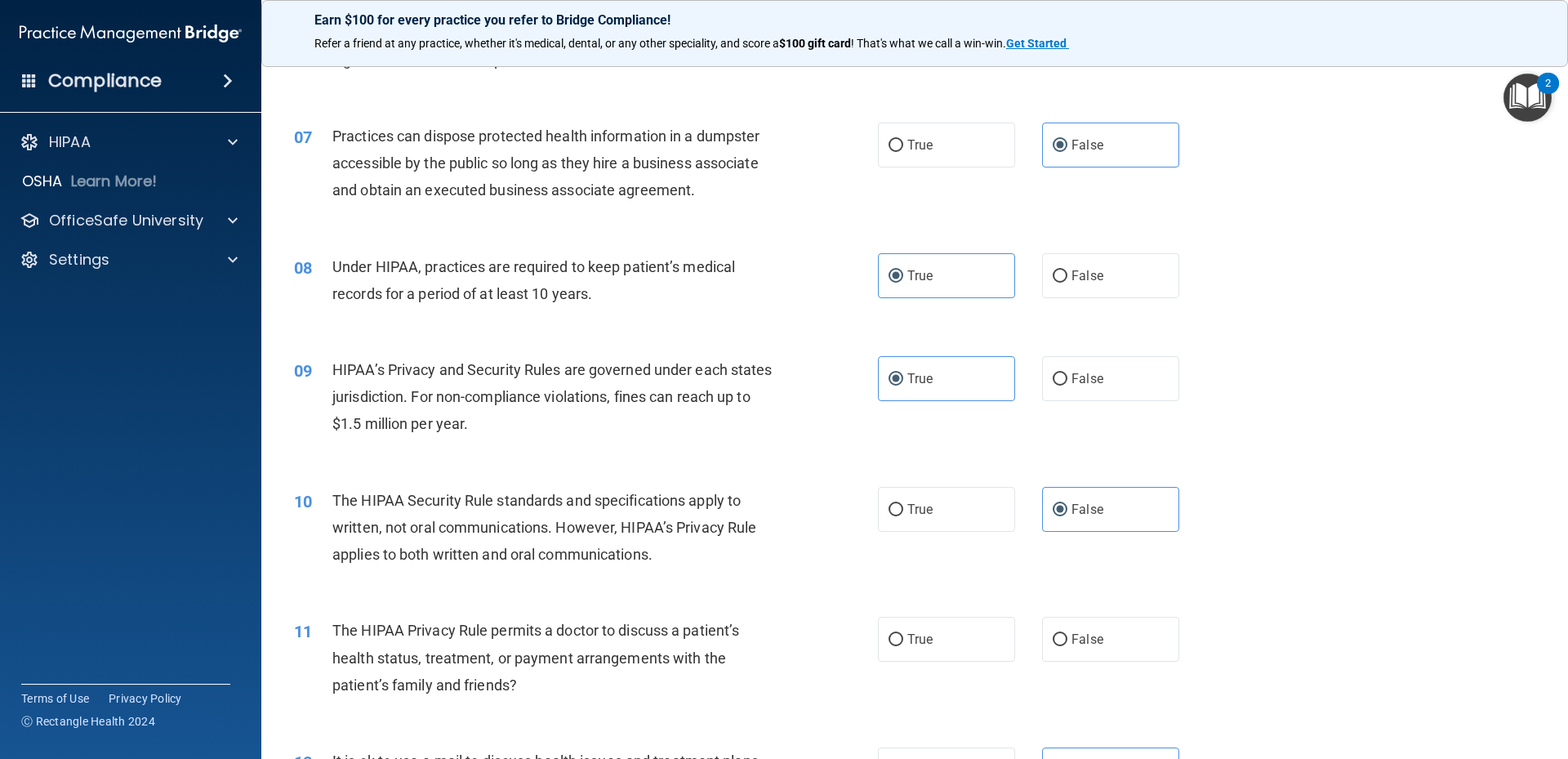
scroll to position [817, 0]
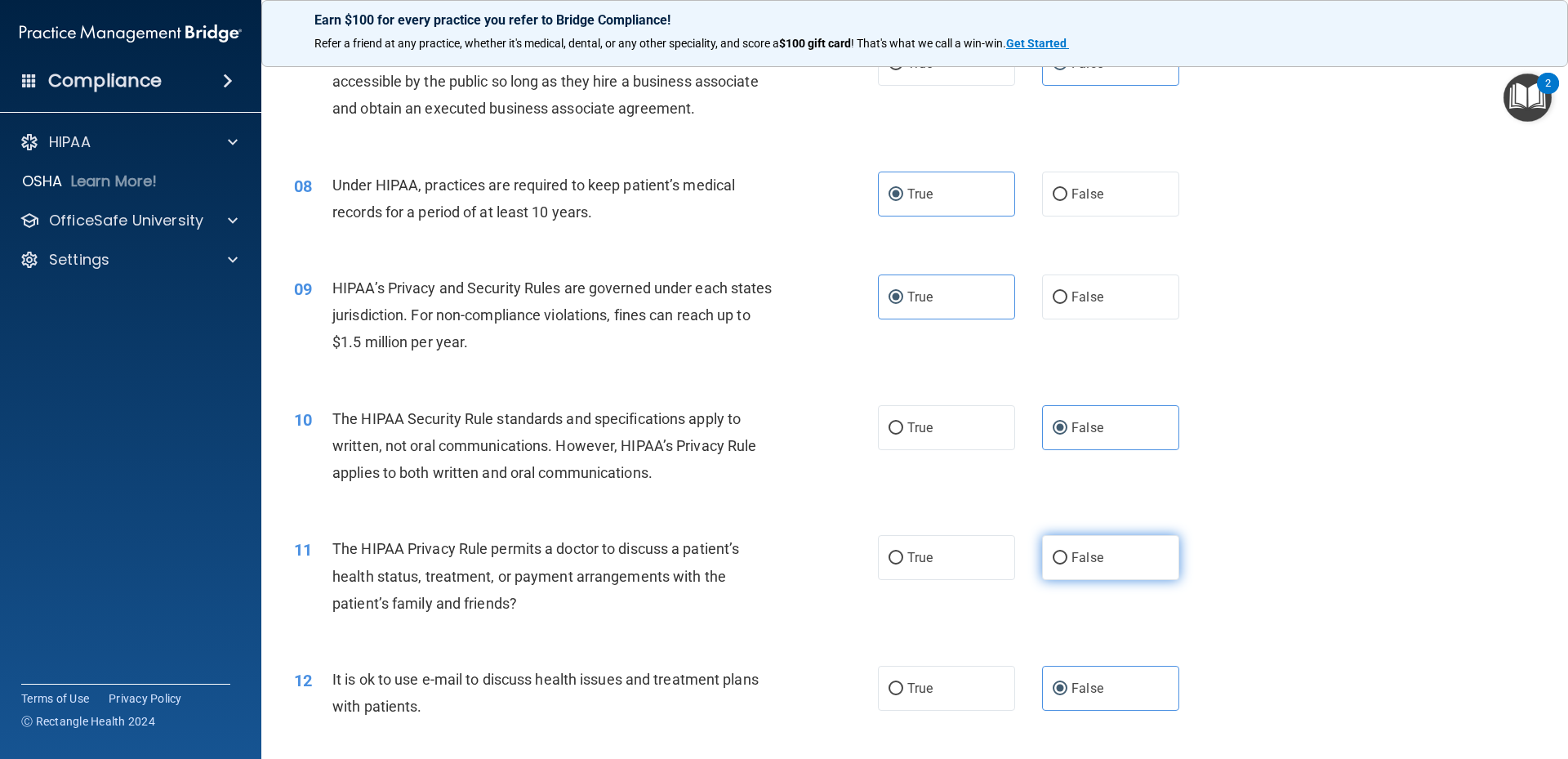
click at [1126, 576] on label "False" at bounding box center [1111, 557] width 138 height 45
click at [1067, 565] on input "False" at bounding box center [1059, 558] width 14 height 12
radio input "true"
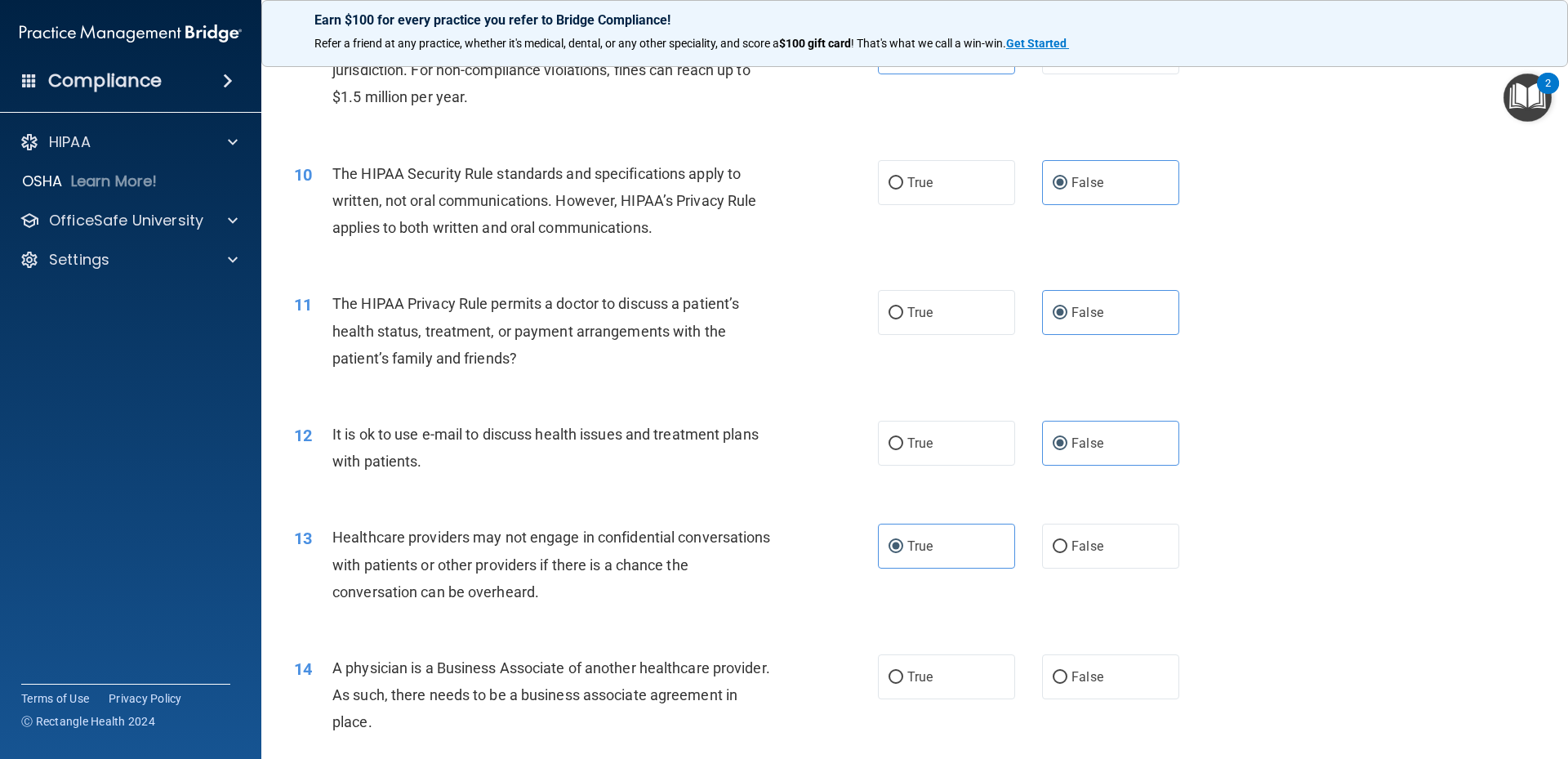
scroll to position [1225, 0]
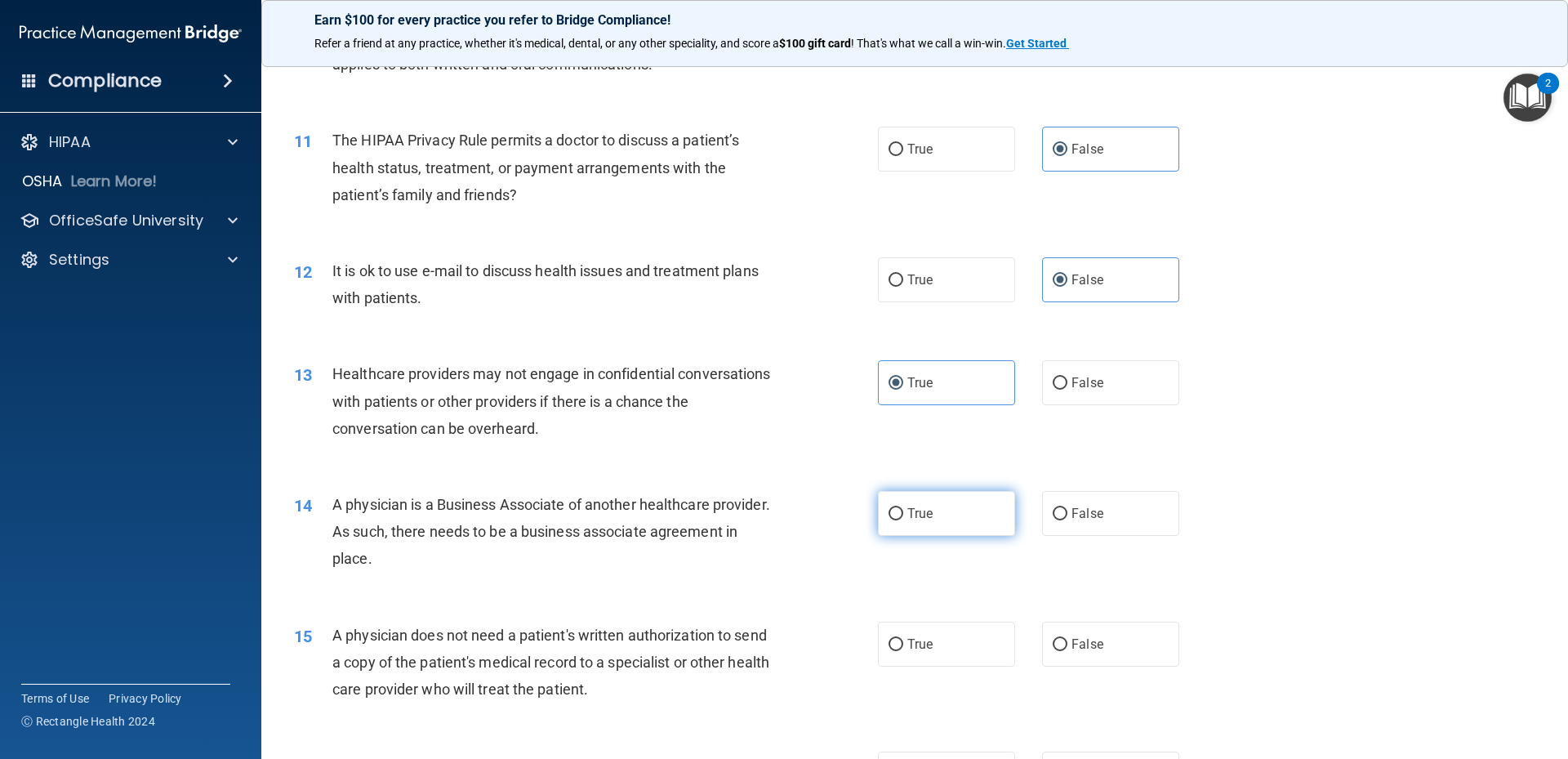
click at [927, 503] on label "True" at bounding box center [947, 513] width 138 height 45
click at [903, 508] on input "True" at bounding box center [896, 514] width 14 height 12
radio input "true"
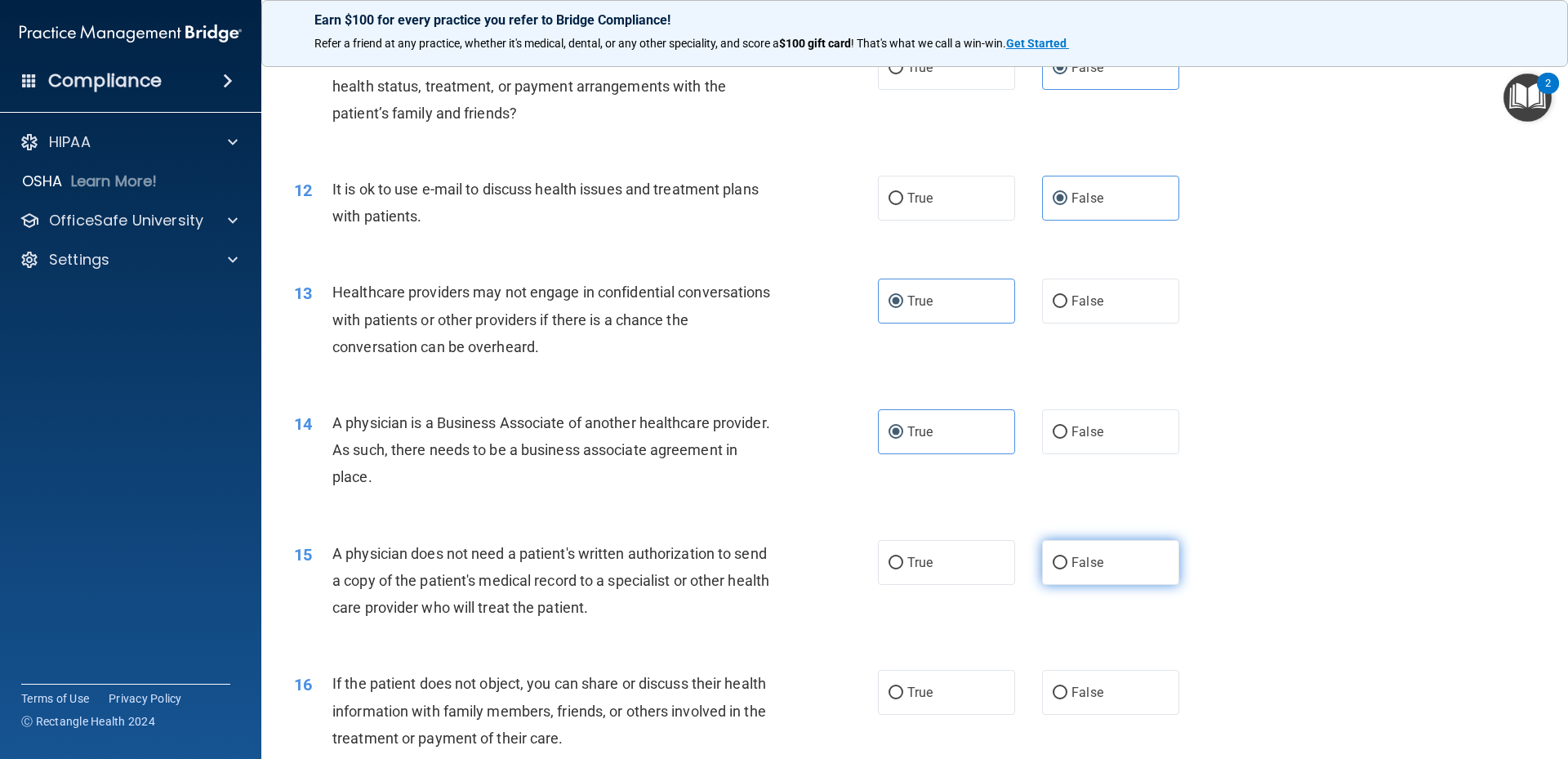
click at [1071, 556] on span "False" at bounding box center [1087, 562] width 32 height 15
click at [1067, 557] on input "False" at bounding box center [1059, 563] width 14 height 12
radio input "true"
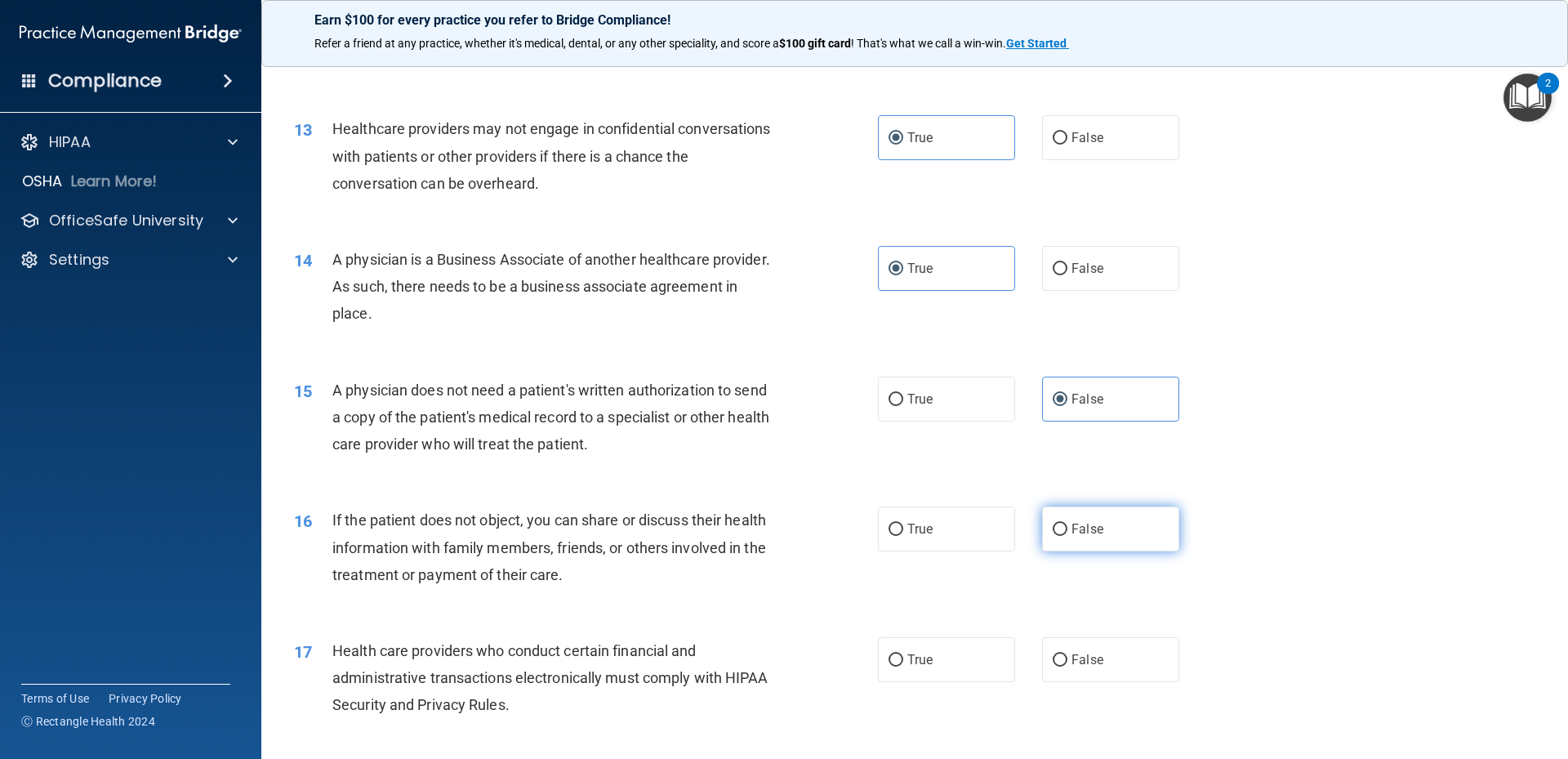
click at [1105, 546] on label "False" at bounding box center [1111, 528] width 138 height 45
click at [1067, 536] on input "False" at bounding box center [1059, 530] width 14 height 12
radio input "true"
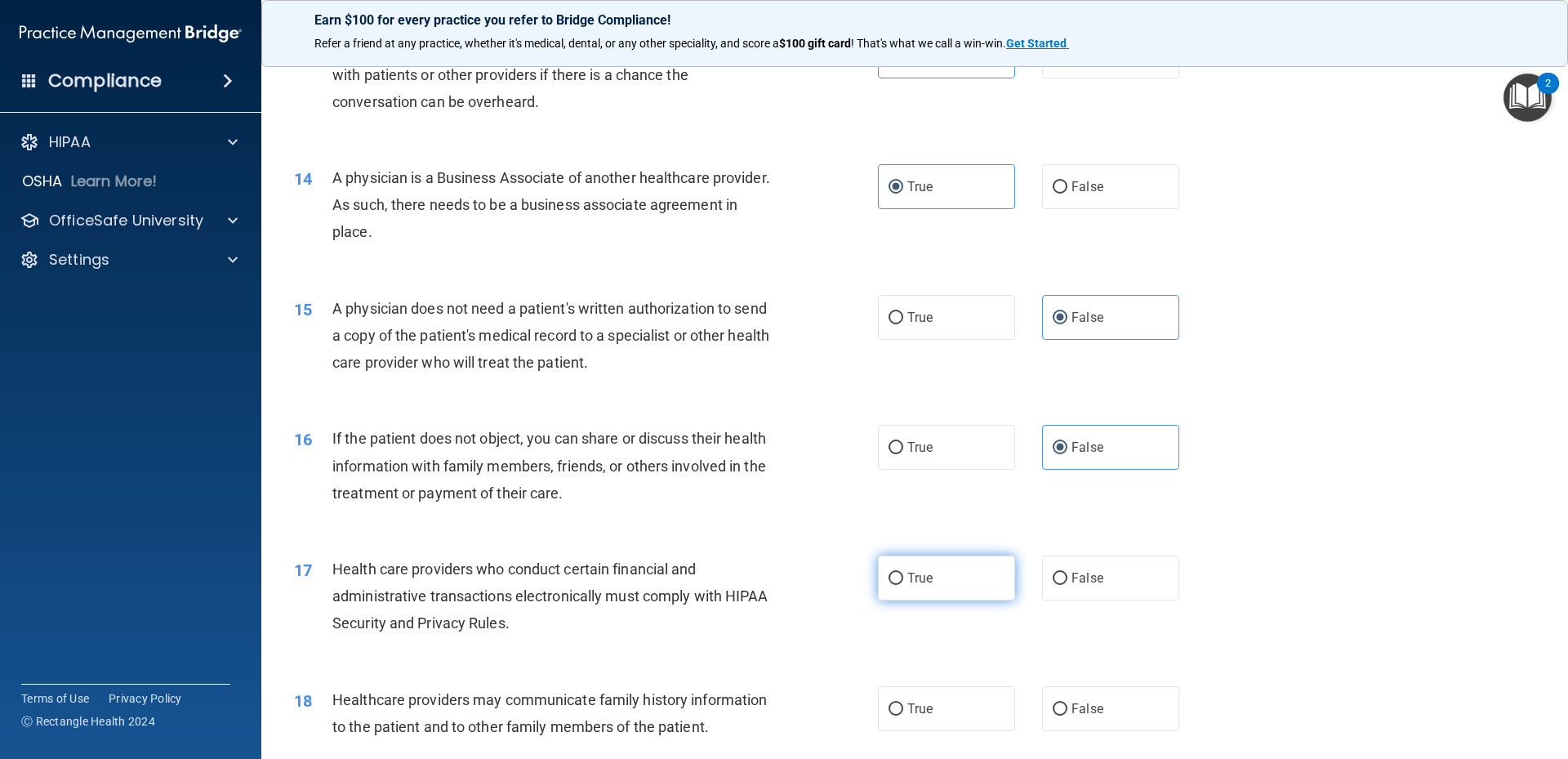
click at [893, 576] on input "True" at bounding box center [896, 578] width 14 height 12
radio input "true"
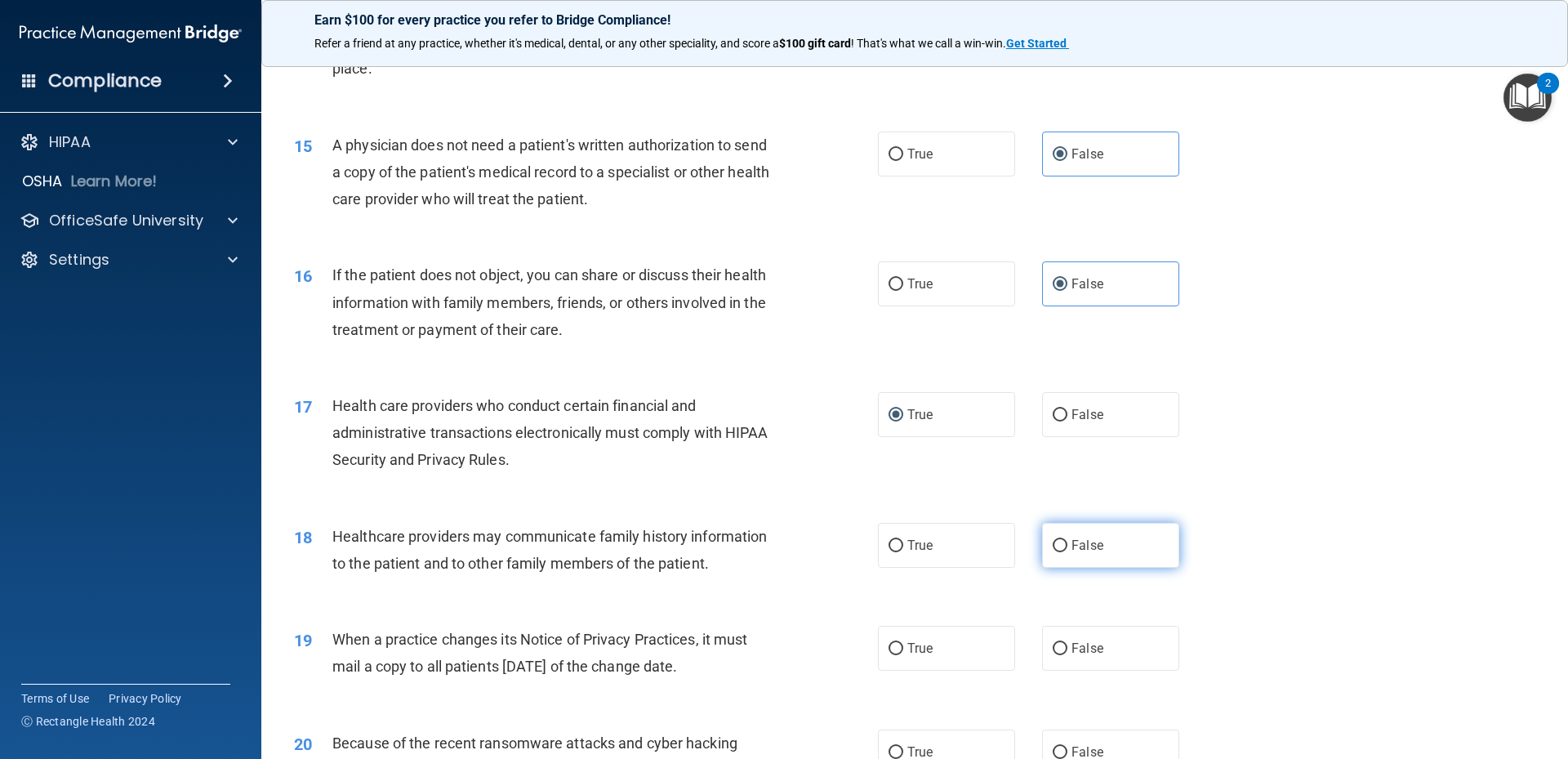
click at [1043, 536] on label "False" at bounding box center [1111, 545] width 138 height 45
click at [1053, 540] on input "False" at bounding box center [1059, 546] width 14 height 12
radio input "true"
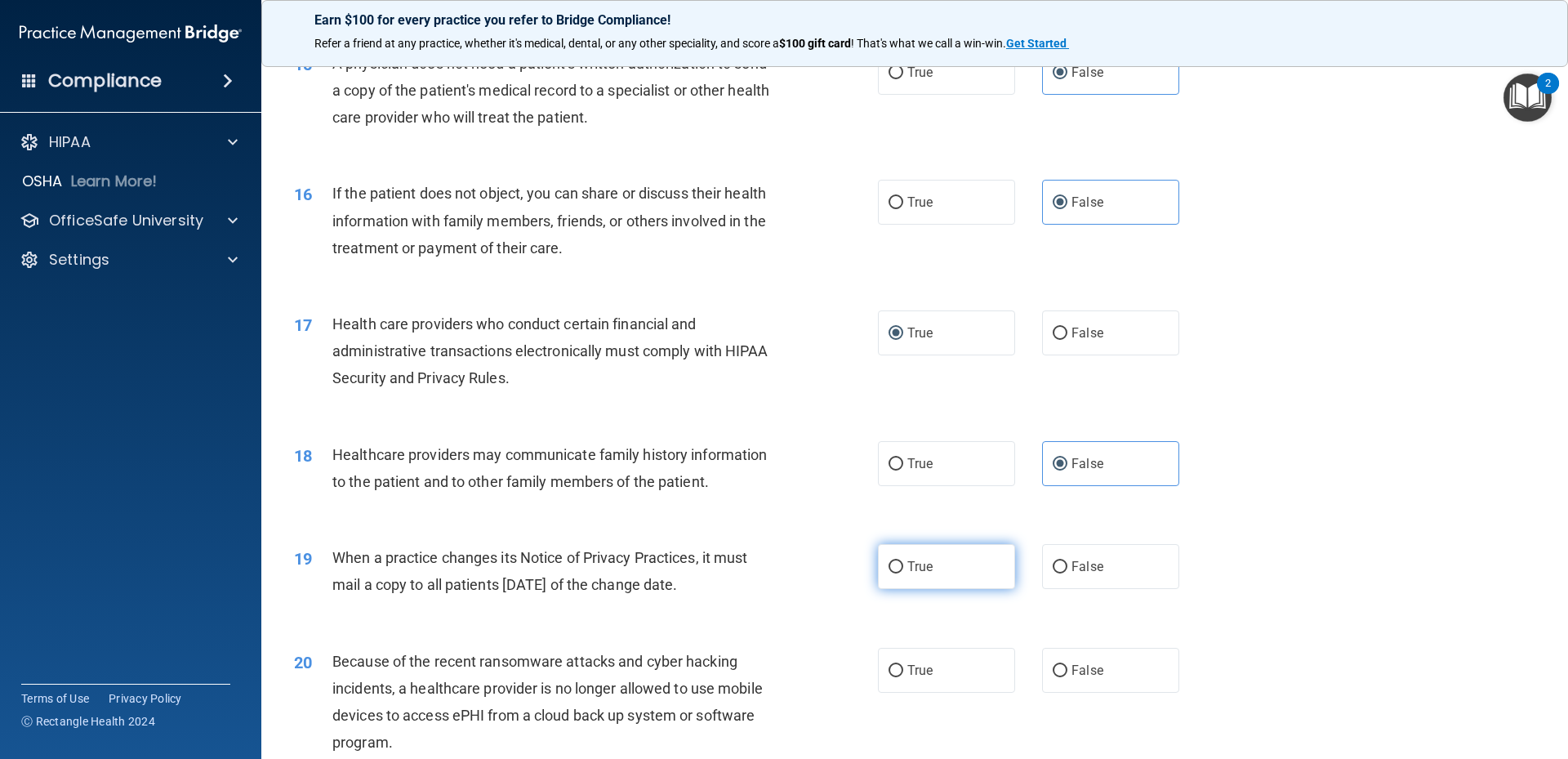
click at [942, 560] on label "True" at bounding box center [947, 566] width 138 height 45
click at [903, 561] on input "True" at bounding box center [896, 567] width 14 height 12
radio input "true"
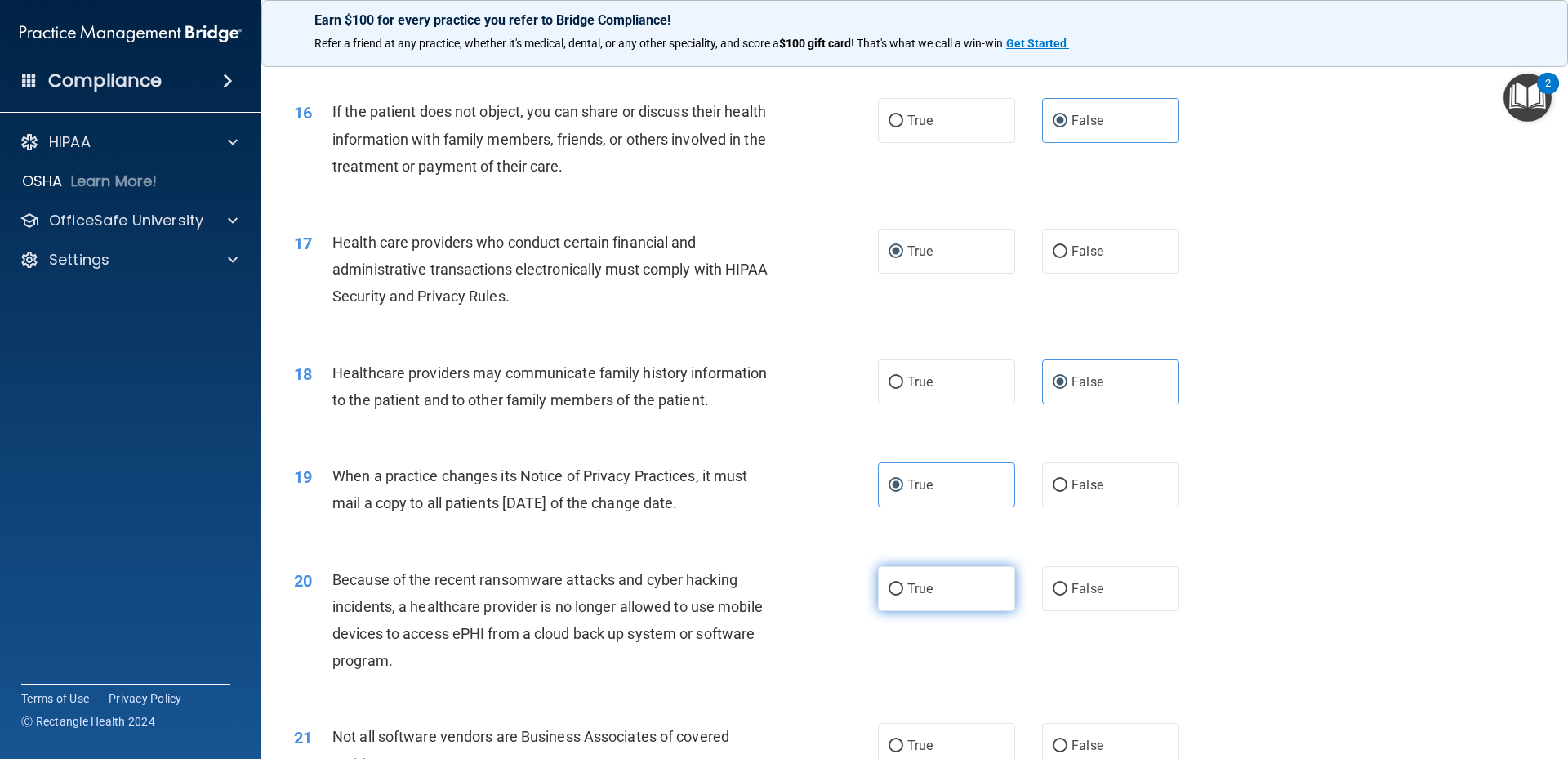
click at [889, 585] on input "True" at bounding box center [896, 589] width 14 height 12
radio input "true"
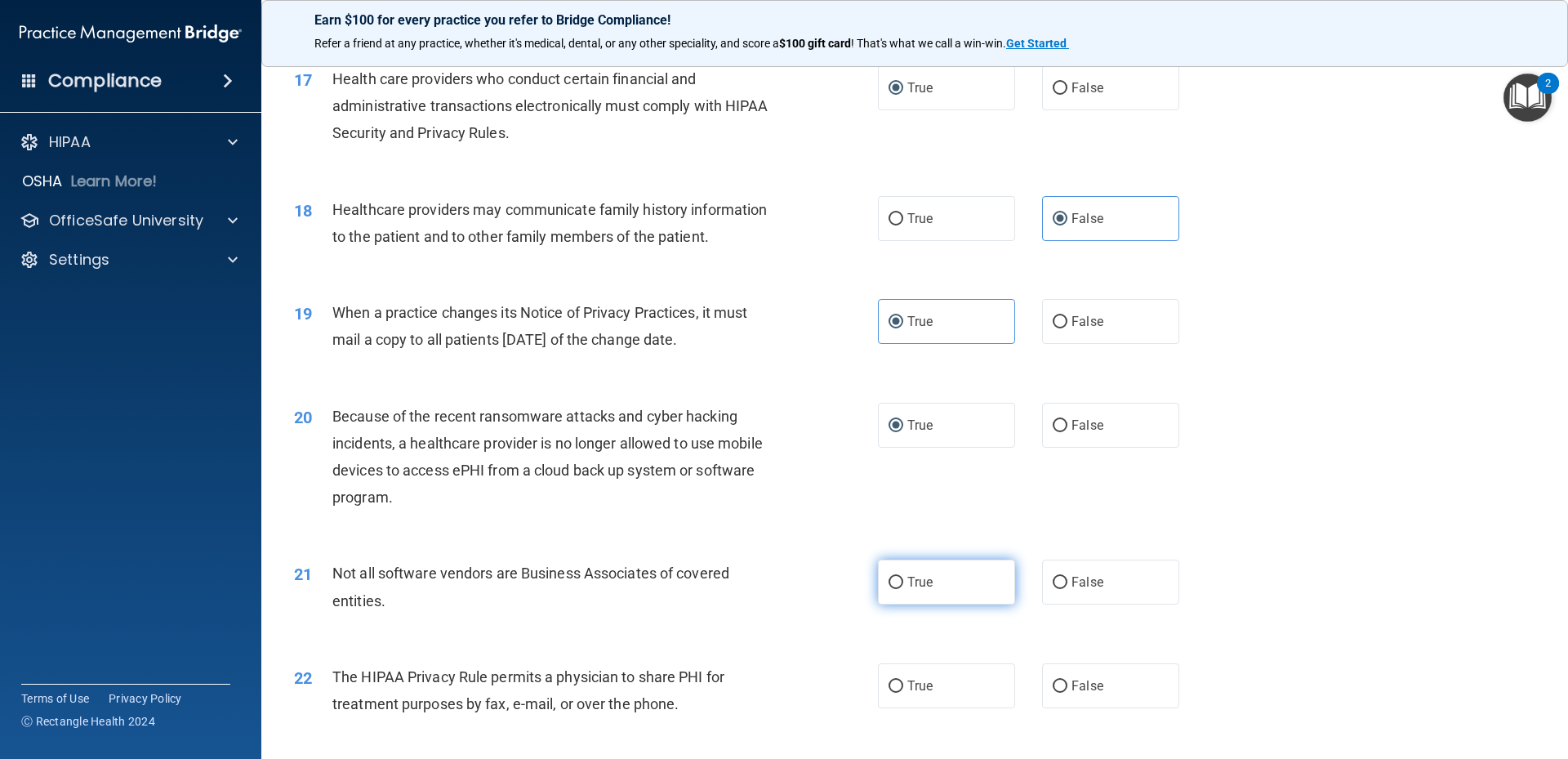
scroll to position [2123, 0]
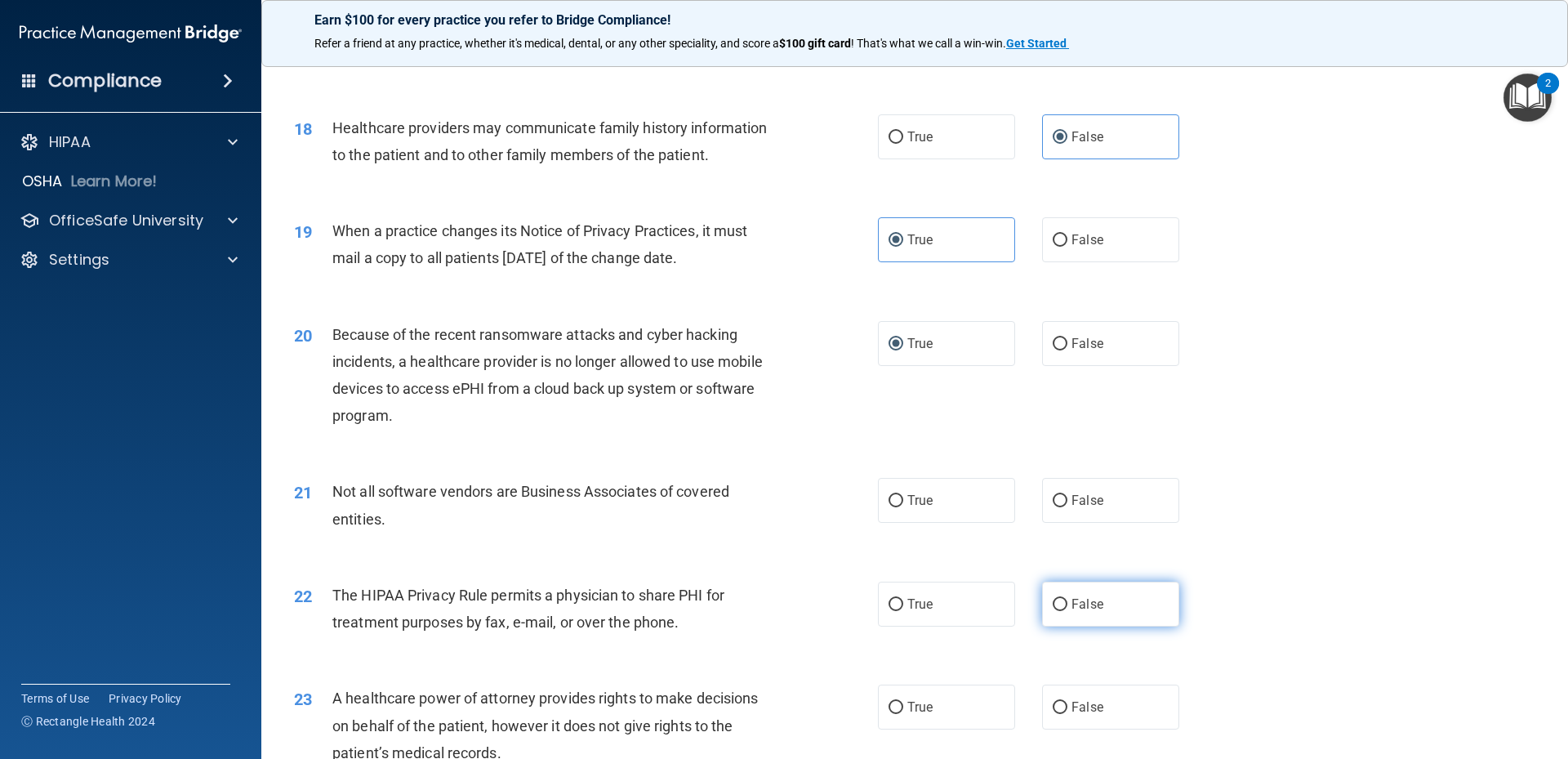
click at [1099, 610] on label "False" at bounding box center [1111, 604] width 138 height 45
click at [1067, 610] on input "False" at bounding box center [1059, 604] width 14 height 12
radio input "true"
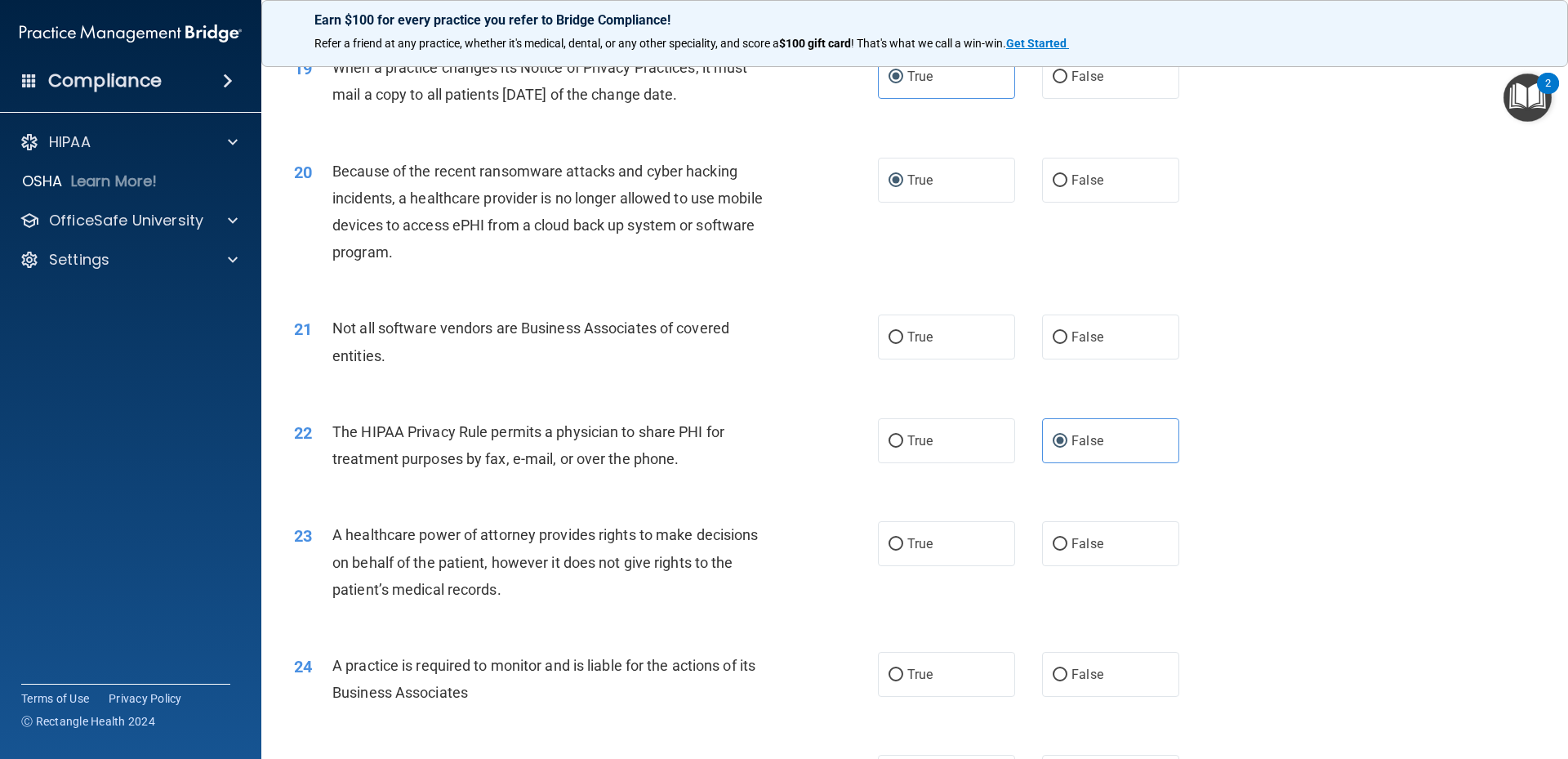
scroll to position [2369, 0]
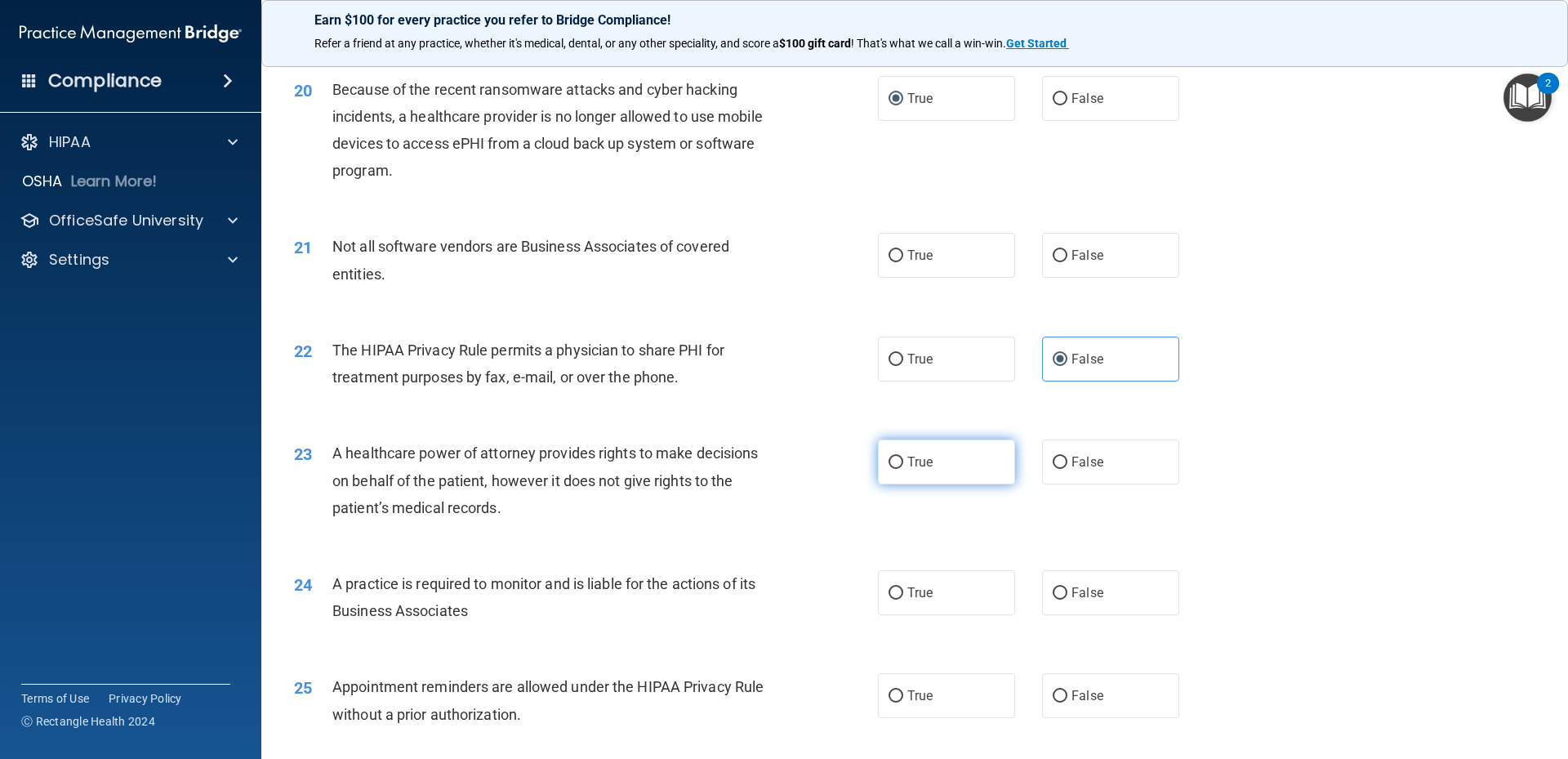
click at [929, 472] on label "True" at bounding box center [947, 462] width 138 height 45
click at [903, 469] on input "True" at bounding box center [896, 463] width 14 height 12
radio input "true"
click at [877, 619] on div "24 A practice is required to monitor and is liable for the actions of its Busin…" at bounding box center [586, 600] width 633 height 62
click at [892, 602] on label "True" at bounding box center [947, 592] width 138 height 45
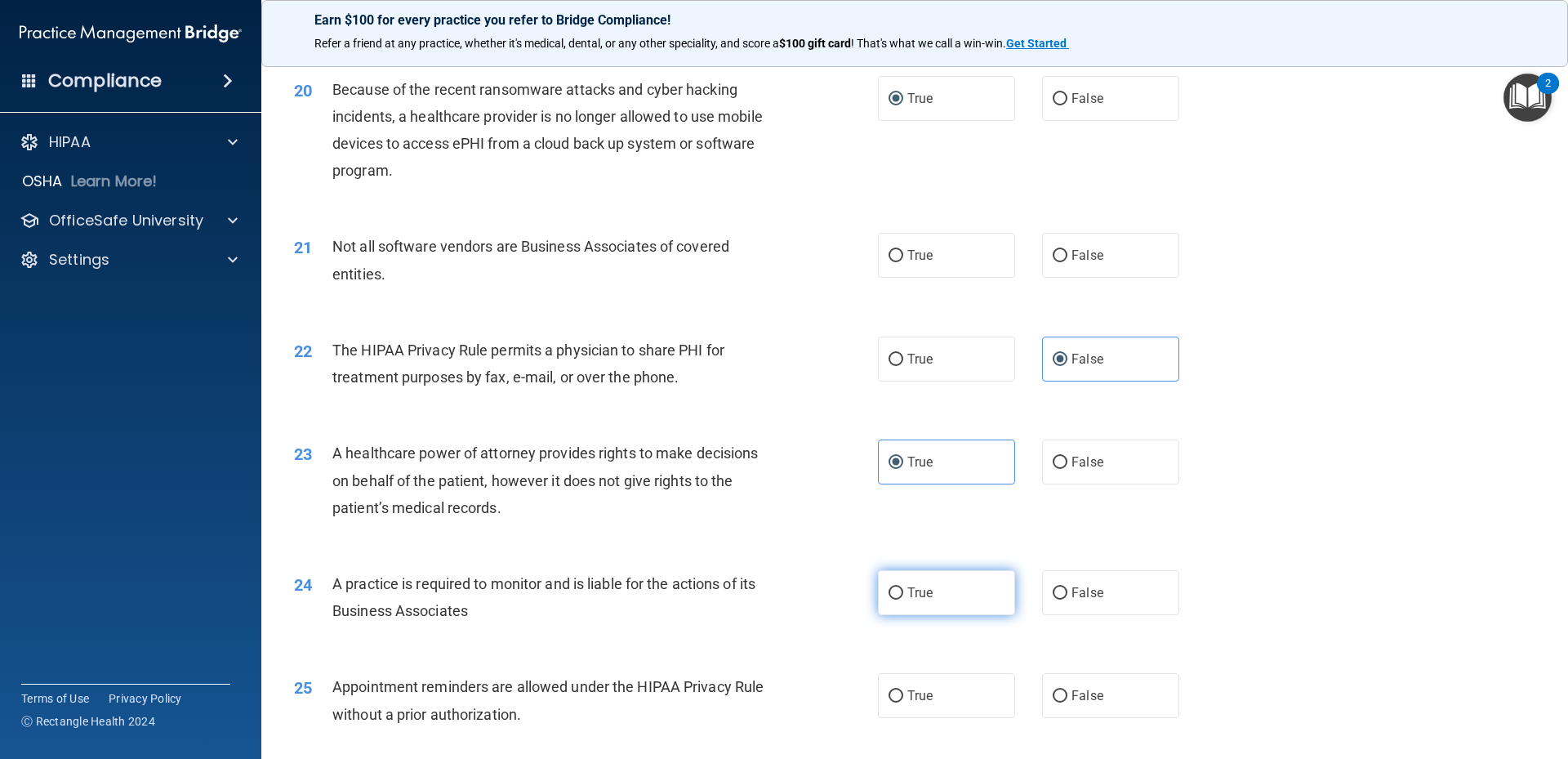
click at [892, 599] on input "True" at bounding box center [896, 593] width 14 height 12
radio input "true"
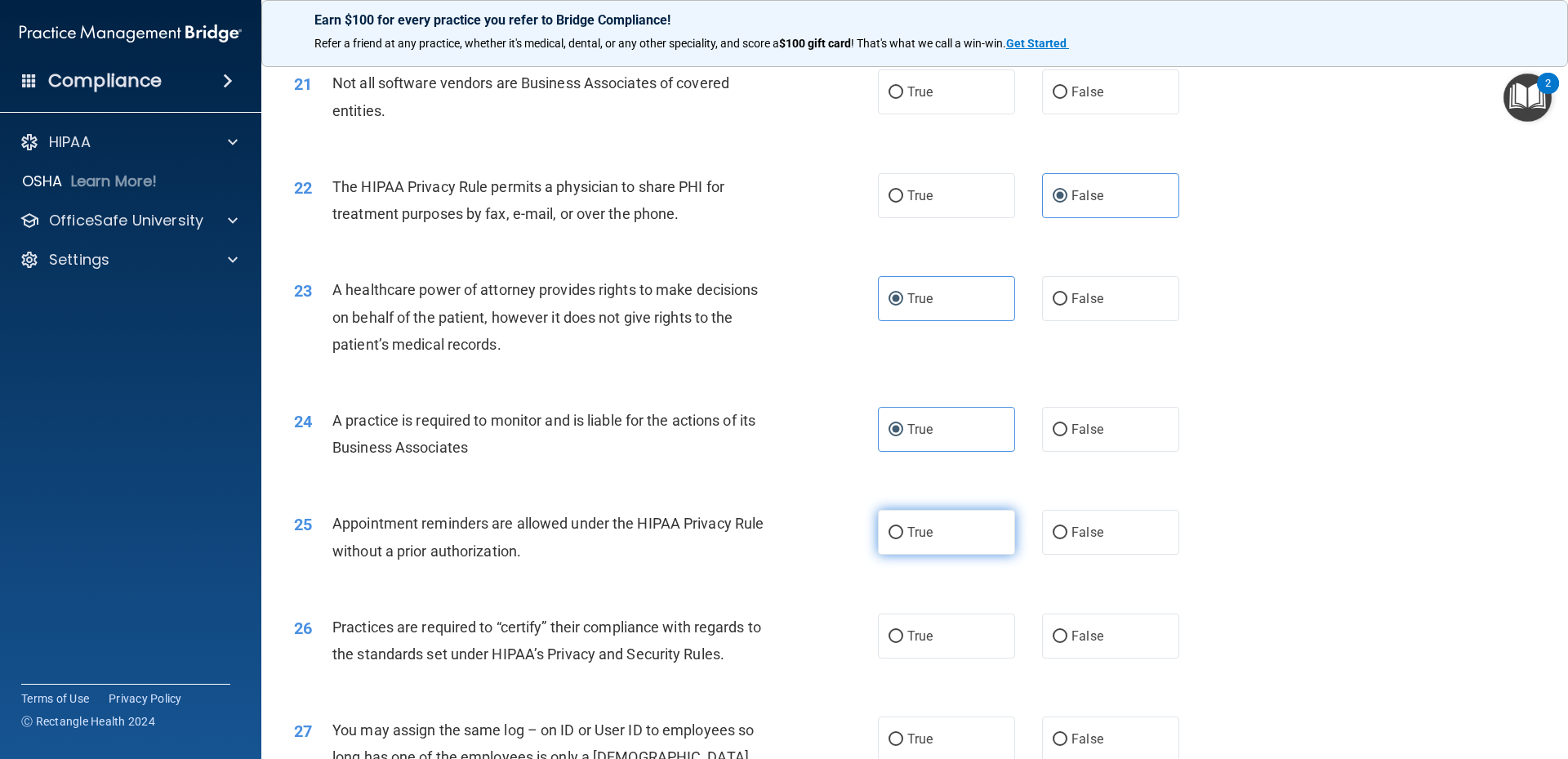
click at [991, 544] on label "True" at bounding box center [947, 531] width 138 height 45
click at [903, 539] on input "True" at bounding box center [896, 532] width 14 height 12
radio input "true"
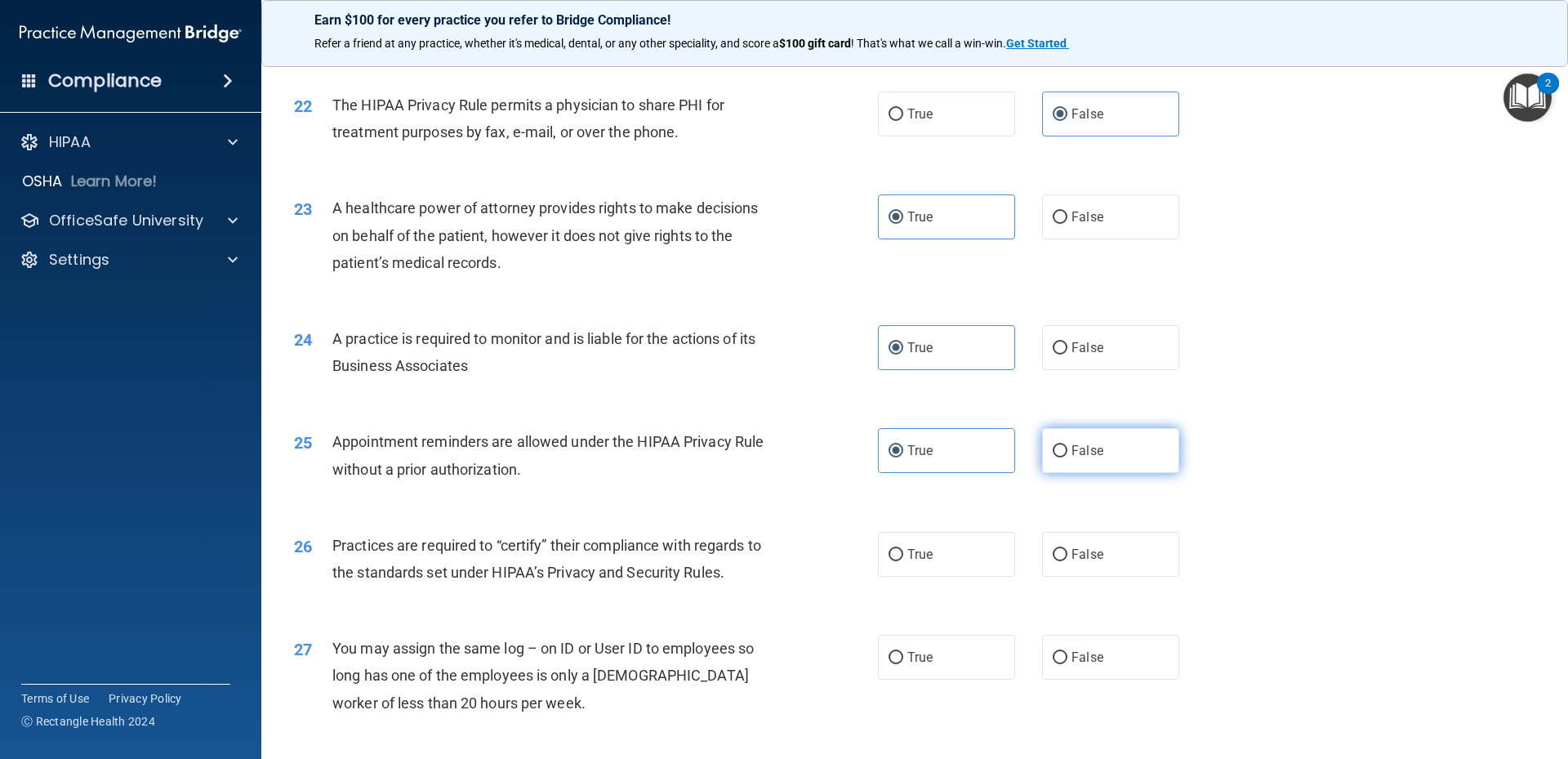
click at [1043, 459] on label "False" at bounding box center [1111, 450] width 138 height 45
click at [1053, 458] on input "False" at bounding box center [1059, 451] width 14 height 12
radio input "true"
radio input "false"
click at [917, 546] on label "True" at bounding box center [947, 554] width 138 height 45
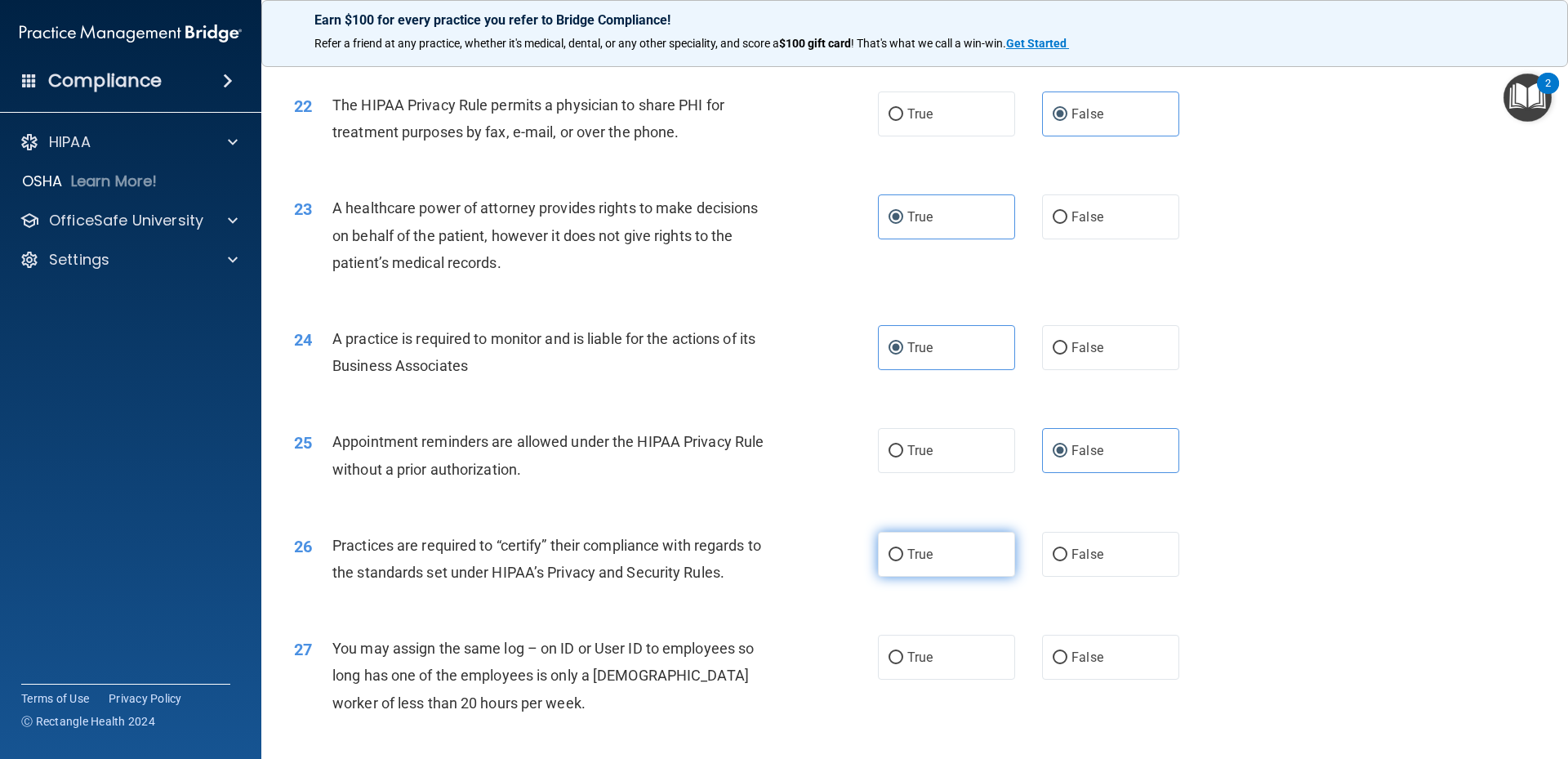
click at [903, 548] on input "True" at bounding box center [896, 554] width 14 height 12
radio input "true"
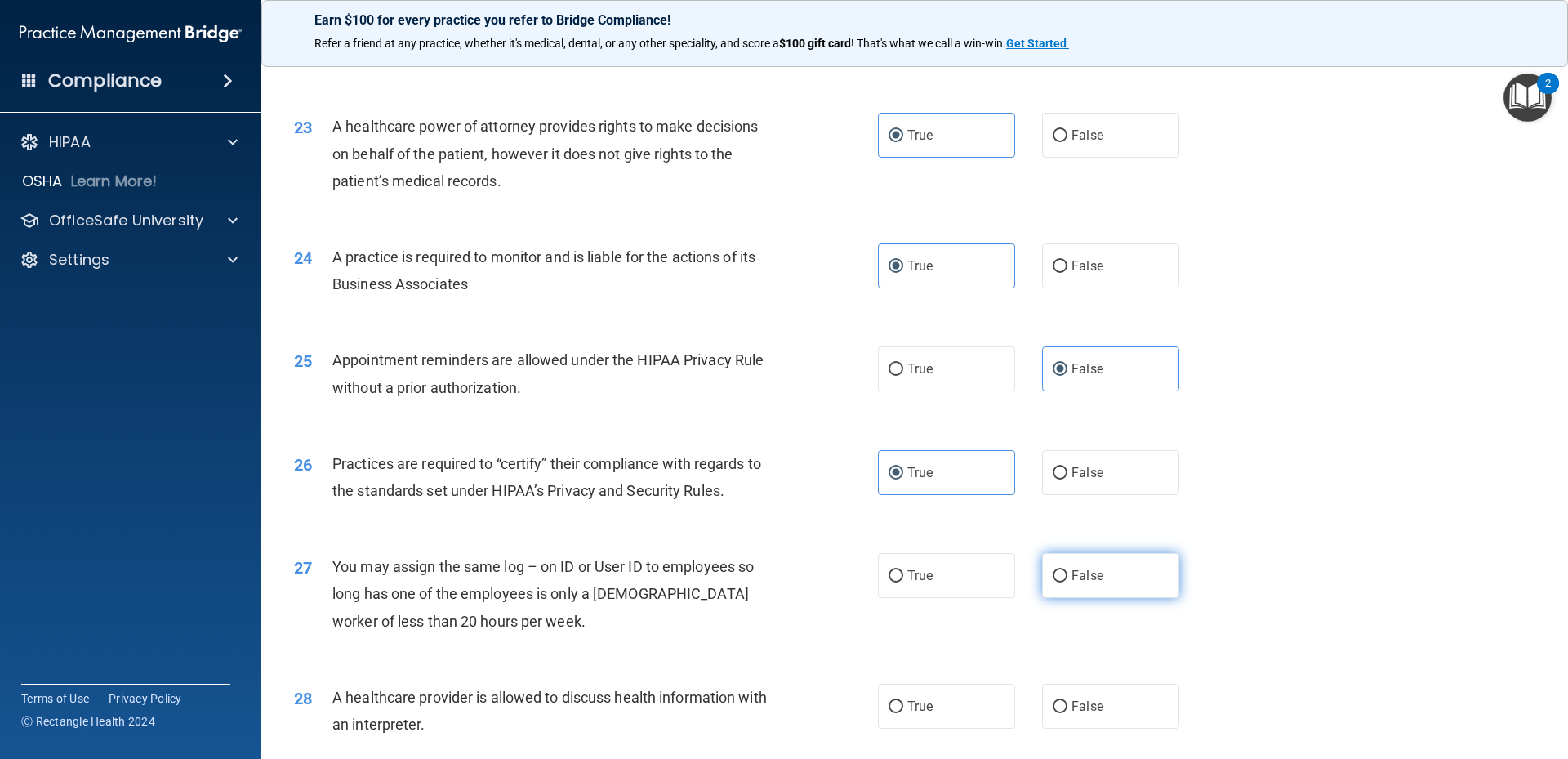
click at [1170, 580] on div "True False" at bounding box center [1043, 575] width 329 height 45
click at [1141, 593] on label "False" at bounding box center [1111, 575] width 138 height 45
click at [1067, 582] on input "False" at bounding box center [1059, 576] width 14 height 12
radio input "true"
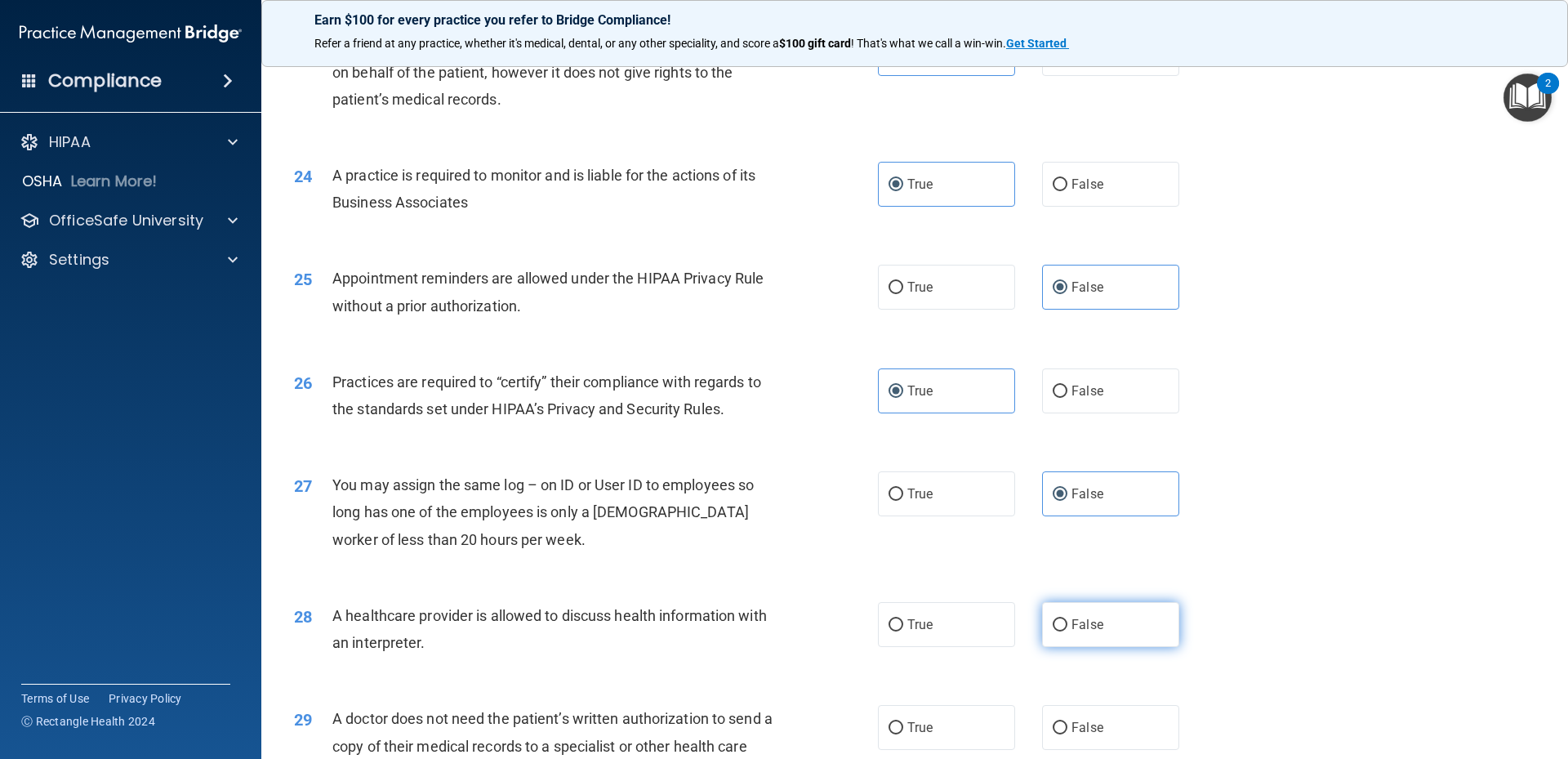
click at [1146, 631] on label "False" at bounding box center [1111, 624] width 138 height 45
click at [1067, 631] on input "False" at bounding box center [1059, 625] width 14 height 12
radio input "true"
click at [895, 604] on label "True" at bounding box center [947, 624] width 138 height 45
click at [895, 619] on input "True" at bounding box center [896, 625] width 14 height 12
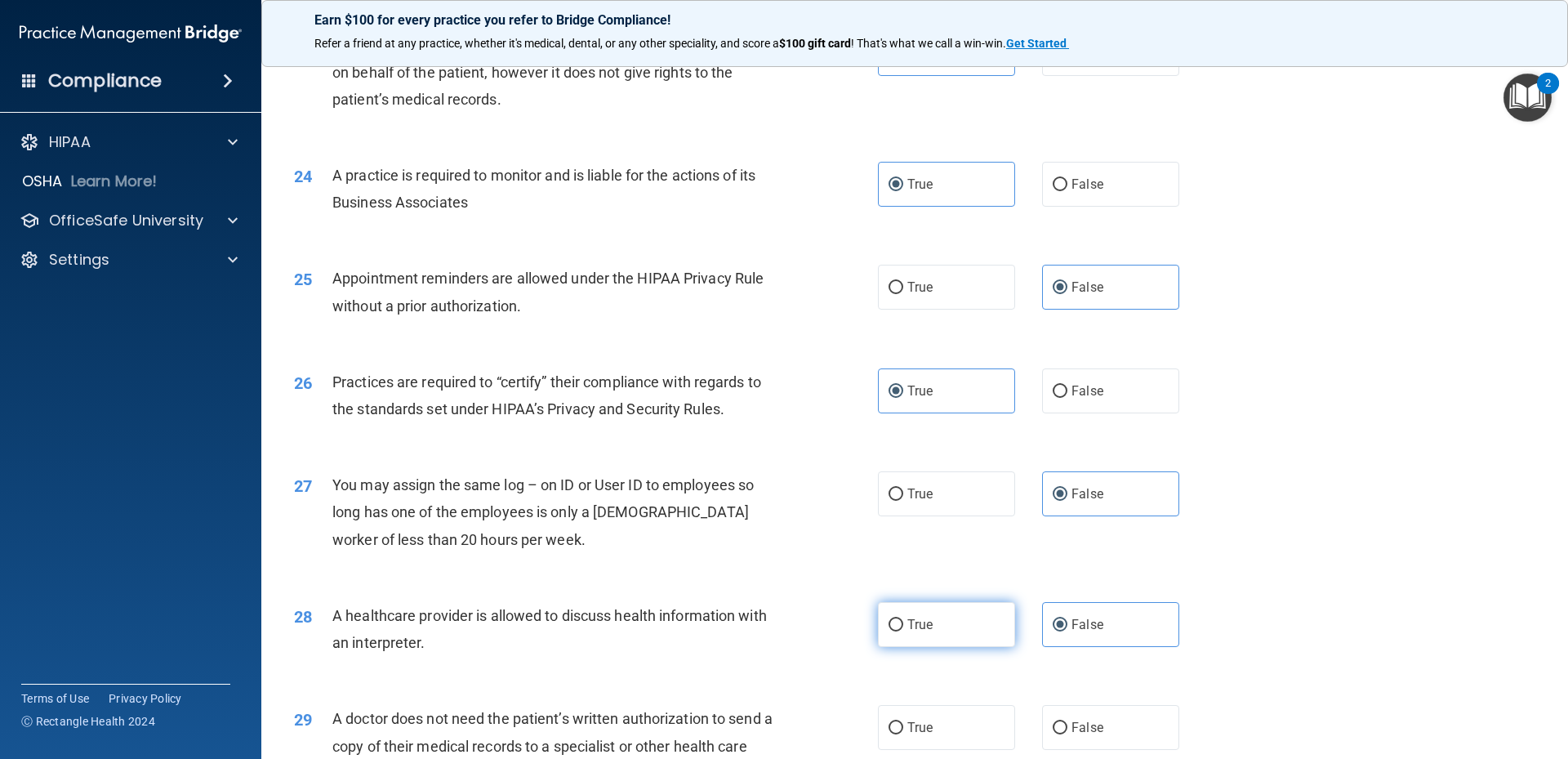
radio input "true"
radio input "false"
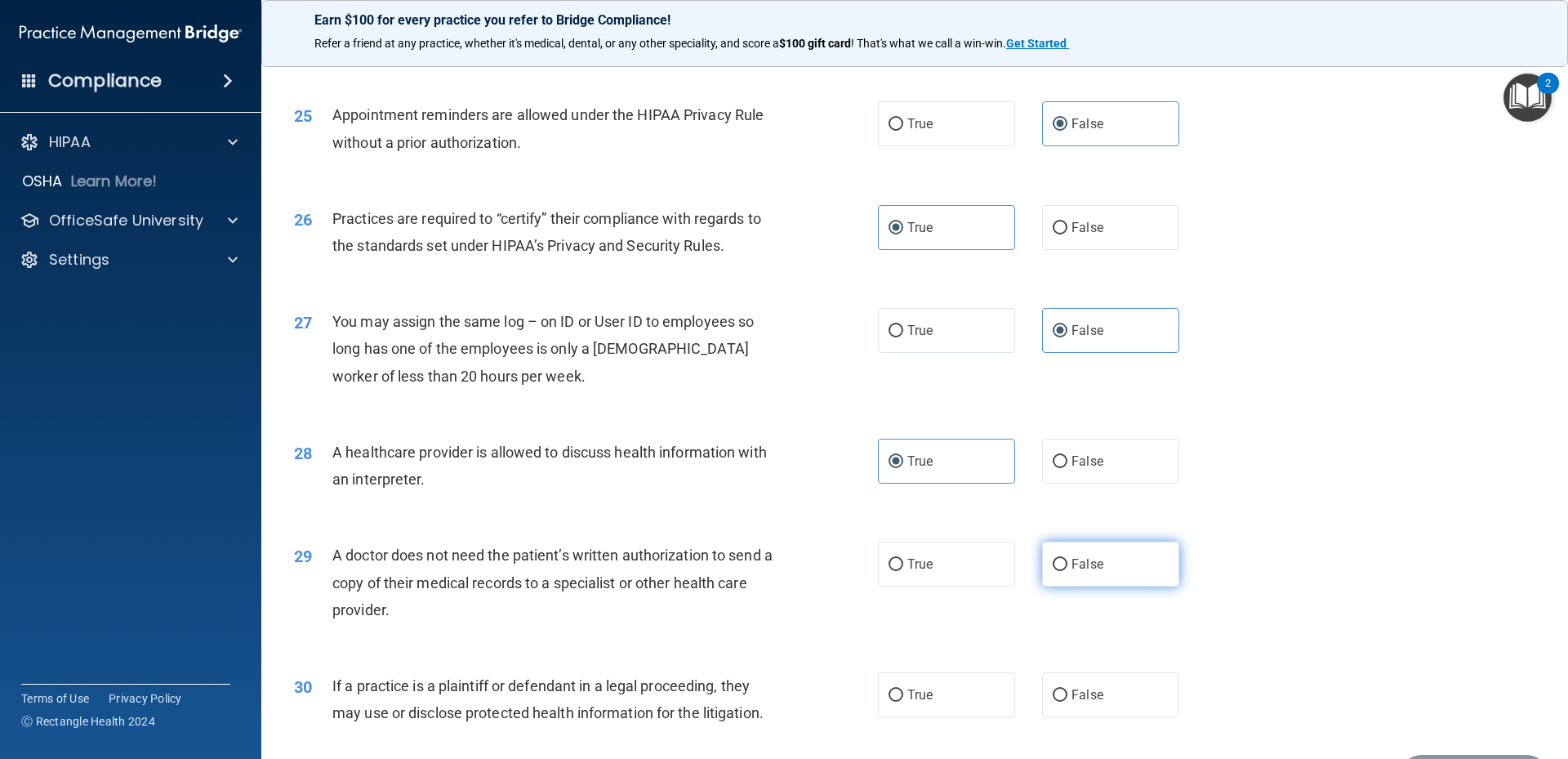
click at [1063, 574] on label "False" at bounding box center [1111, 564] width 138 height 45
click at [1063, 571] on input "False" at bounding box center [1059, 565] width 14 height 12
radio input "true"
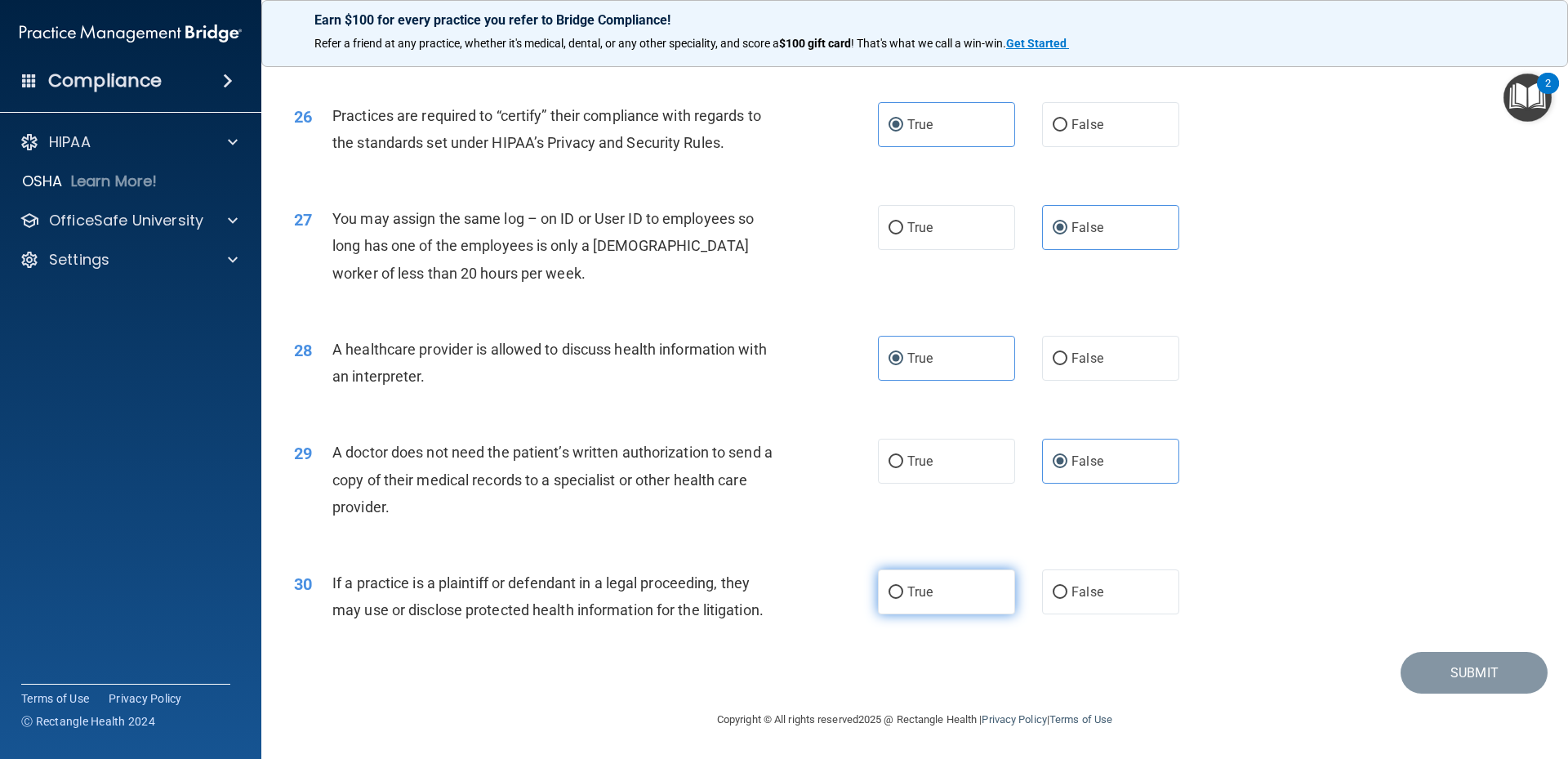
click at [947, 591] on label "True" at bounding box center [947, 592] width 138 height 45
click at [903, 591] on input "True" at bounding box center [896, 593] width 14 height 12
radio input "true"
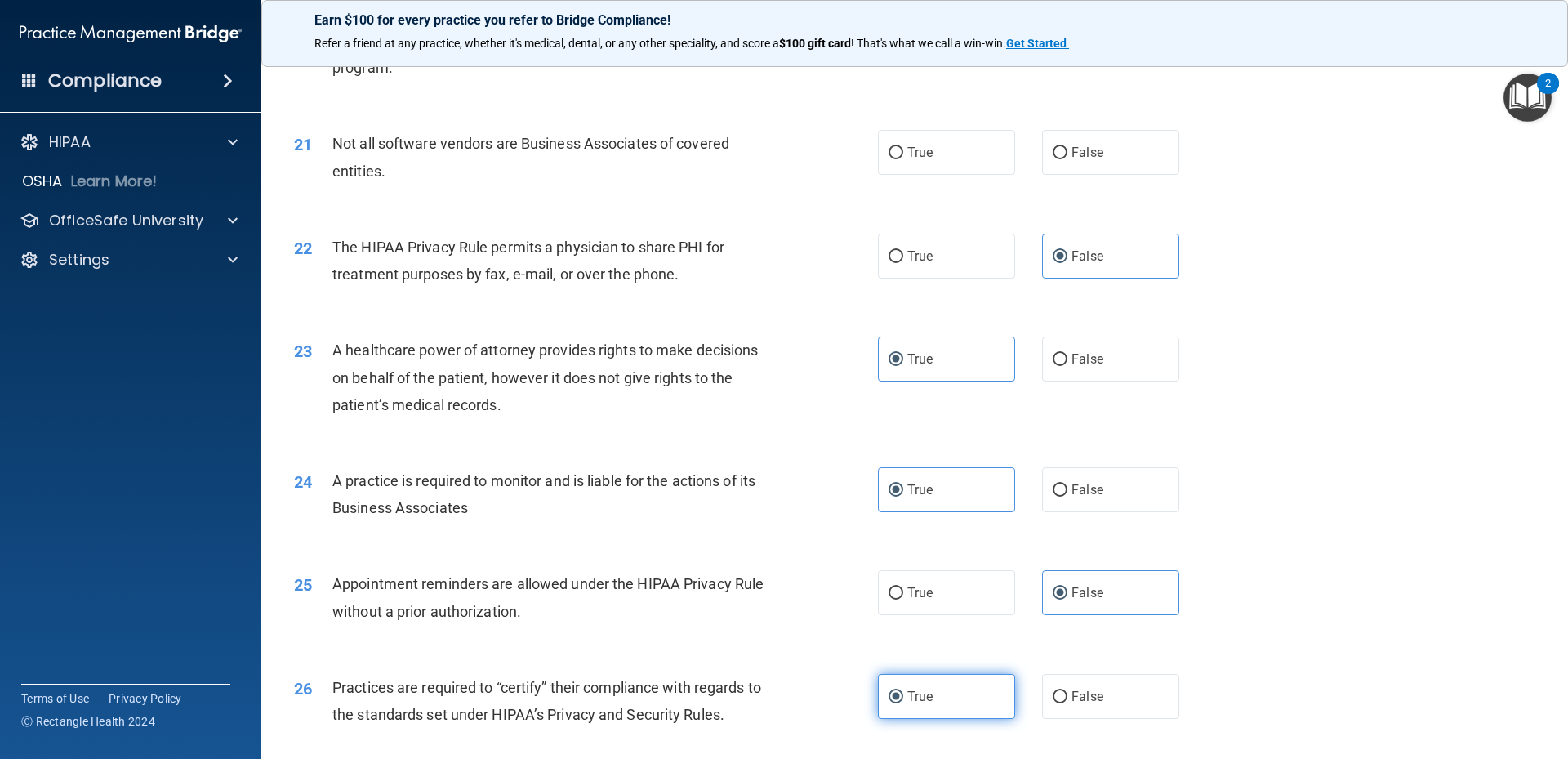
scroll to position [2308, 0]
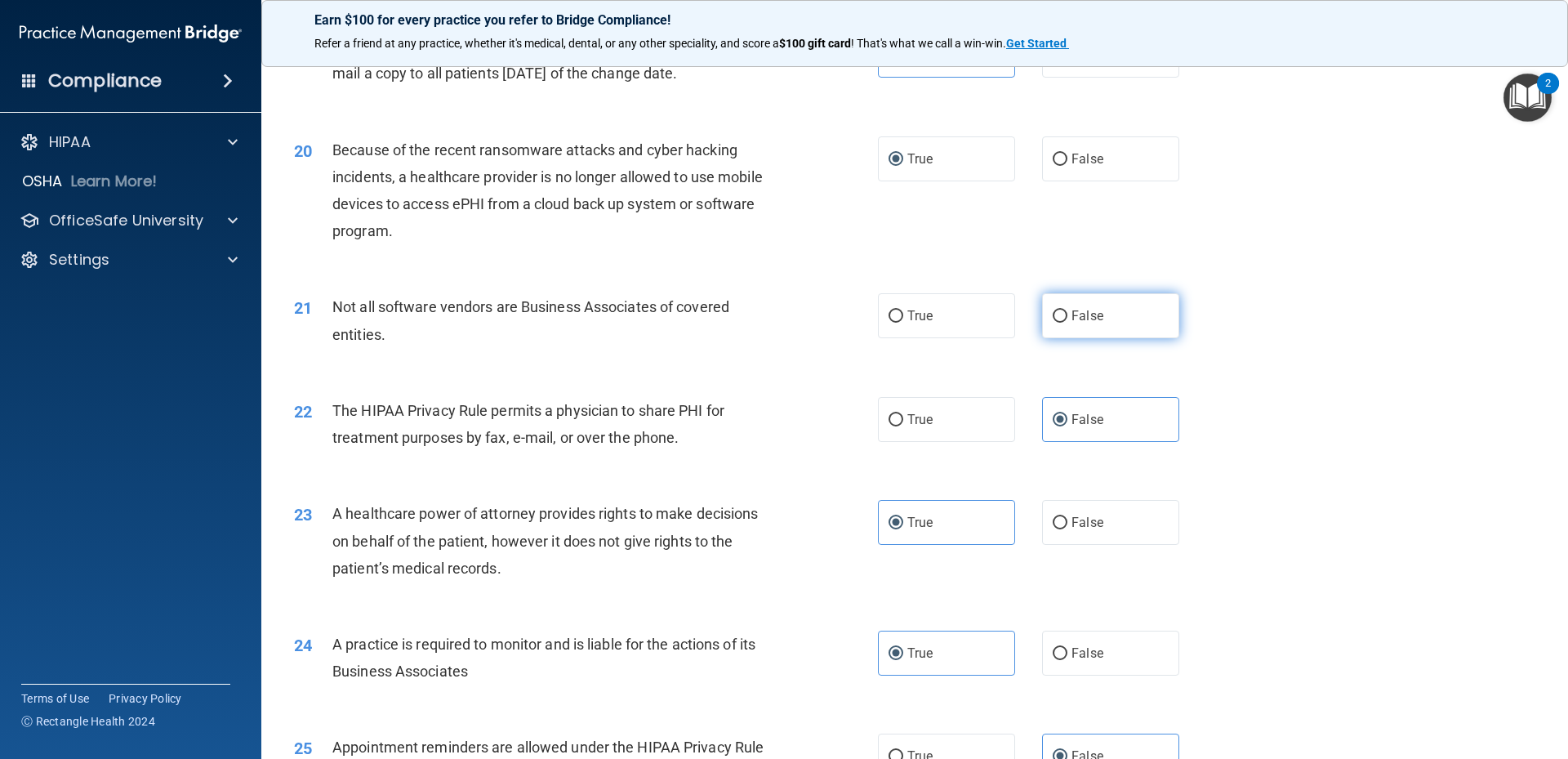
click at [1106, 333] on label "False" at bounding box center [1111, 315] width 138 height 45
click at [1067, 323] on input "False" at bounding box center [1059, 317] width 14 height 12
radio input "true"
click at [994, 324] on label "True" at bounding box center [947, 315] width 138 height 45
click at [903, 323] on input "True" at bounding box center [896, 317] width 14 height 12
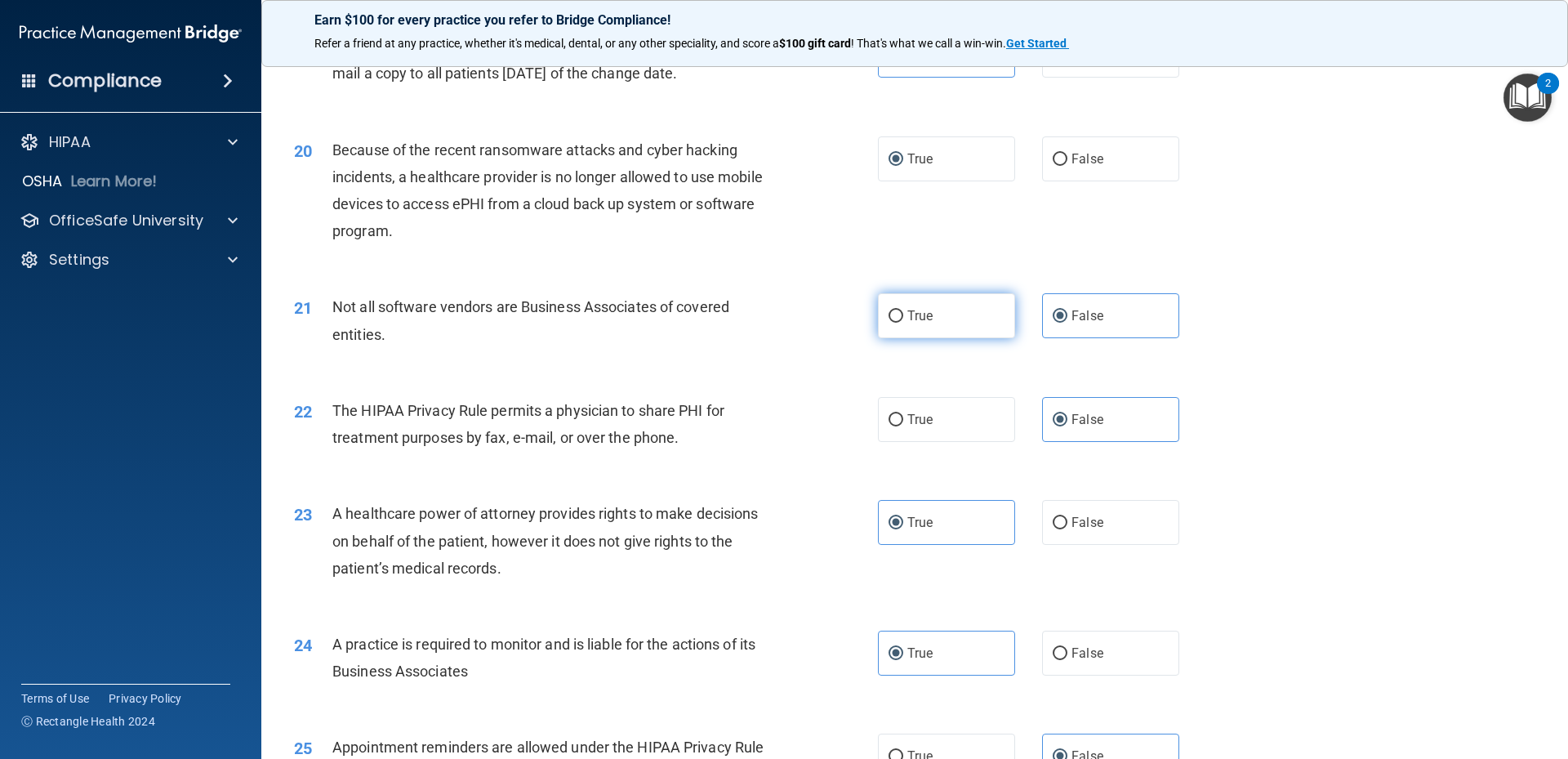
radio input "true"
radio input "false"
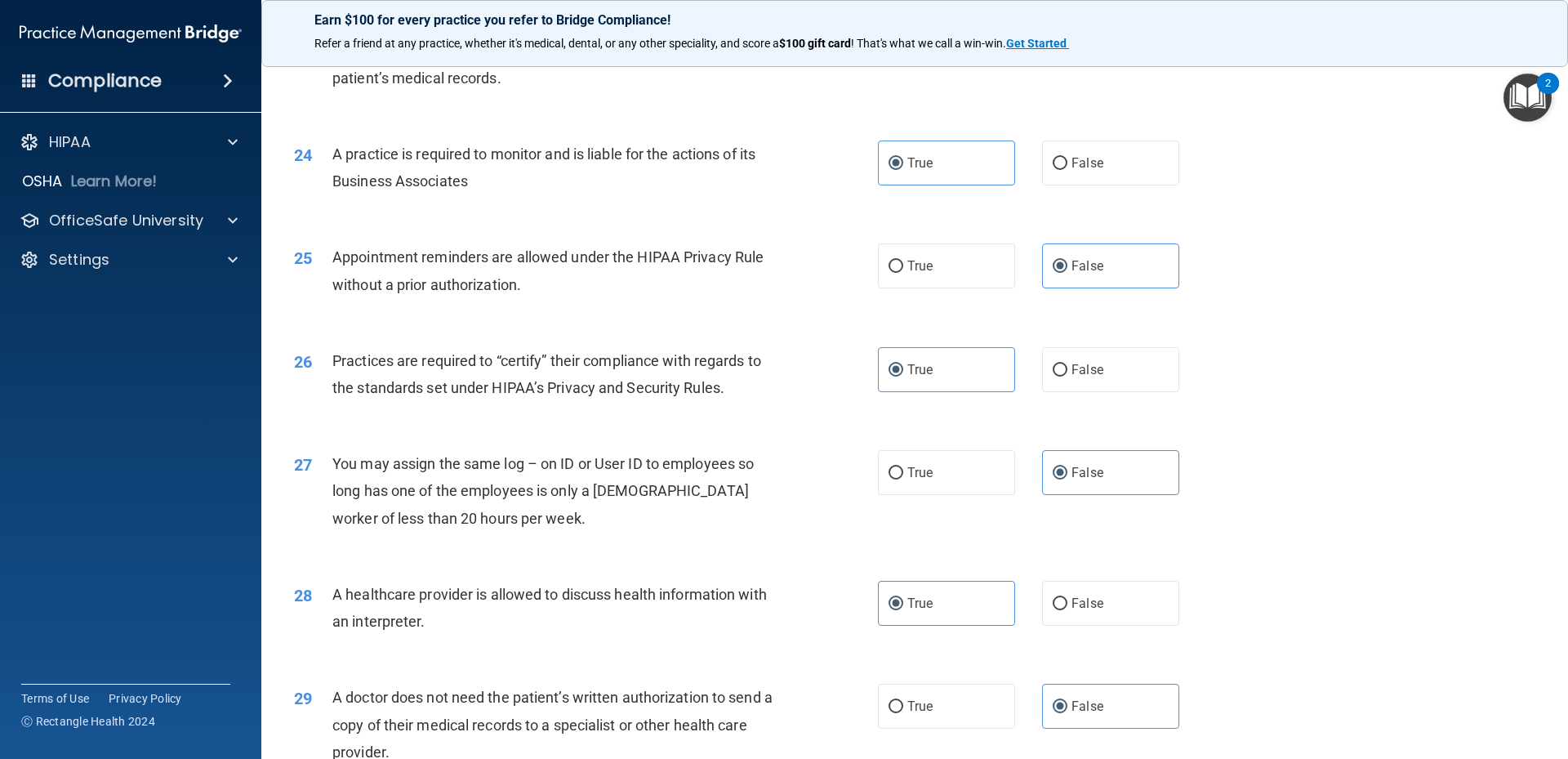
scroll to position [3043, 0]
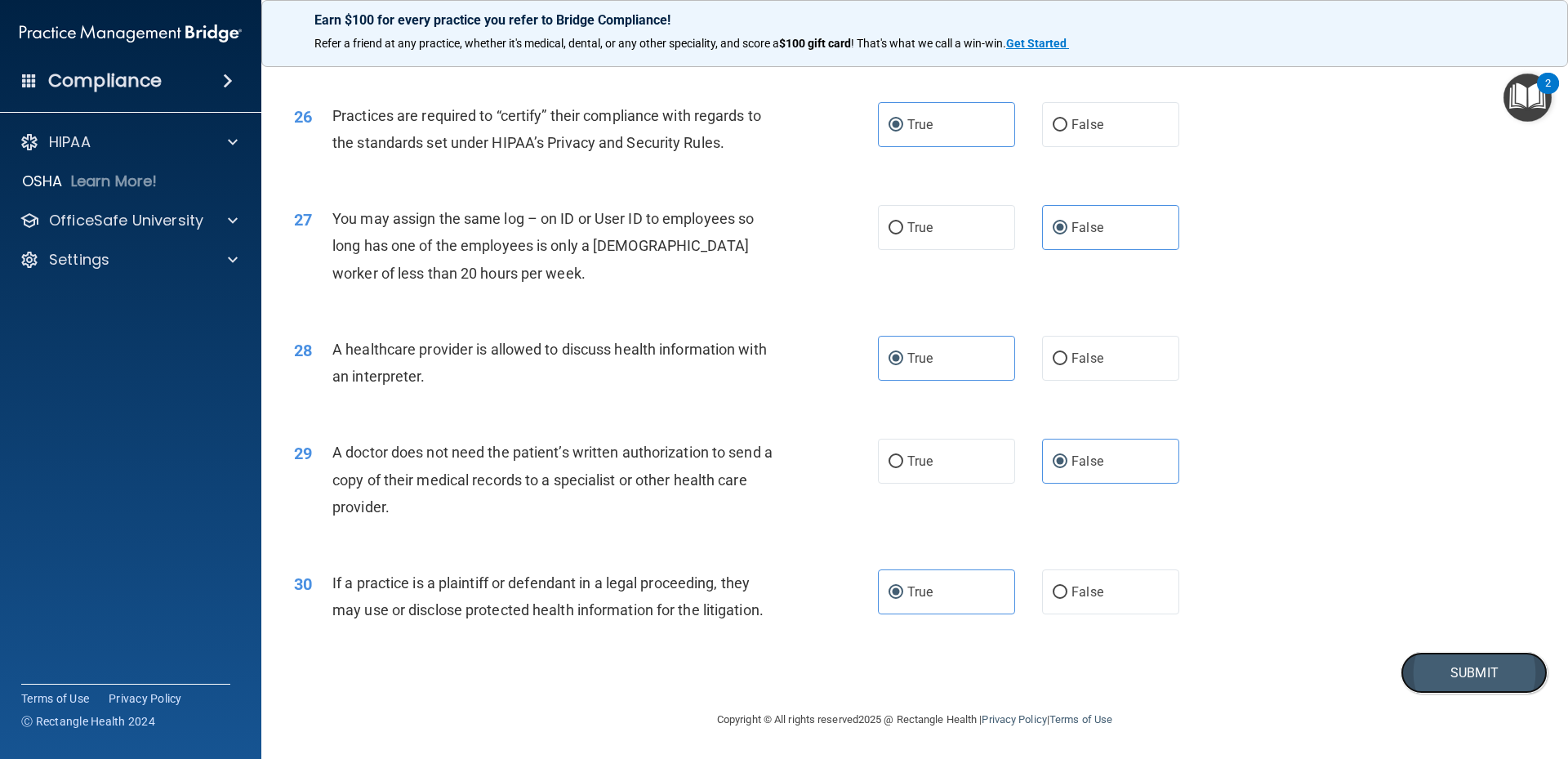
click at [1452, 673] on button "Submit" at bounding box center [1474, 672] width 147 height 42
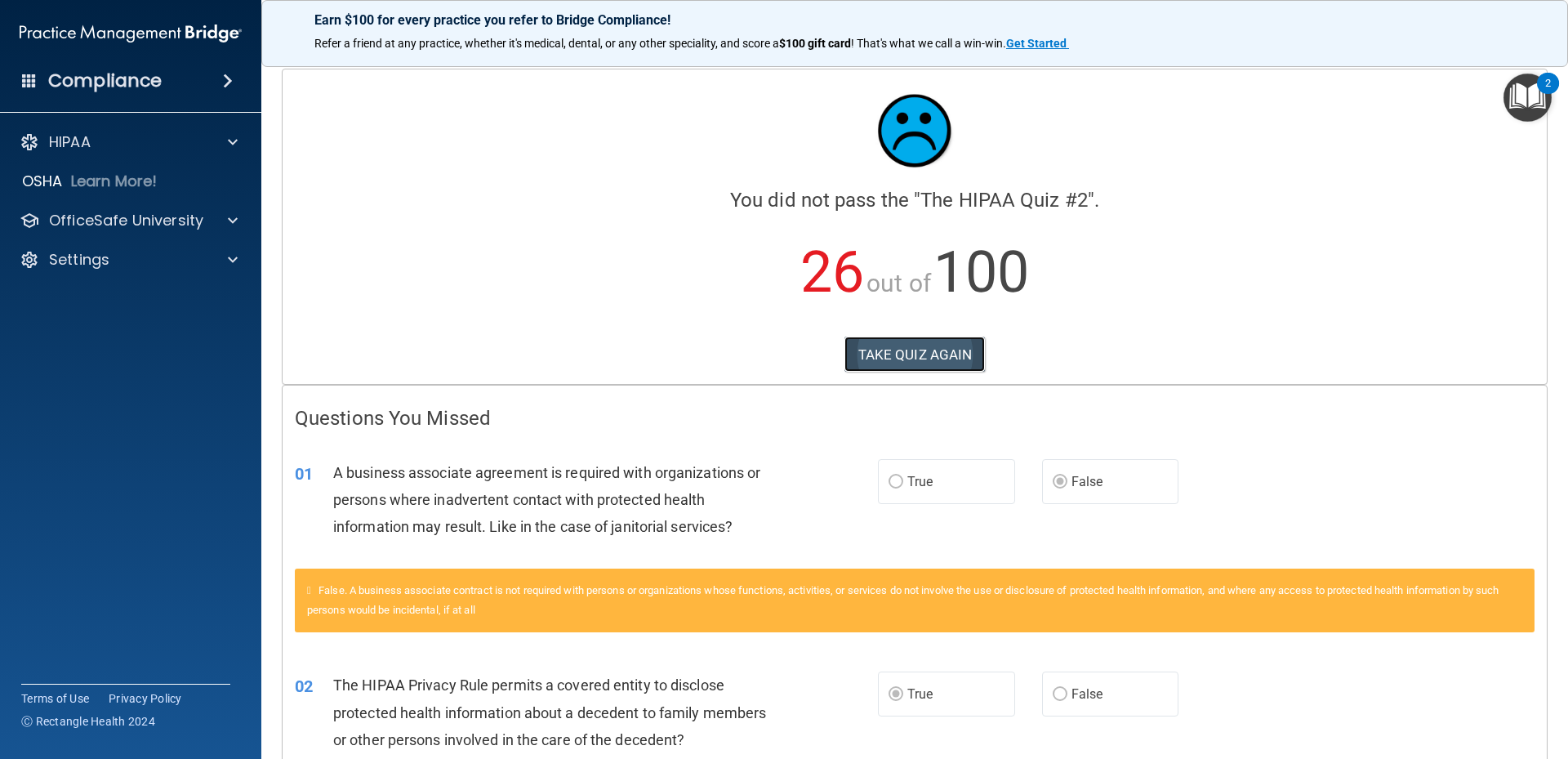
click at [871, 346] on button "TAKE QUIZ AGAIN" at bounding box center [915, 354] width 141 height 36
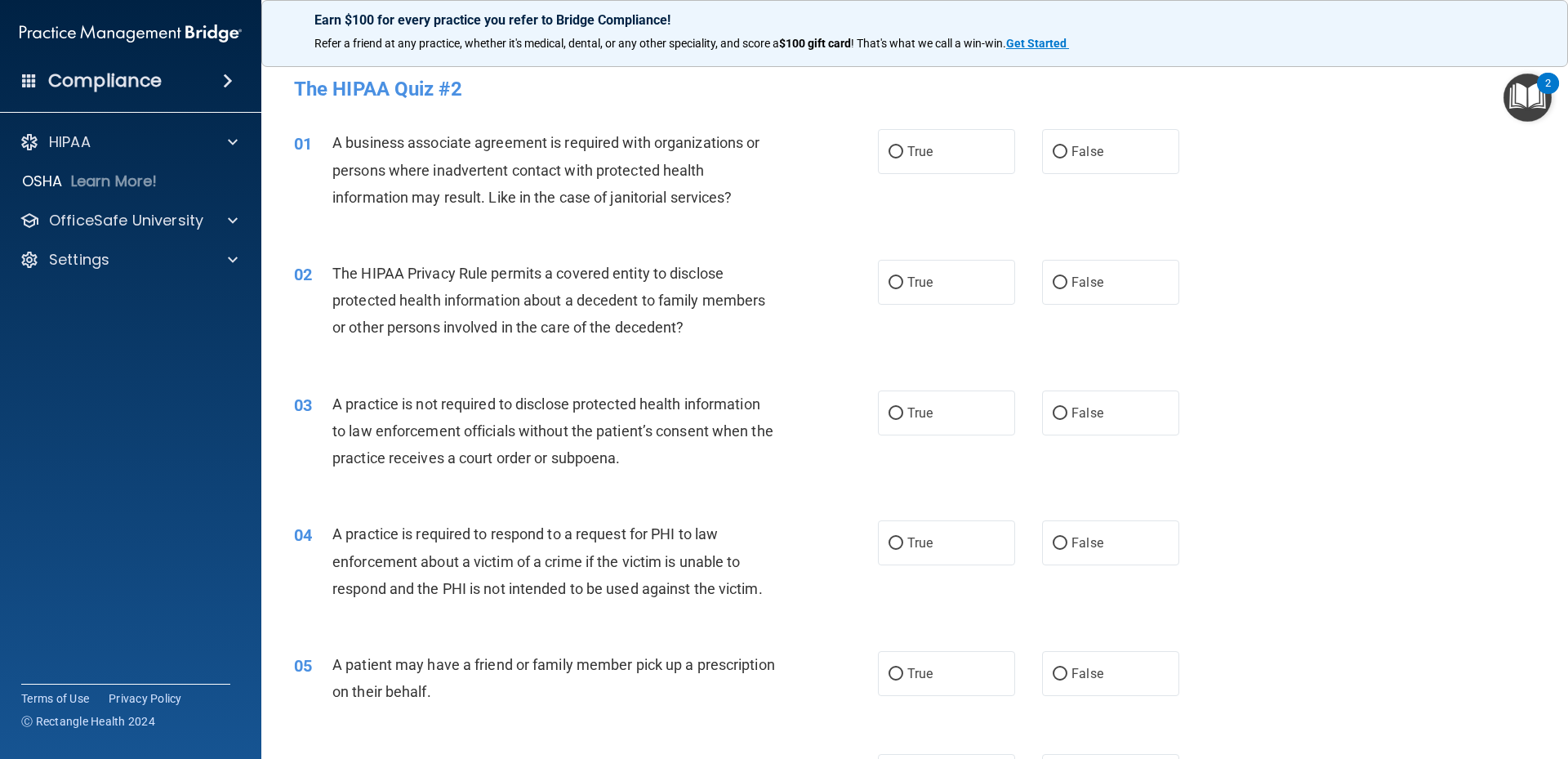
click at [1114, 177] on div "01 A business associate agreement is required with organizations or persons whe…" at bounding box center [914, 174] width 1266 height 131
click at [1109, 157] on label "False" at bounding box center [1111, 151] width 138 height 45
click at [1067, 157] on input "False" at bounding box center [1059, 152] width 14 height 12
radio input "true"
click at [930, 288] on label "True" at bounding box center [947, 282] width 138 height 45
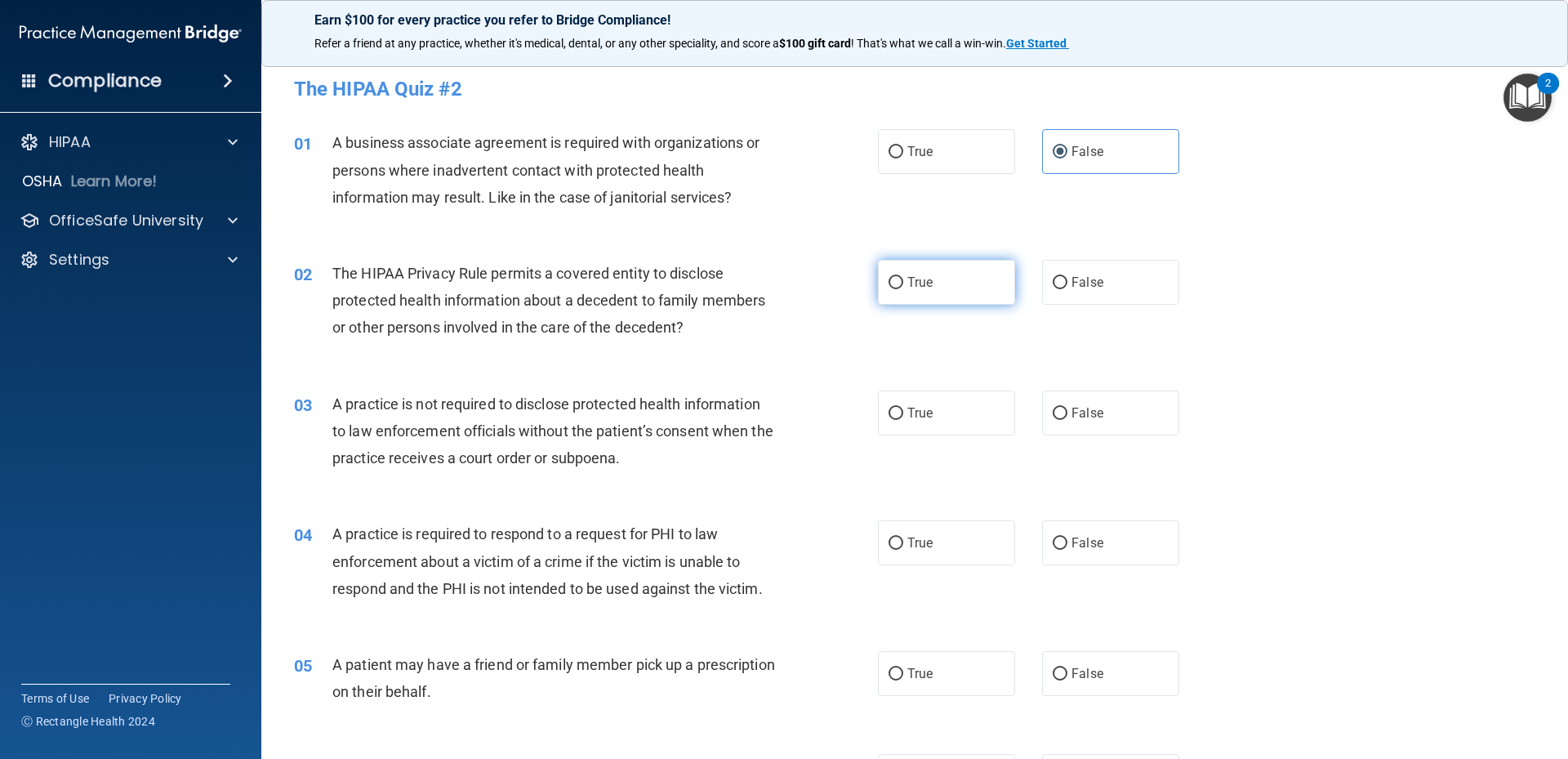
click at [903, 288] on input "True" at bounding box center [896, 283] width 14 height 12
radio input "true"
click at [1078, 413] on span "False" at bounding box center [1087, 413] width 32 height 15
click at [1067, 413] on input "False" at bounding box center [1059, 413] width 14 height 12
radio input "true"
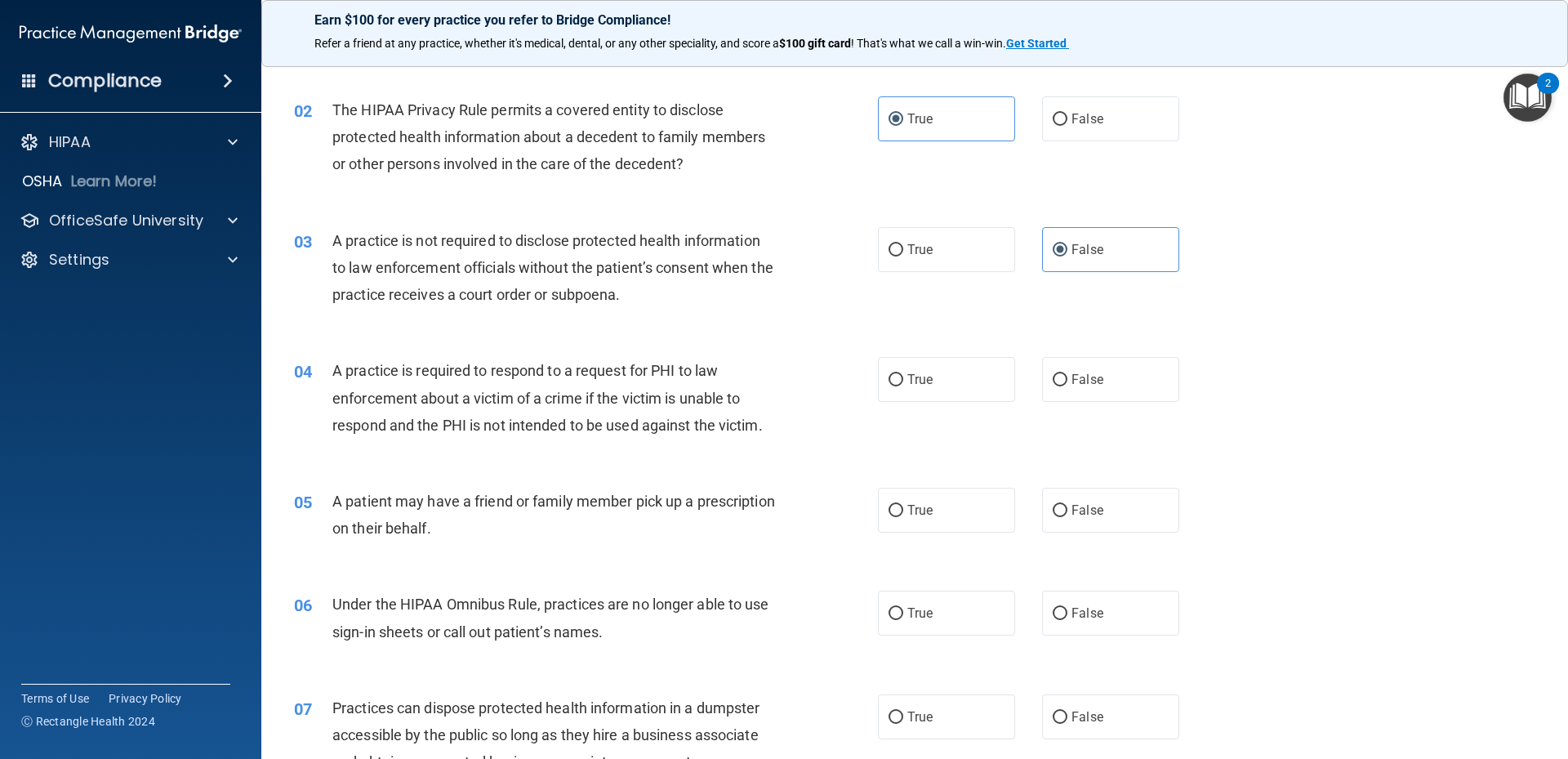
scroll to position [245, 0]
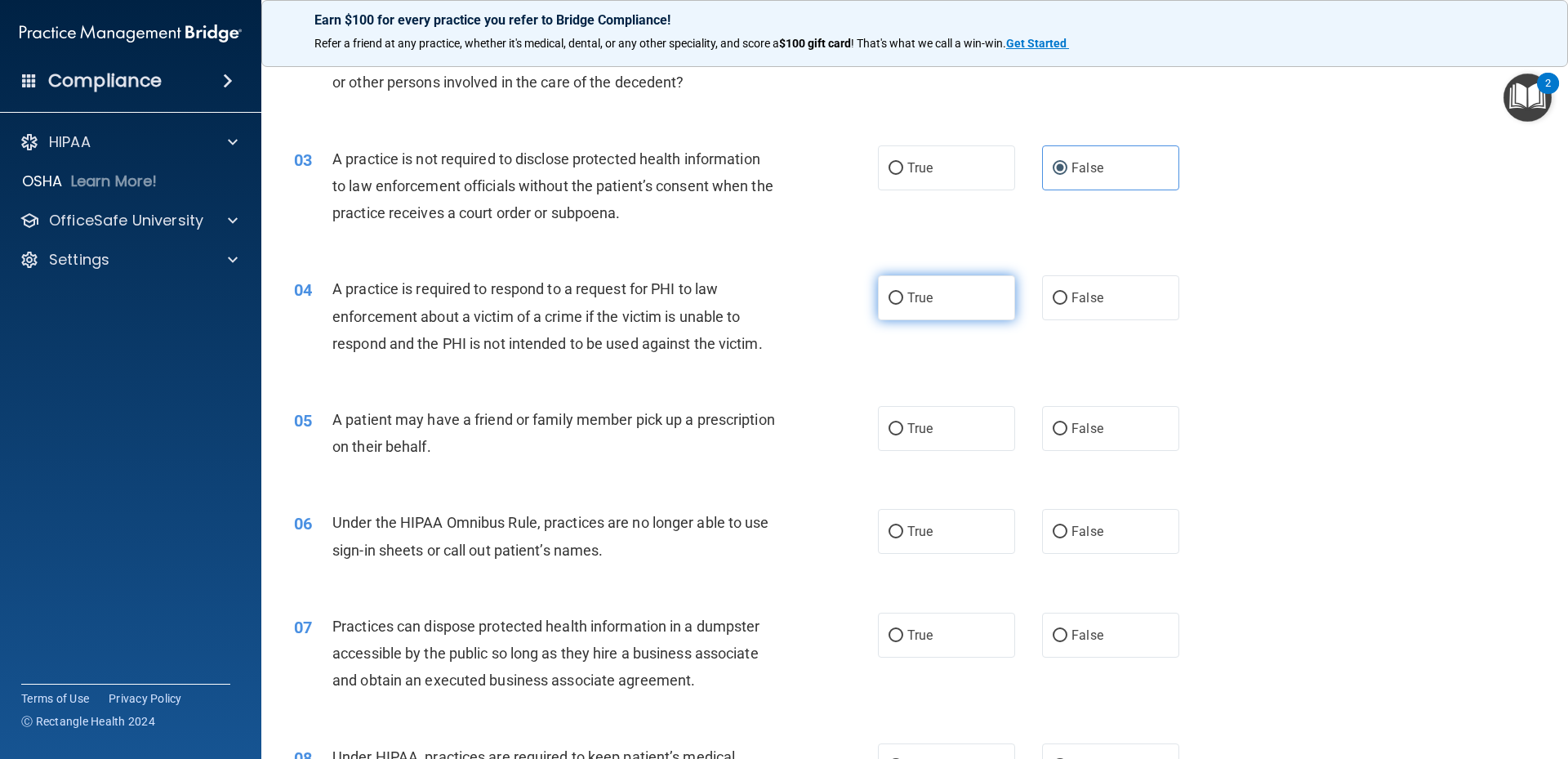
click at [935, 312] on label "True" at bounding box center [947, 297] width 138 height 45
click at [903, 305] on input "True" at bounding box center [896, 298] width 14 height 12
radio input "true"
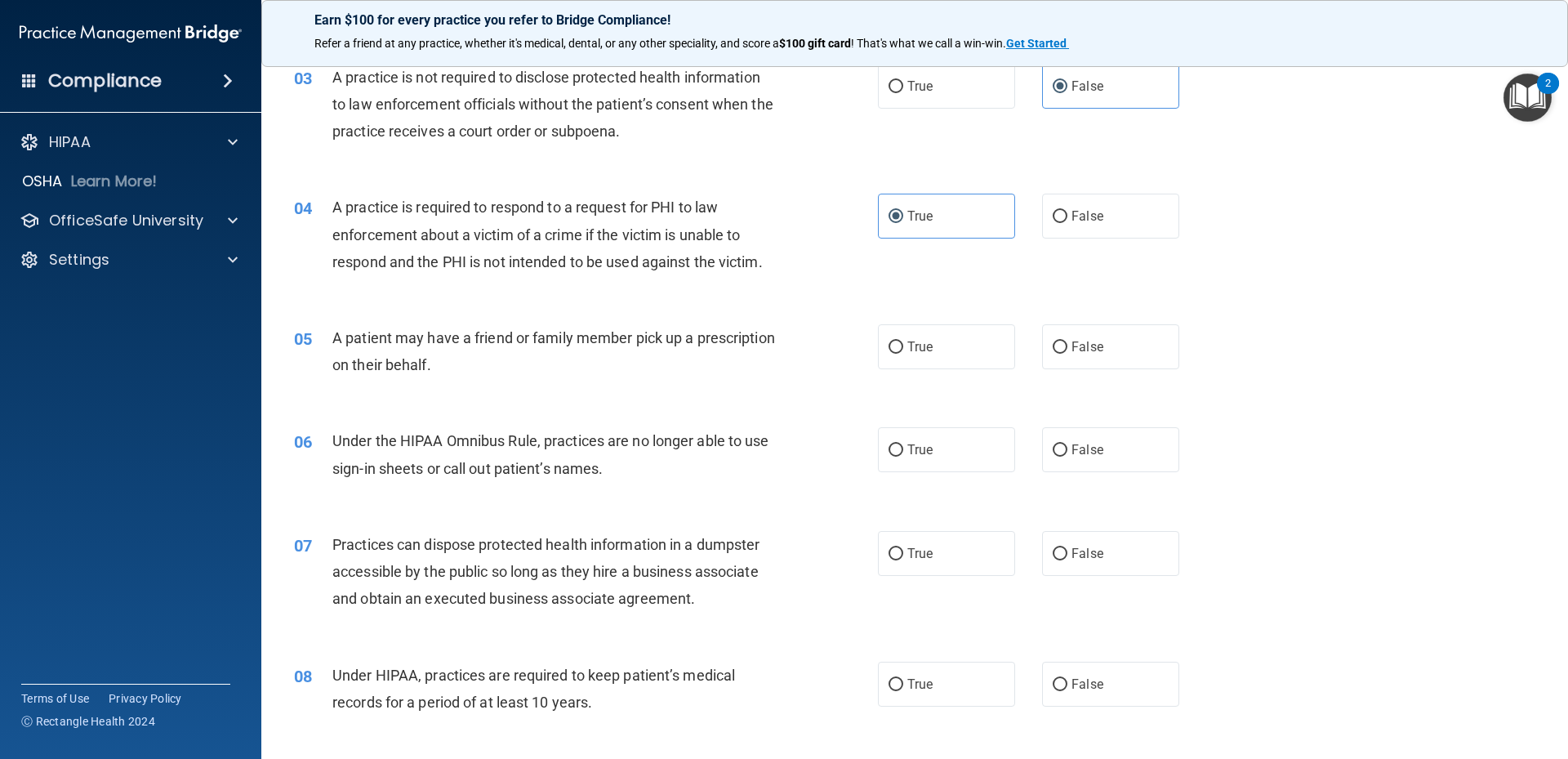
scroll to position [408, 0]
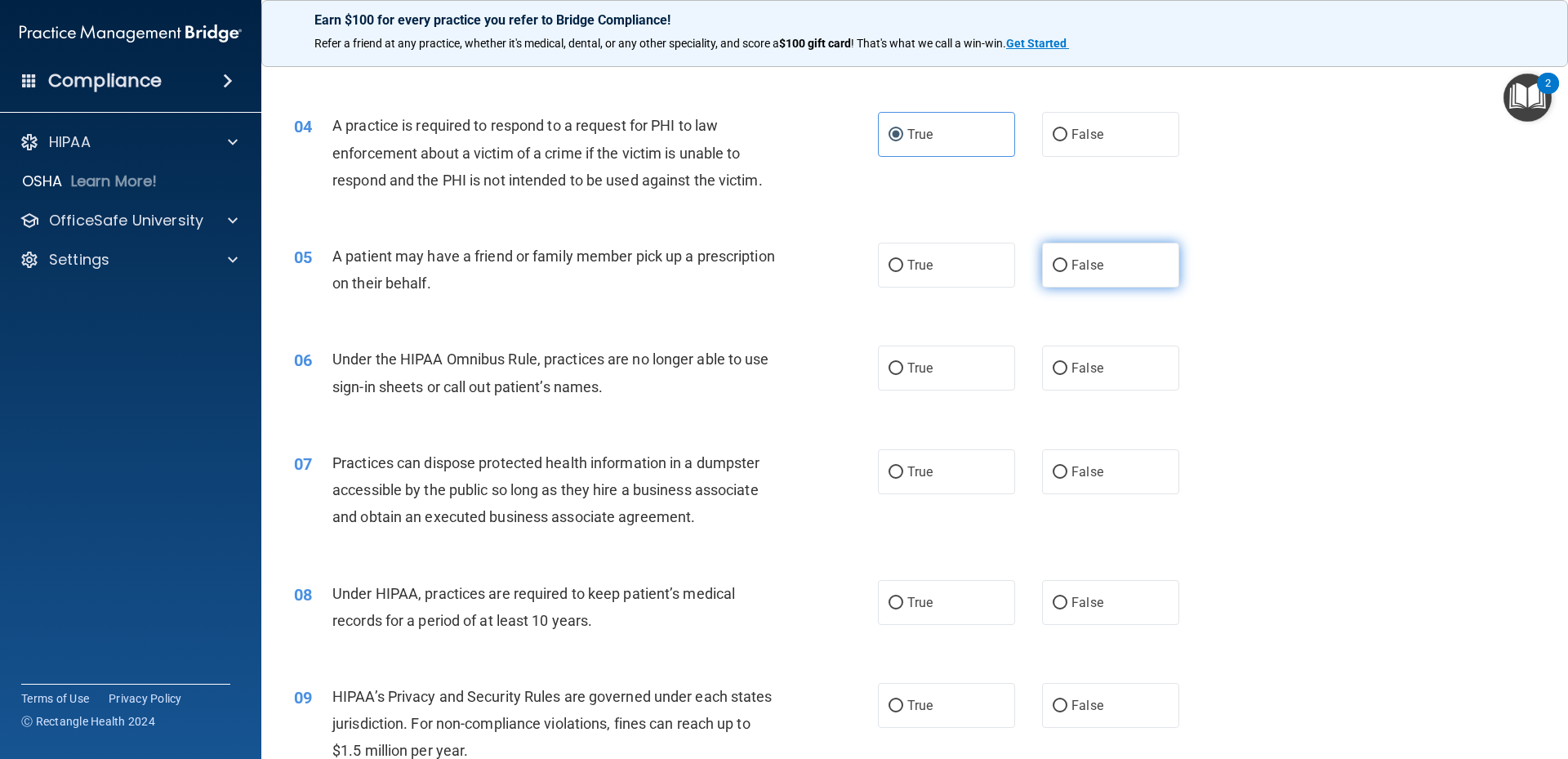
click at [1127, 268] on label "False" at bounding box center [1111, 265] width 138 height 45
click at [1067, 268] on input "False" at bounding box center [1059, 266] width 14 height 12
radio input "true"
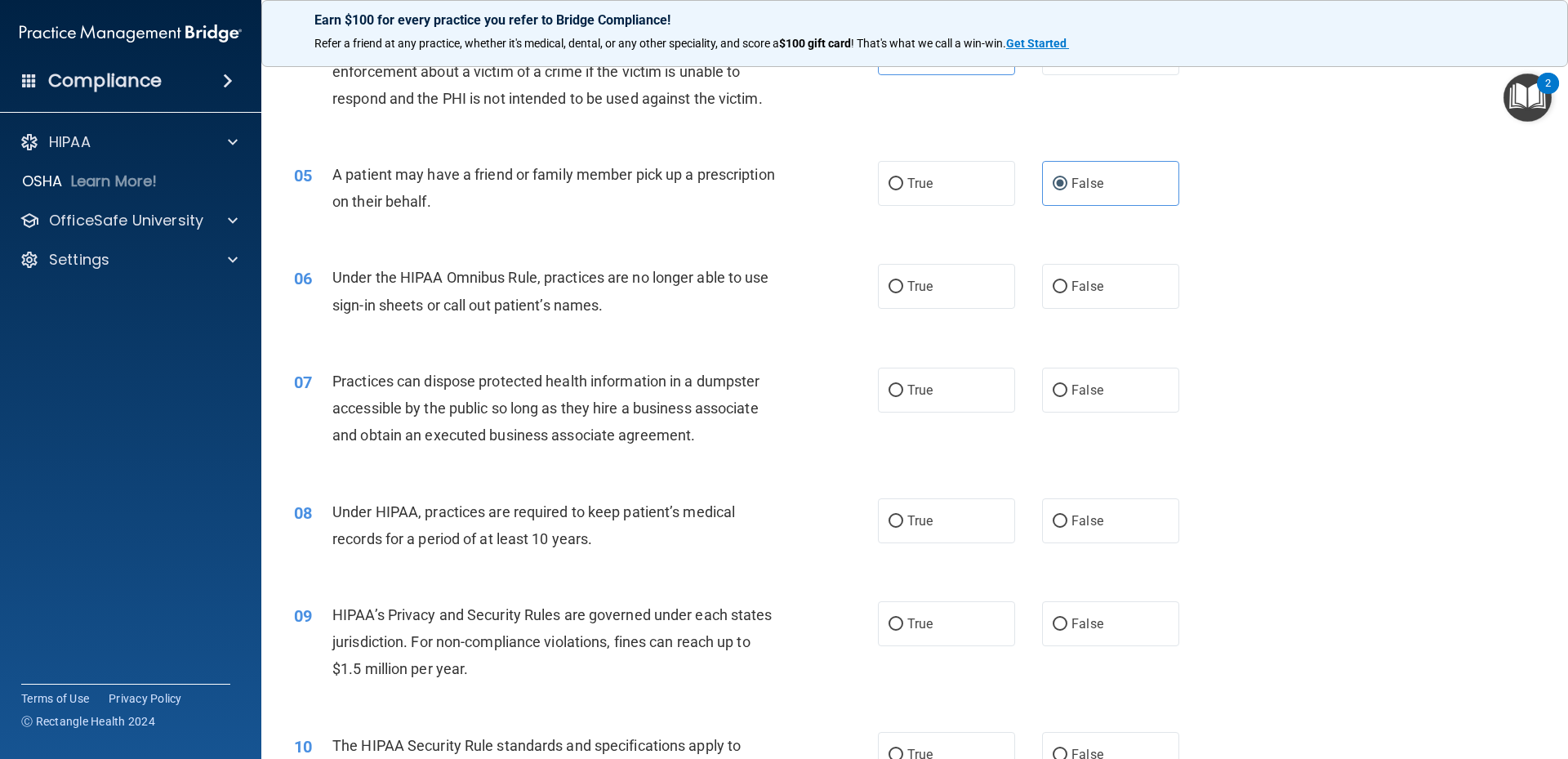
scroll to position [571, 0]
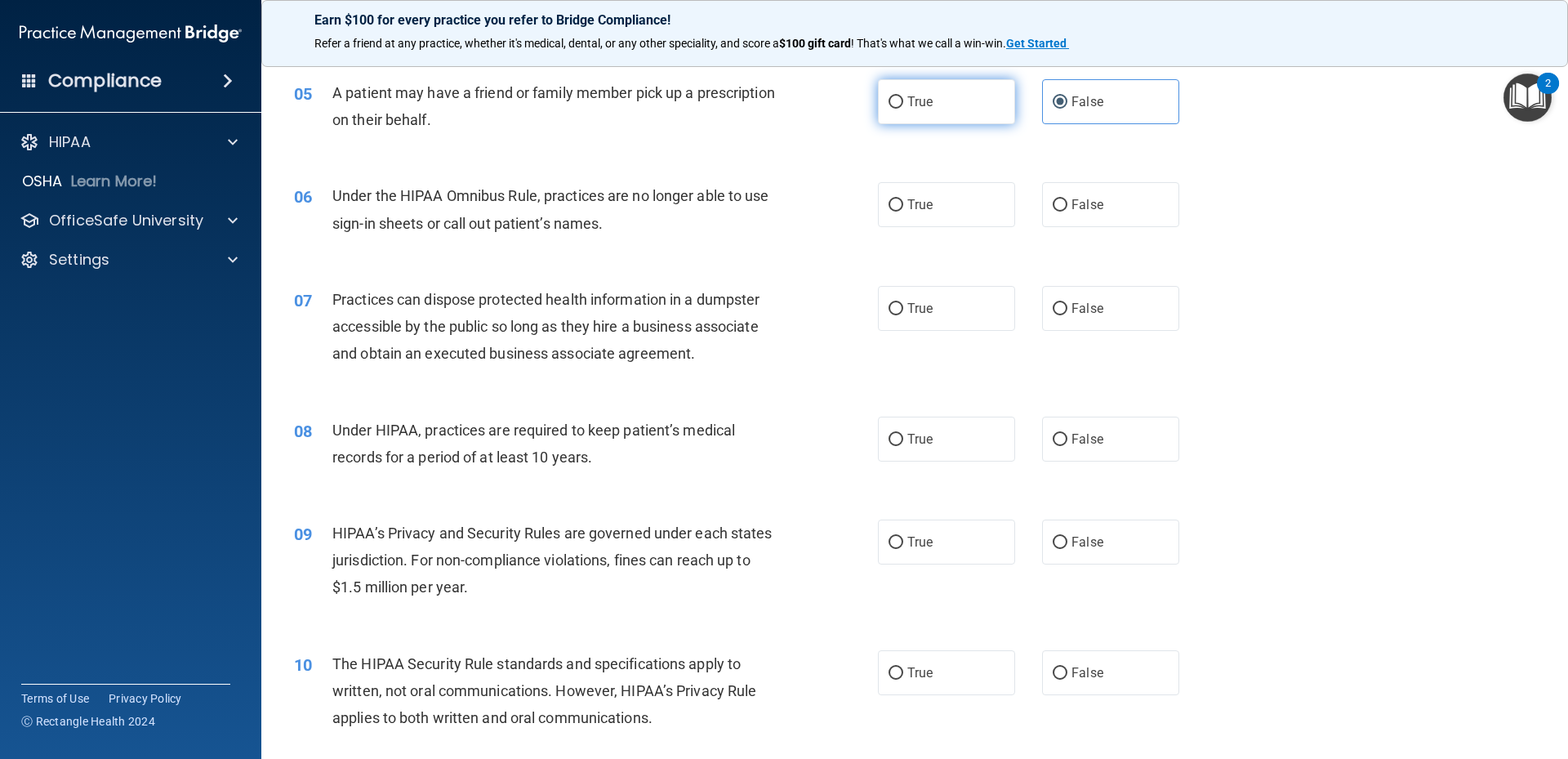
click at [936, 106] on label "True" at bounding box center [947, 101] width 138 height 45
click at [903, 106] on input "True" at bounding box center [896, 103] width 14 height 12
radio input "true"
radio input "false"
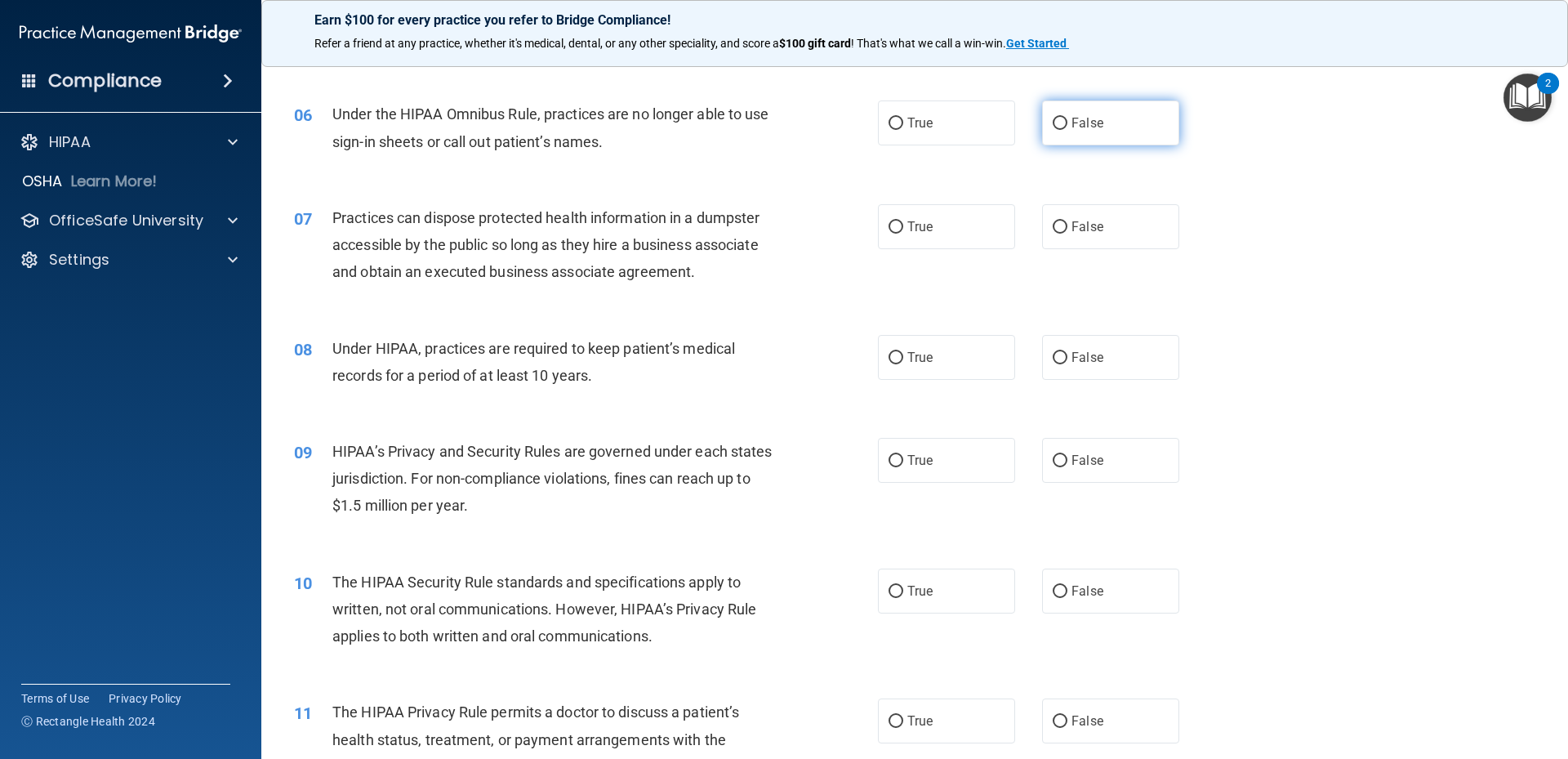
click at [1075, 117] on span "False" at bounding box center [1087, 123] width 32 height 15
click at [1067, 118] on input "False" at bounding box center [1059, 124] width 14 height 12
radio input "true"
click at [951, 110] on label "True" at bounding box center [947, 122] width 138 height 45
click at [903, 118] on input "True" at bounding box center [896, 124] width 14 height 12
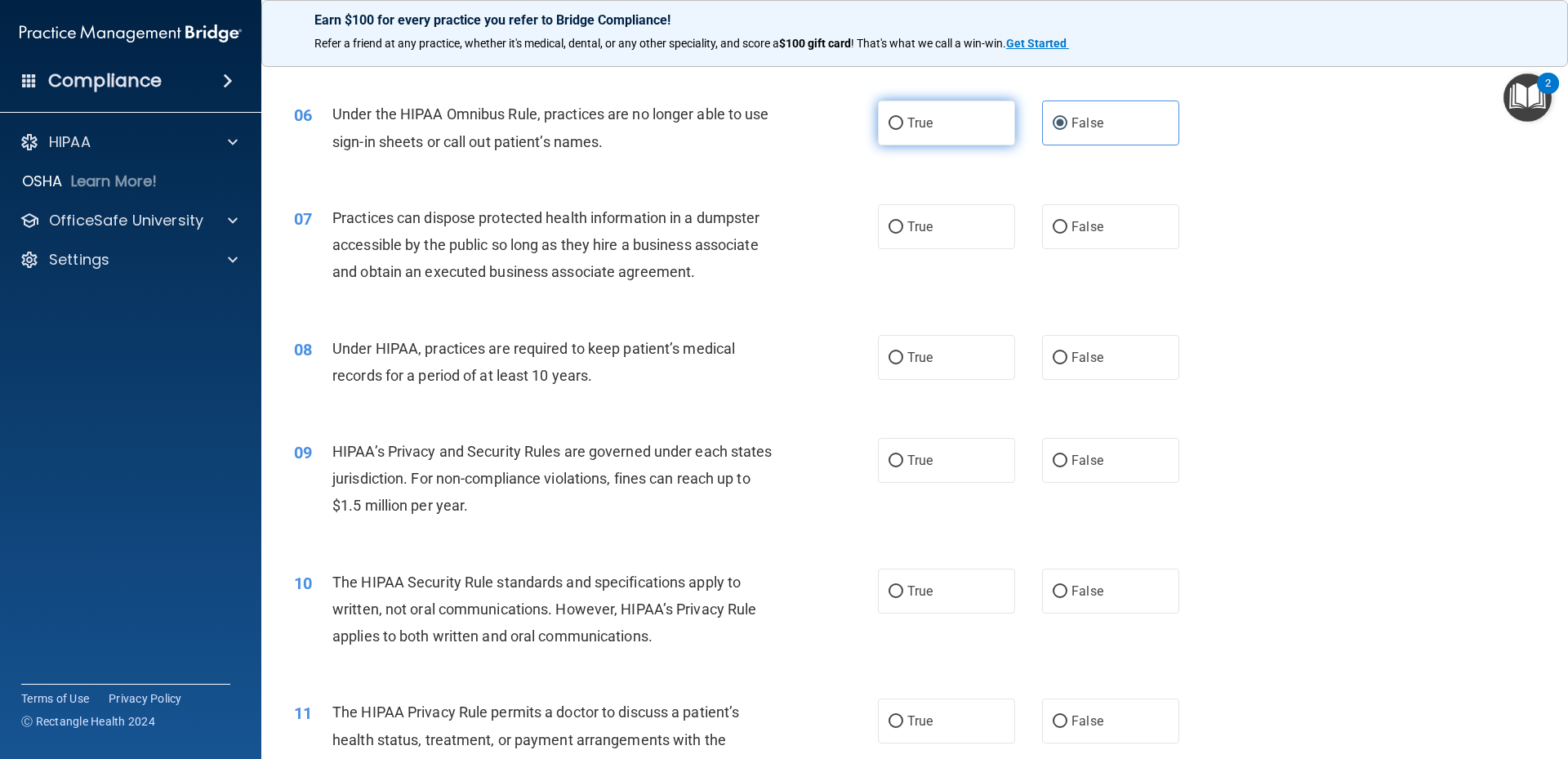
radio input "true"
radio input "false"
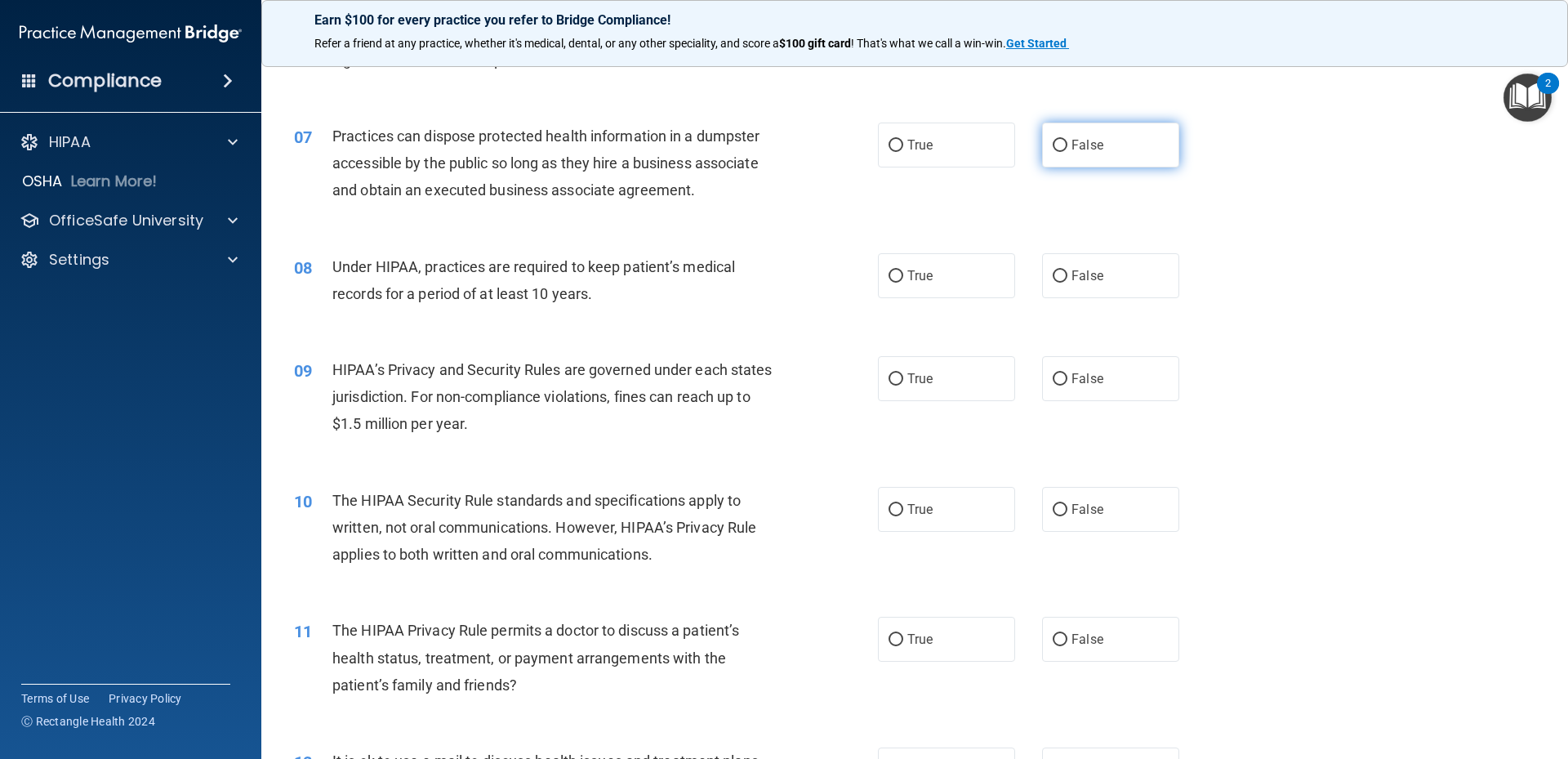
click at [1084, 148] on span "False" at bounding box center [1087, 145] width 32 height 15
click at [1067, 148] on input "False" at bounding box center [1059, 146] width 14 height 12
radio input "true"
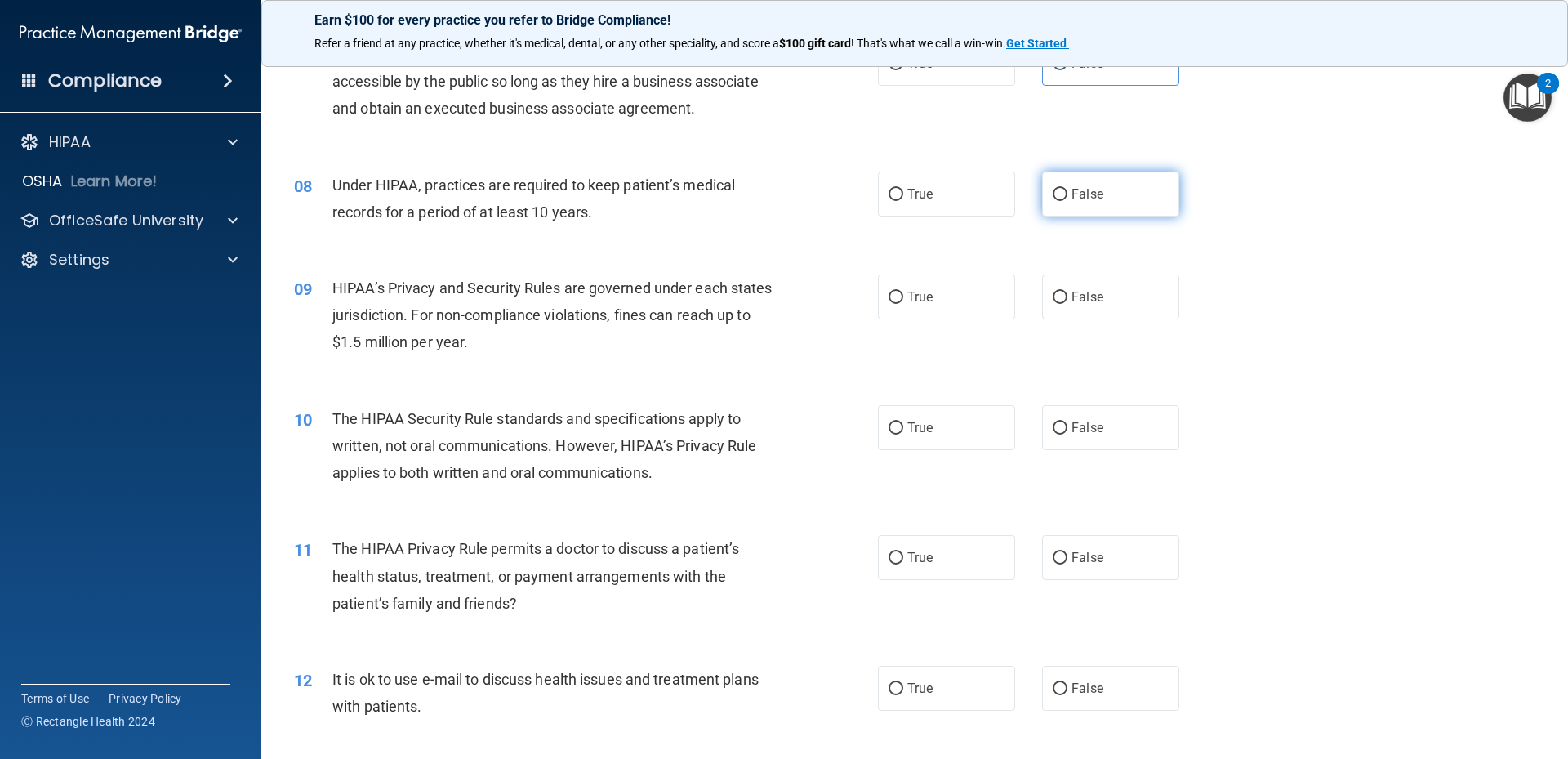
click at [1161, 183] on label "False" at bounding box center [1111, 194] width 138 height 45
click at [1067, 188] on input "False" at bounding box center [1059, 194] width 14 height 12
radio input "true"
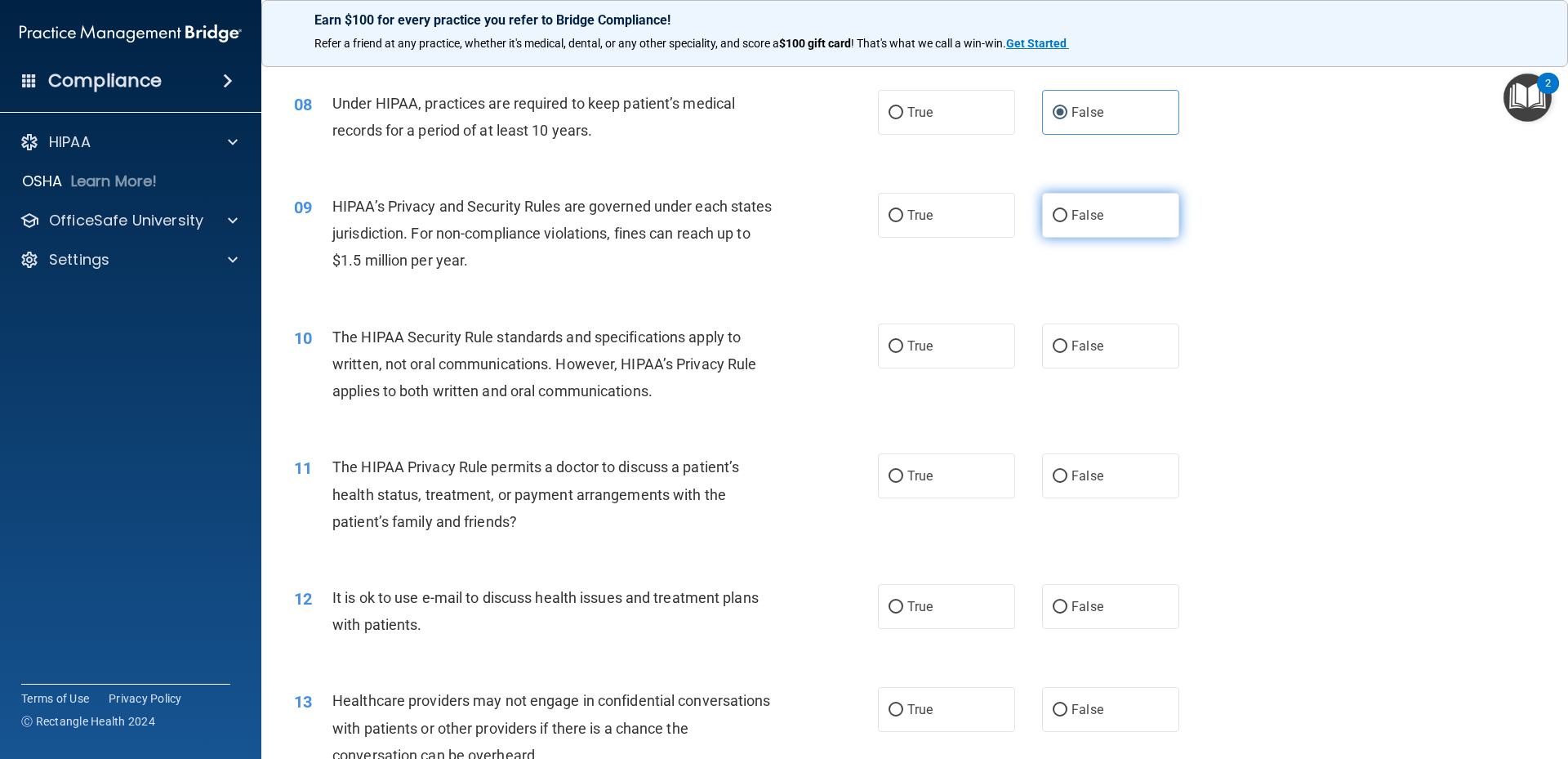
click at [1124, 216] on label "False" at bounding box center [1111, 215] width 138 height 45
click at [1067, 216] on input "False" at bounding box center [1059, 216] width 14 height 12
radio input "true"
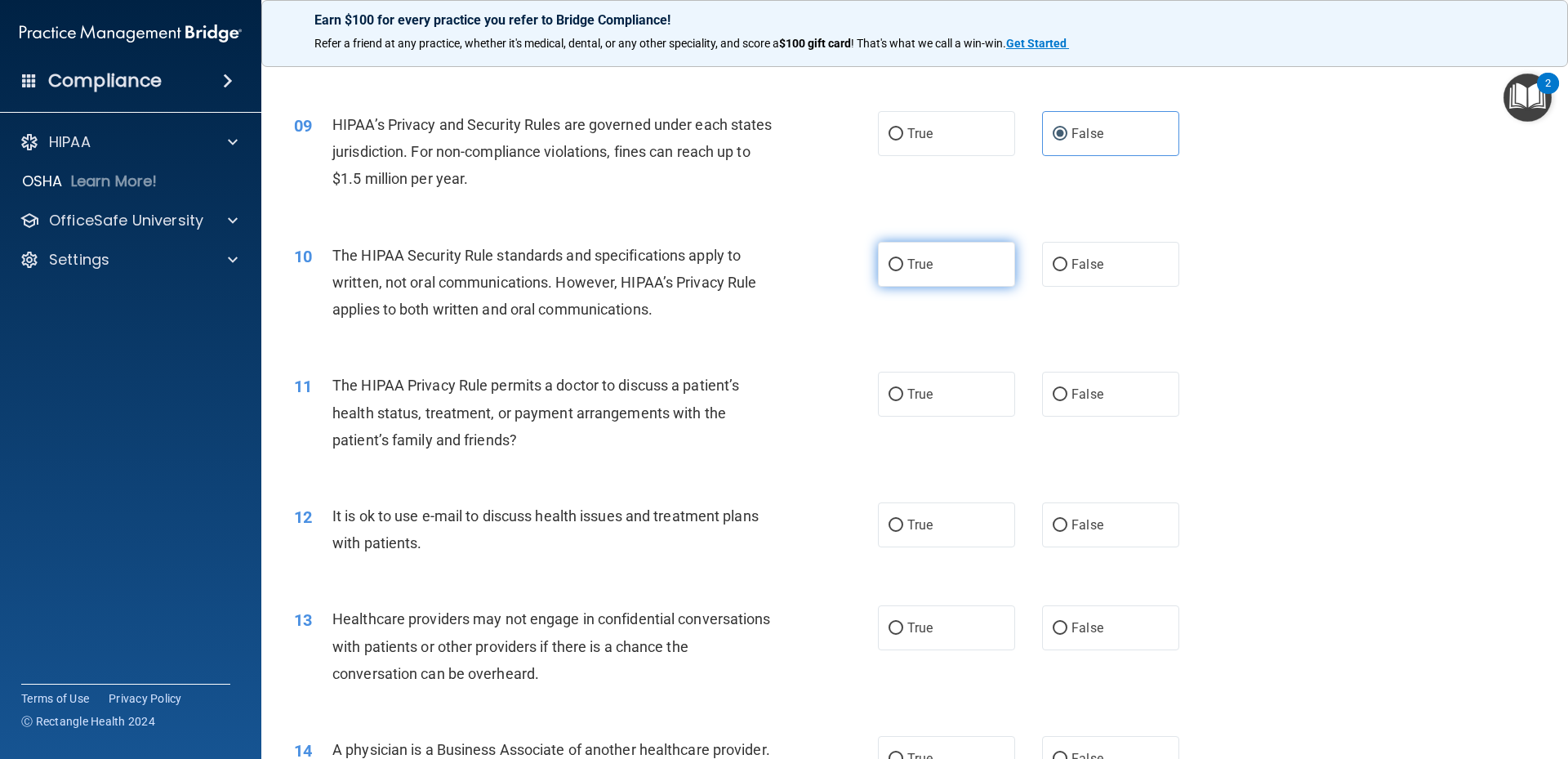
click at [904, 282] on label "True" at bounding box center [947, 264] width 138 height 45
click at [903, 271] on input "True" at bounding box center [896, 265] width 14 height 12
radio input "true"
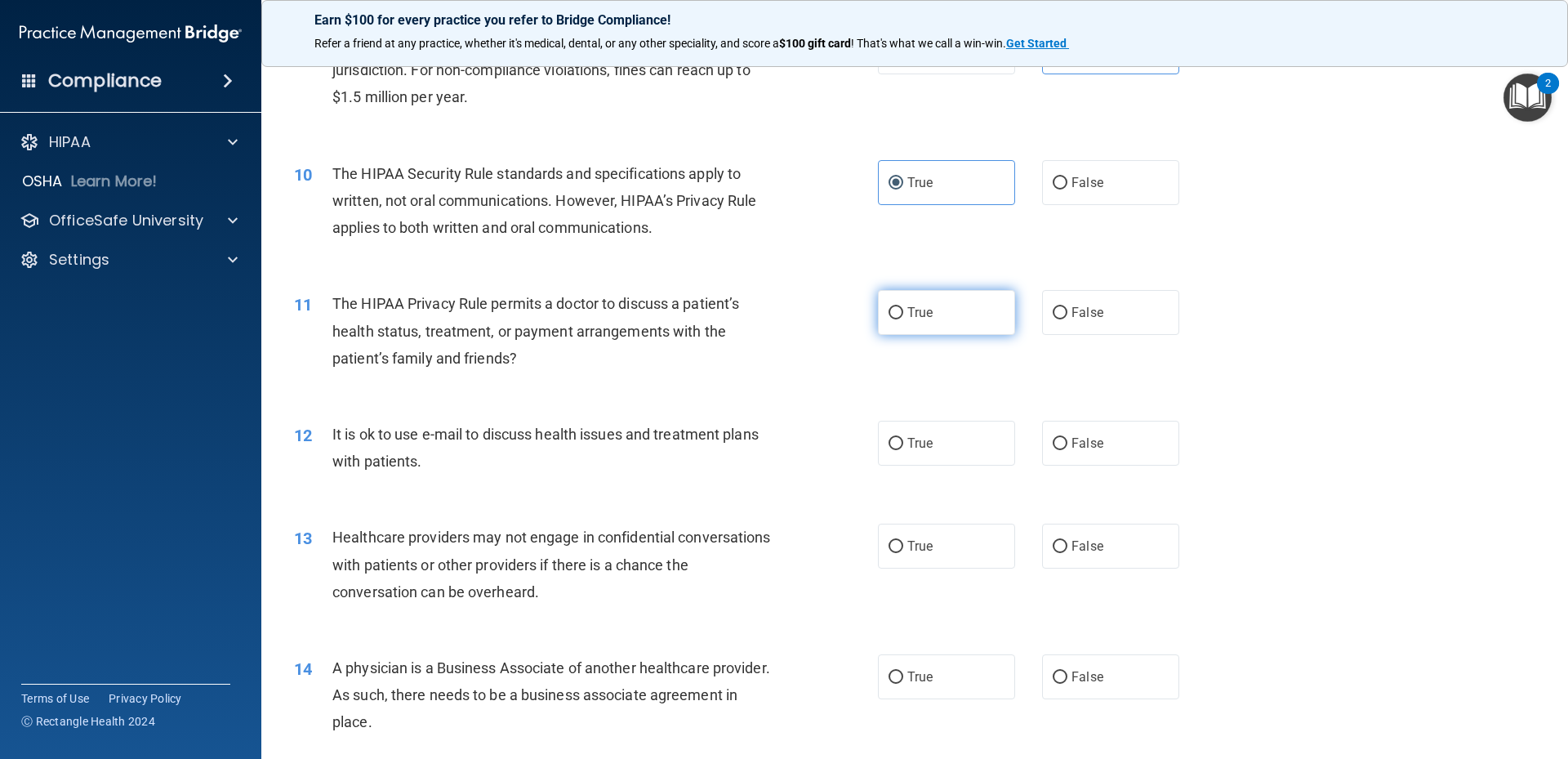
click at [981, 323] on label "True" at bounding box center [947, 312] width 138 height 45
click at [903, 319] on input "True" at bounding box center [896, 313] width 14 height 12
radio input "true"
click at [1054, 454] on label "False" at bounding box center [1111, 442] width 138 height 45
click at [1054, 450] on input "False" at bounding box center [1059, 444] width 14 height 12
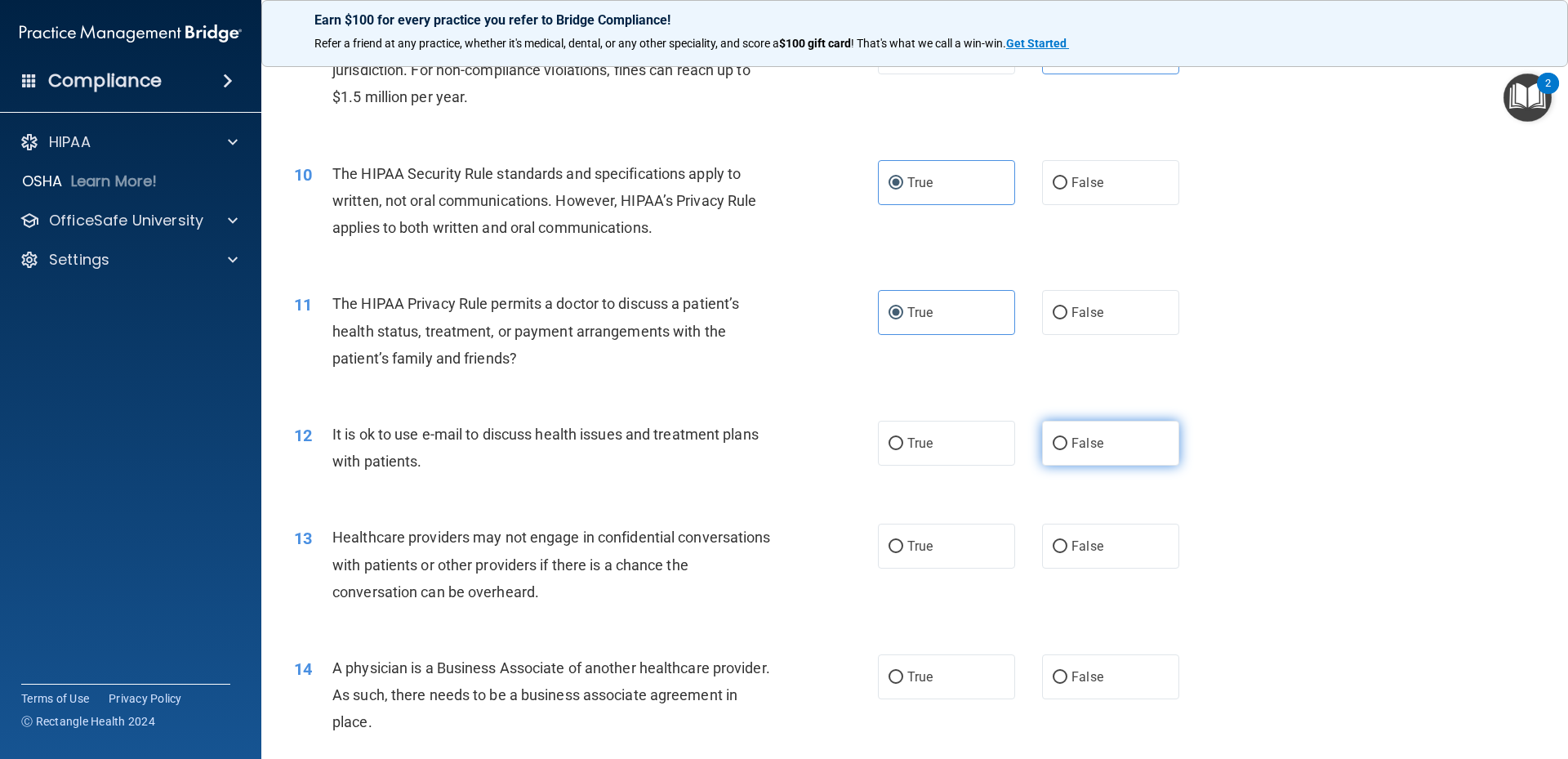
radio input "true"
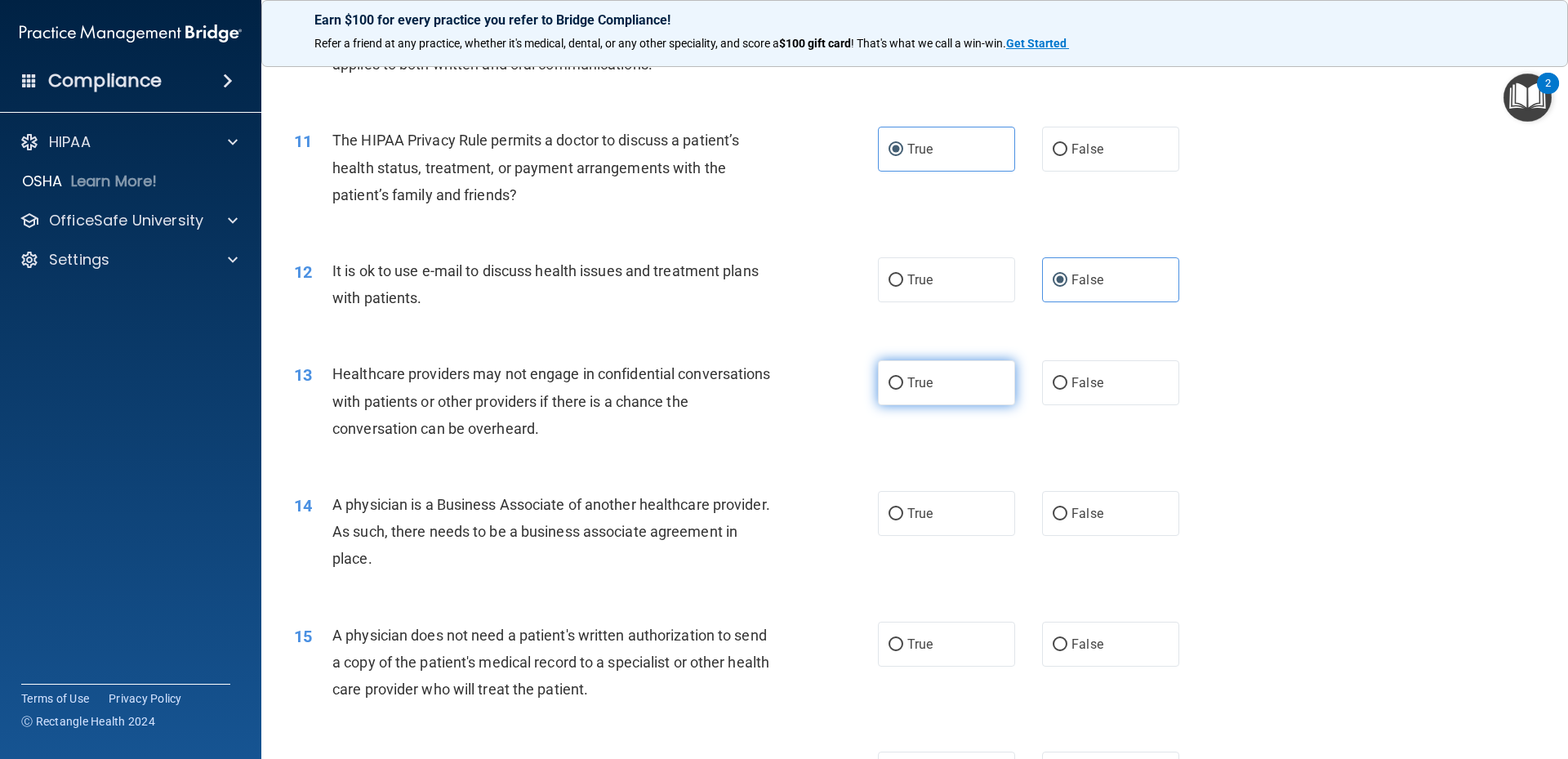
click at [920, 390] on label "True" at bounding box center [947, 382] width 138 height 45
click at [903, 390] on input "True" at bounding box center [896, 383] width 14 height 12
radio input "true"
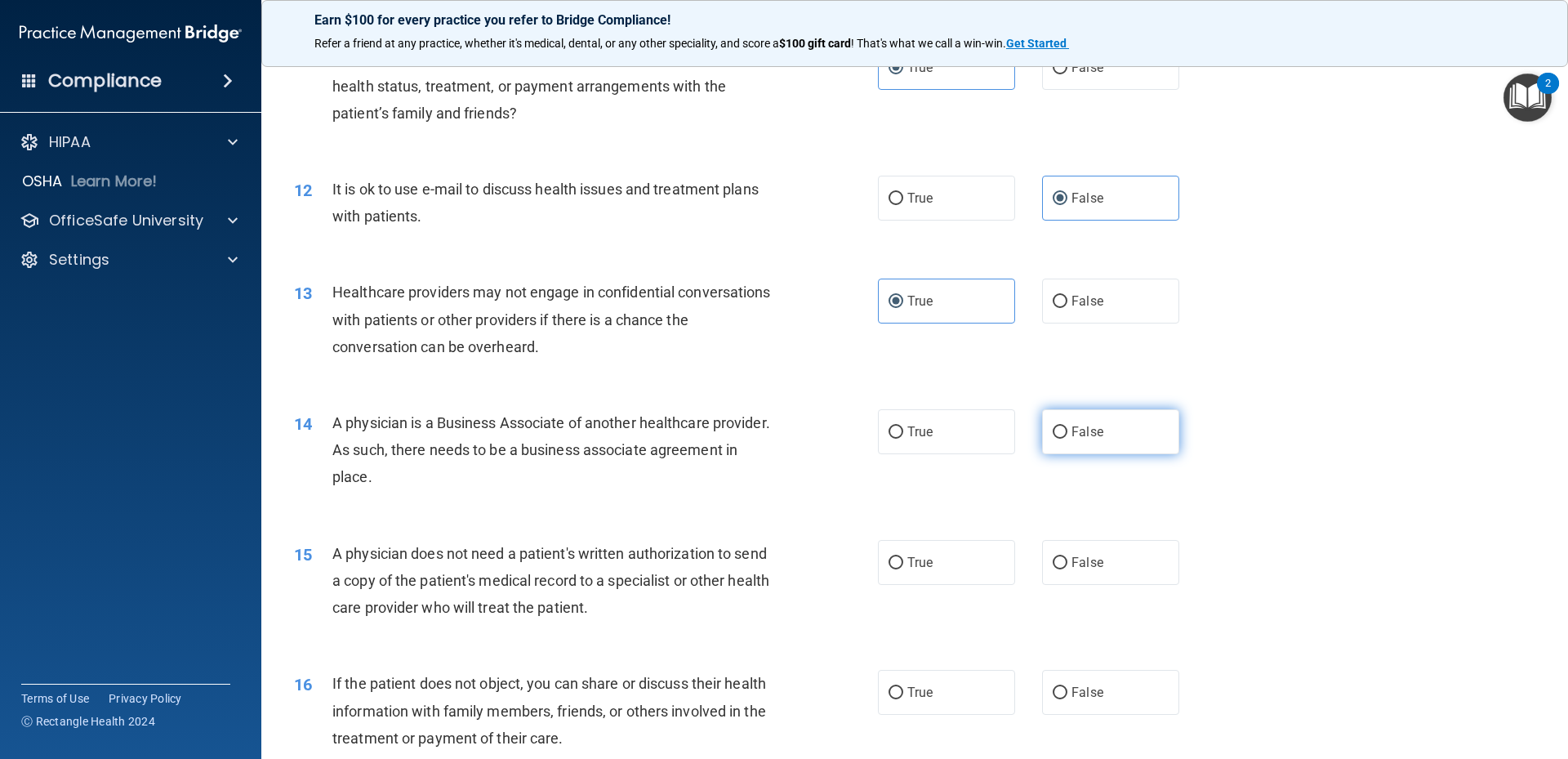
click at [1123, 444] on label "False" at bounding box center [1111, 431] width 138 height 45
click at [1067, 439] on input "False" at bounding box center [1059, 432] width 14 height 12
radio input "true"
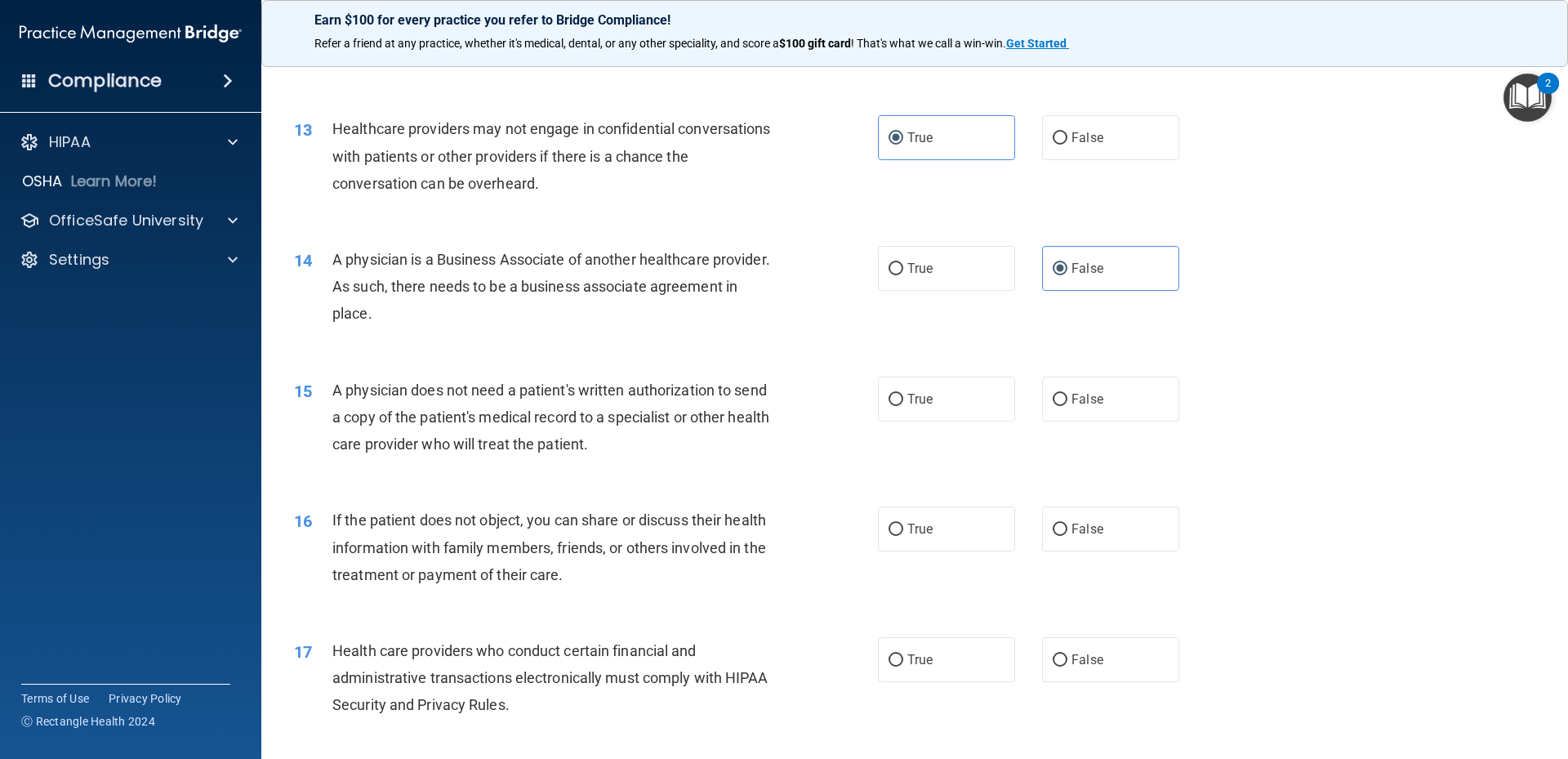
scroll to position [1552, 0]
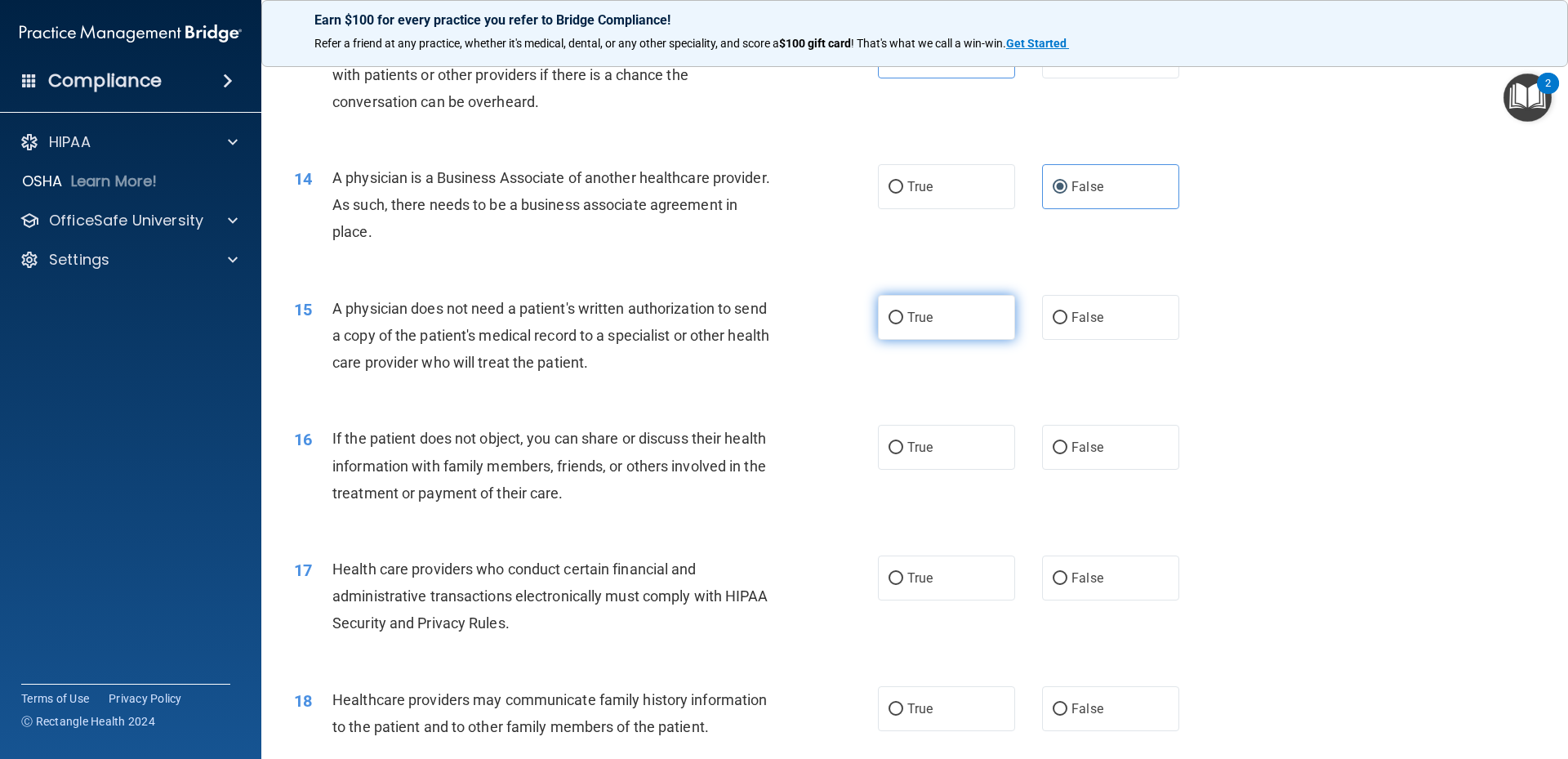
click at [949, 333] on label "True" at bounding box center [947, 317] width 138 height 45
click at [903, 324] on input "True" at bounding box center [896, 318] width 14 height 12
radio input "true"
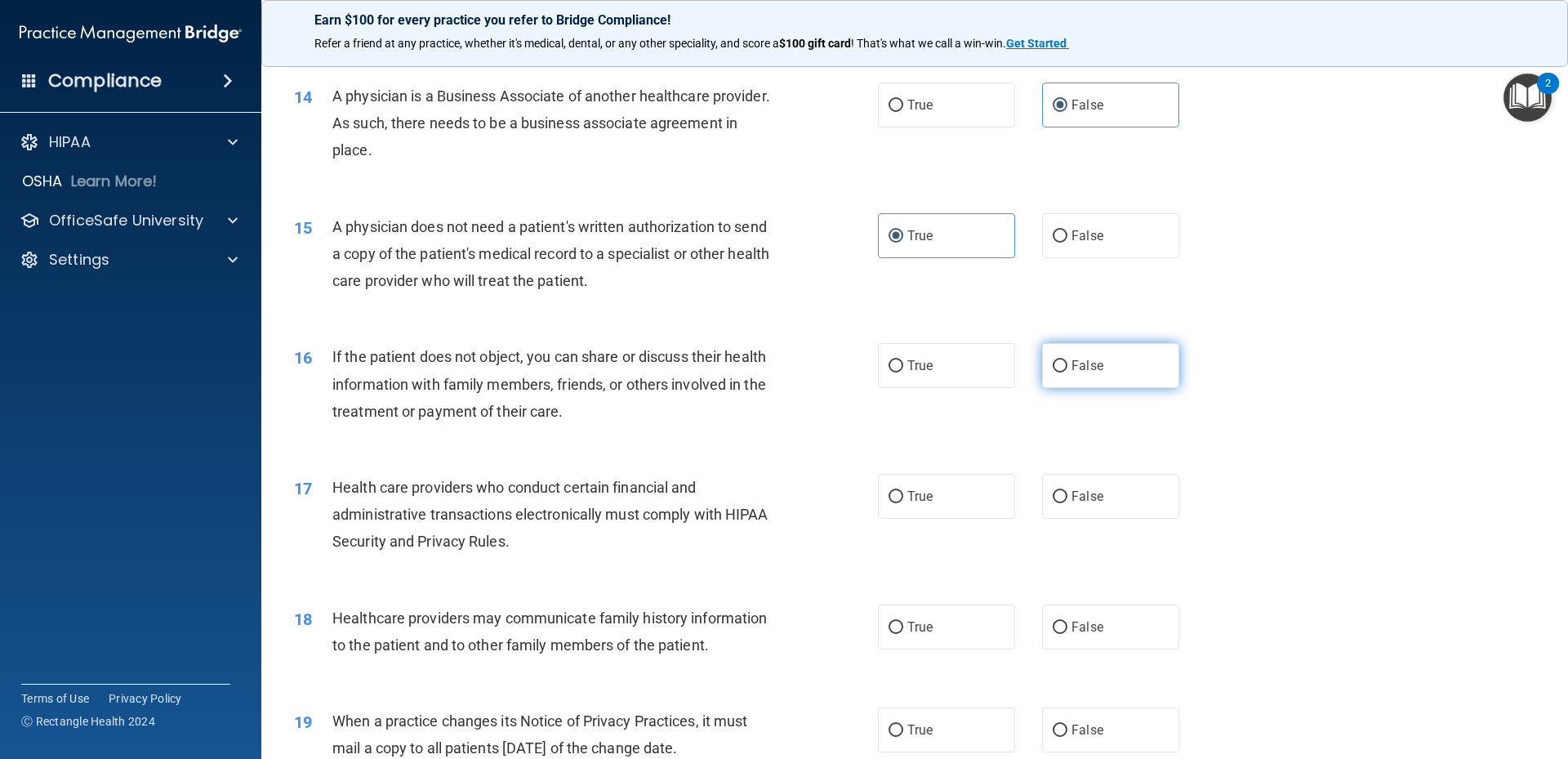
click at [1083, 376] on label "False" at bounding box center [1111, 365] width 138 height 45
click at [1067, 373] on input "False" at bounding box center [1059, 366] width 14 height 12
radio input "true"
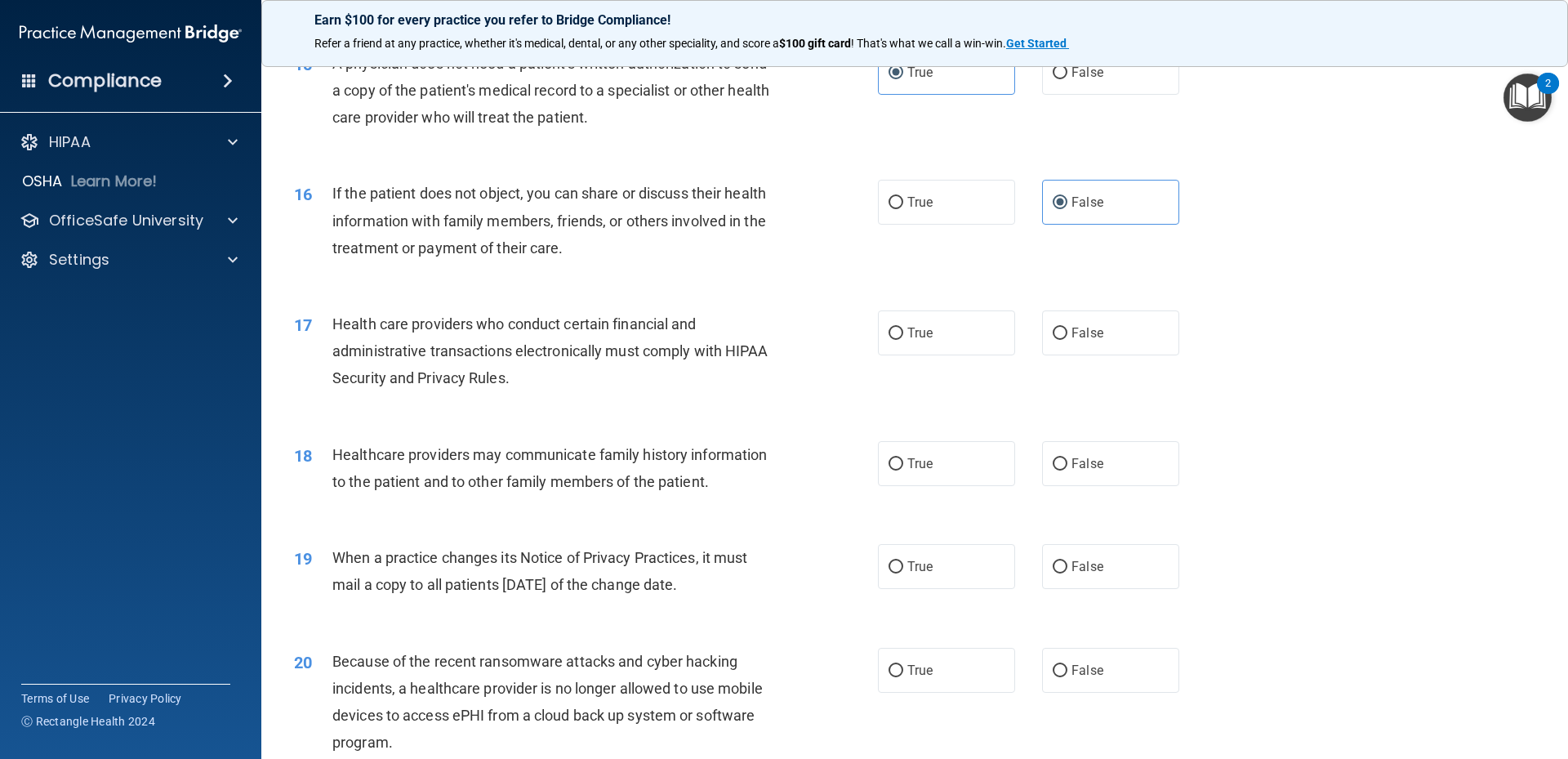
scroll to position [1879, 0]
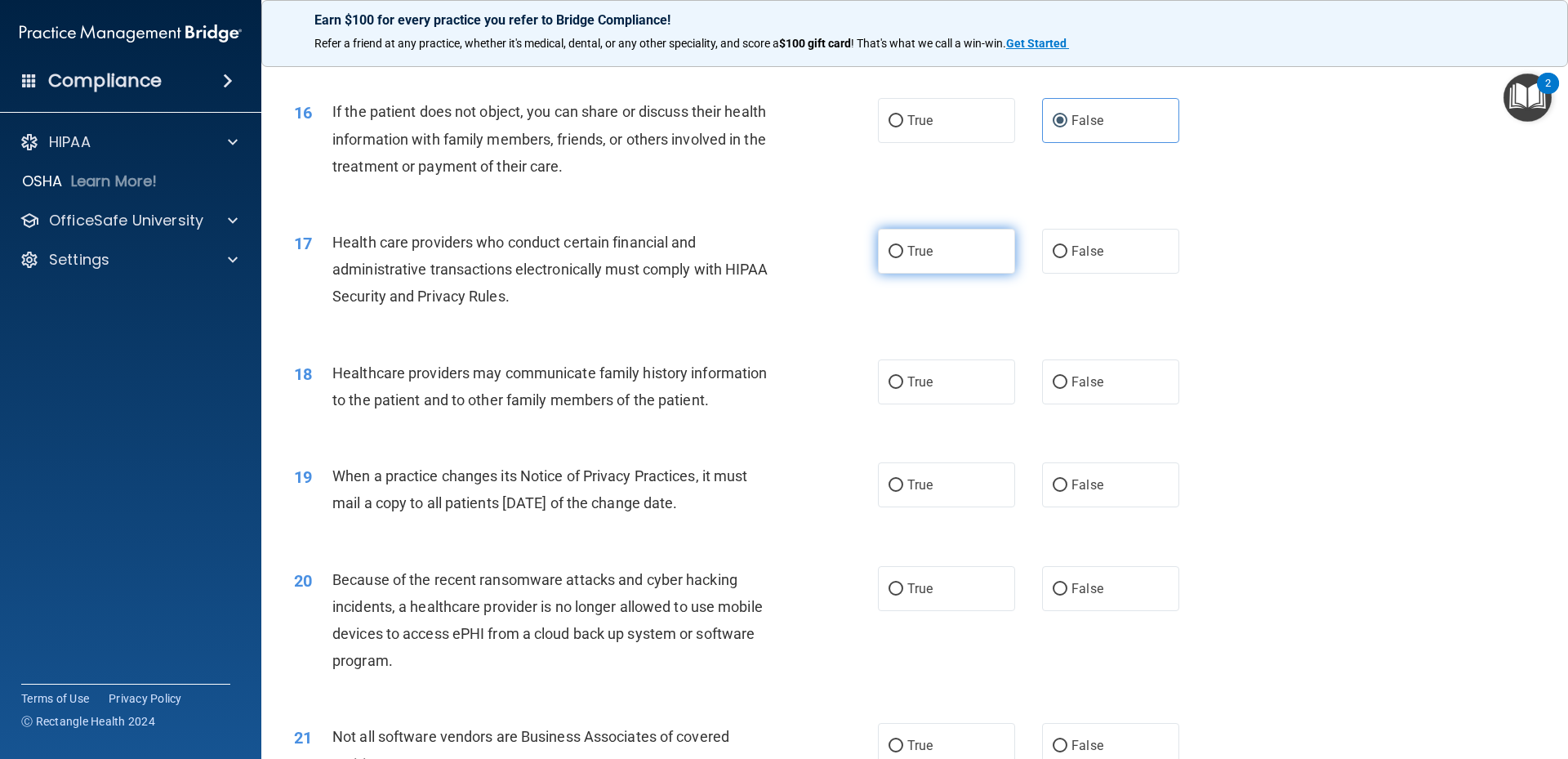
click at [900, 254] on label "True" at bounding box center [947, 250] width 138 height 45
click at [900, 254] on input "True" at bounding box center [896, 252] width 14 height 12
radio input "true"
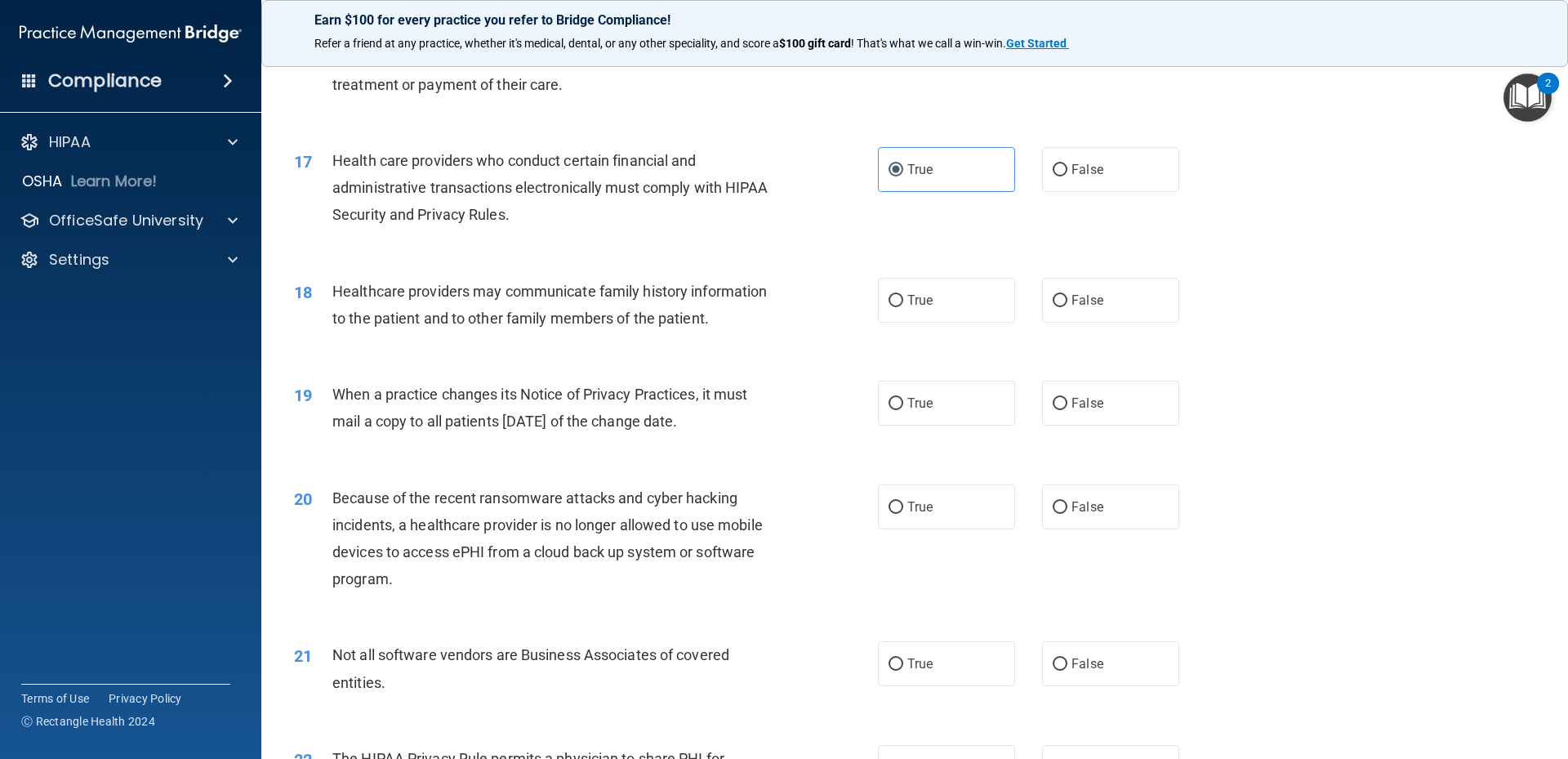
scroll to position [2042, 0]
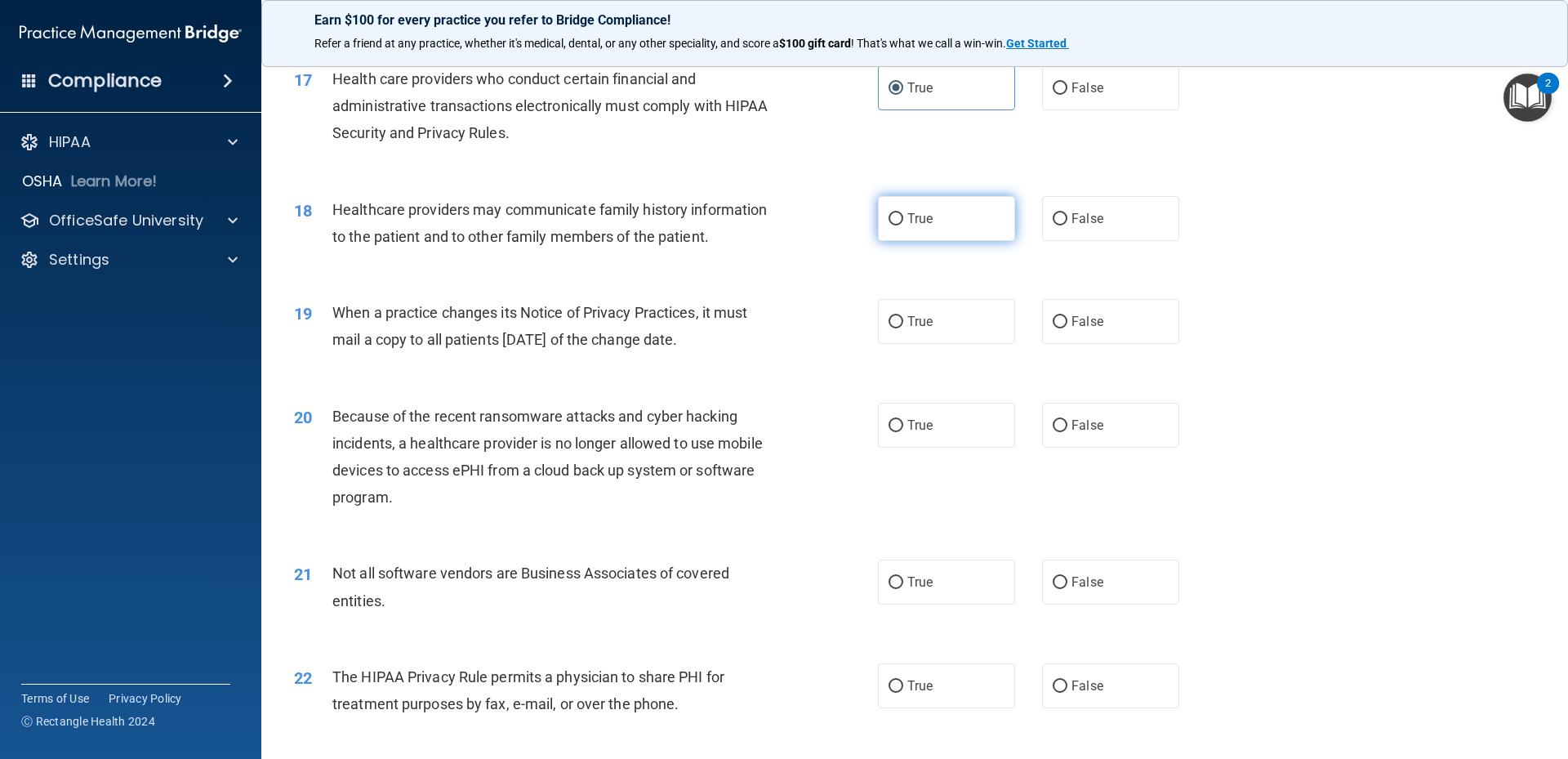
click at [964, 226] on label "True" at bounding box center [947, 218] width 138 height 45
click at [903, 226] on input "True" at bounding box center [896, 219] width 14 height 12
radio input "true"
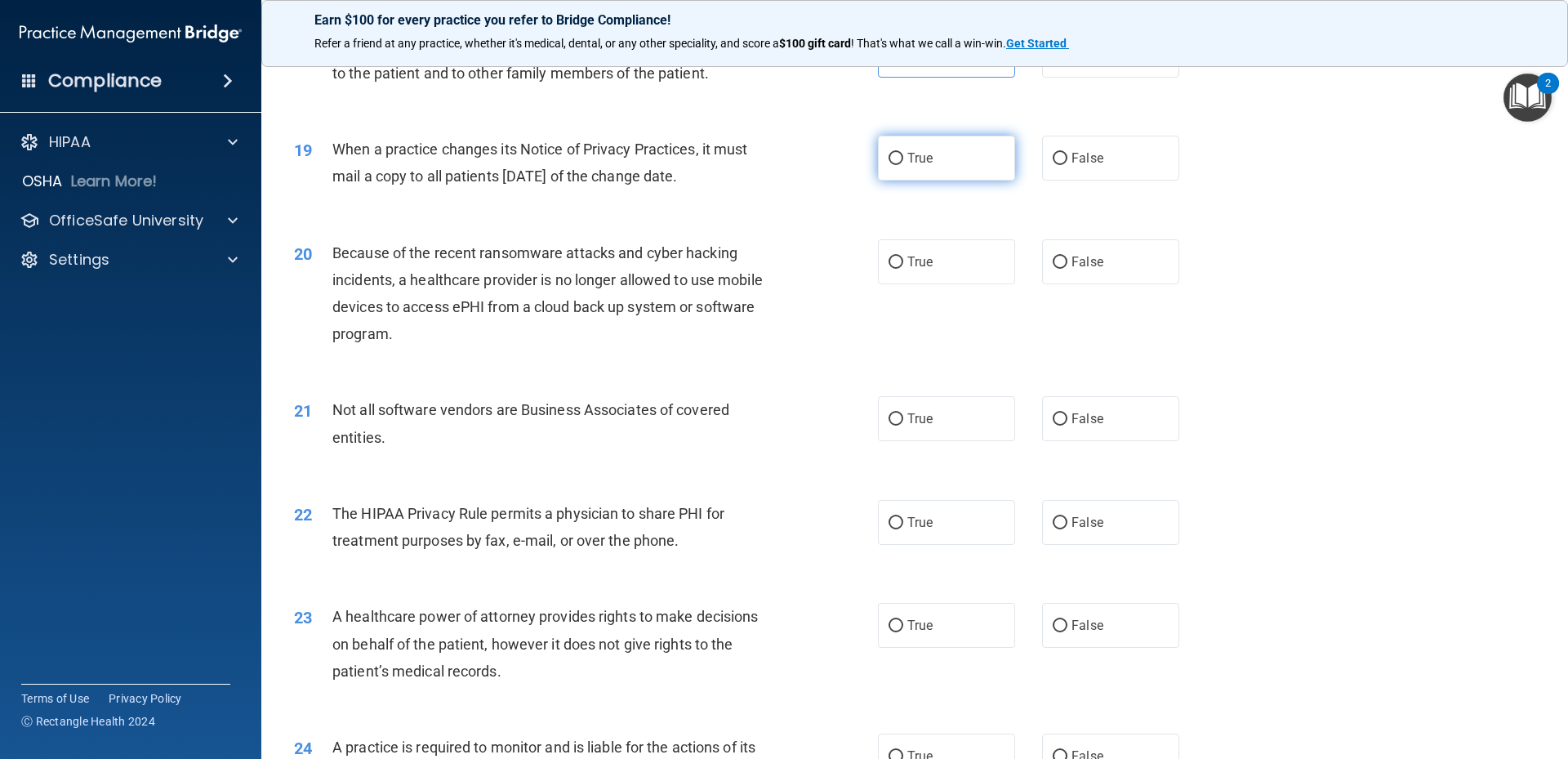
click at [943, 153] on label "True" at bounding box center [947, 158] width 138 height 45
click at [903, 153] on input "True" at bounding box center [896, 159] width 14 height 12
radio input "true"
click at [1047, 149] on label "False" at bounding box center [1111, 158] width 138 height 45
click at [1053, 153] on input "False" at bounding box center [1059, 159] width 14 height 12
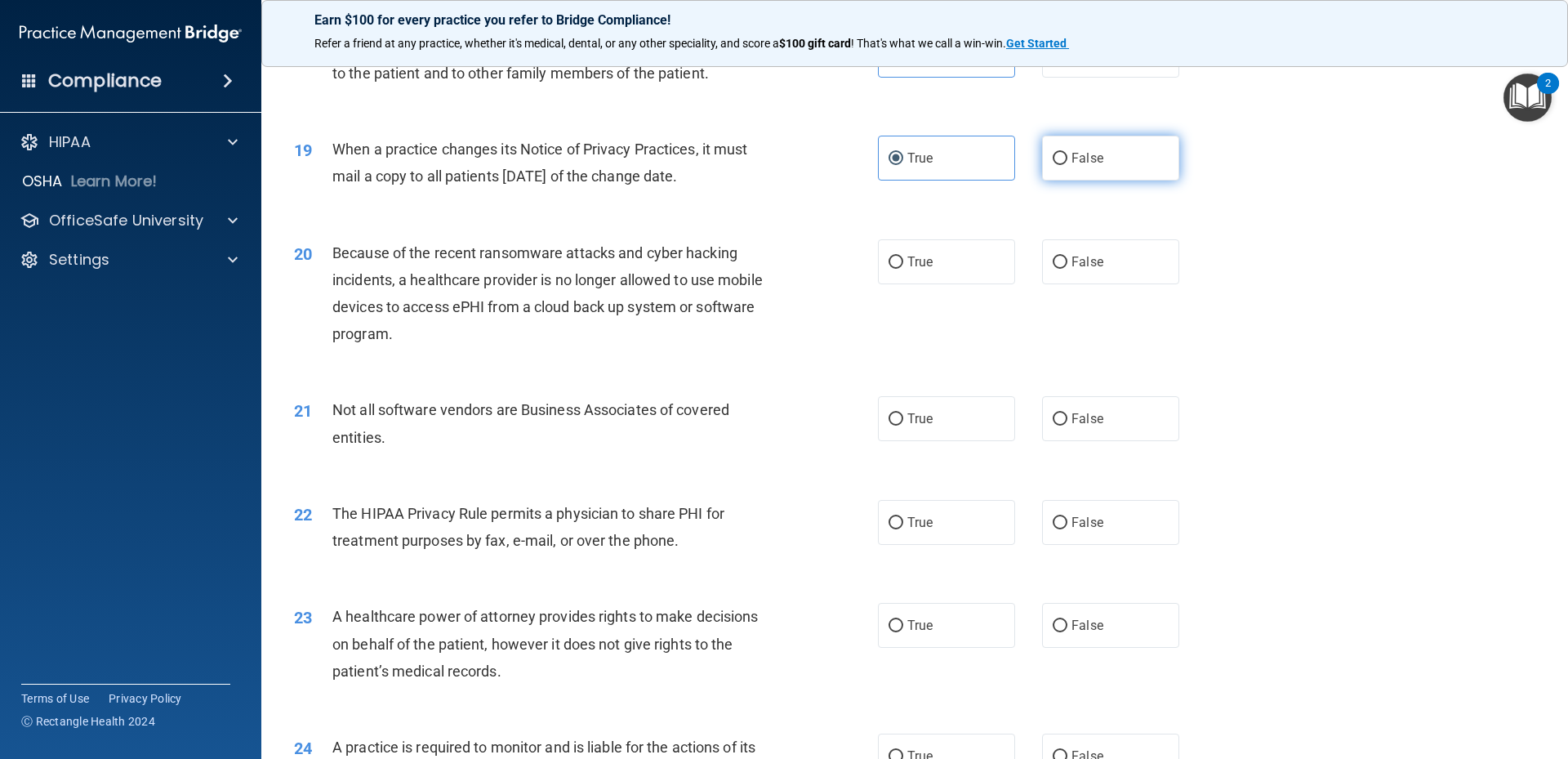
radio input "true"
radio input "false"
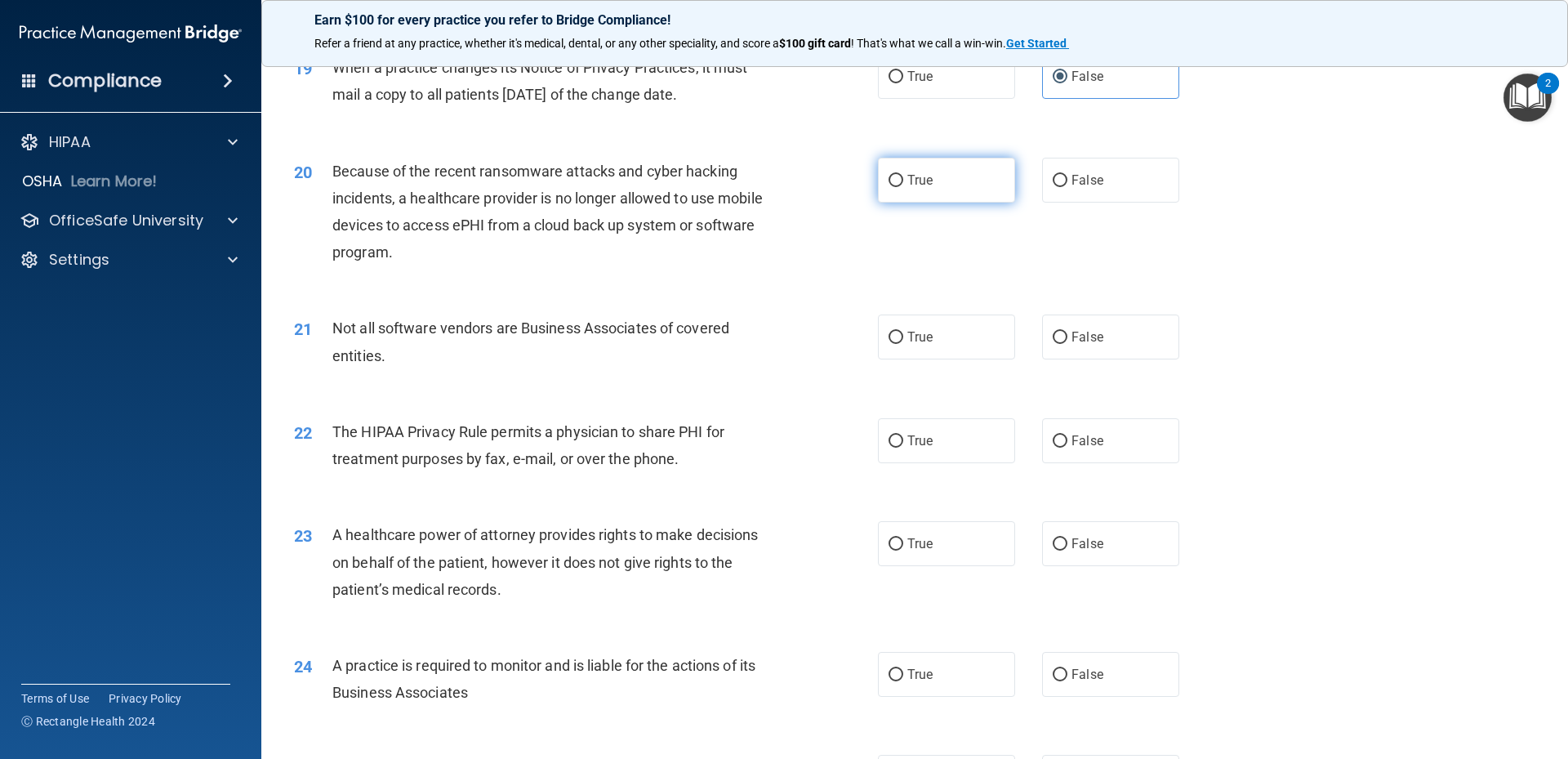
click at [932, 180] on label "True" at bounding box center [947, 180] width 138 height 45
click at [903, 180] on input "True" at bounding box center [896, 181] width 14 height 12
radio input "true"
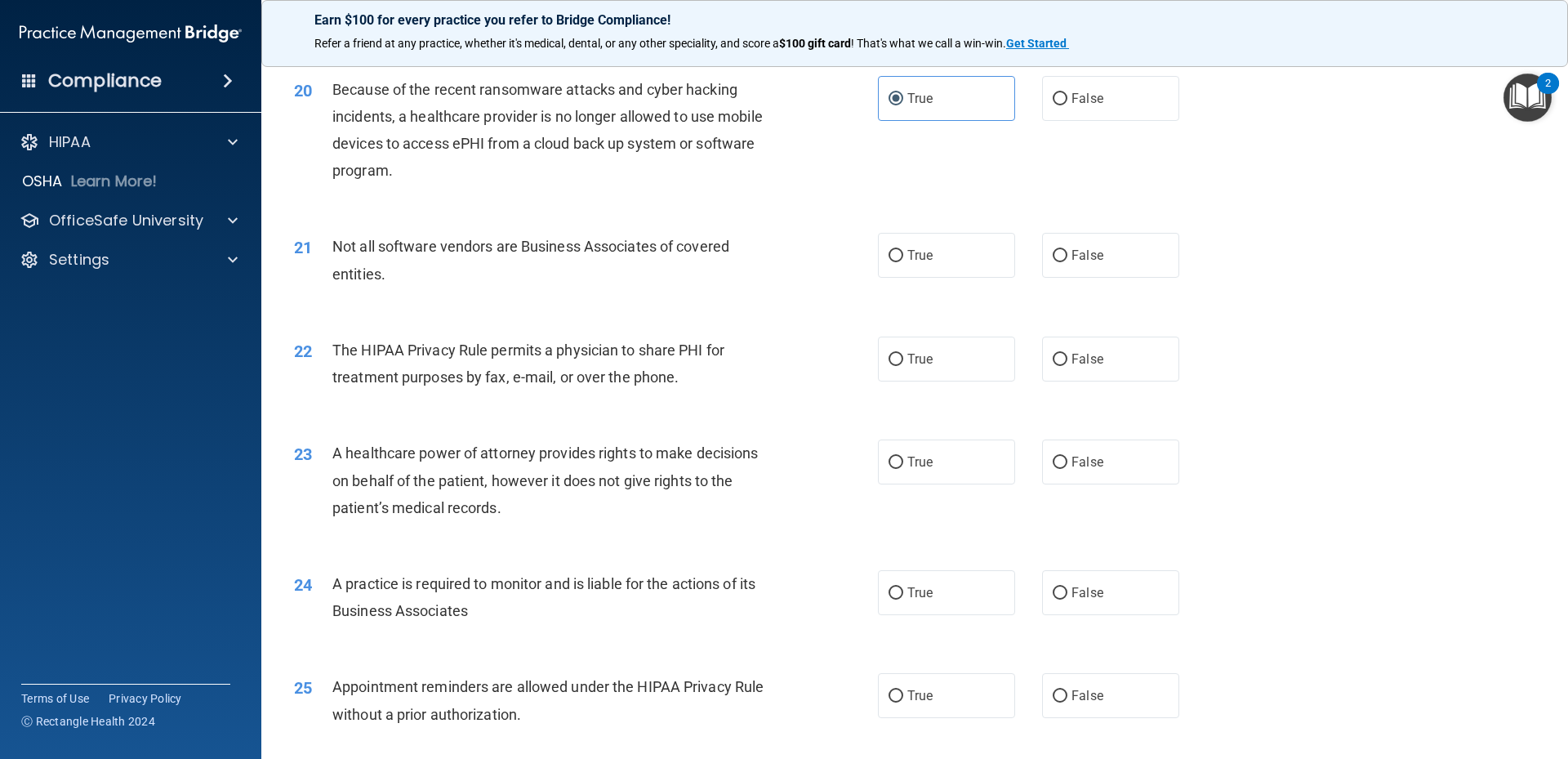
scroll to position [2450, 0]
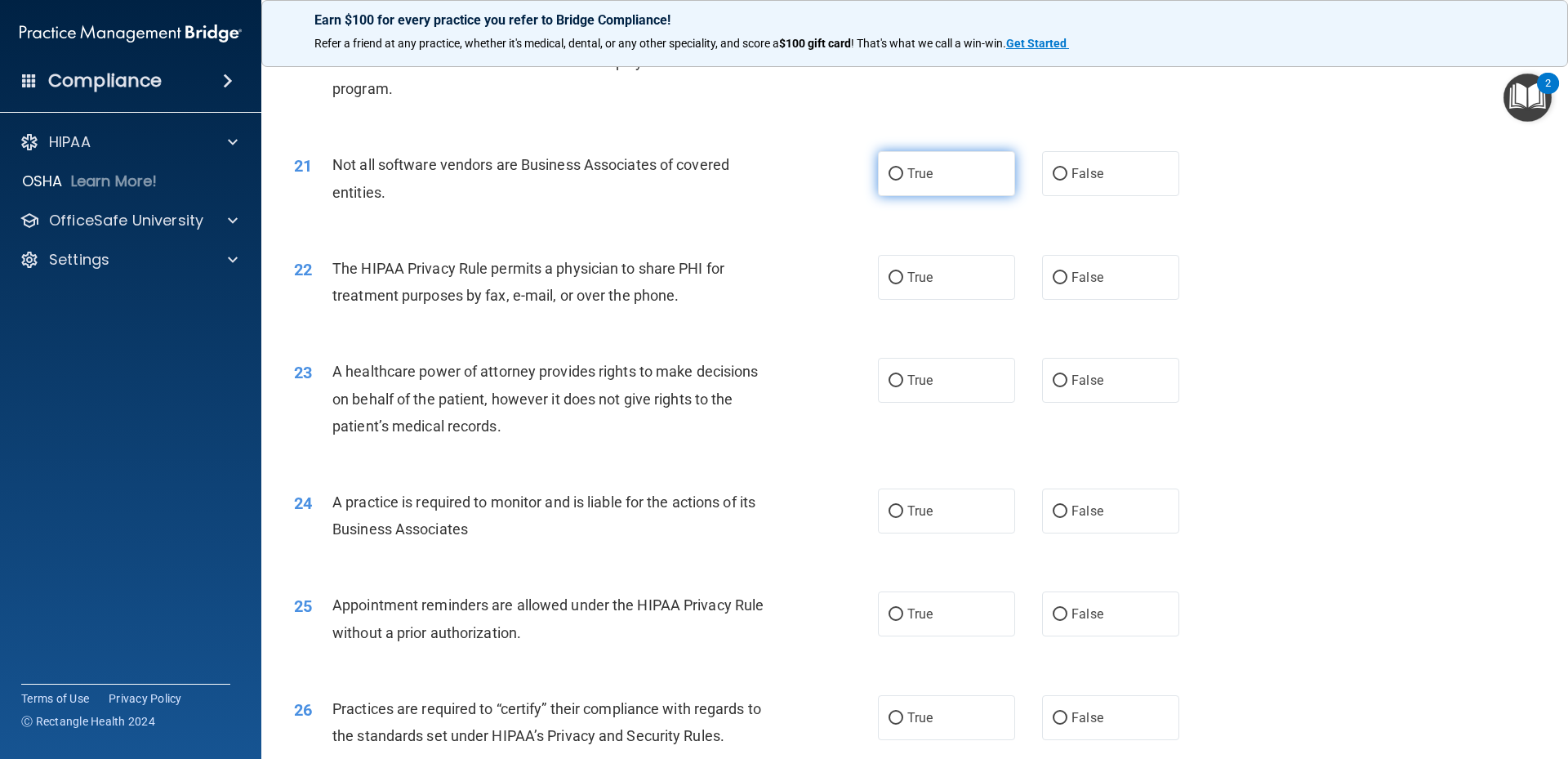
click at [891, 183] on label "True" at bounding box center [947, 173] width 138 height 45
click at [891, 181] on input "True" at bounding box center [896, 174] width 14 height 12
radio input "true"
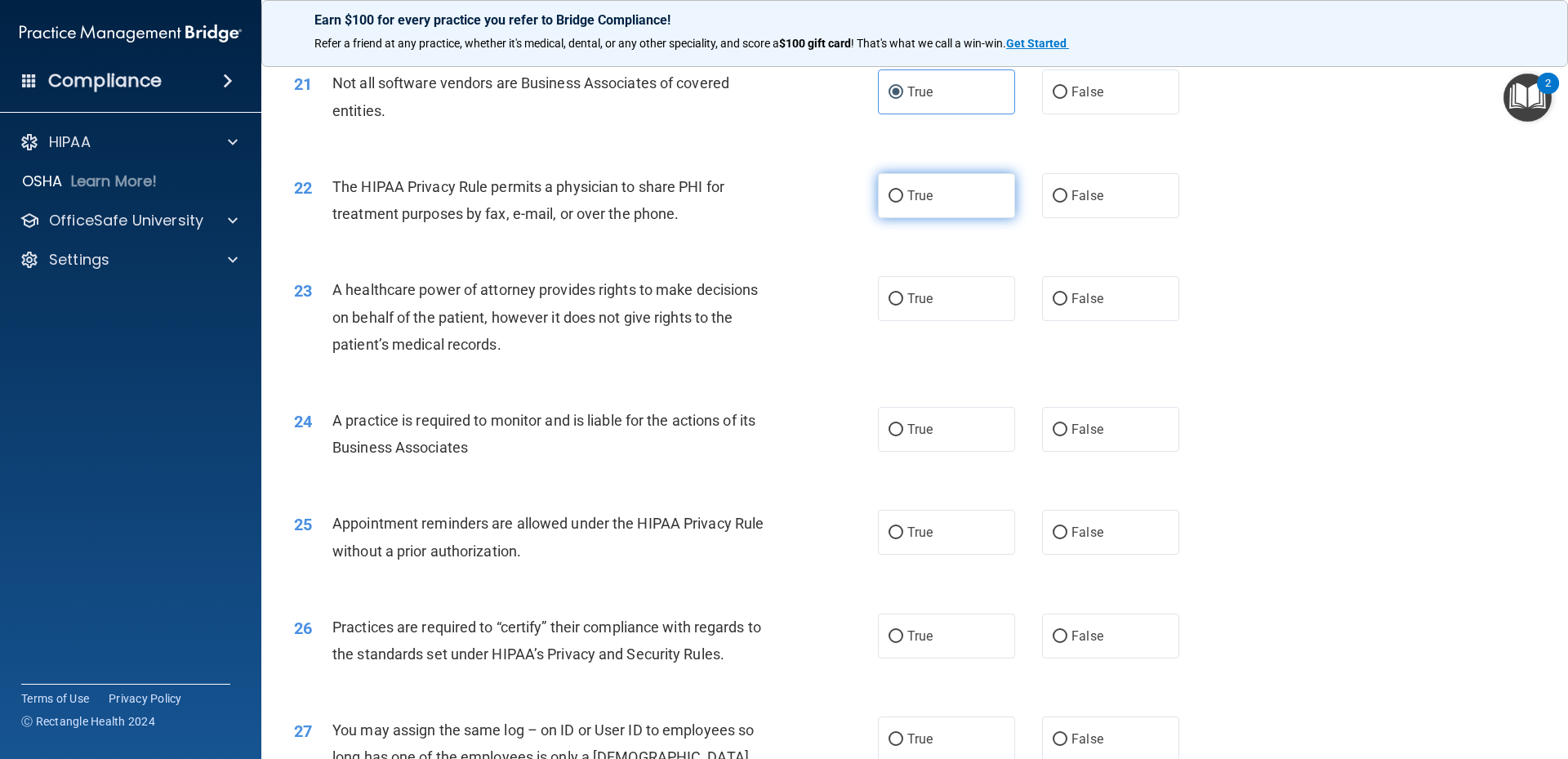
click at [919, 197] on span "True" at bounding box center [920, 195] width 25 height 15
click at [903, 197] on input "True" at bounding box center [896, 196] width 14 height 12
radio input "true"
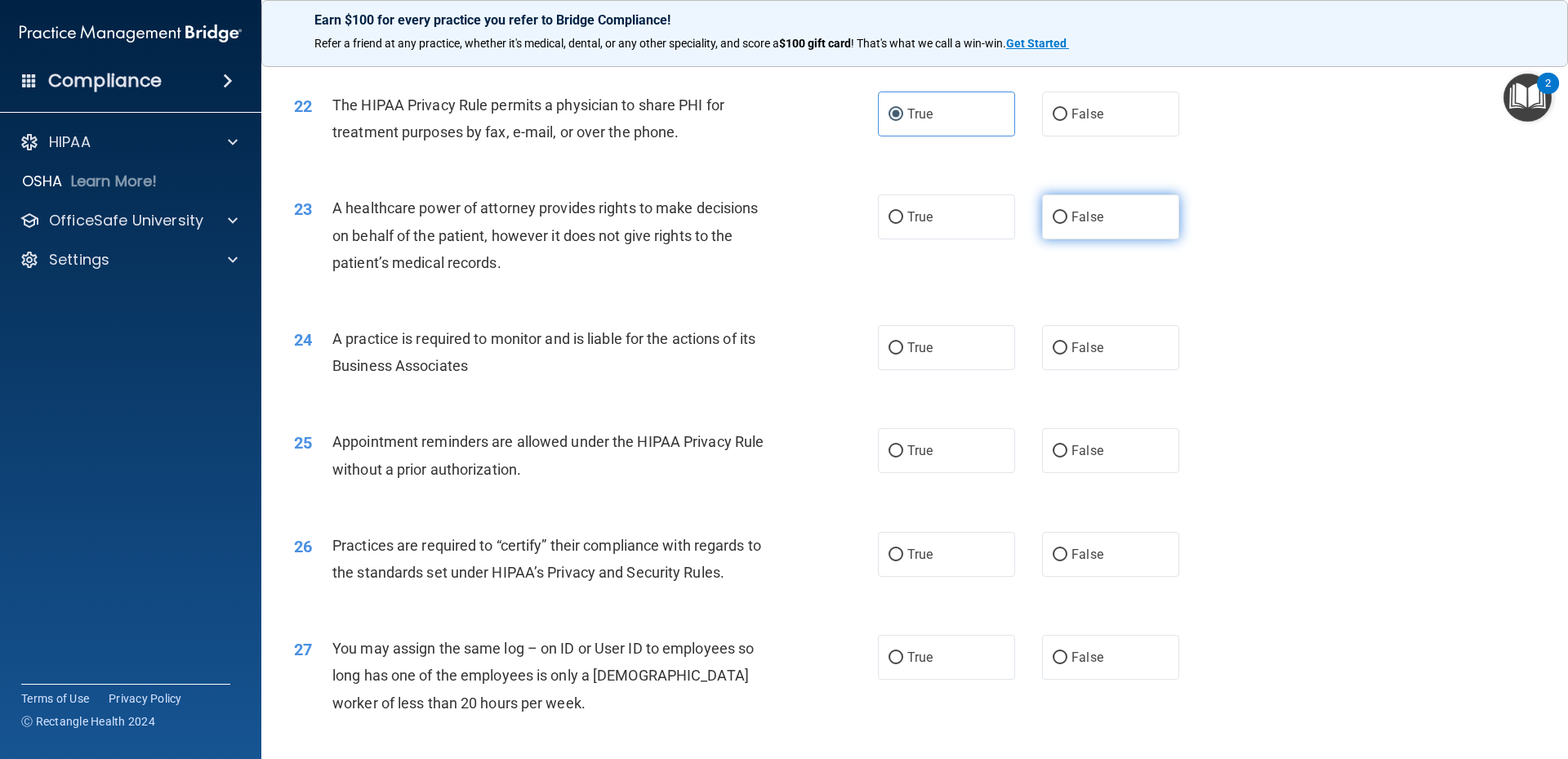
click at [1123, 228] on label "False" at bounding box center [1111, 216] width 138 height 45
click at [1067, 224] on input "False" at bounding box center [1059, 217] width 14 height 12
radio input "true"
click at [1141, 355] on label "False" at bounding box center [1111, 347] width 138 height 45
click at [1067, 355] on input "False" at bounding box center [1059, 348] width 14 height 12
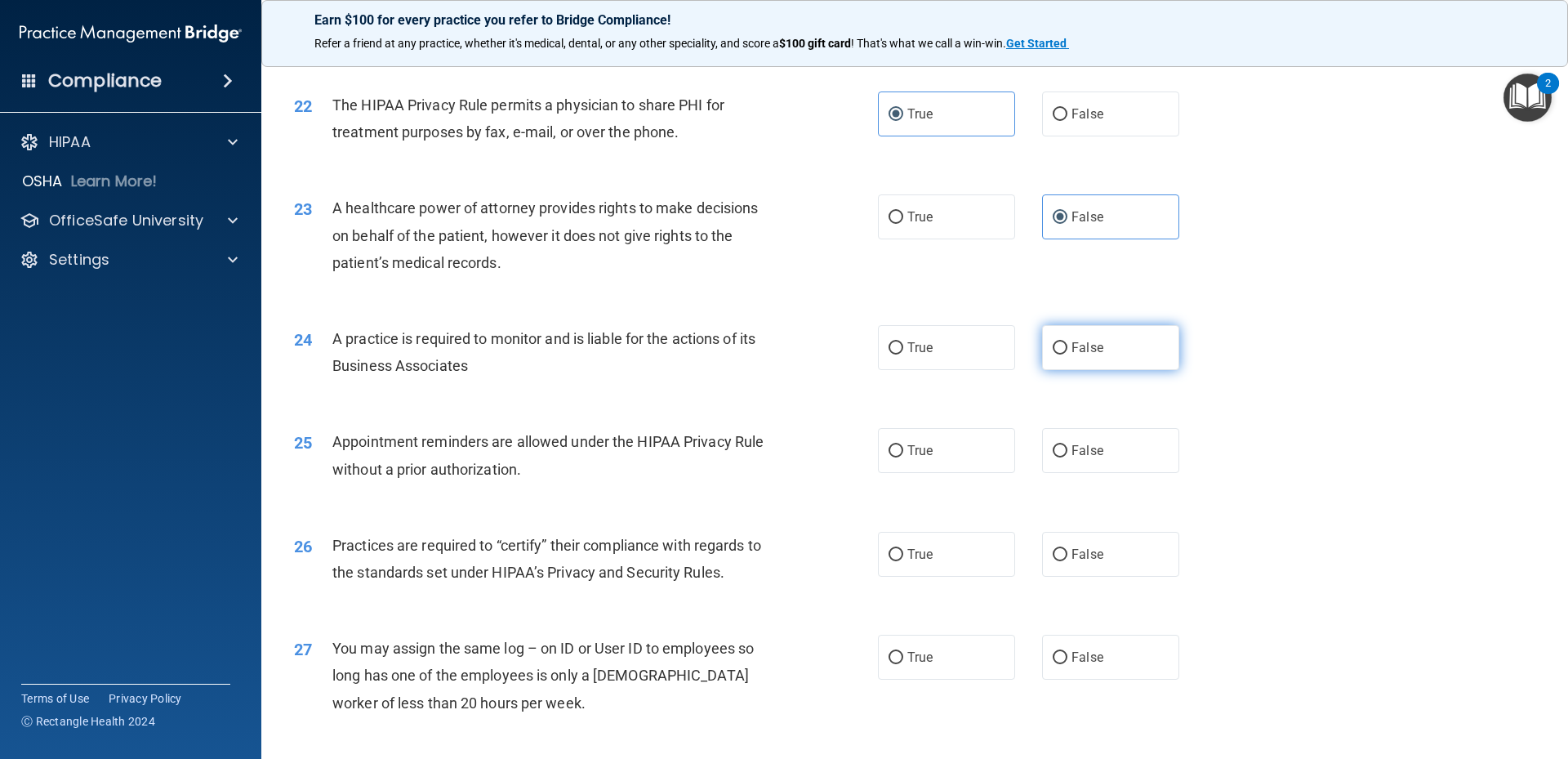
radio input "true"
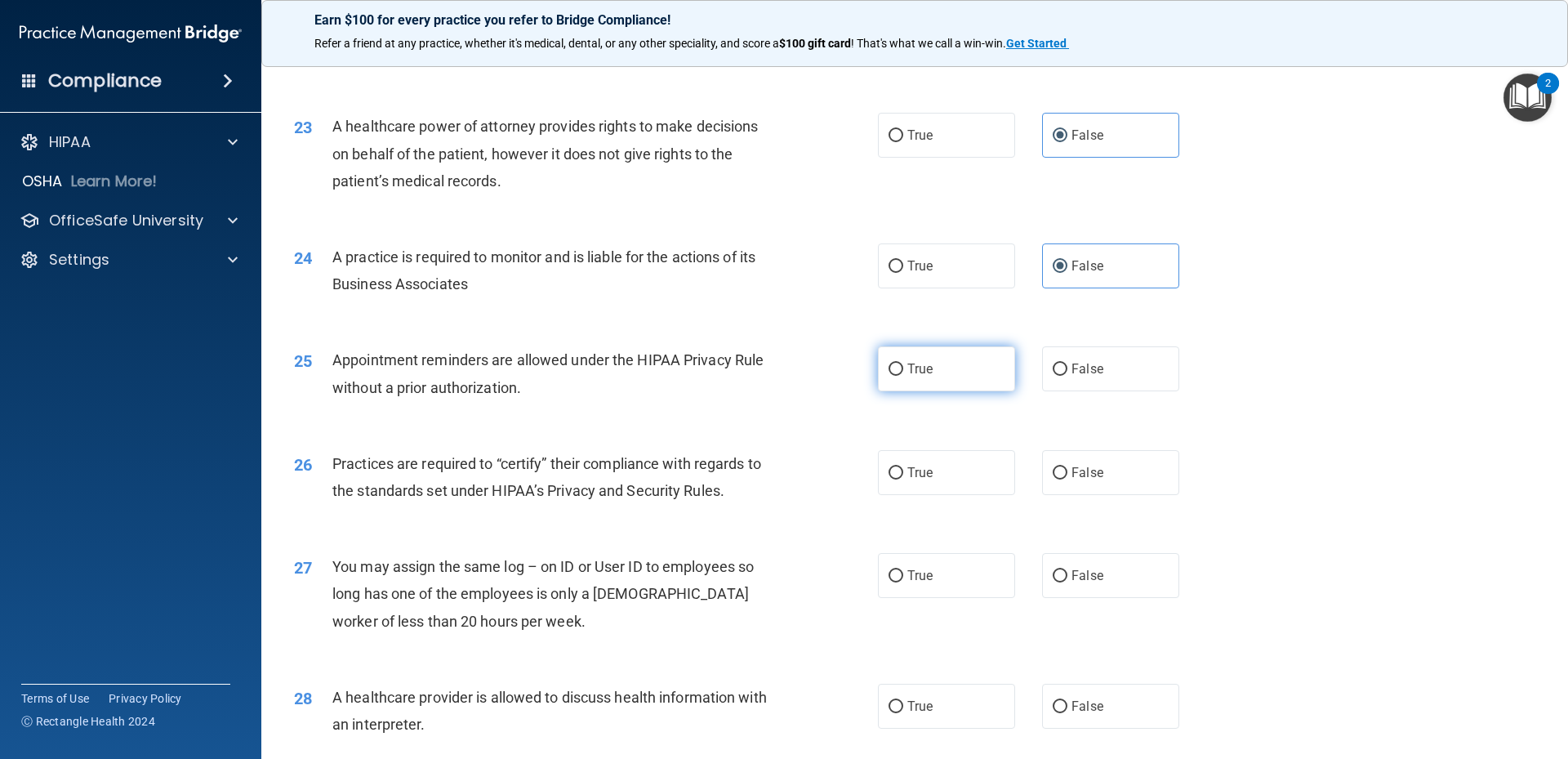
click at [913, 376] on span "True" at bounding box center [920, 368] width 25 height 15
click at [903, 376] on input "True" at bounding box center [896, 369] width 14 height 12
radio input "true"
click at [892, 468] on input "True" at bounding box center [896, 473] width 14 height 12
radio input "true"
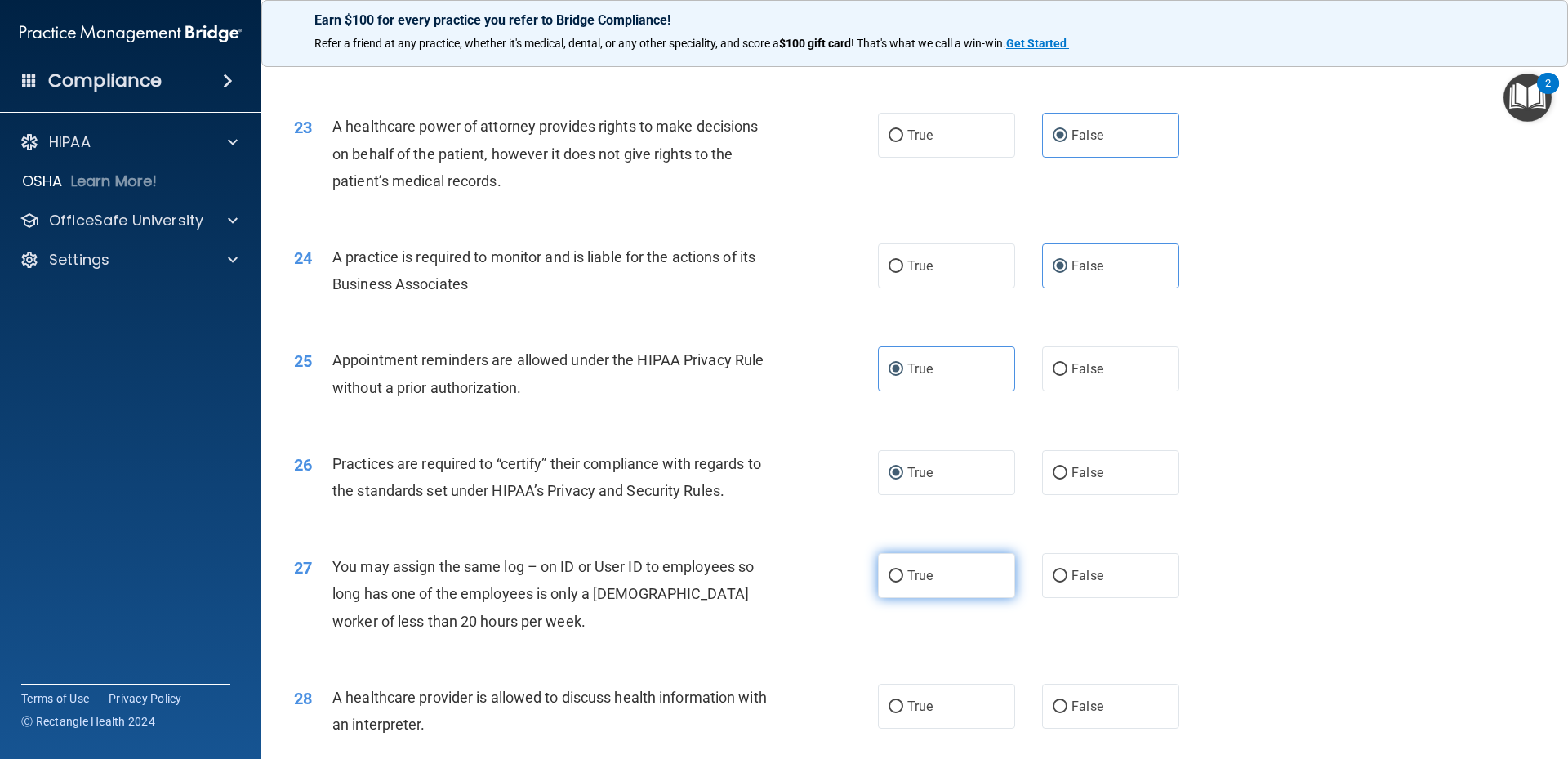
scroll to position [2777, 0]
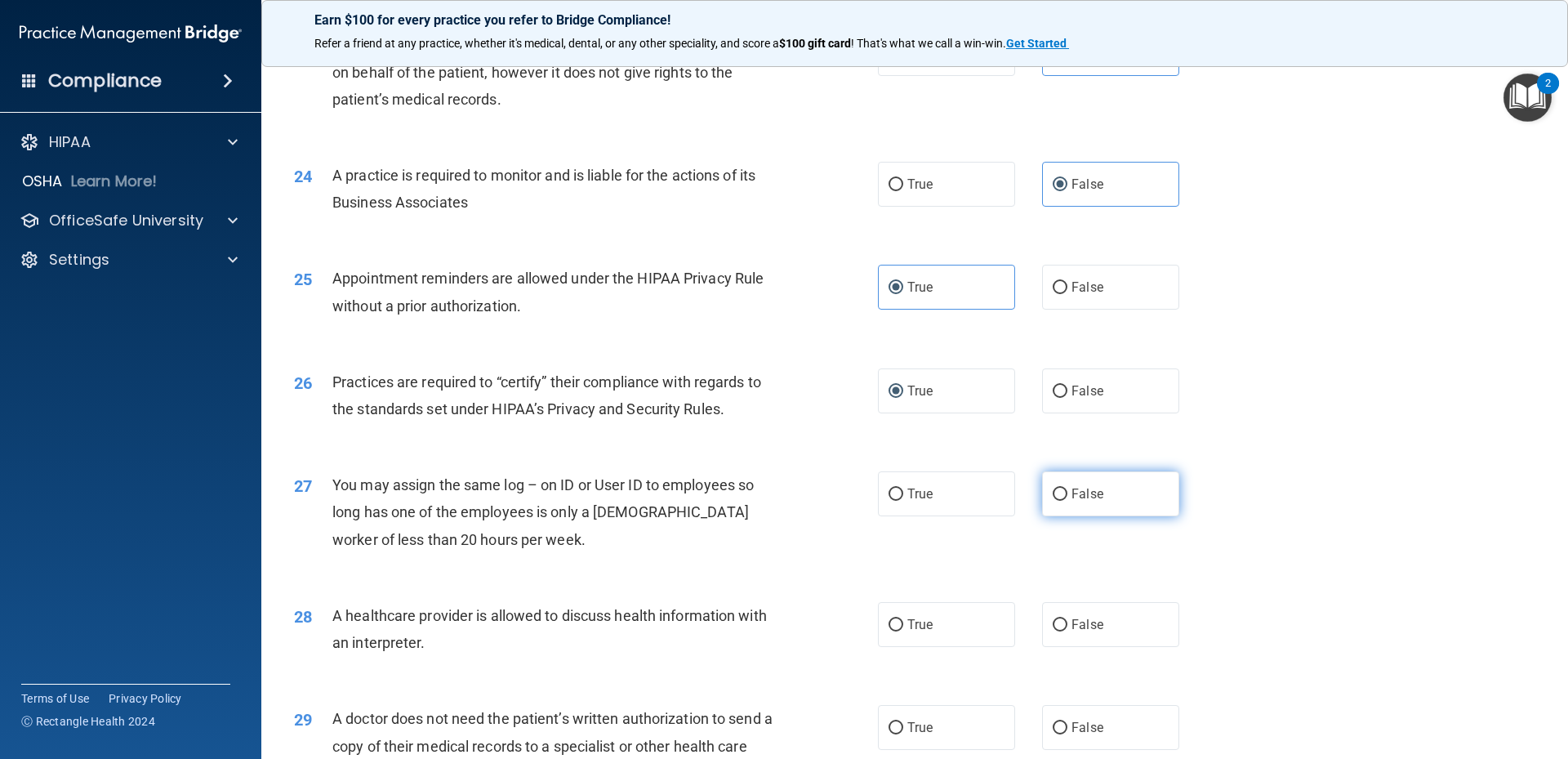
click at [1096, 497] on label "False" at bounding box center [1111, 493] width 138 height 45
click at [1067, 497] on input "False" at bounding box center [1059, 494] width 14 height 12
radio input "true"
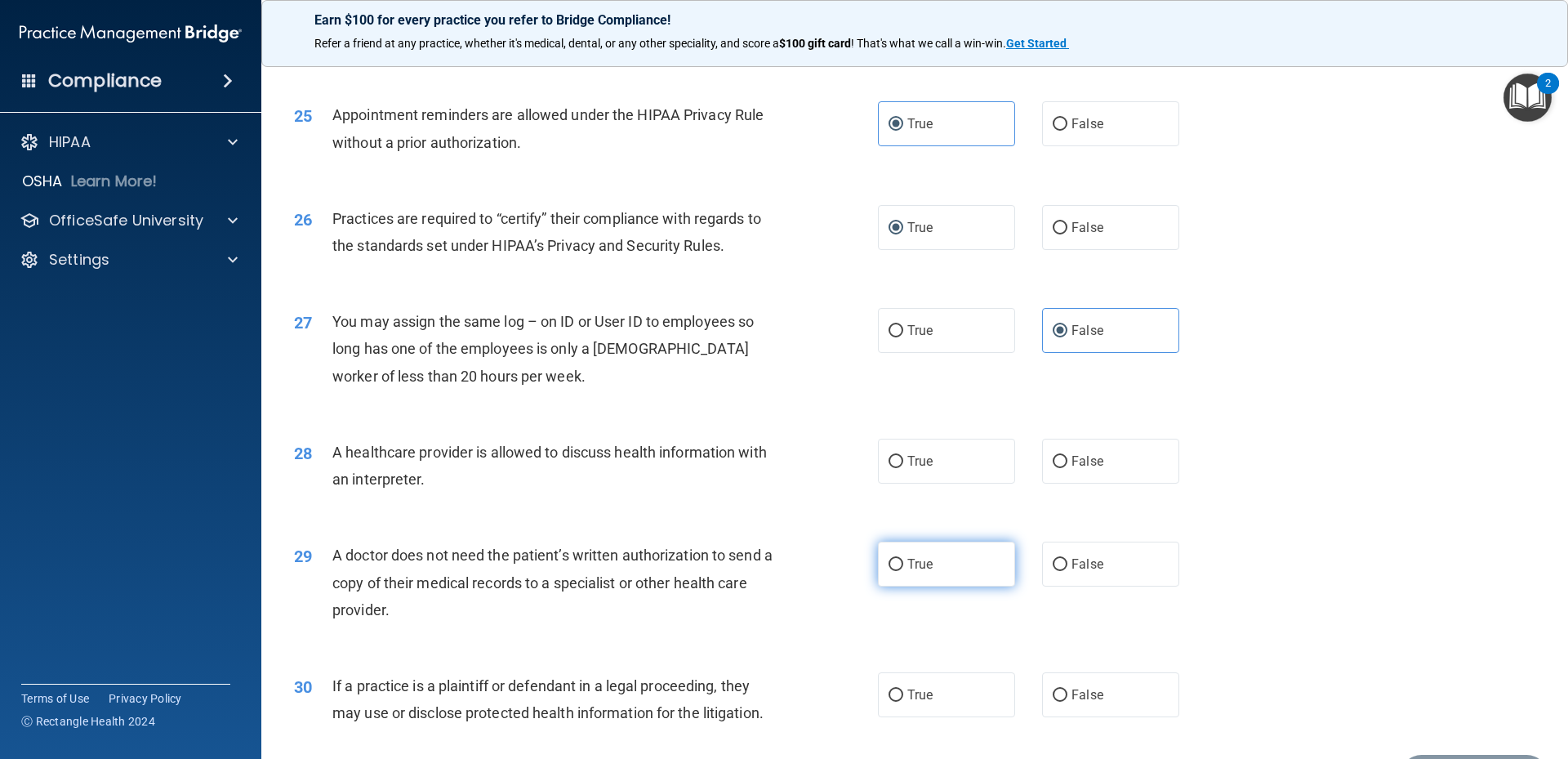
click at [974, 553] on label "True" at bounding box center [947, 564] width 138 height 45
click at [903, 559] on input "True" at bounding box center [896, 565] width 14 height 12
radio input "true"
click at [1054, 241] on label "False" at bounding box center [1111, 227] width 138 height 45
click at [1054, 234] on input "False" at bounding box center [1059, 228] width 14 height 12
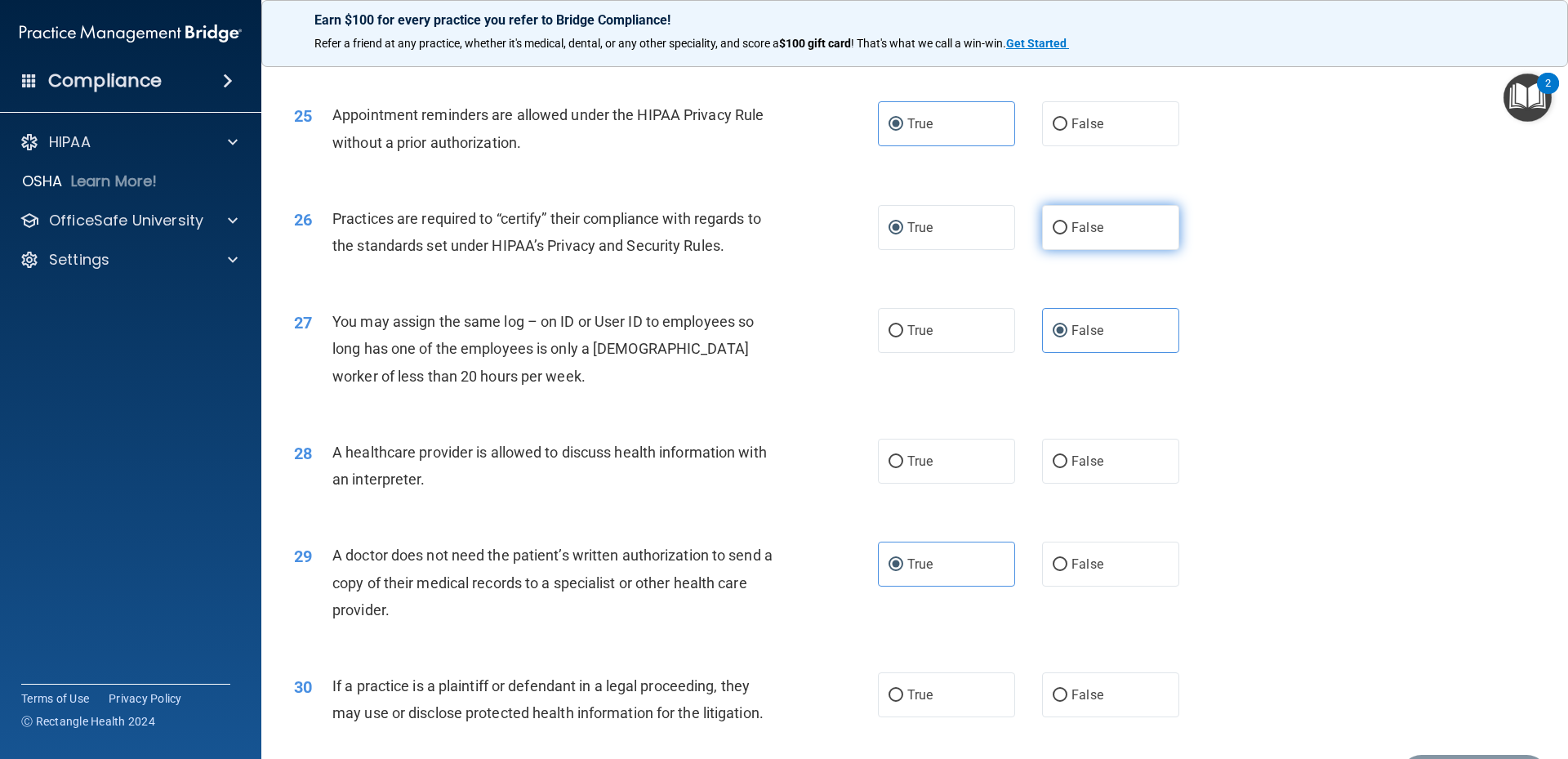
radio input "true"
radio input "false"
click at [1054, 475] on label "False" at bounding box center [1111, 461] width 138 height 45
click at [1054, 468] on input "False" at bounding box center [1059, 462] width 14 height 12
radio input "true"
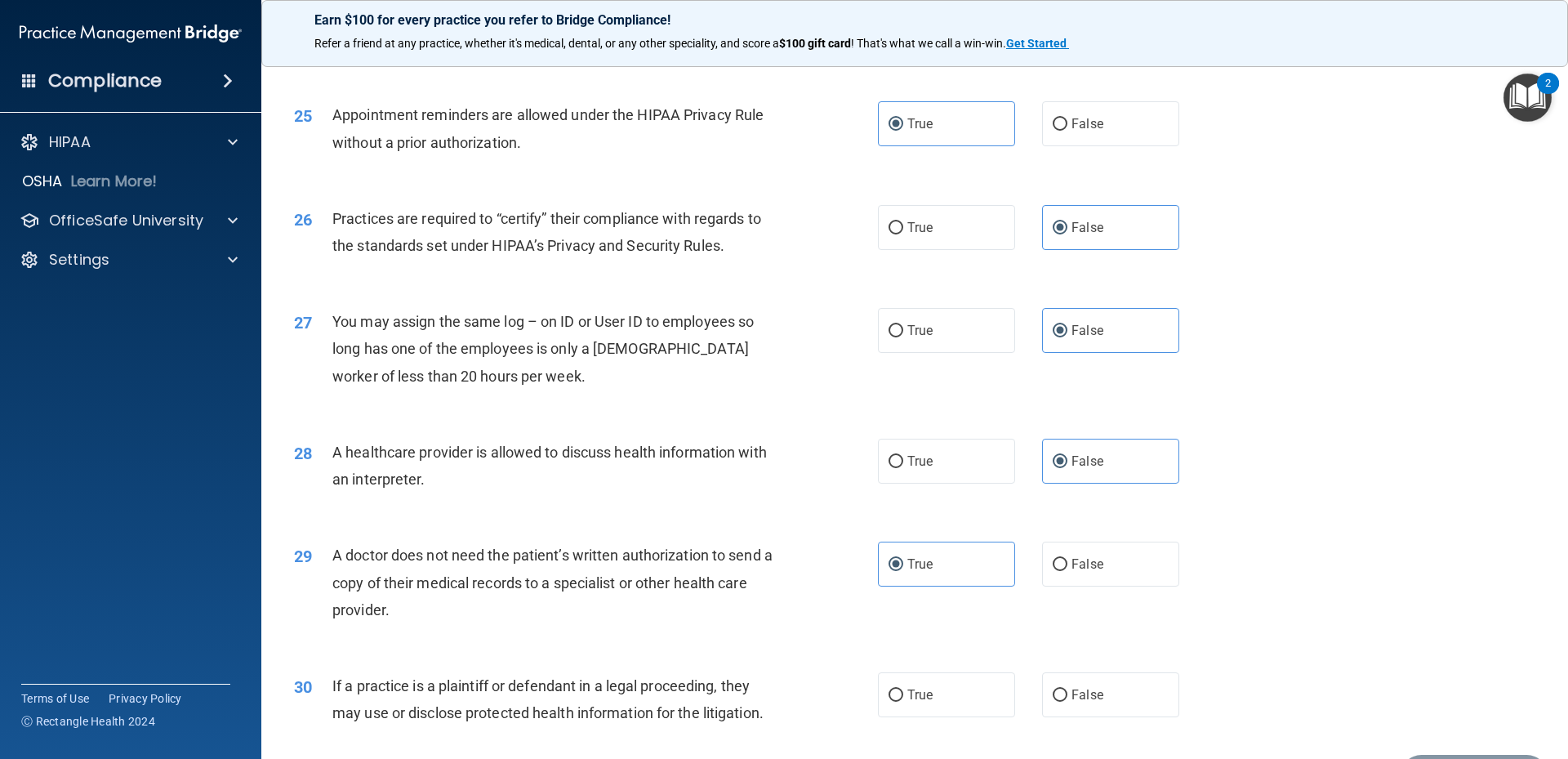
scroll to position [3043, 0]
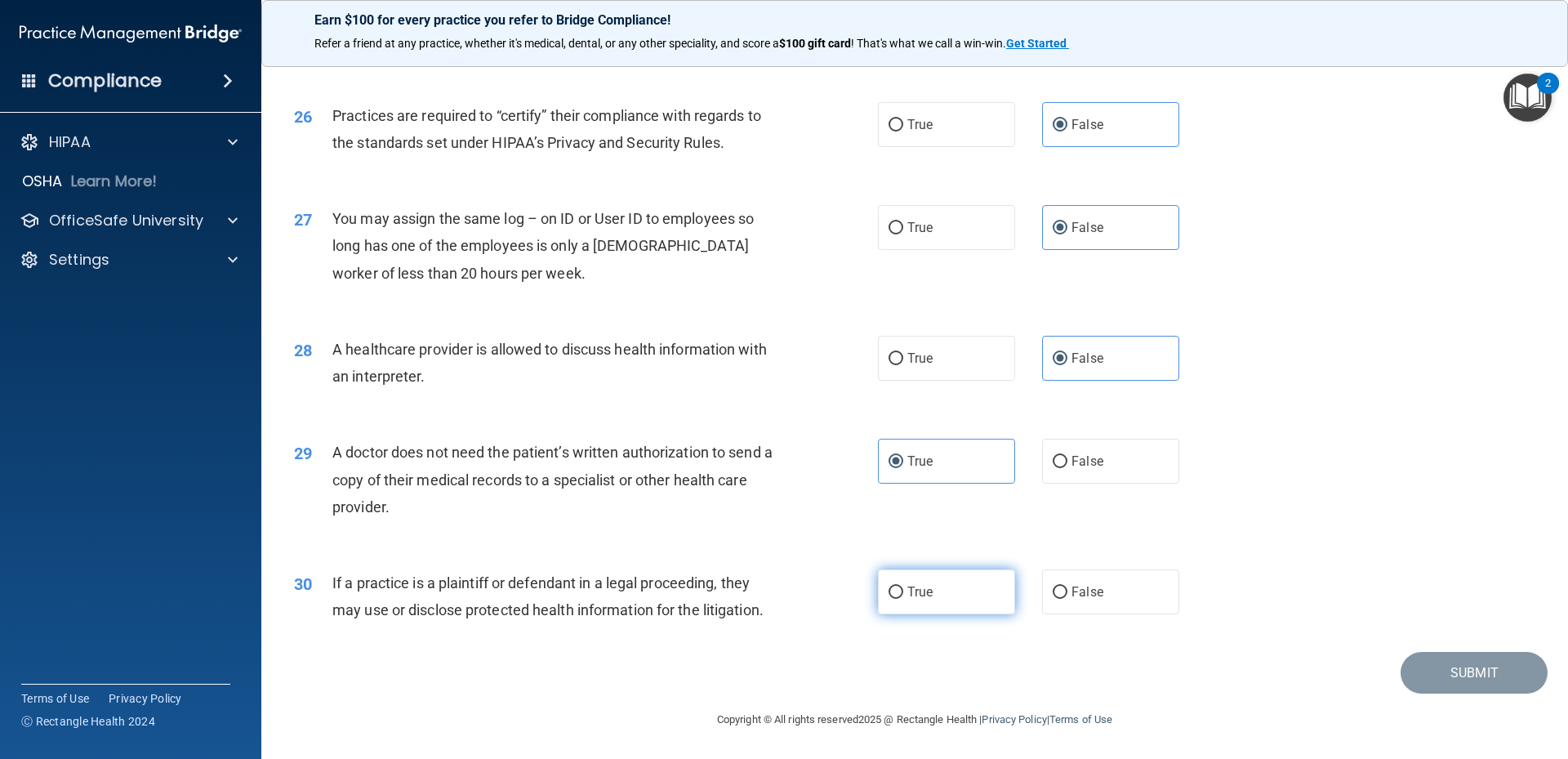
click at [925, 592] on span "True" at bounding box center [920, 592] width 25 height 15
click at [903, 592] on input "True" at bounding box center [896, 593] width 14 height 12
radio input "true"
click at [1425, 677] on button "Submit" at bounding box center [1474, 672] width 147 height 42
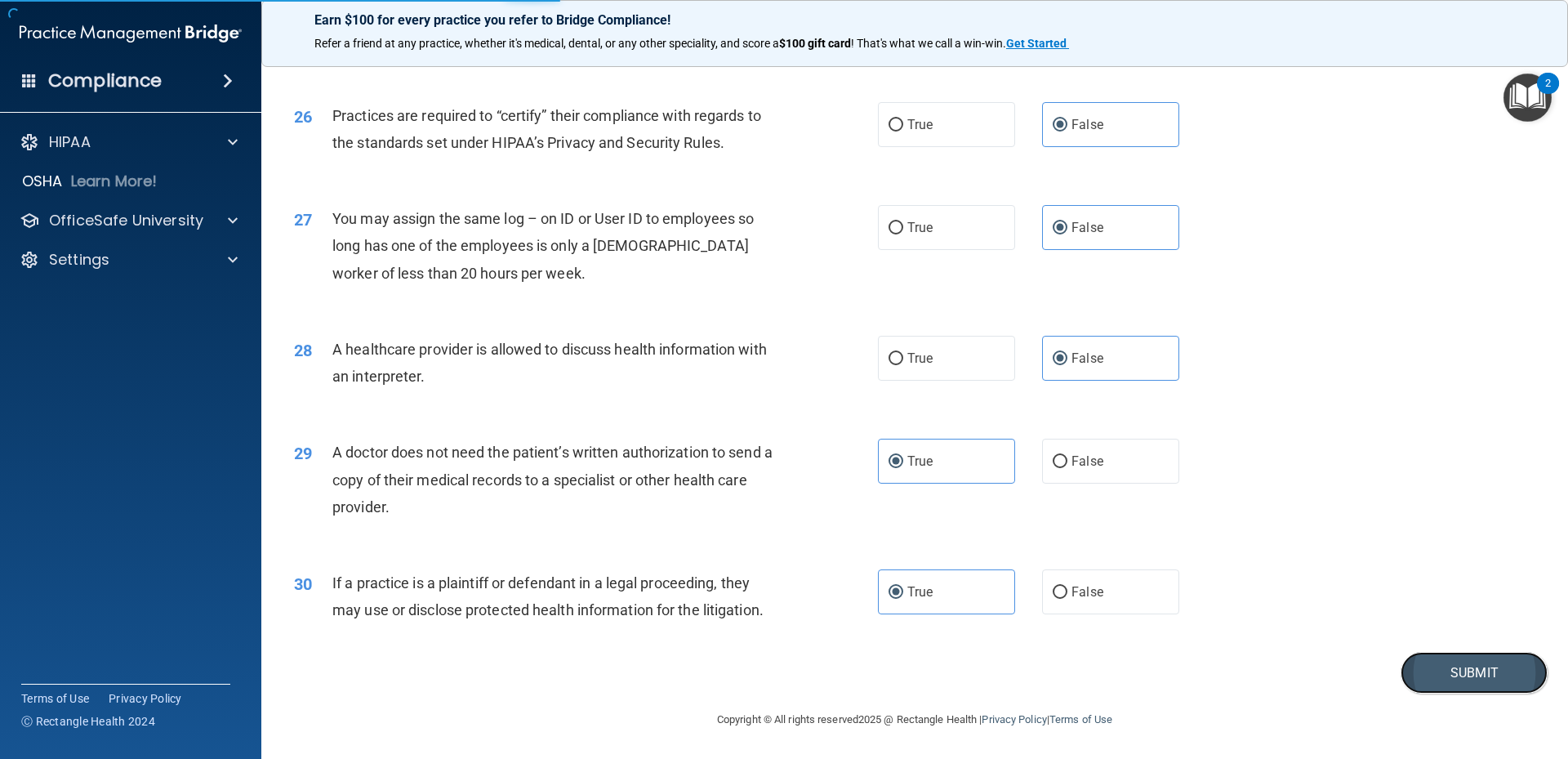
drag, startPoint x: 1442, startPoint y: 678, endPoint x: 1420, endPoint y: 659, distance: 29.1
click at [1442, 678] on button "Submit" at bounding box center [1474, 672] width 147 height 42
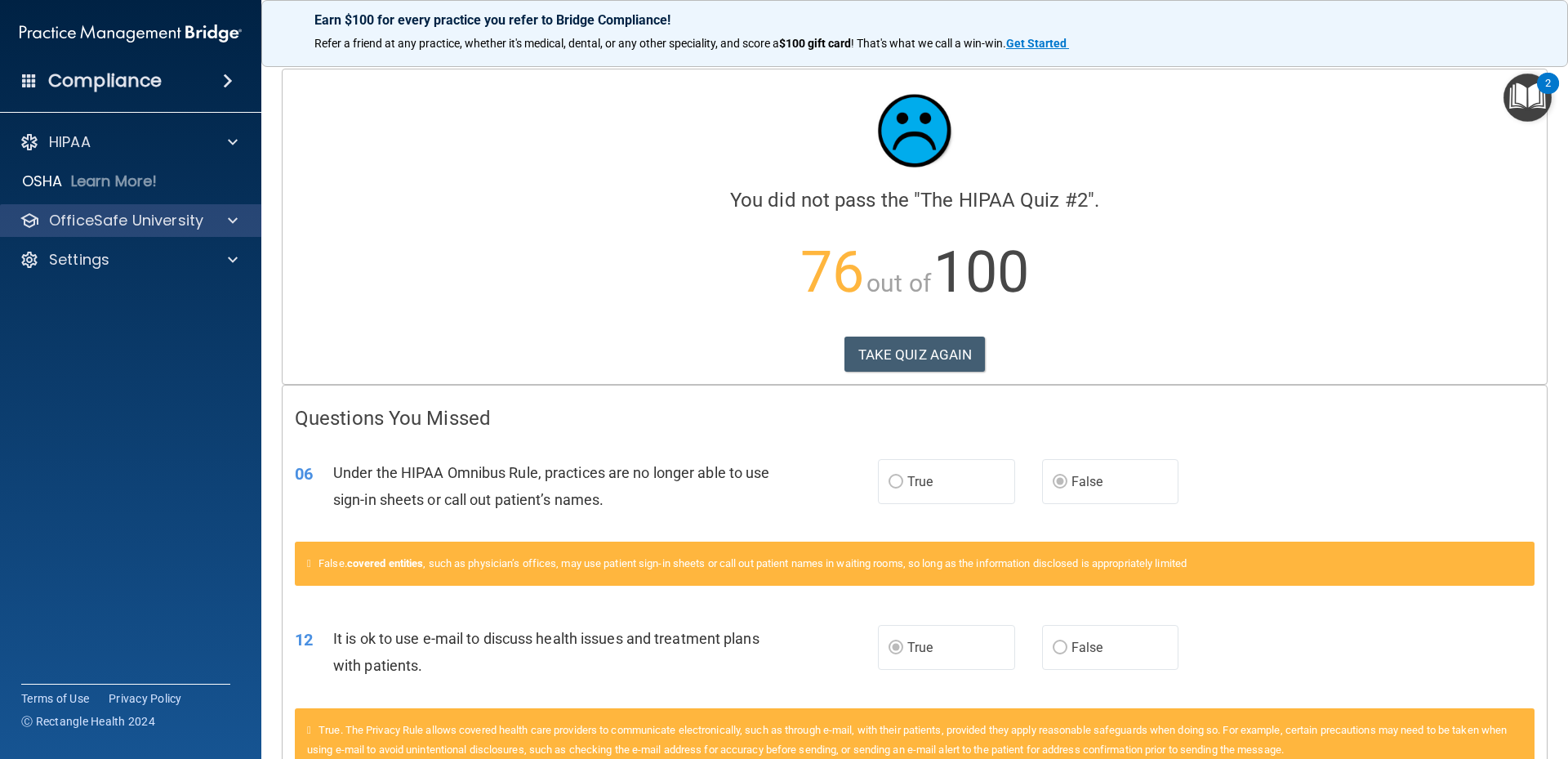
click at [218, 208] on div "OfficeSafe University" at bounding box center [131, 221] width 262 height 32
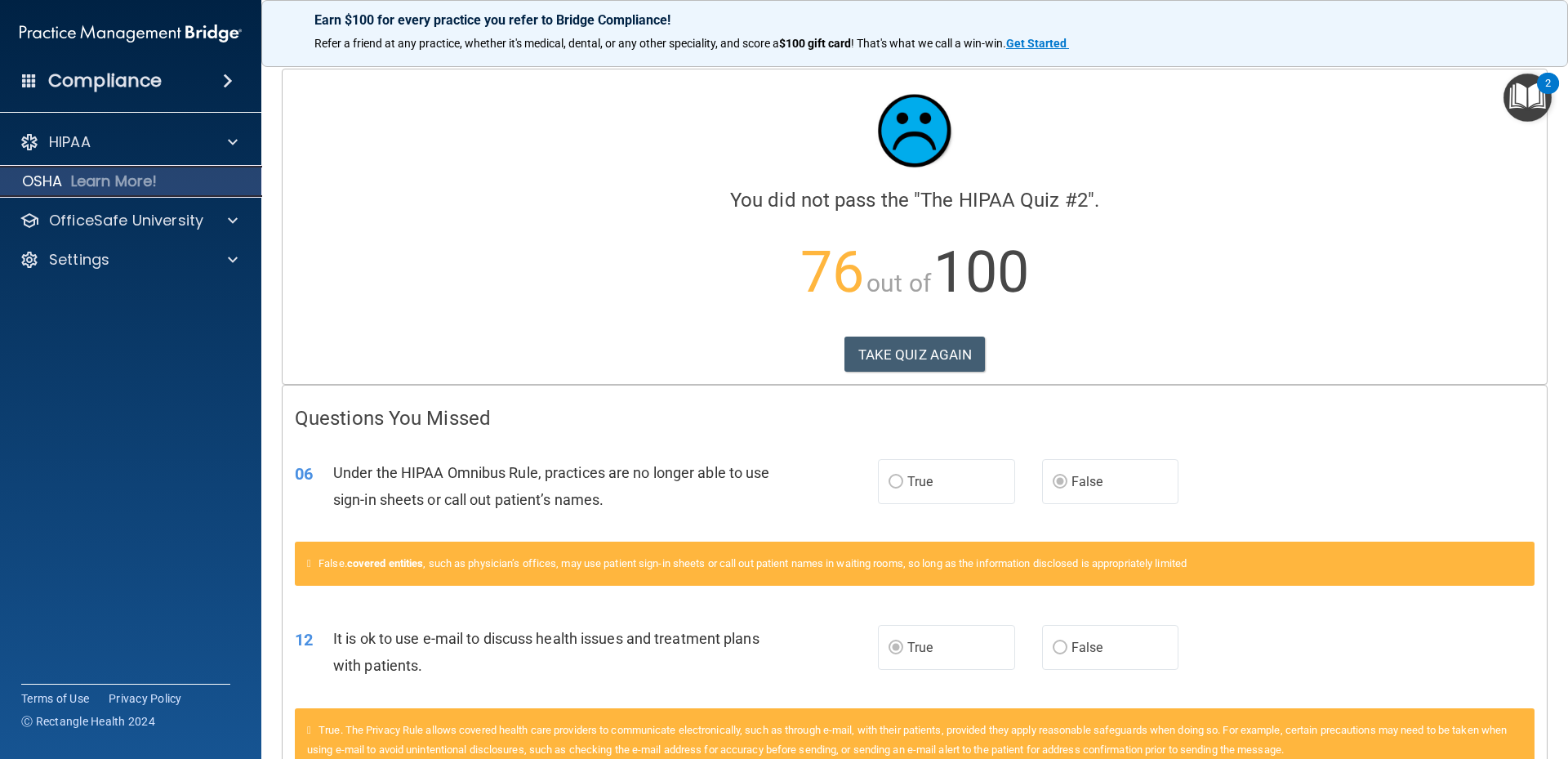
click at [166, 171] on div "OSHA Learn More!" at bounding box center [132, 181] width 287 height 32
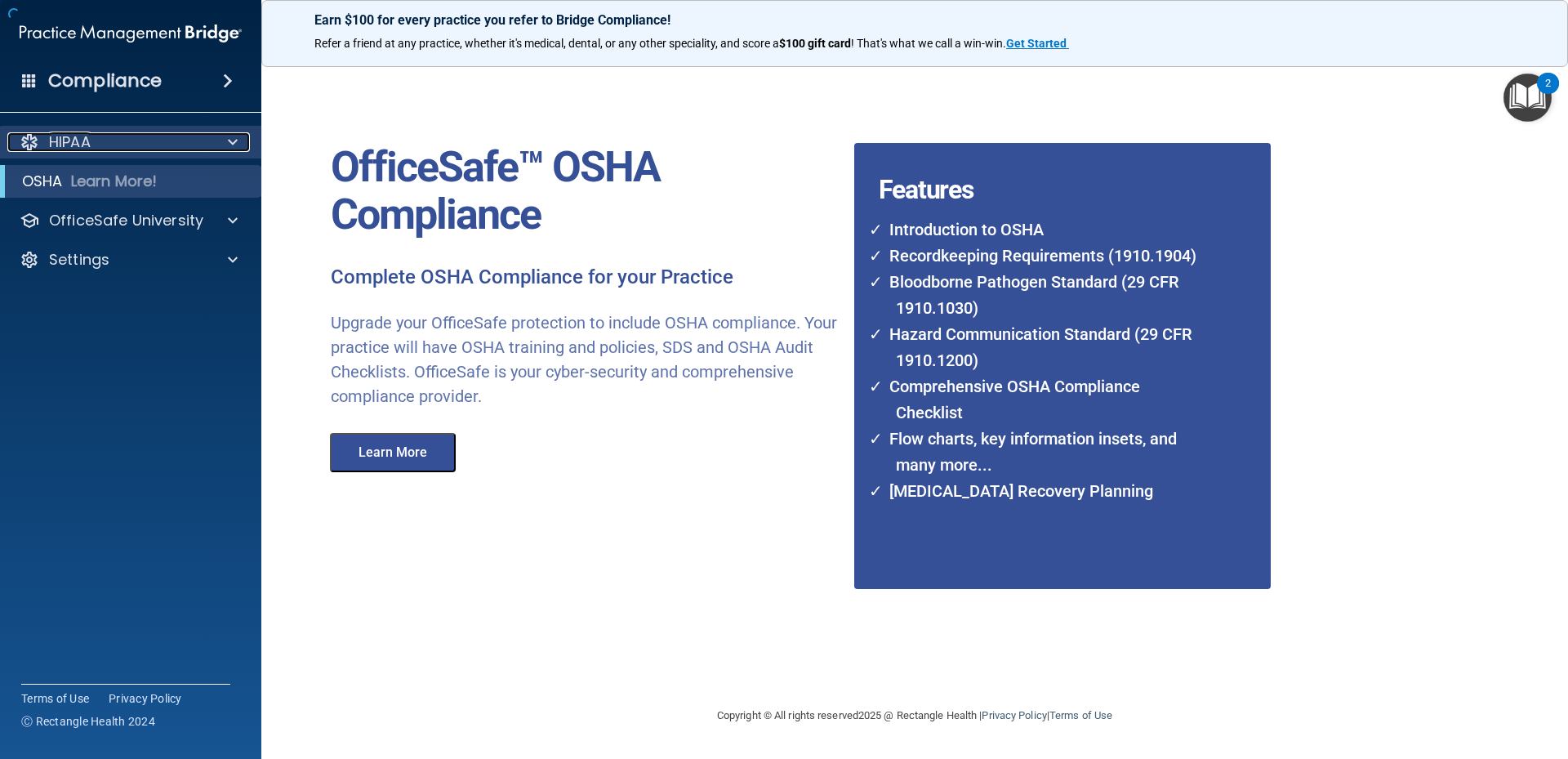
click at [166, 139] on div "HIPAA" at bounding box center [109, 142] width 203 height 20
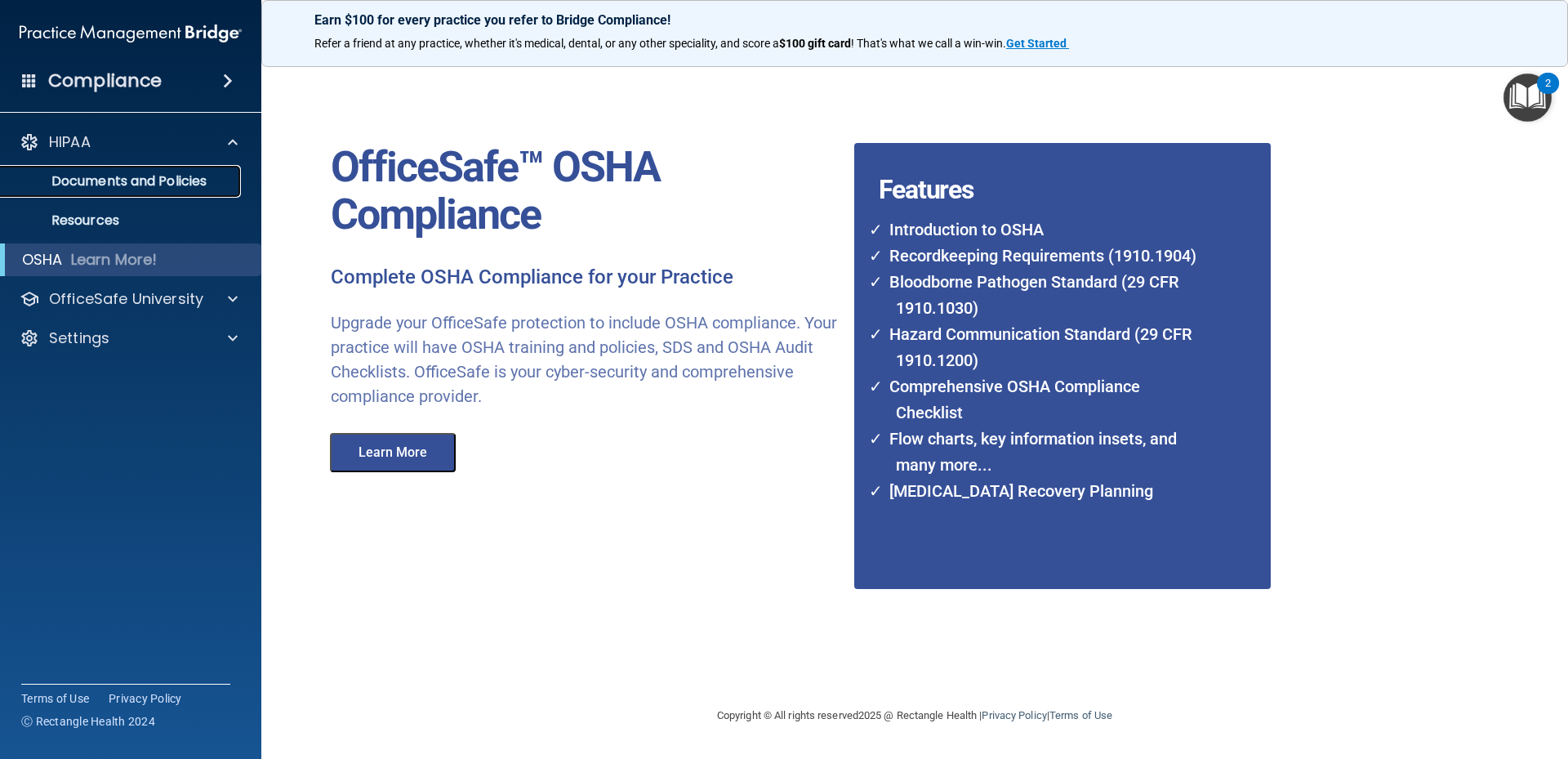
click at [171, 183] on p "Documents and Policies" at bounding box center [122, 181] width 223 height 16
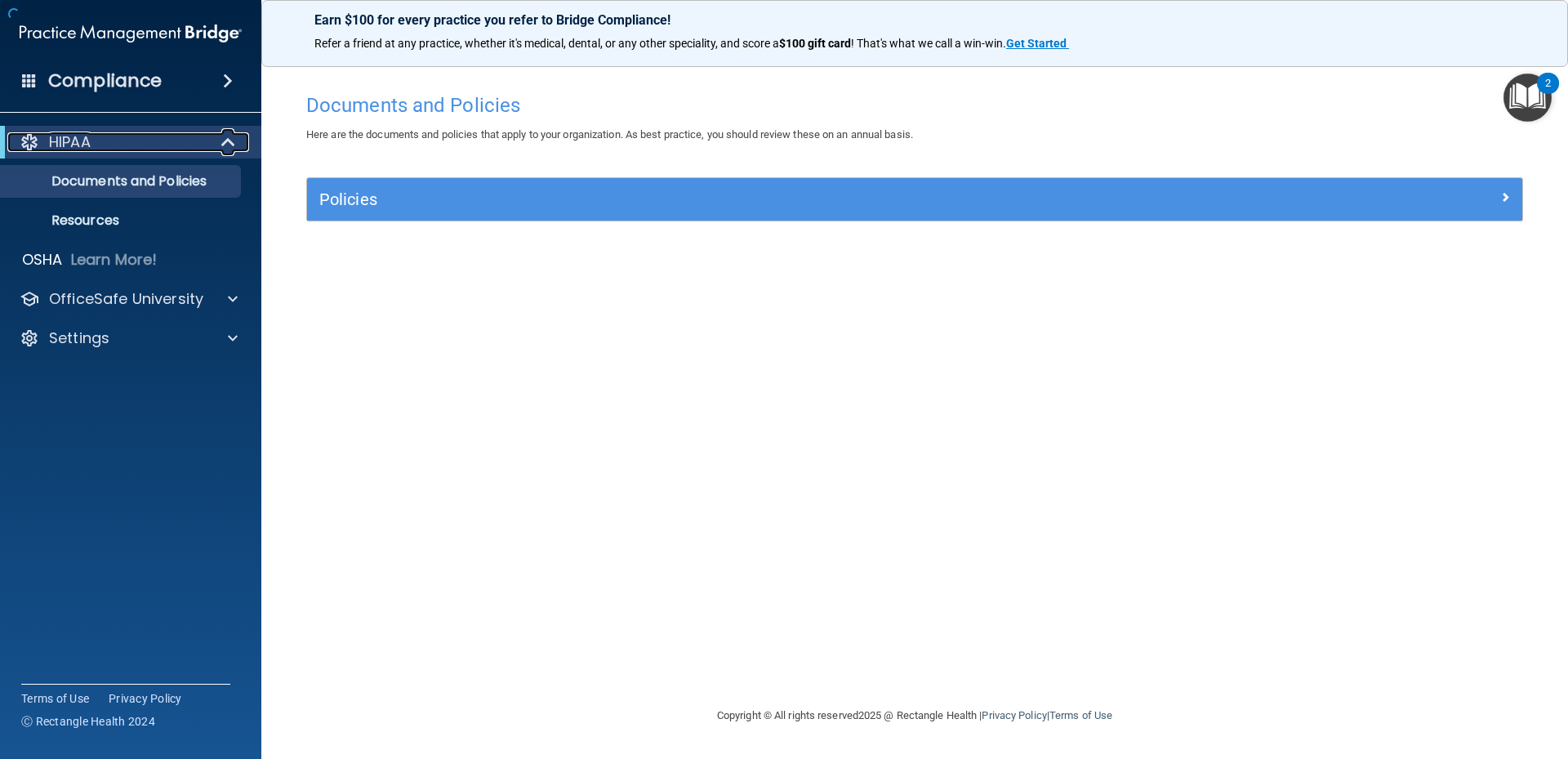
click at [223, 147] on span at bounding box center [230, 142] width 14 height 20
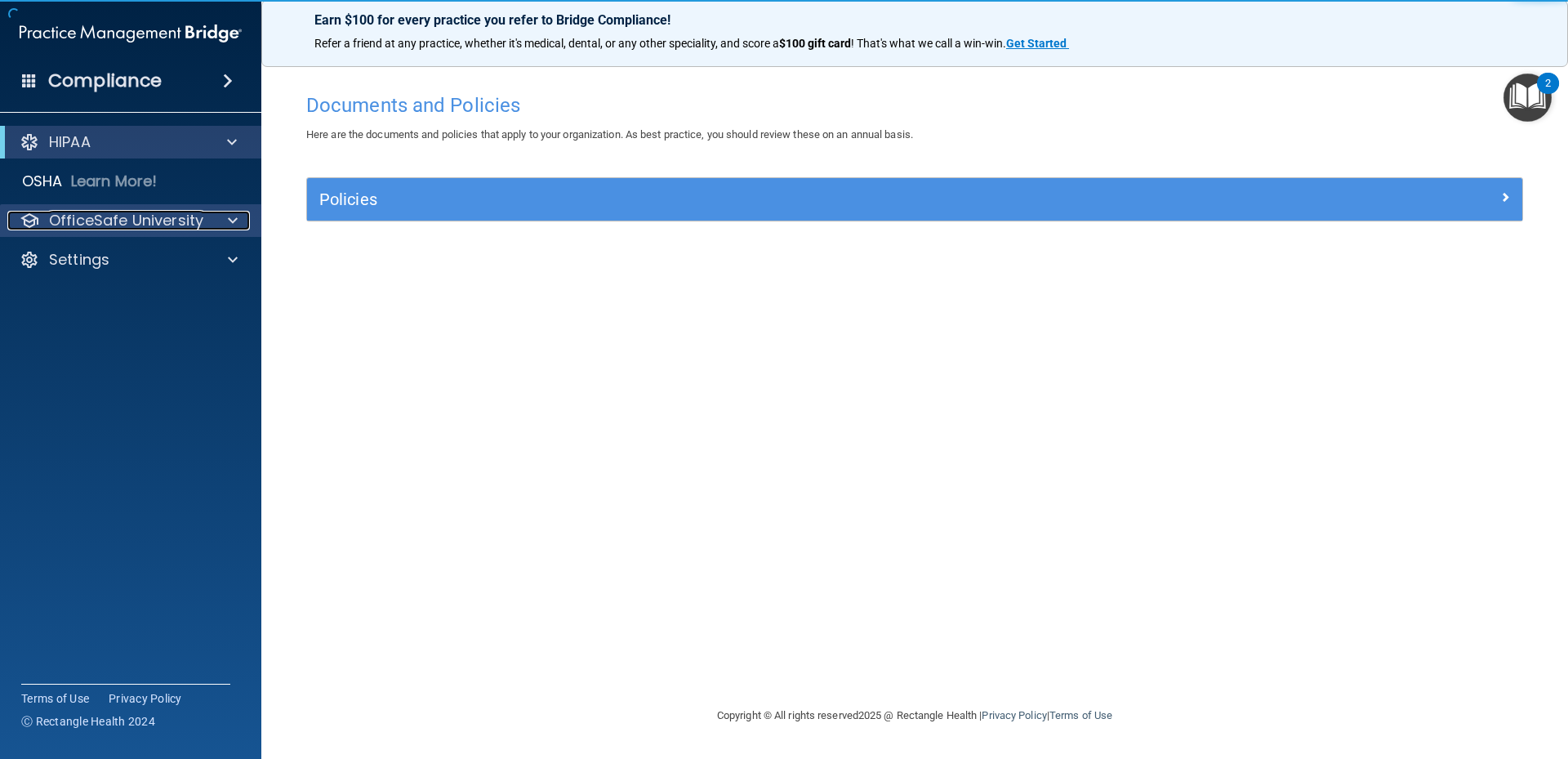
click at [173, 220] on p "OfficeSafe University" at bounding box center [126, 220] width 155 height 20
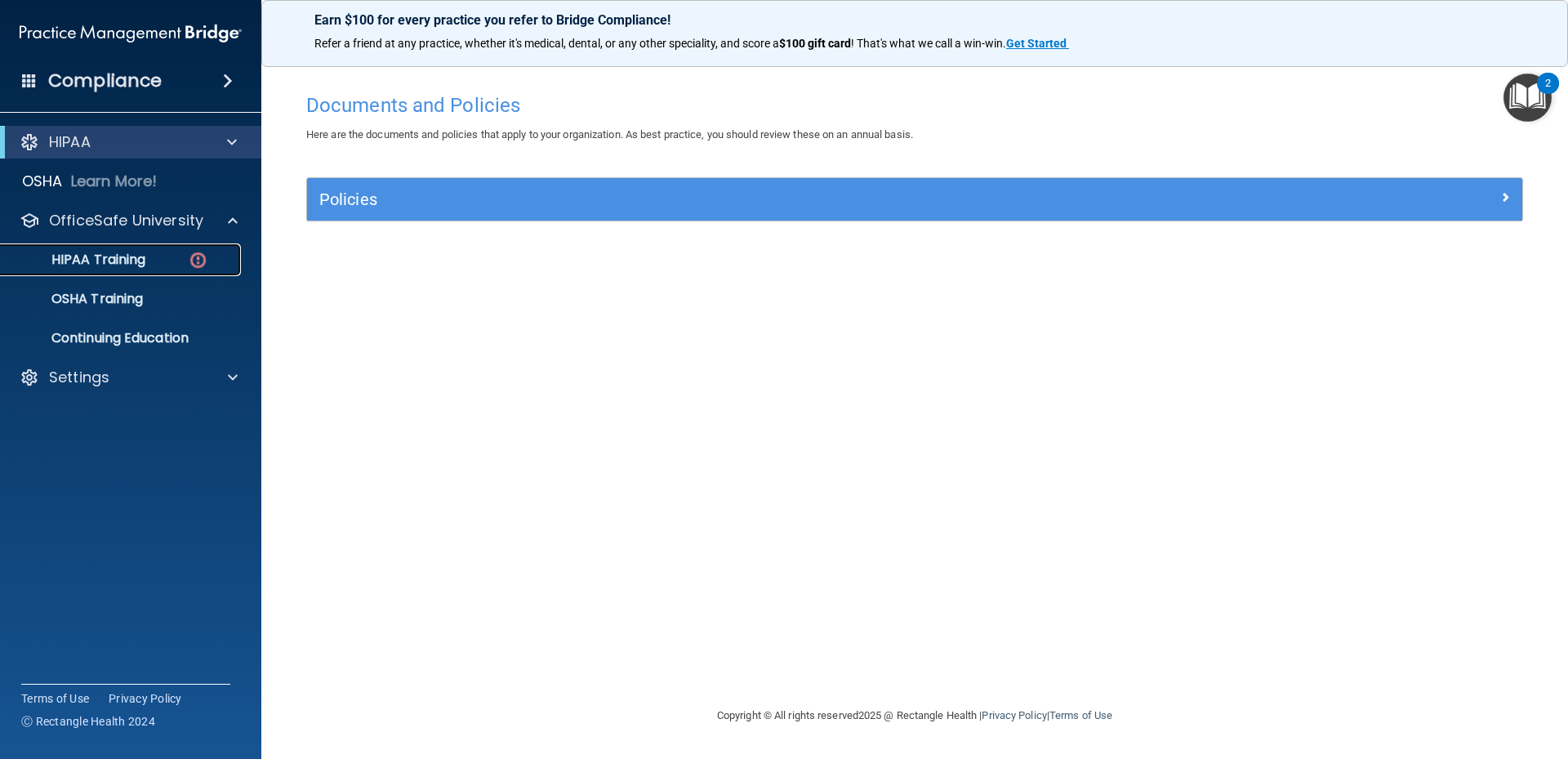
click at [177, 252] on div "HIPAA Training" at bounding box center [122, 259] width 223 height 16
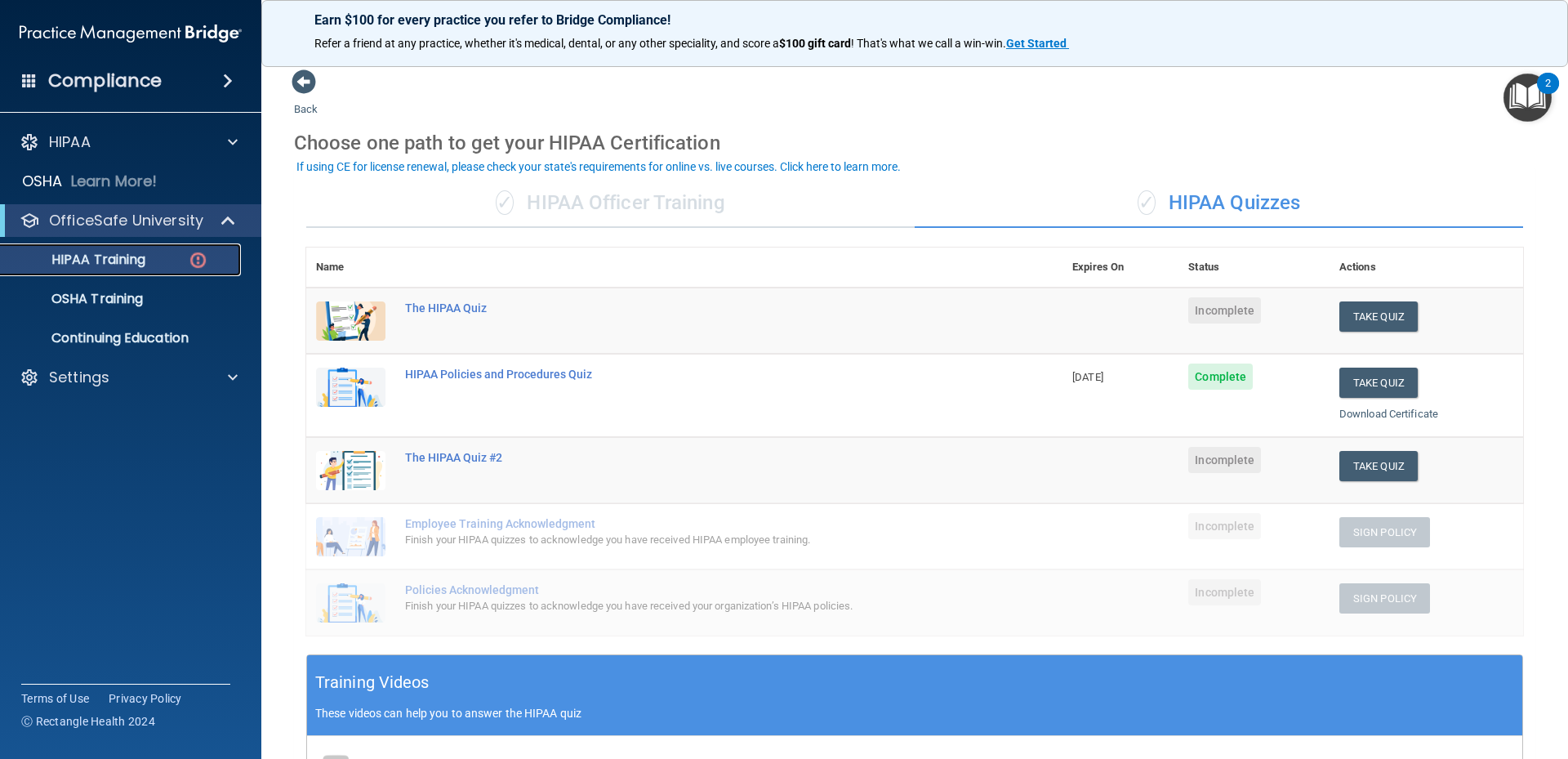
scroll to position [82, 0]
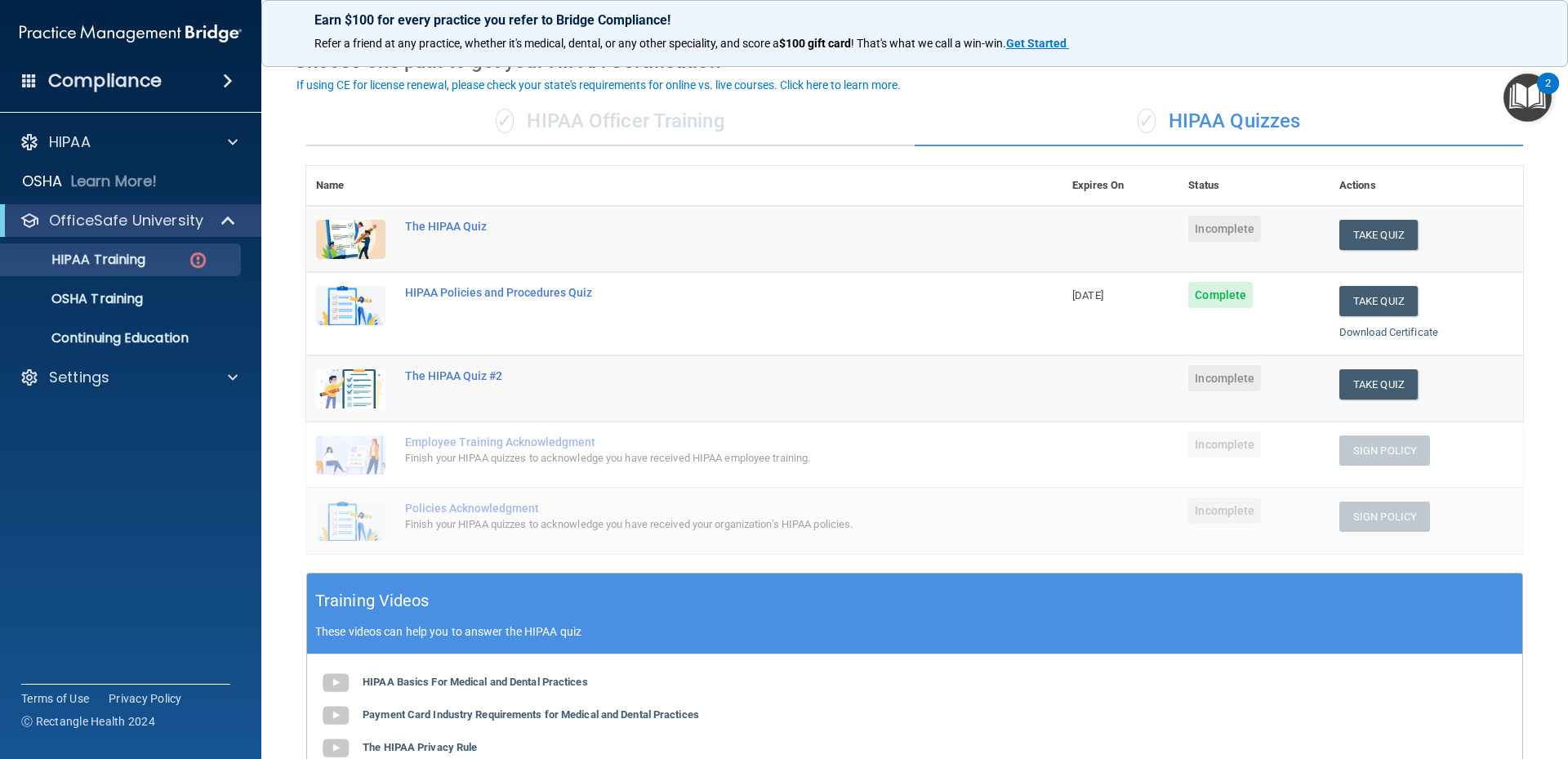
click at [679, 140] on div "✓ HIPAA Officer Training" at bounding box center [610, 121] width 609 height 49
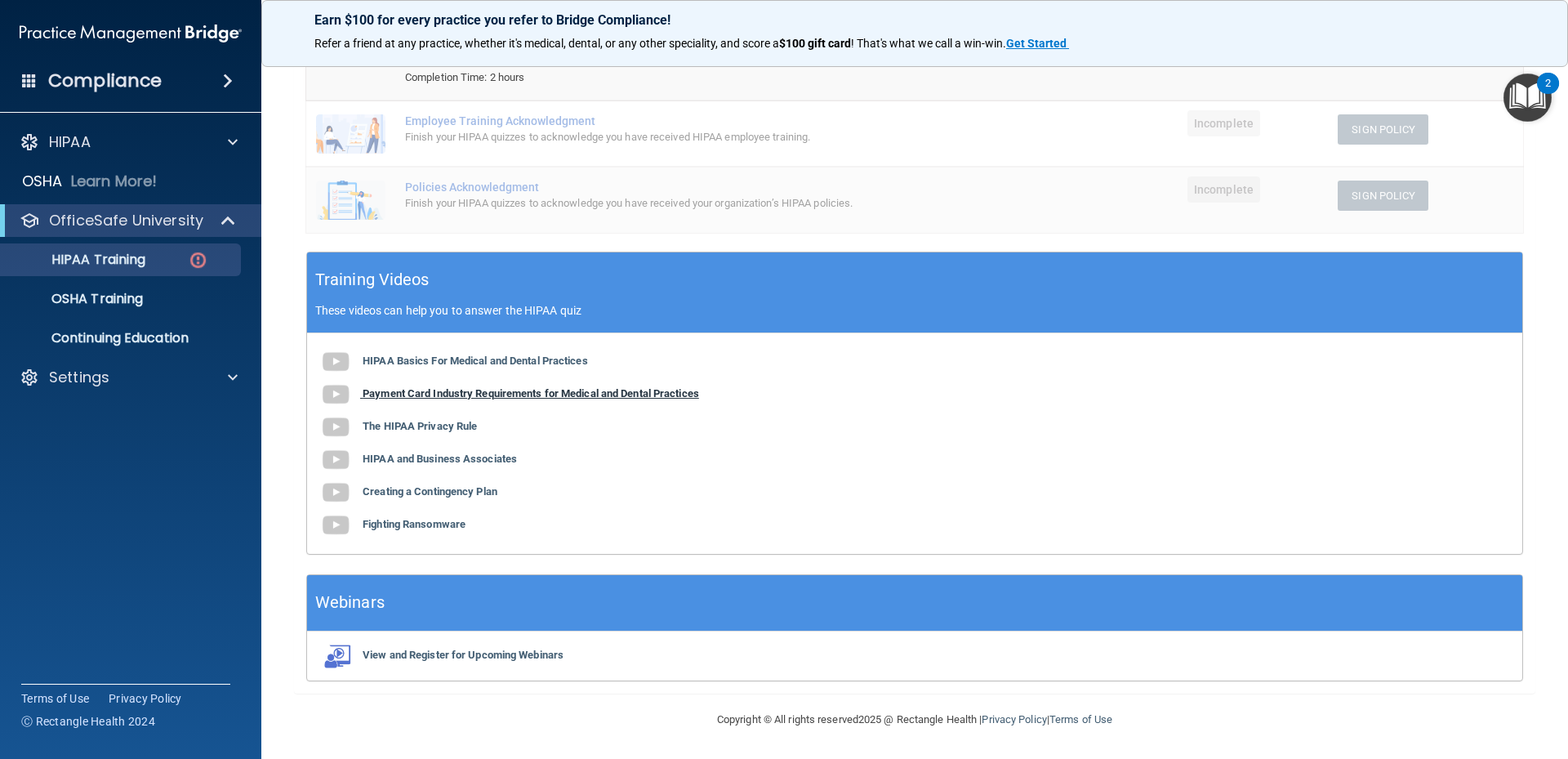
scroll to position [0, 0]
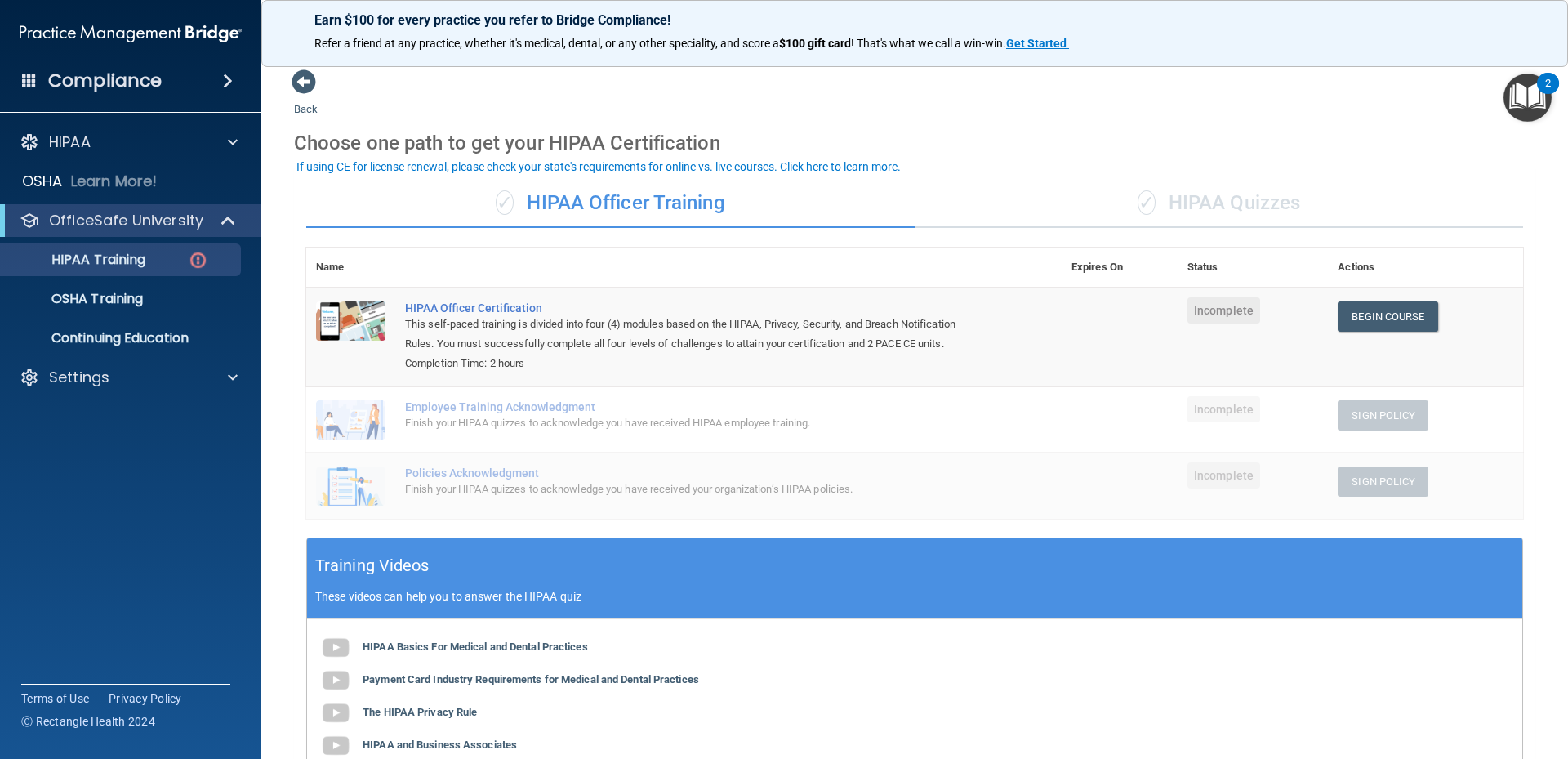
click at [1517, 87] on img "Open Resource Center, 2 new notifications" at bounding box center [1527, 98] width 48 height 48
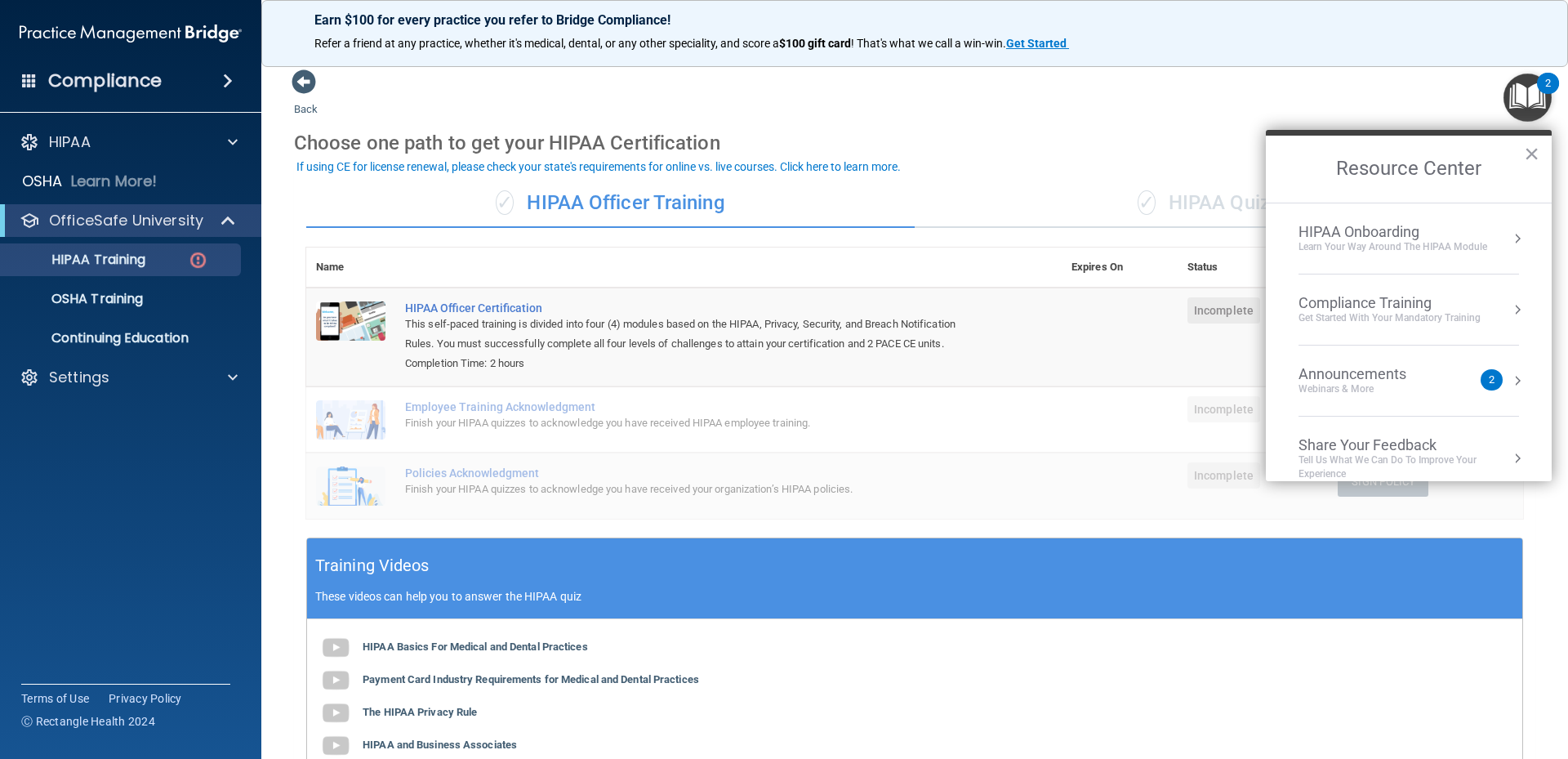
click at [1337, 376] on div "Announcements" at bounding box center [1368, 374] width 140 height 18
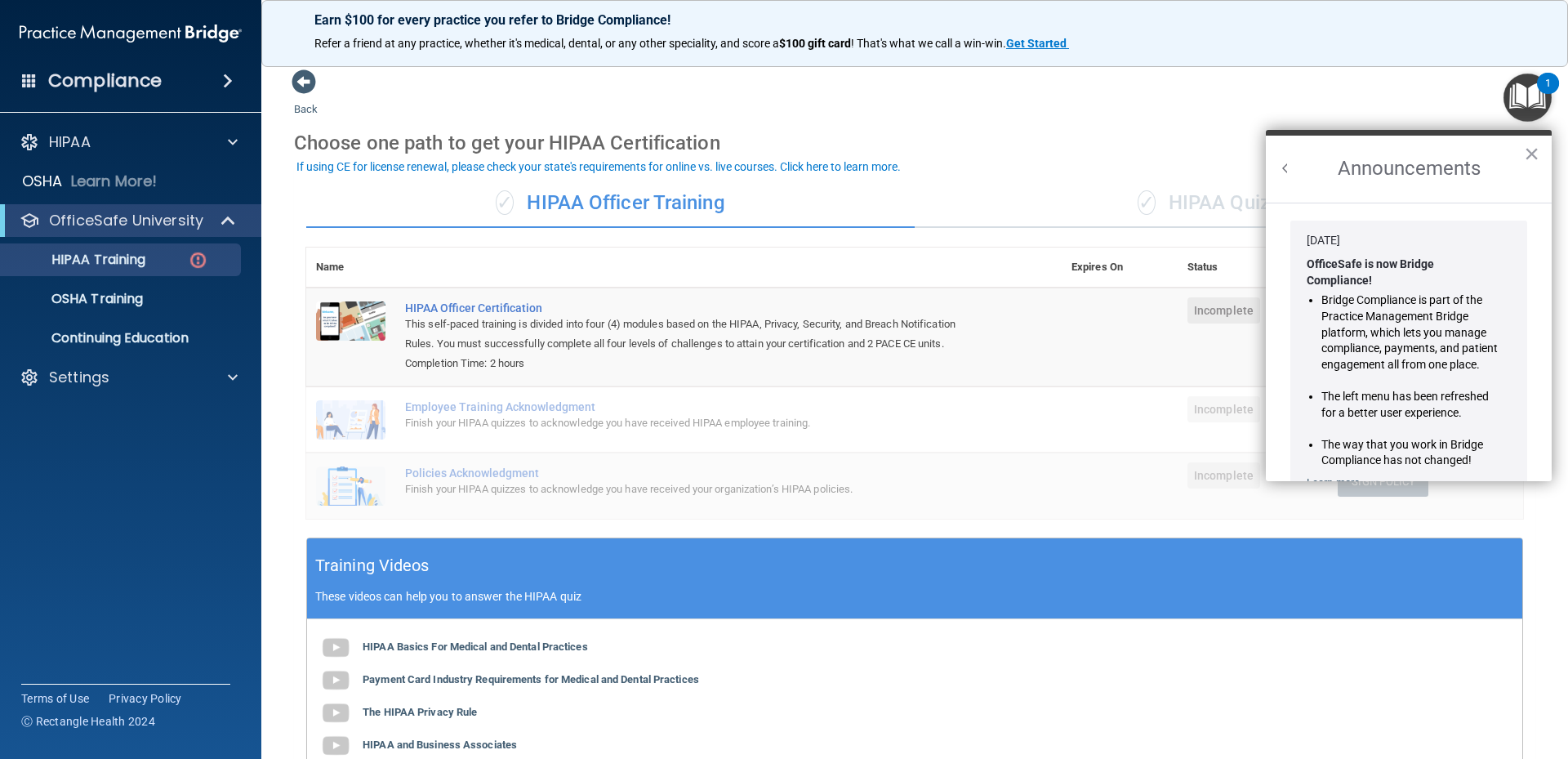
click at [1098, 111] on div "Back Choose one path to get your HIPAA Certification ✓ HIPAA Officer Training ✓…" at bounding box center [914, 524] width 1241 height 911
click at [1531, 160] on button "×" at bounding box center [1531, 153] width 15 height 26
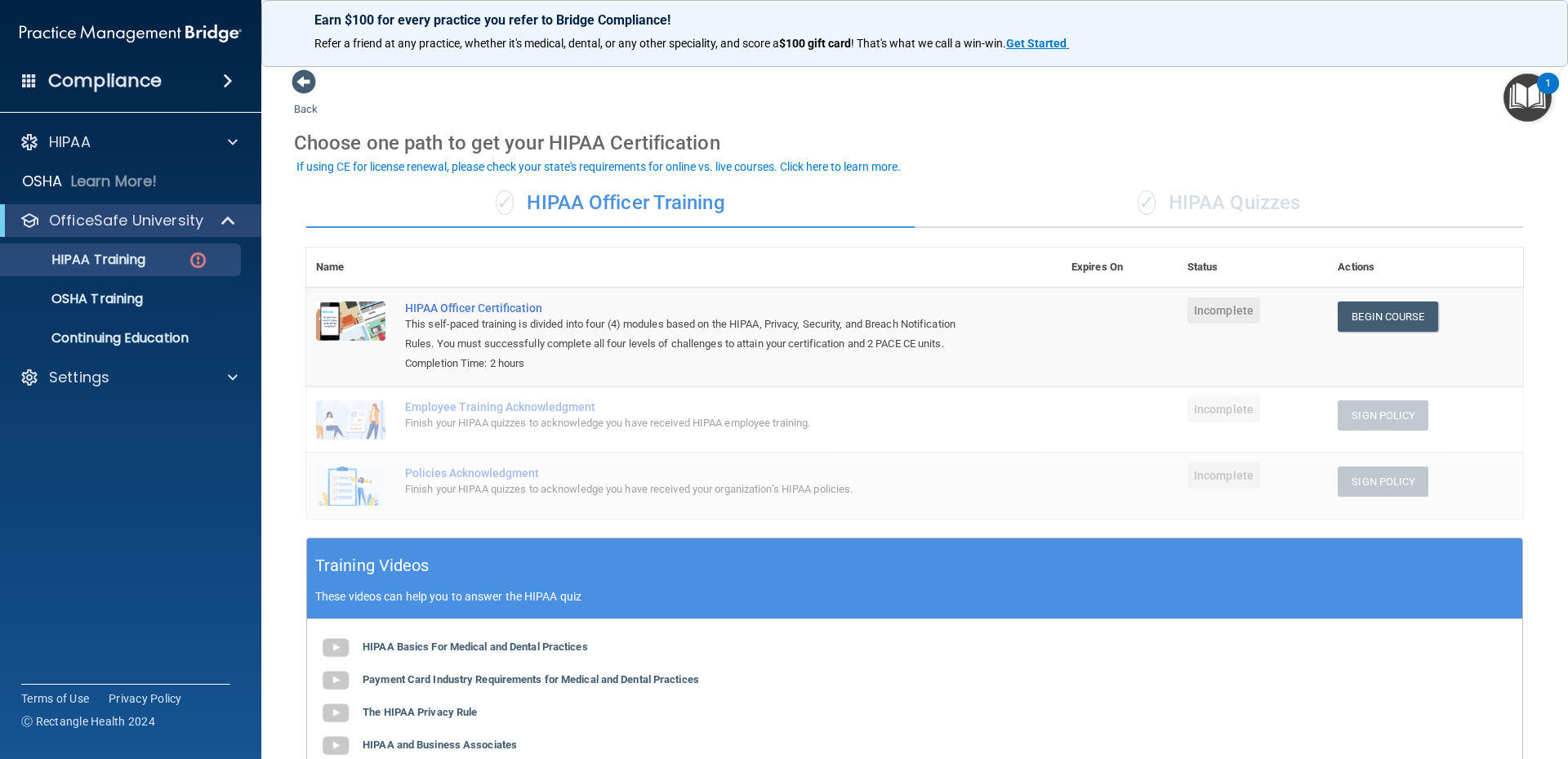
click at [100, 88] on h4 "Compliance" at bounding box center [105, 81] width 114 height 23
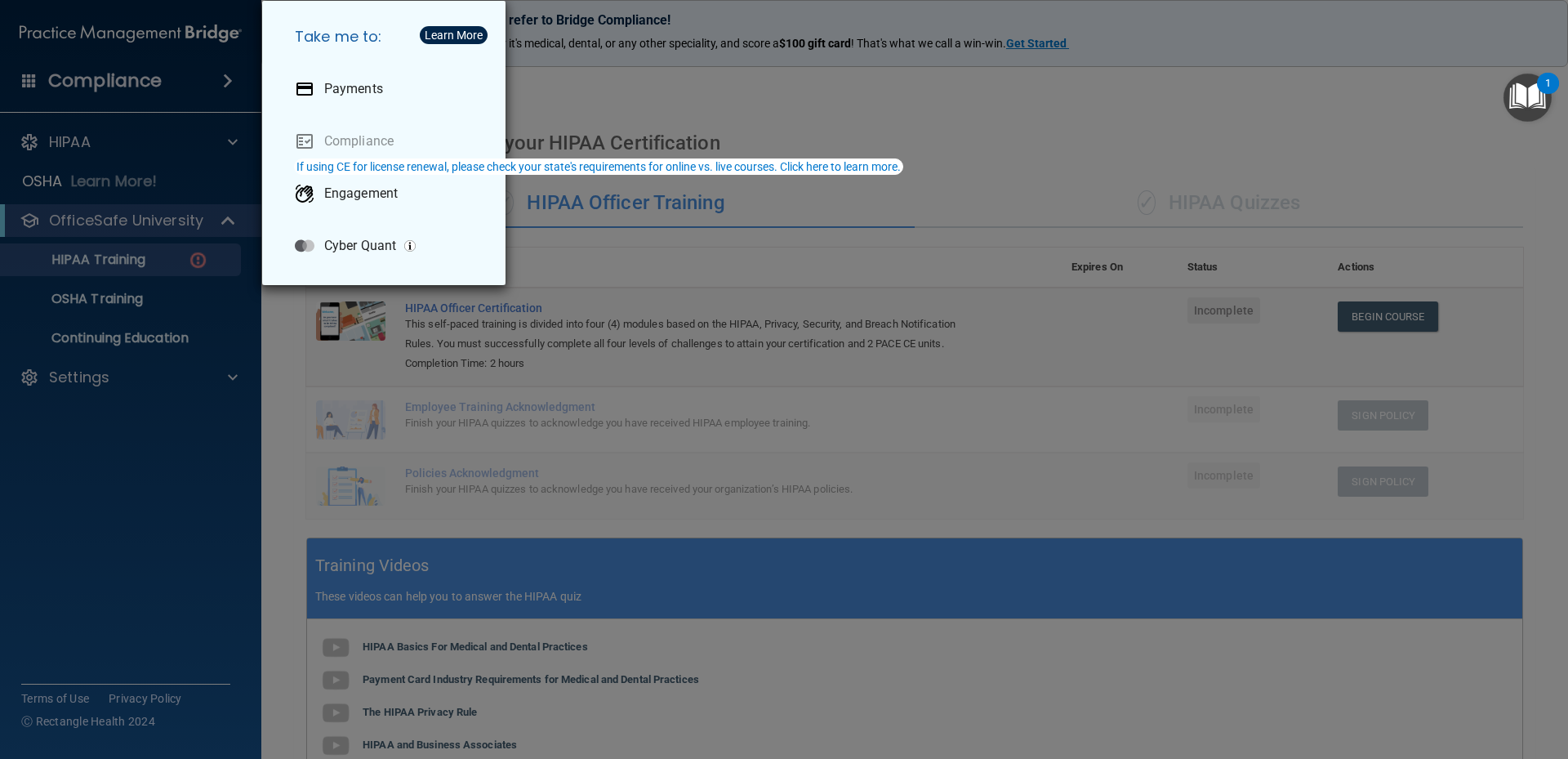
click at [966, 149] on div "Take me to: Payments Compliance Engagement Cyber Quant" at bounding box center [784, 380] width 1568 height 759
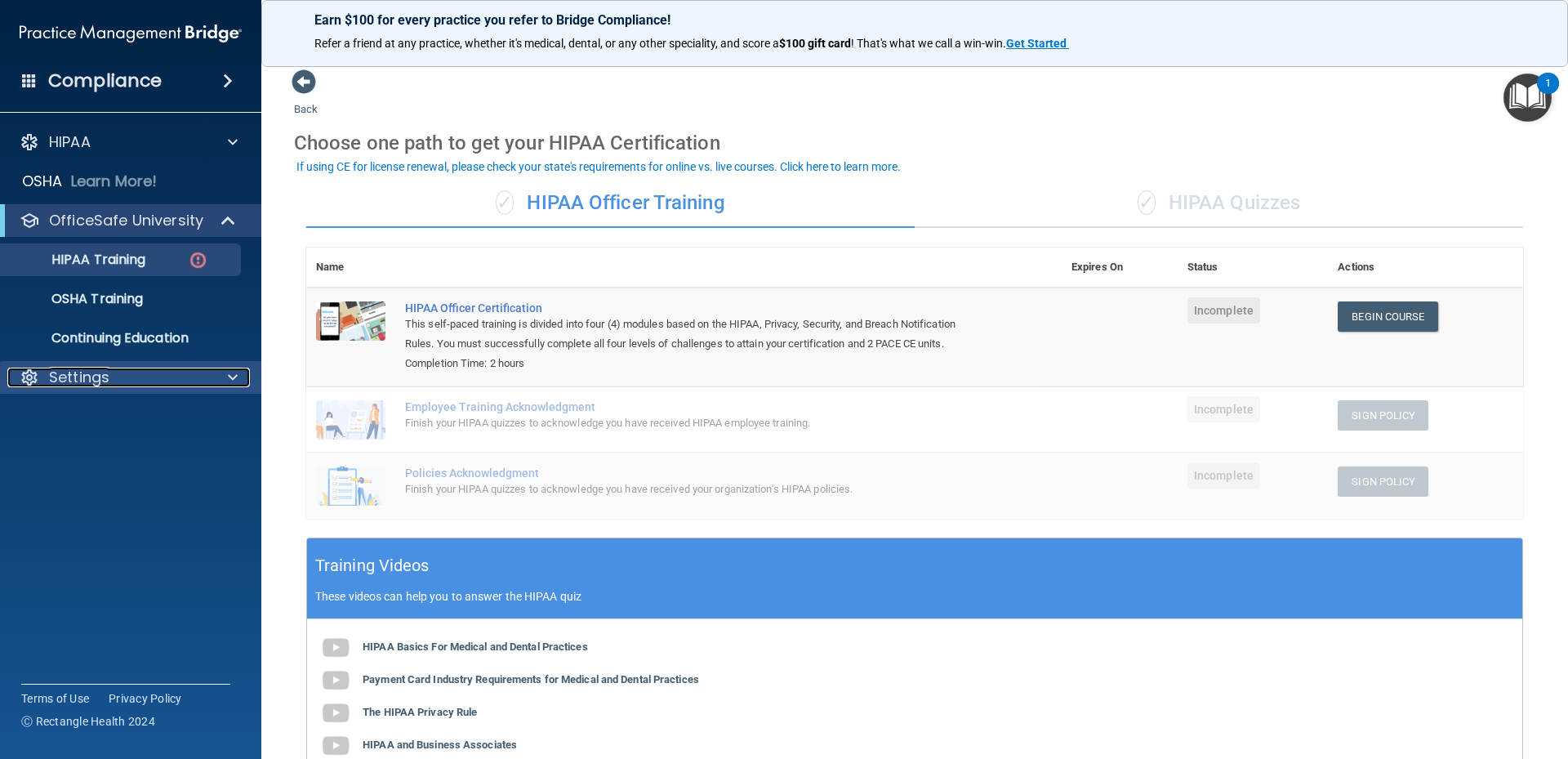
click at [69, 368] on p "Settings" at bounding box center [79, 377] width 60 height 20
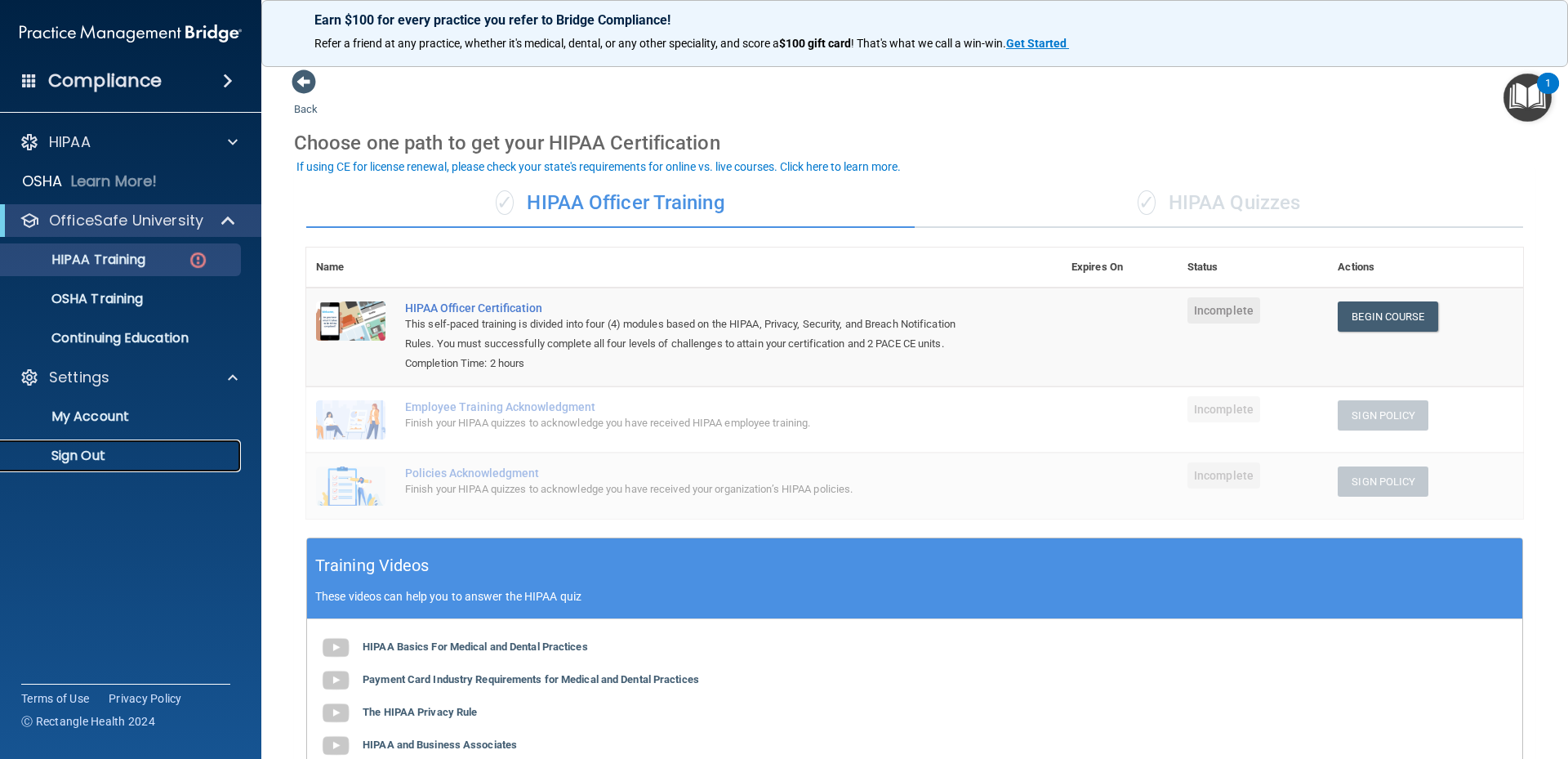
click at [71, 457] on p "Sign Out" at bounding box center [122, 455] width 223 height 16
